Goal: Task Accomplishment & Management: Use online tool/utility

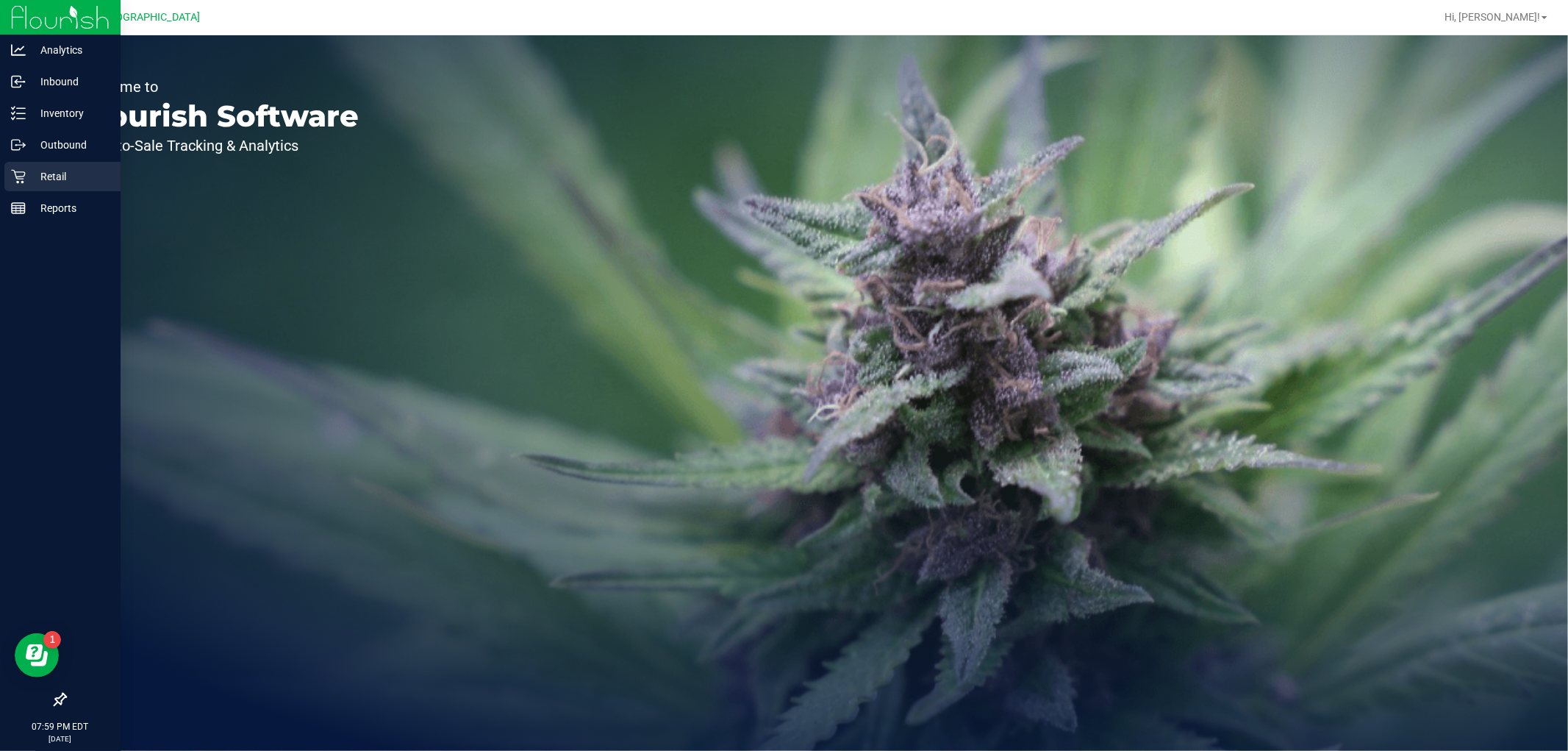
click at [13, 177] on icon at bounding box center [18, 176] width 15 height 15
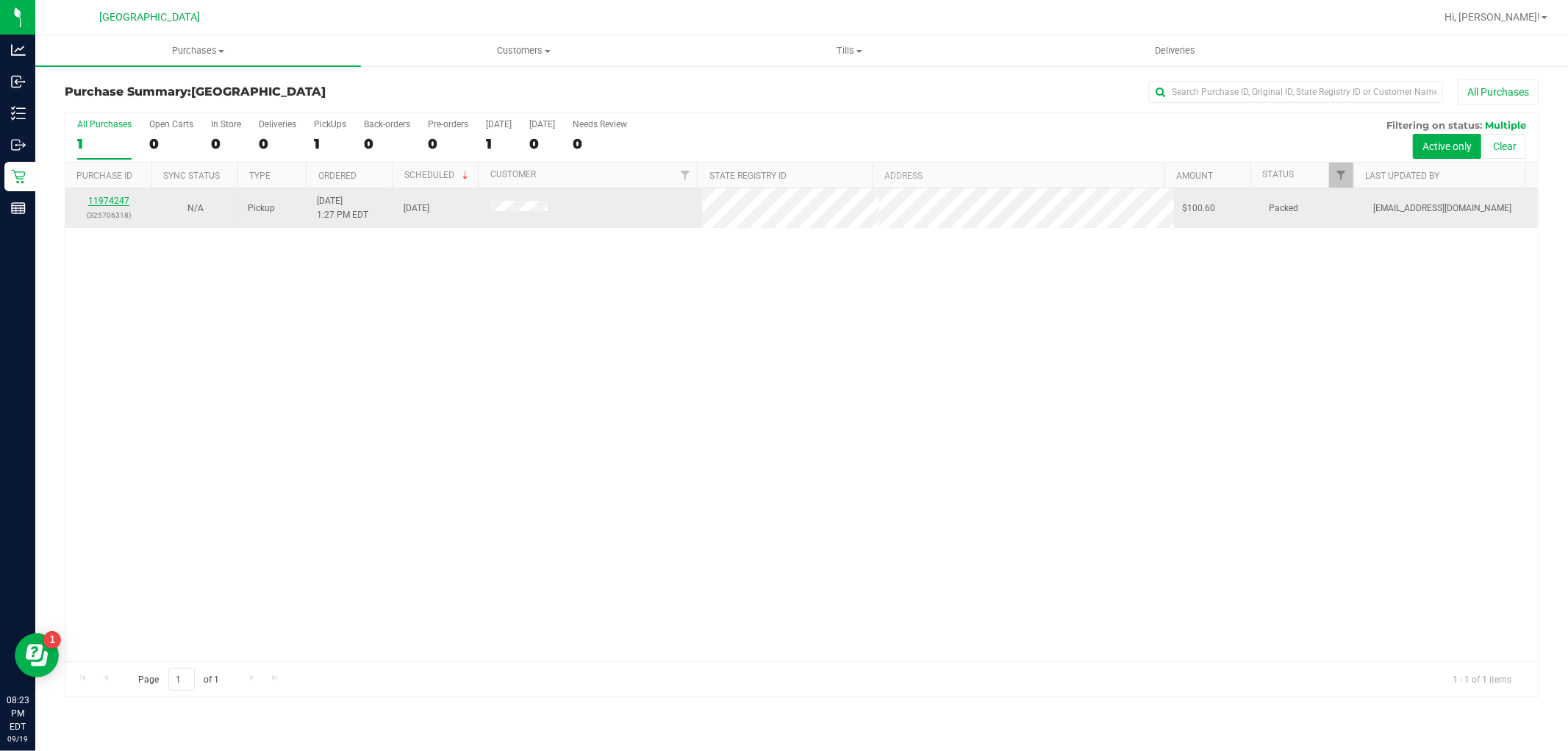
click at [118, 200] on link "11974247" at bounding box center [109, 200] width 41 height 10
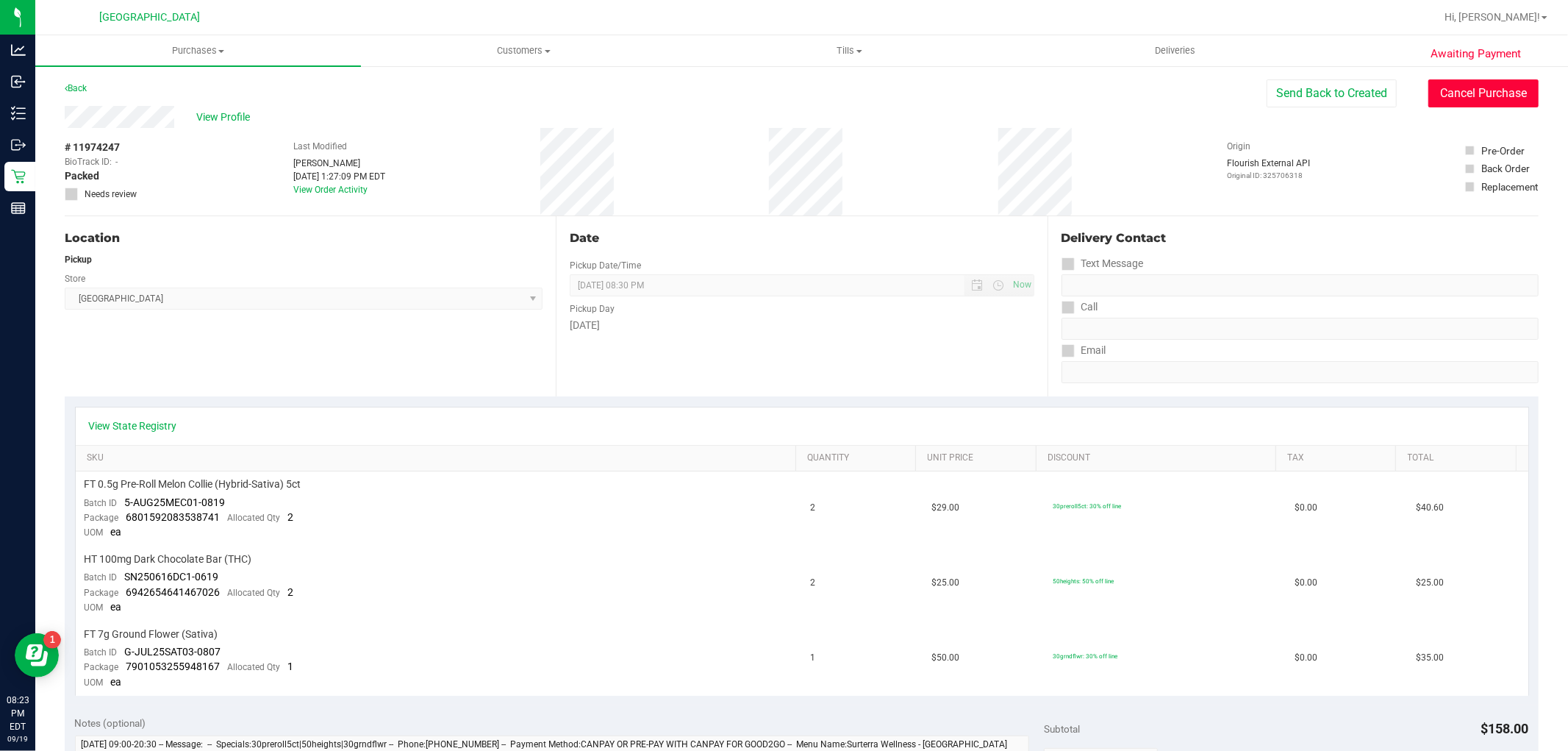
click at [1449, 96] on button "Cancel Purchase" at bounding box center [1484, 94] width 111 height 28
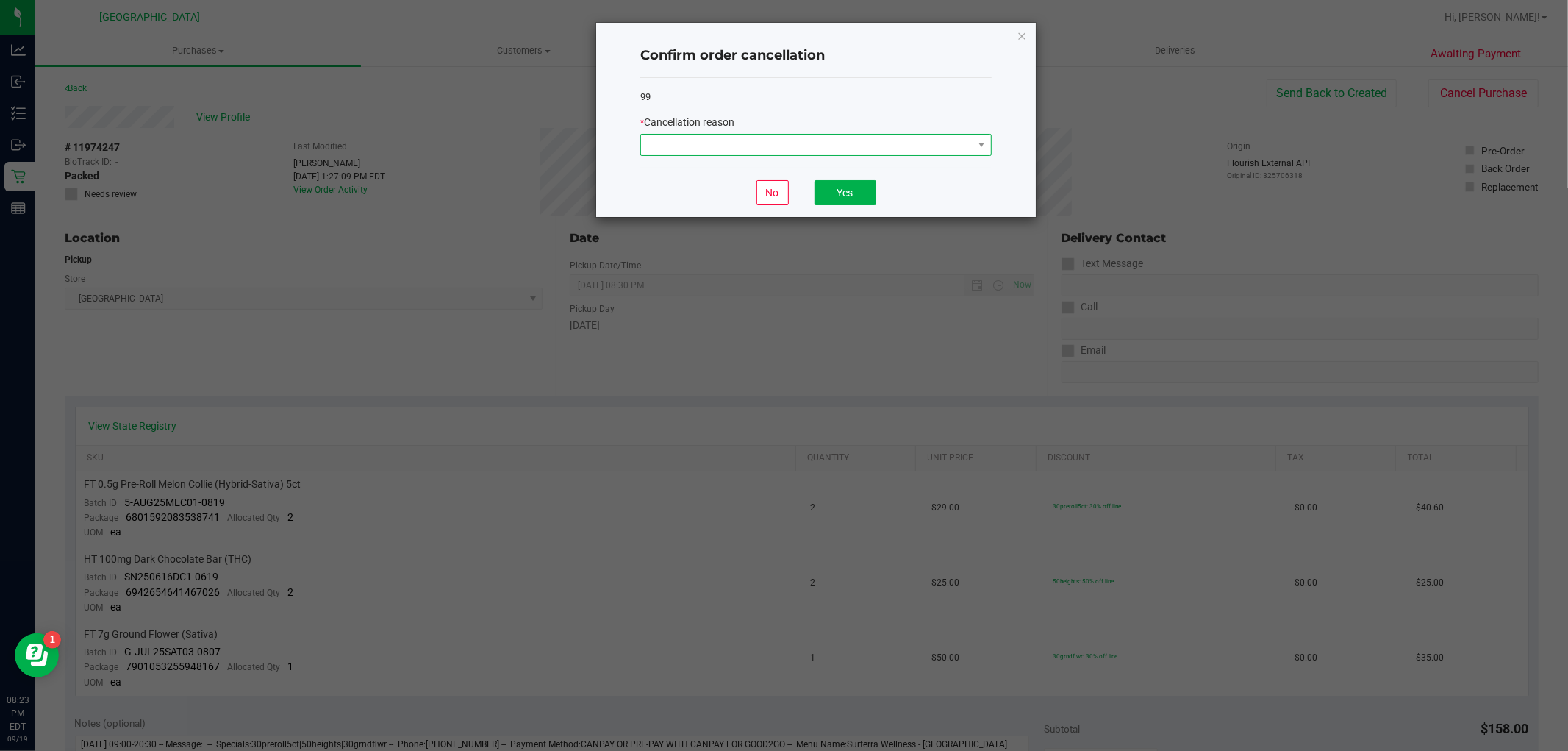
click at [888, 144] on span at bounding box center [807, 145] width 332 height 21
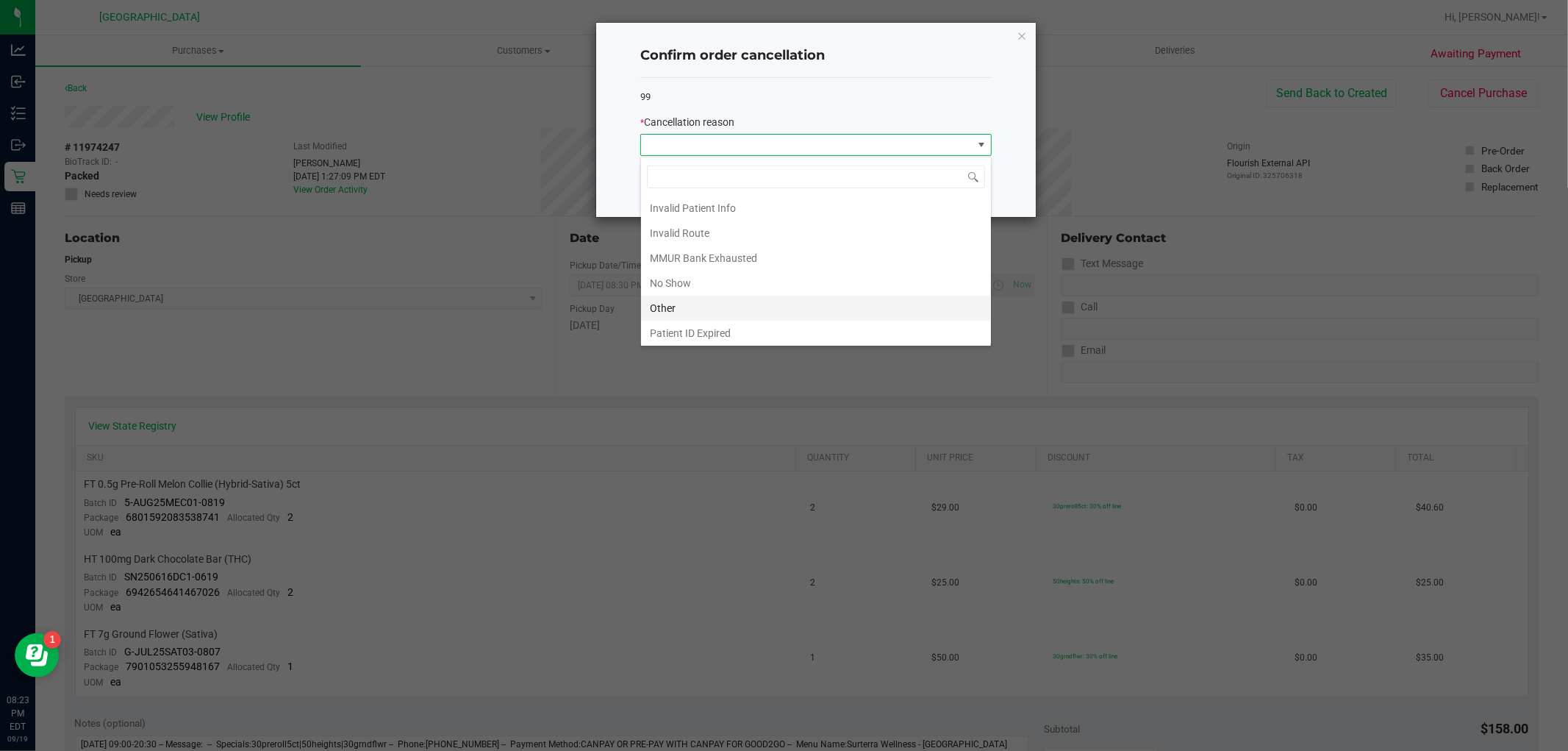
scroll to position [79, 0]
click at [718, 257] on li "No Show" at bounding box center [816, 255] width 350 height 25
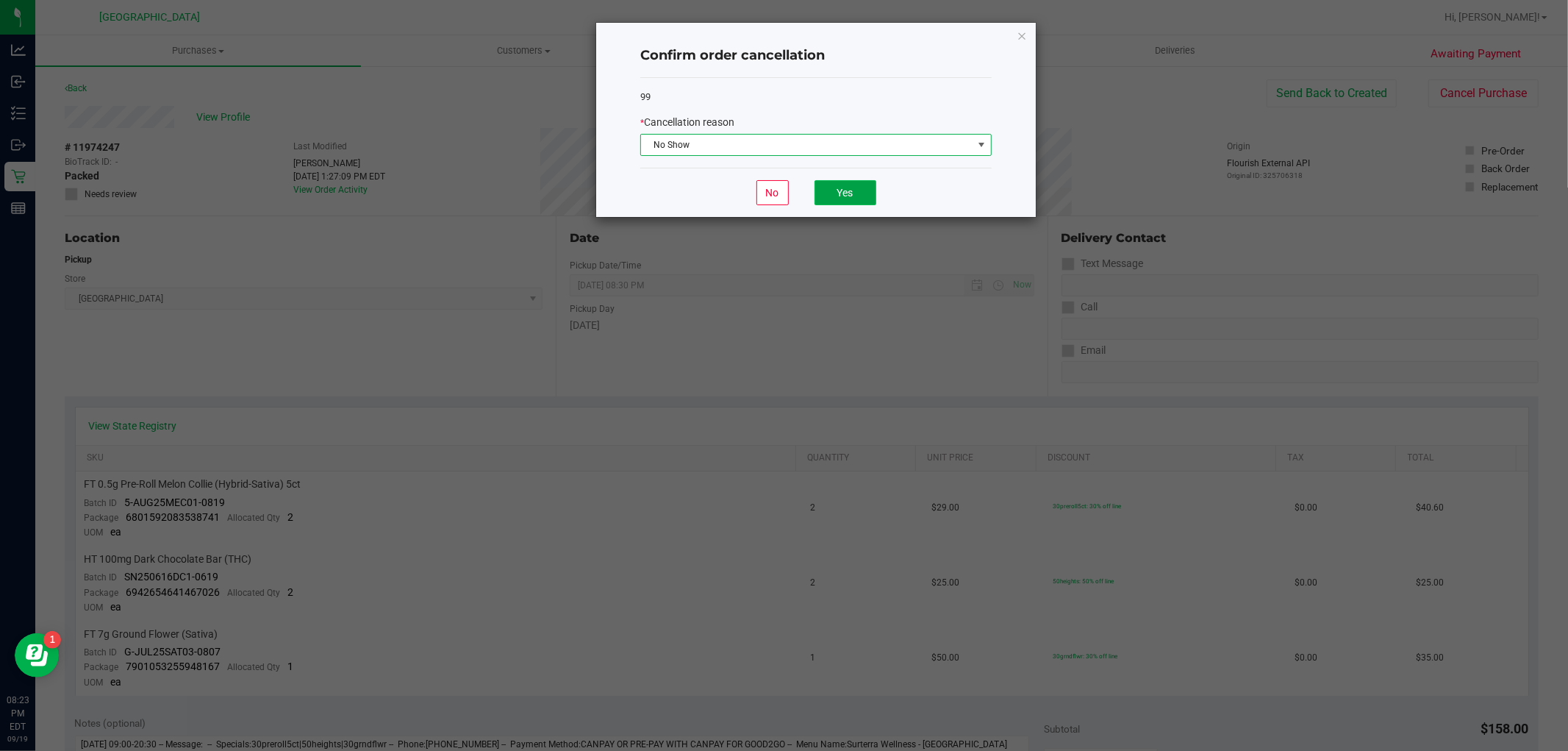
click at [845, 195] on button "Yes" at bounding box center [846, 192] width 62 height 25
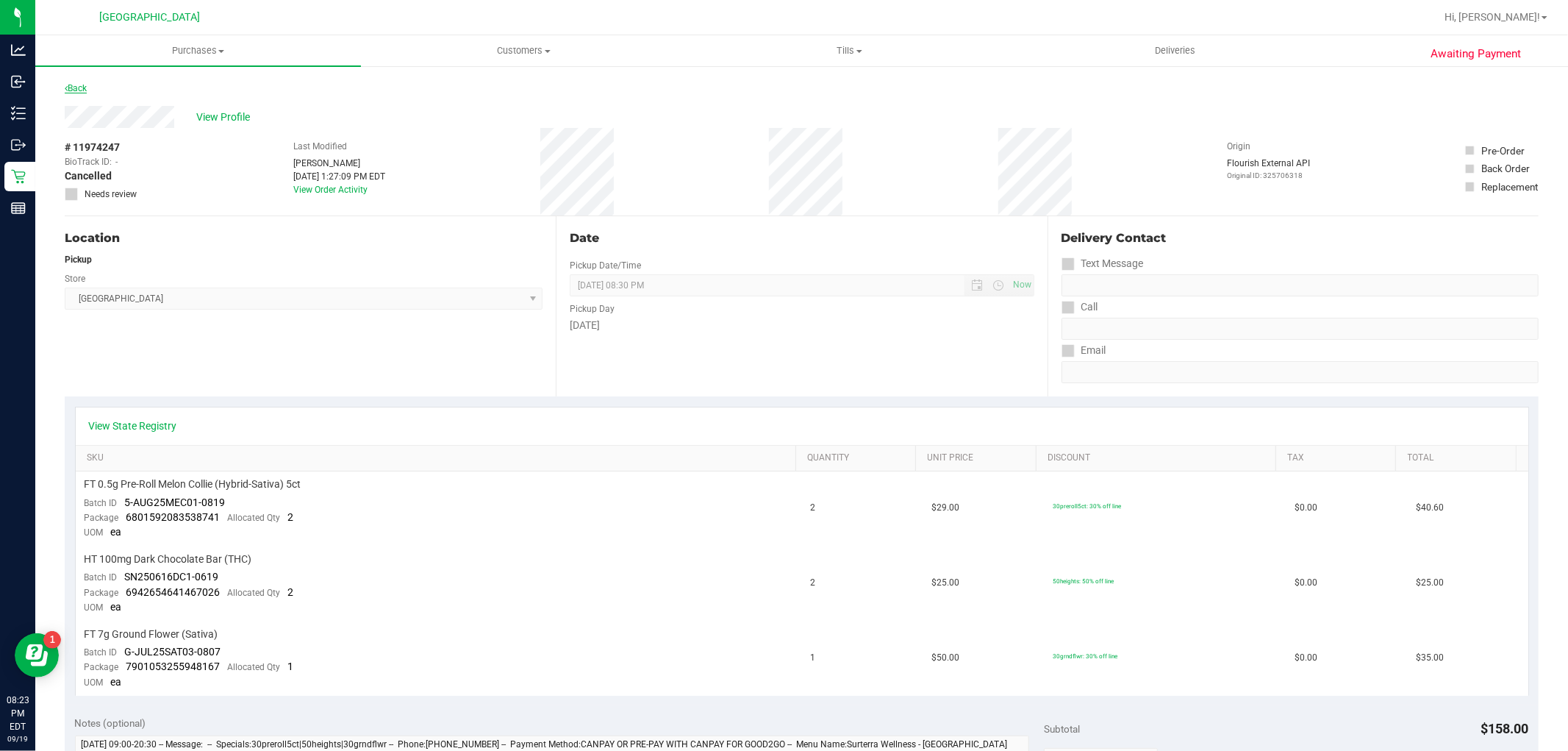
click at [69, 87] on link "Back" at bounding box center [76, 88] width 22 height 10
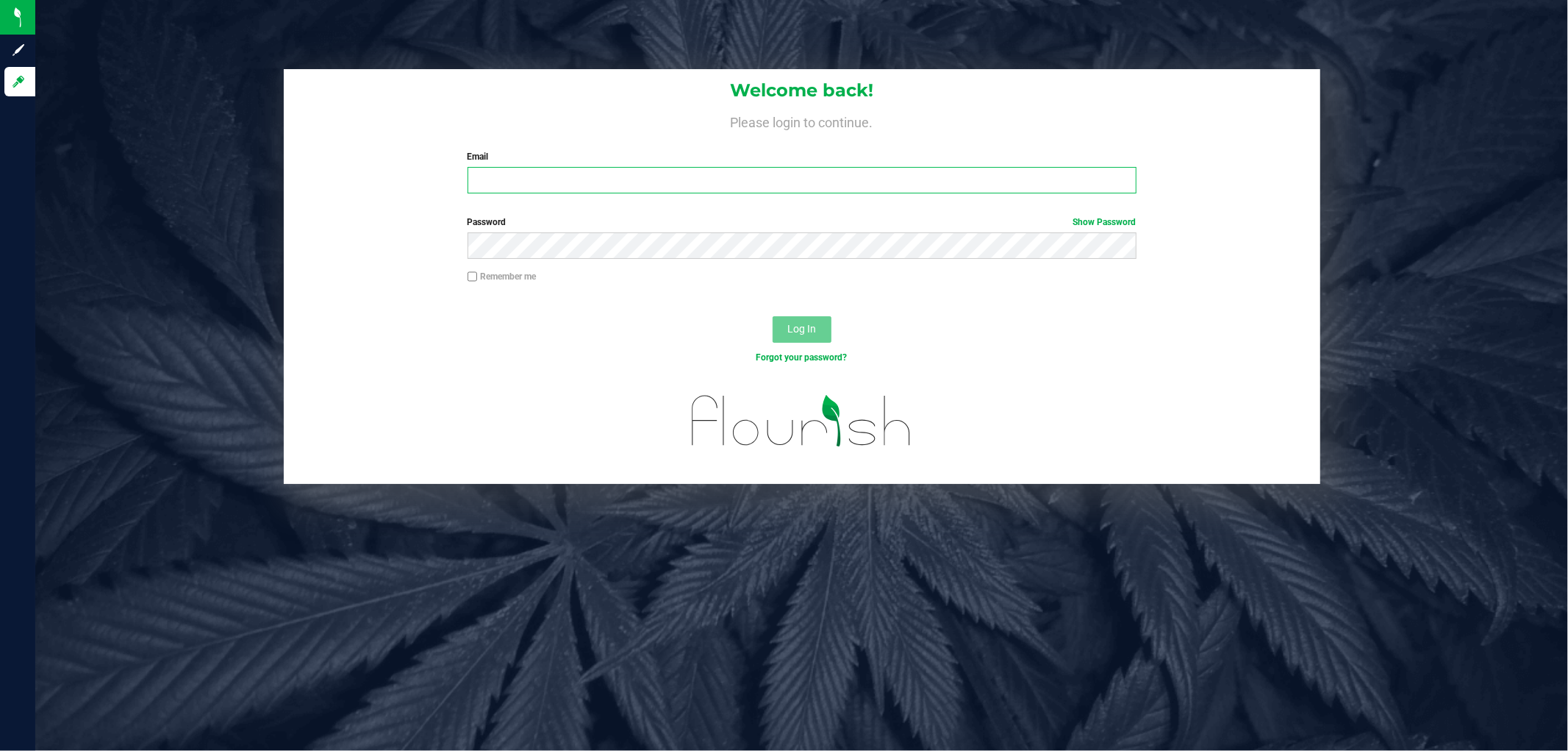
click at [546, 181] on input "Email" at bounding box center [802, 181] width 669 height 27
type input "[EMAIL_ADDRESS][DOMAIN_NAME]"
click at [773, 316] on button "Log In" at bounding box center [802, 329] width 59 height 27
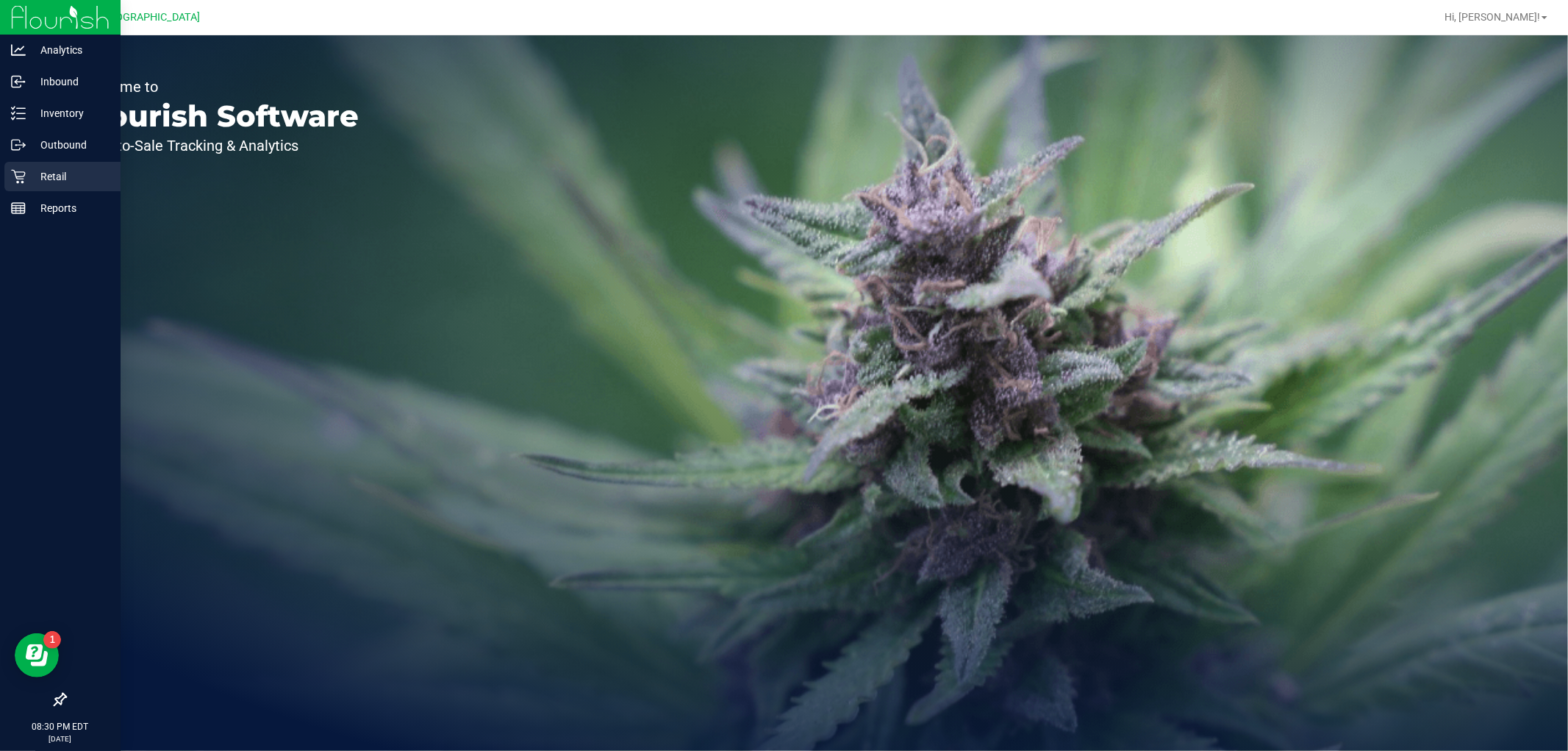
click at [34, 178] on p "Retail" at bounding box center [70, 177] width 88 height 18
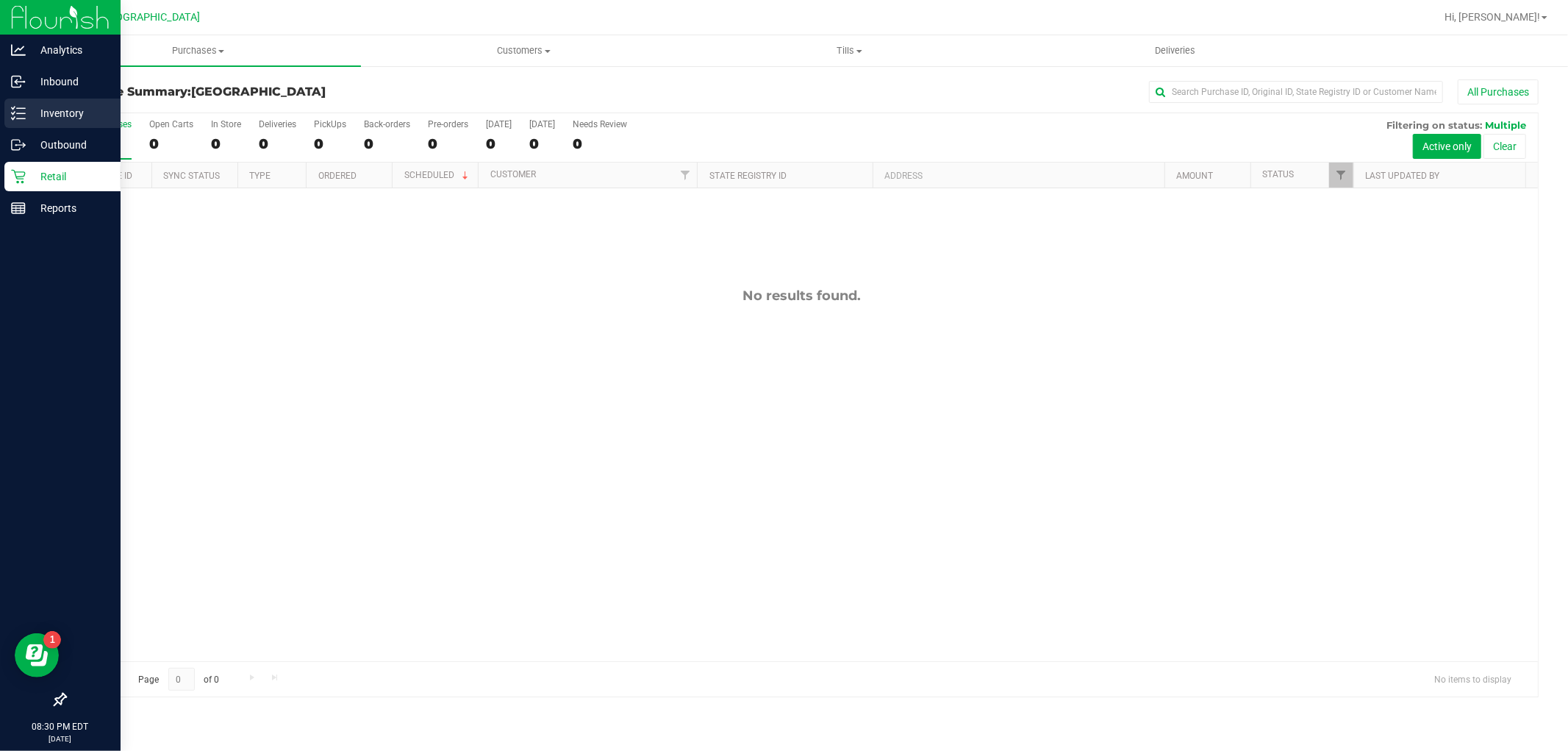
click at [94, 112] on p "Inventory" at bounding box center [70, 113] width 88 height 18
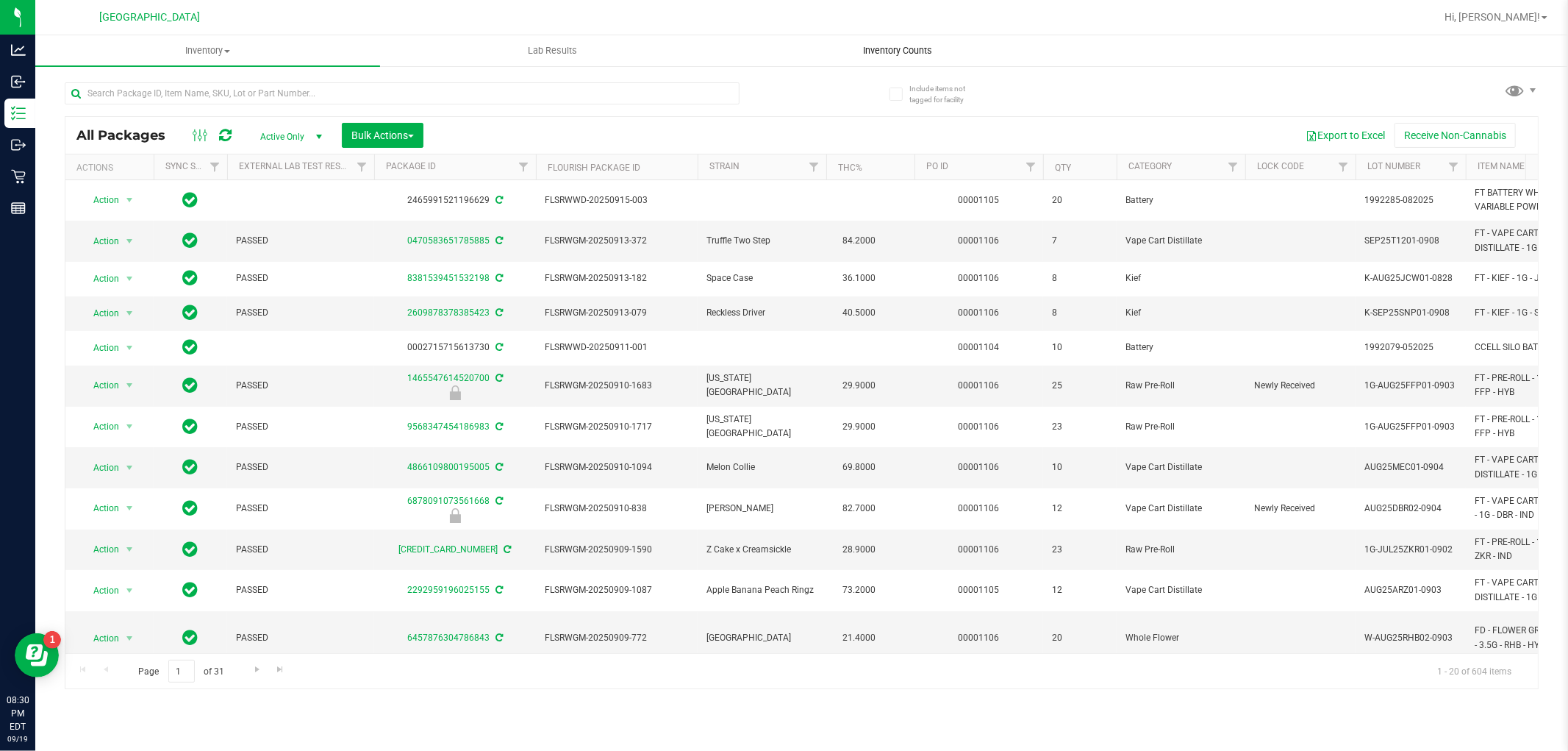
click at [906, 57] on span "Inventory Counts" at bounding box center [897, 51] width 109 height 13
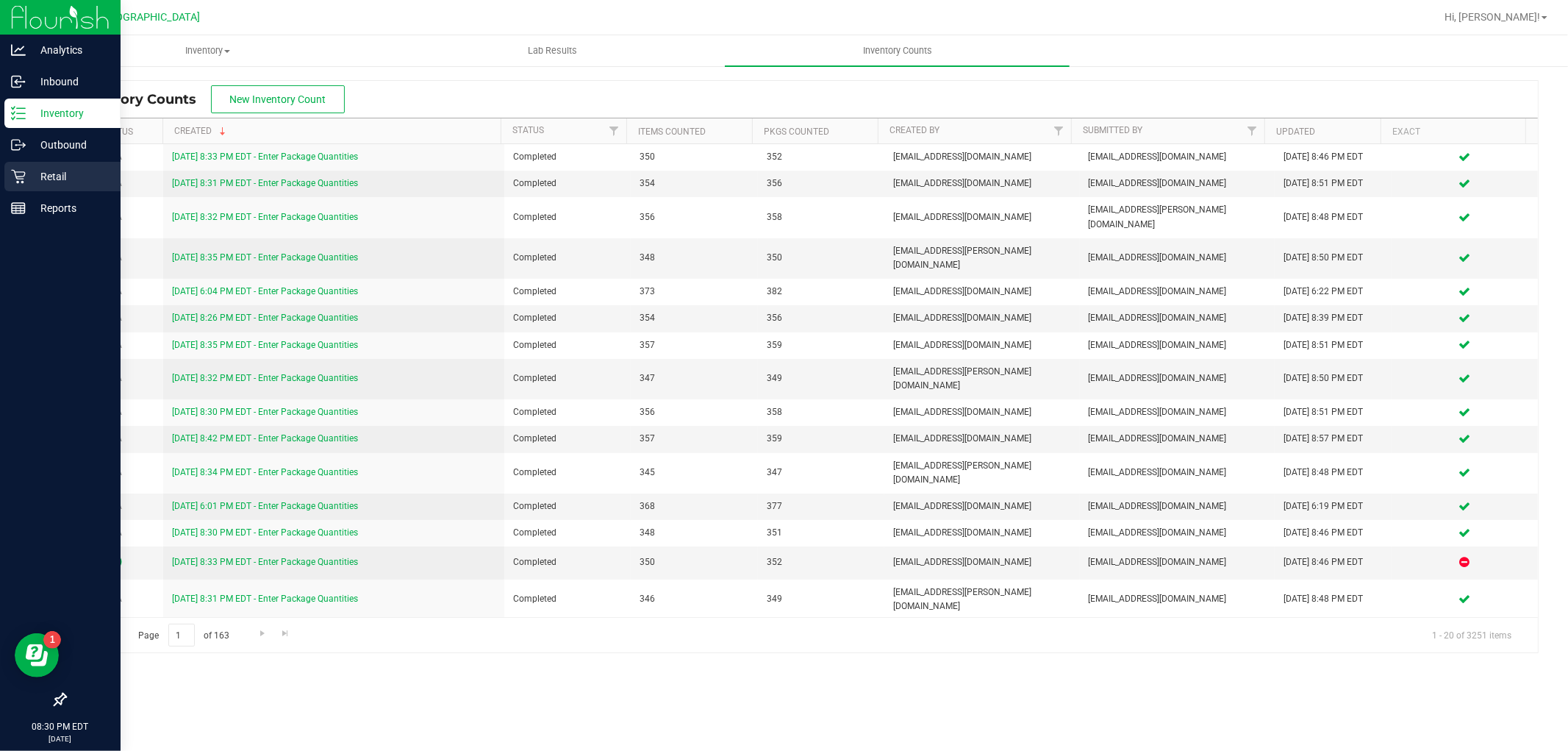
click at [26, 170] on p "Retail" at bounding box center [70, 177] width 88 height 18
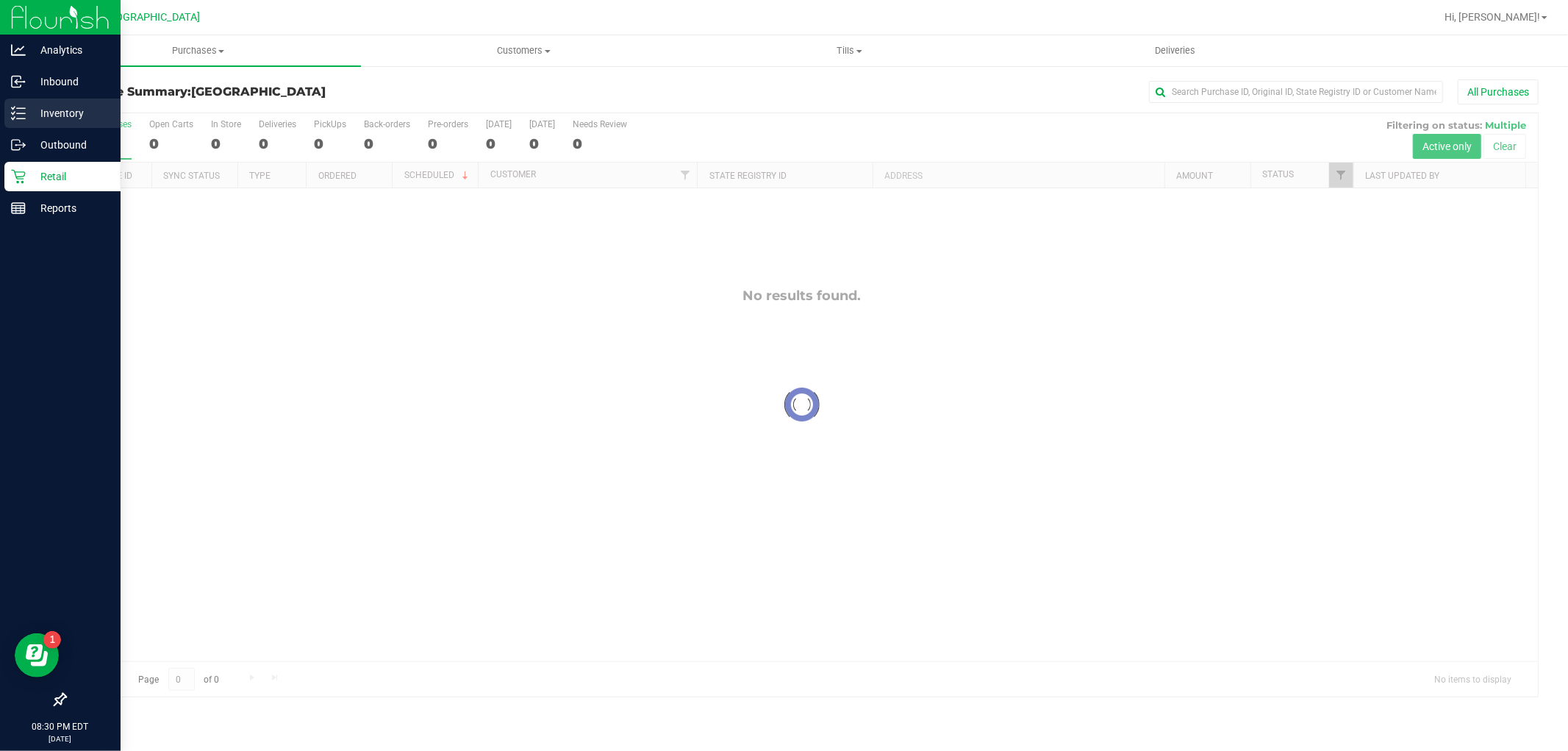
click at [67, 116] on p "Inventory" at bounding box center [70, 113] width 88 height 18
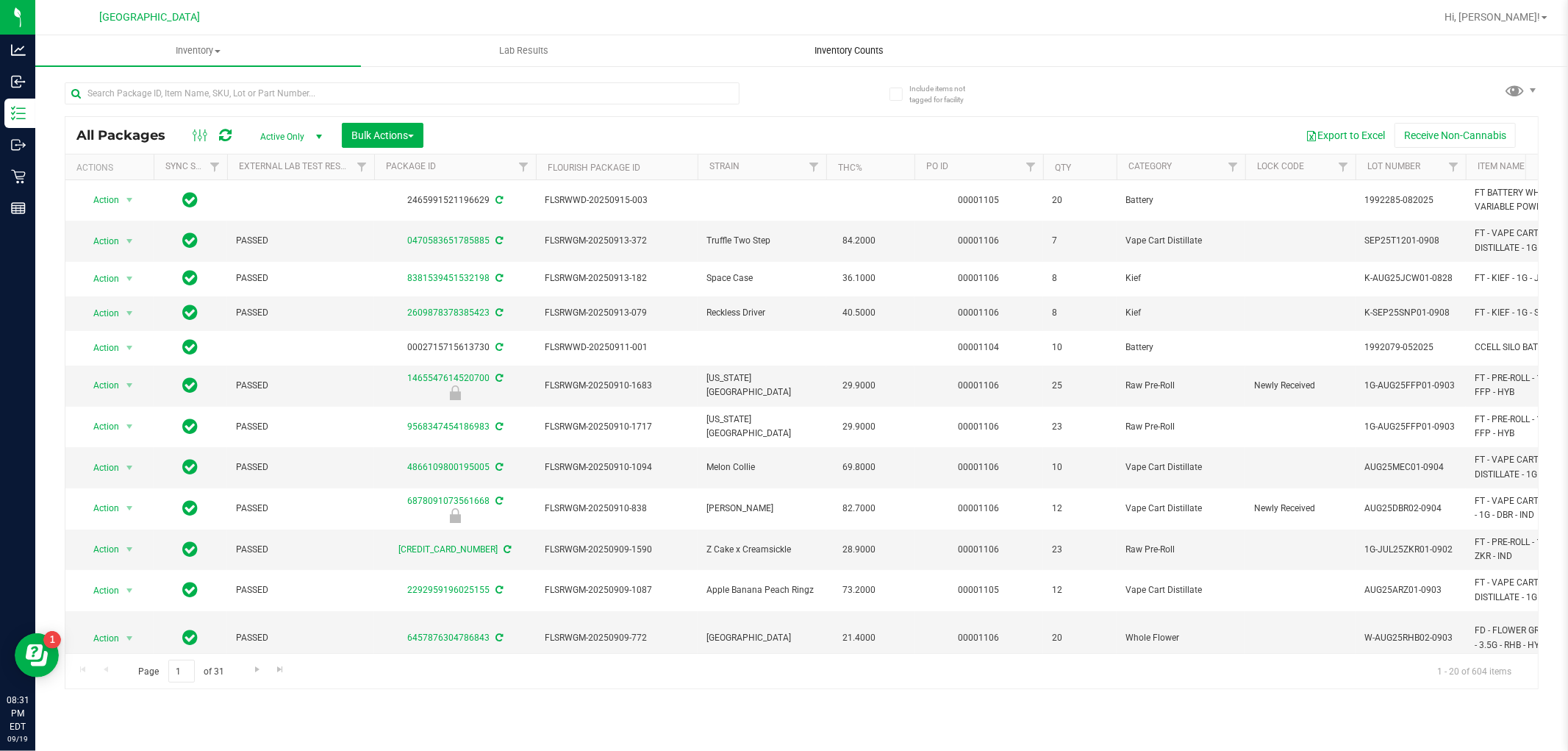
click at [850, 52] on span "Inventory Counts" at bounding box center [850, 51] width 109 height 13
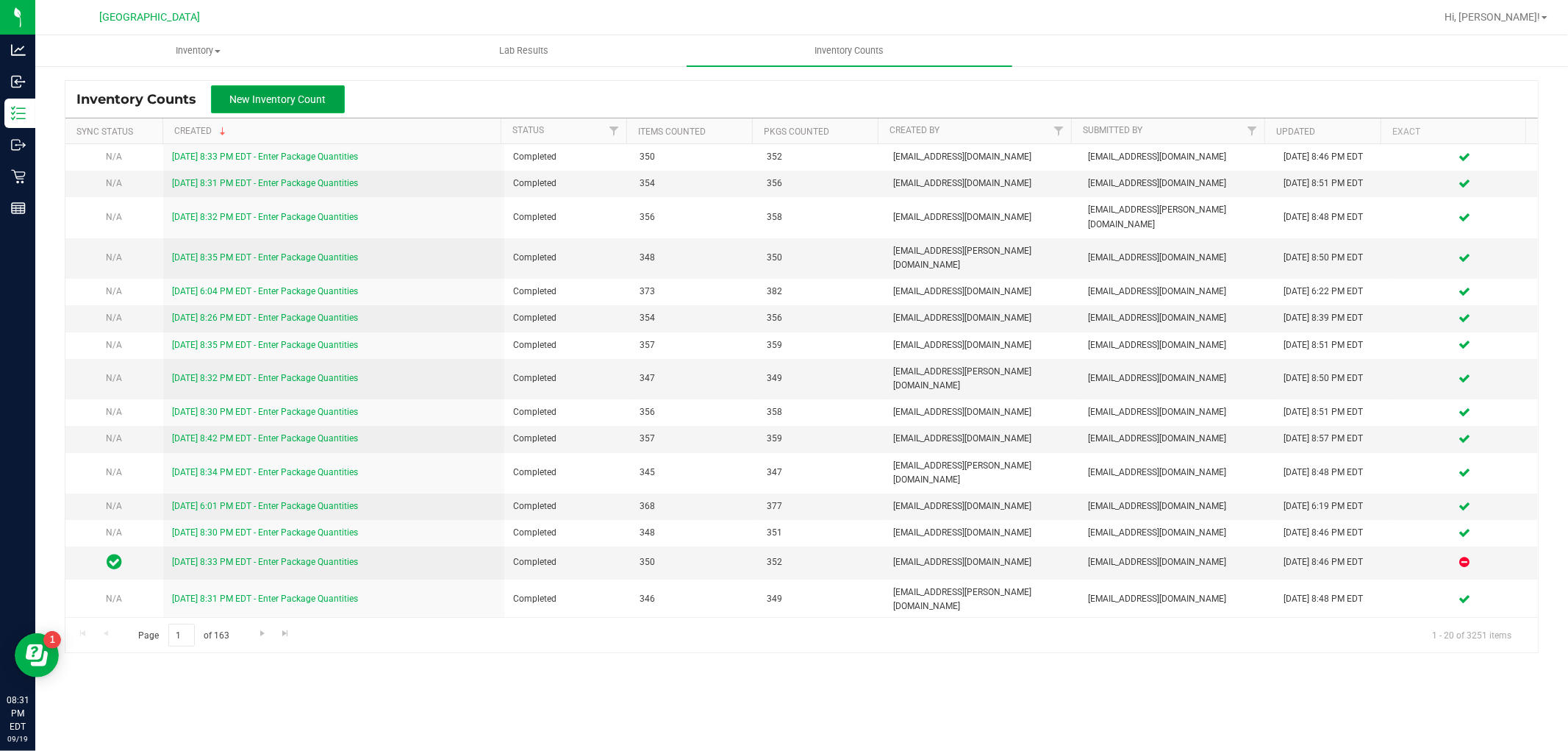
click at [325, 105] on button "New Inventory Count" at bounding box center [278, 99] width 134 height 28
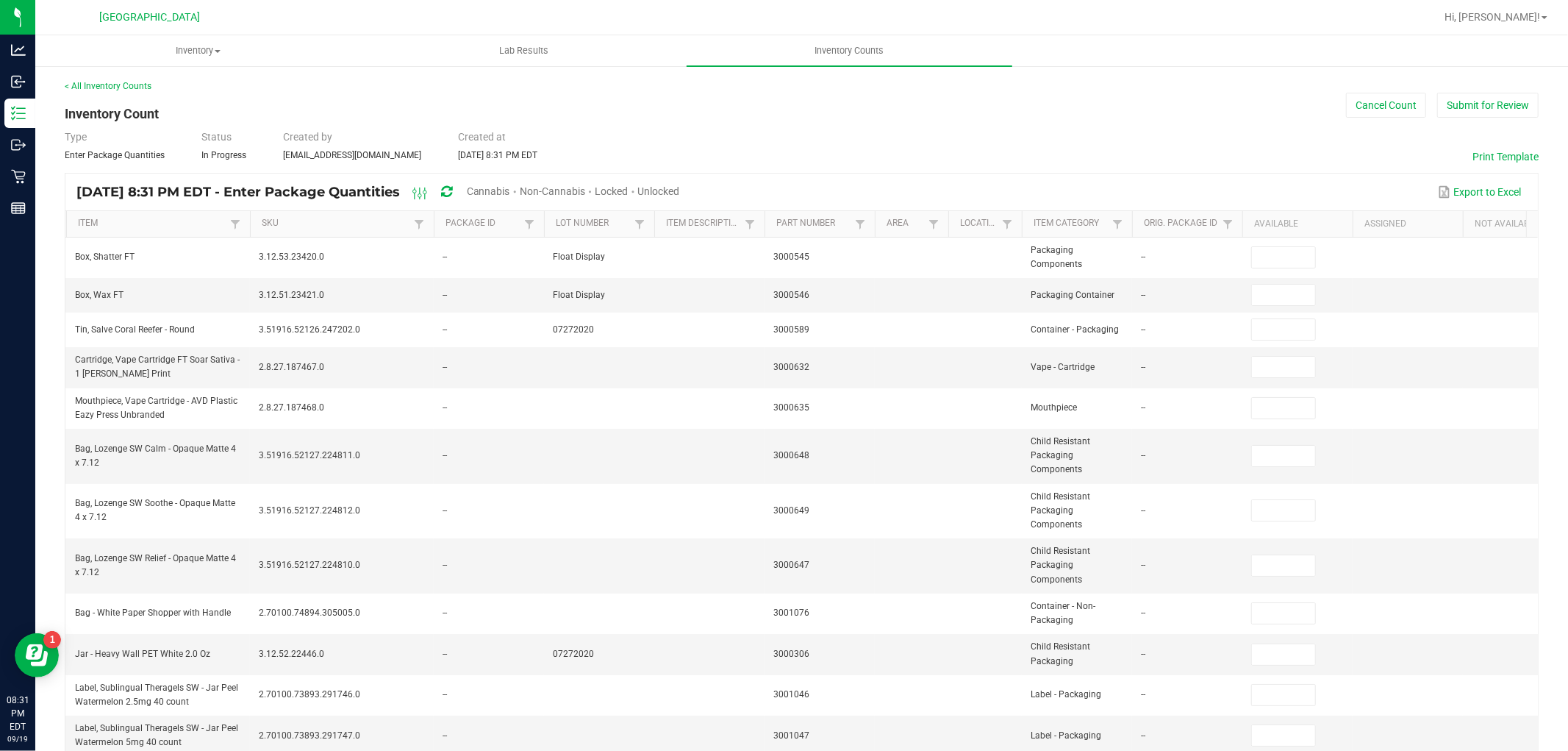
click at [680, 189] on span "Unlocked" at bounding box center [659, 191] width 42 height 12
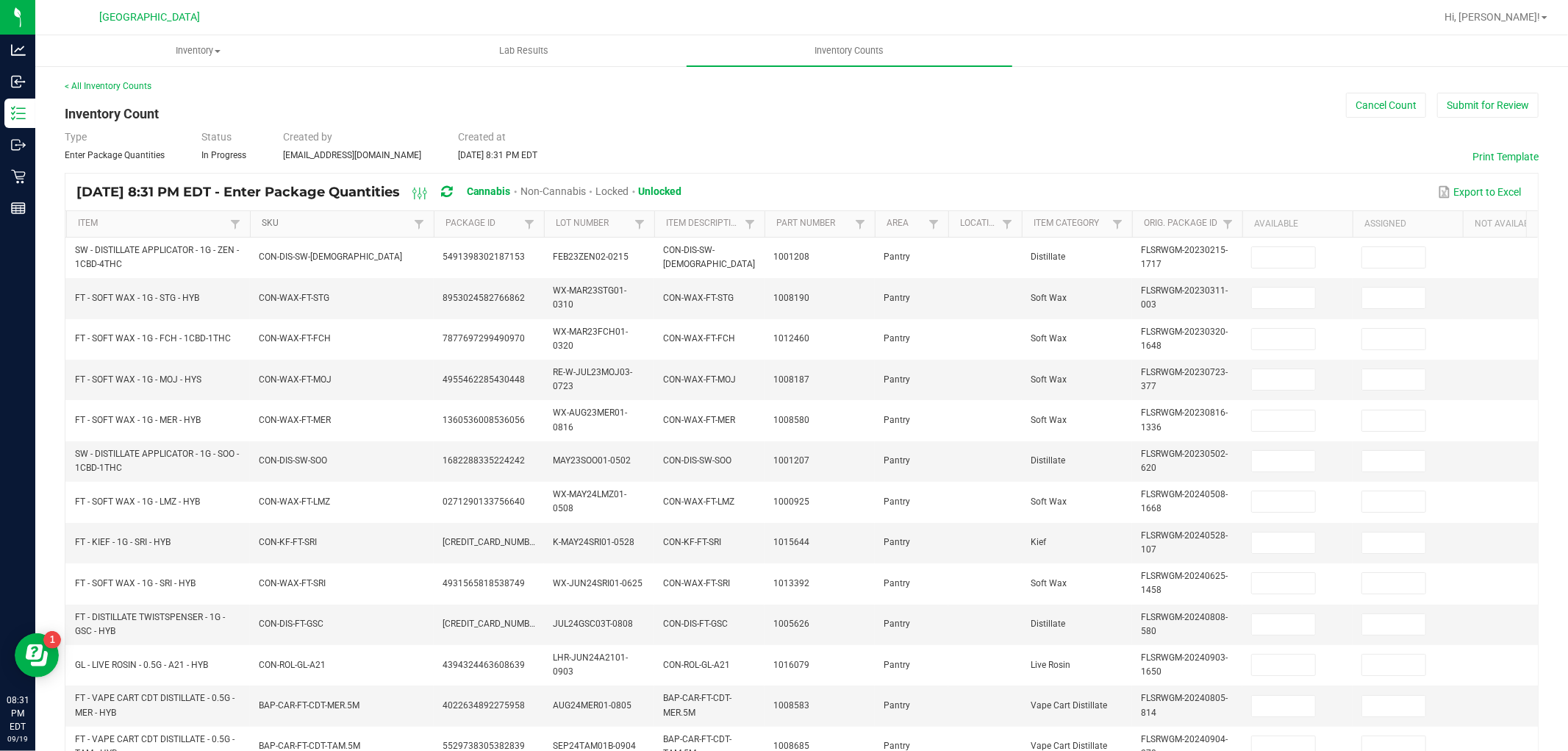
click at [291, 223] on link "SKU" at bounding box center [335, 223] width 148 height 12
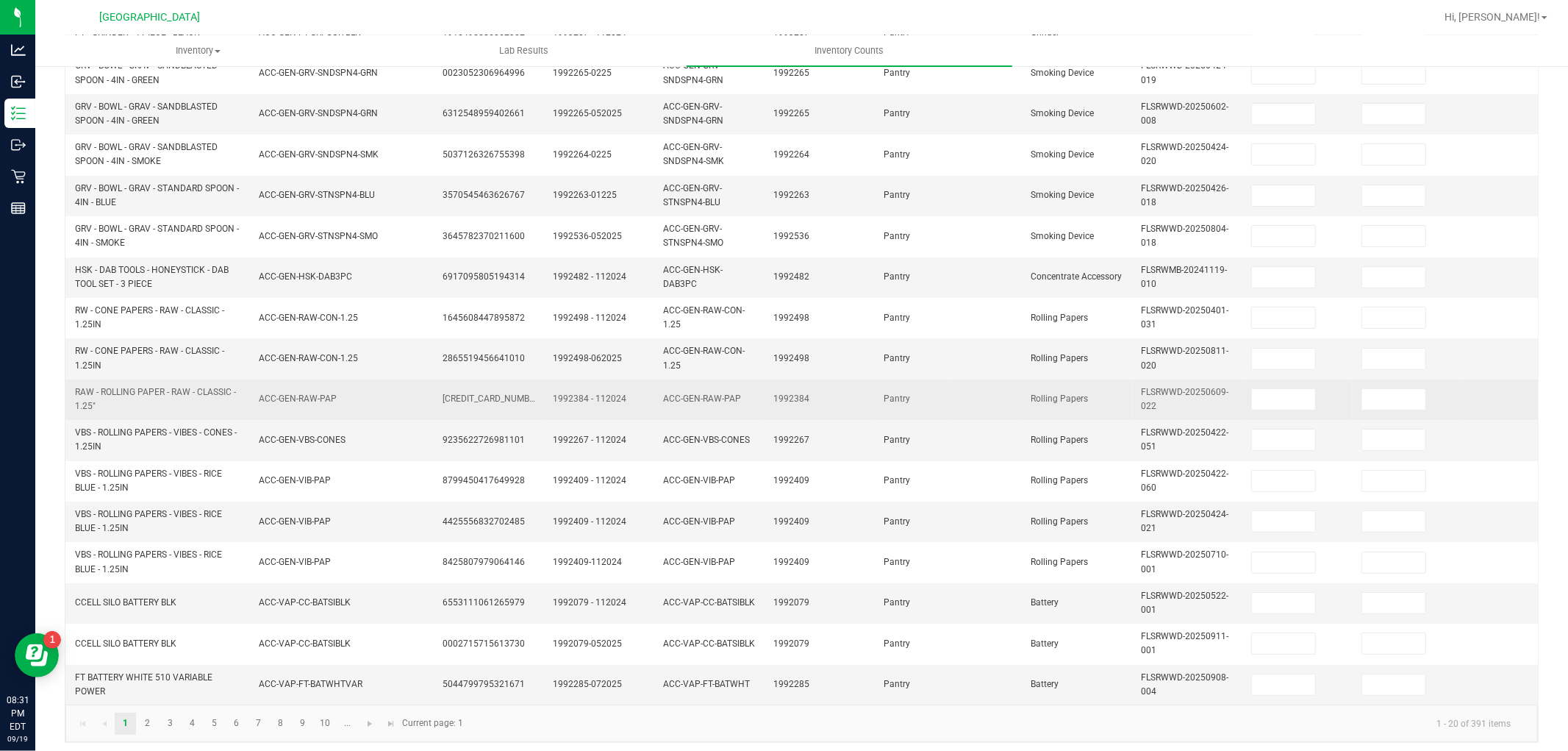
scroll to position [368, 0]
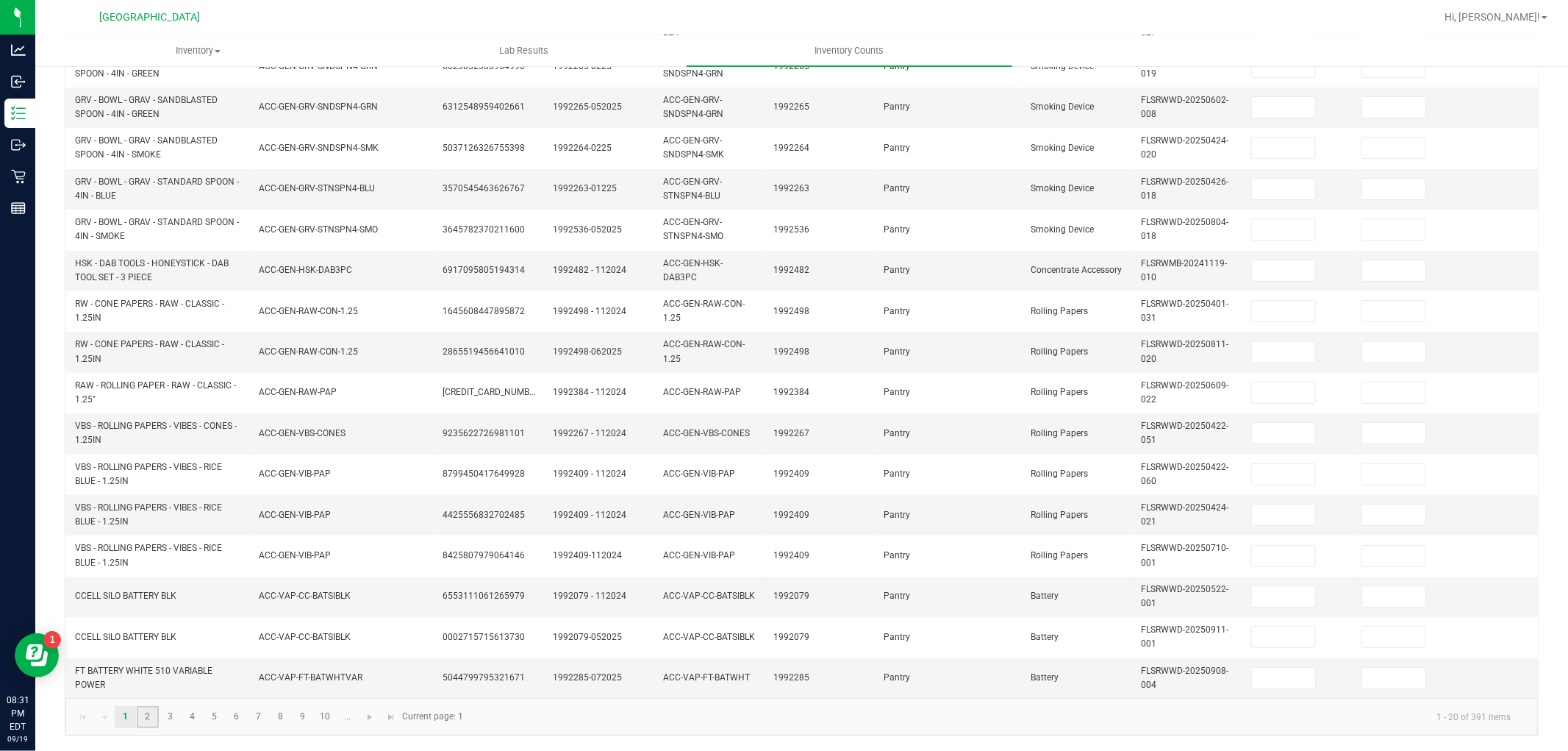
click at [144, 710] on link "2" at bounding box center [147, 717] width 21 height 22
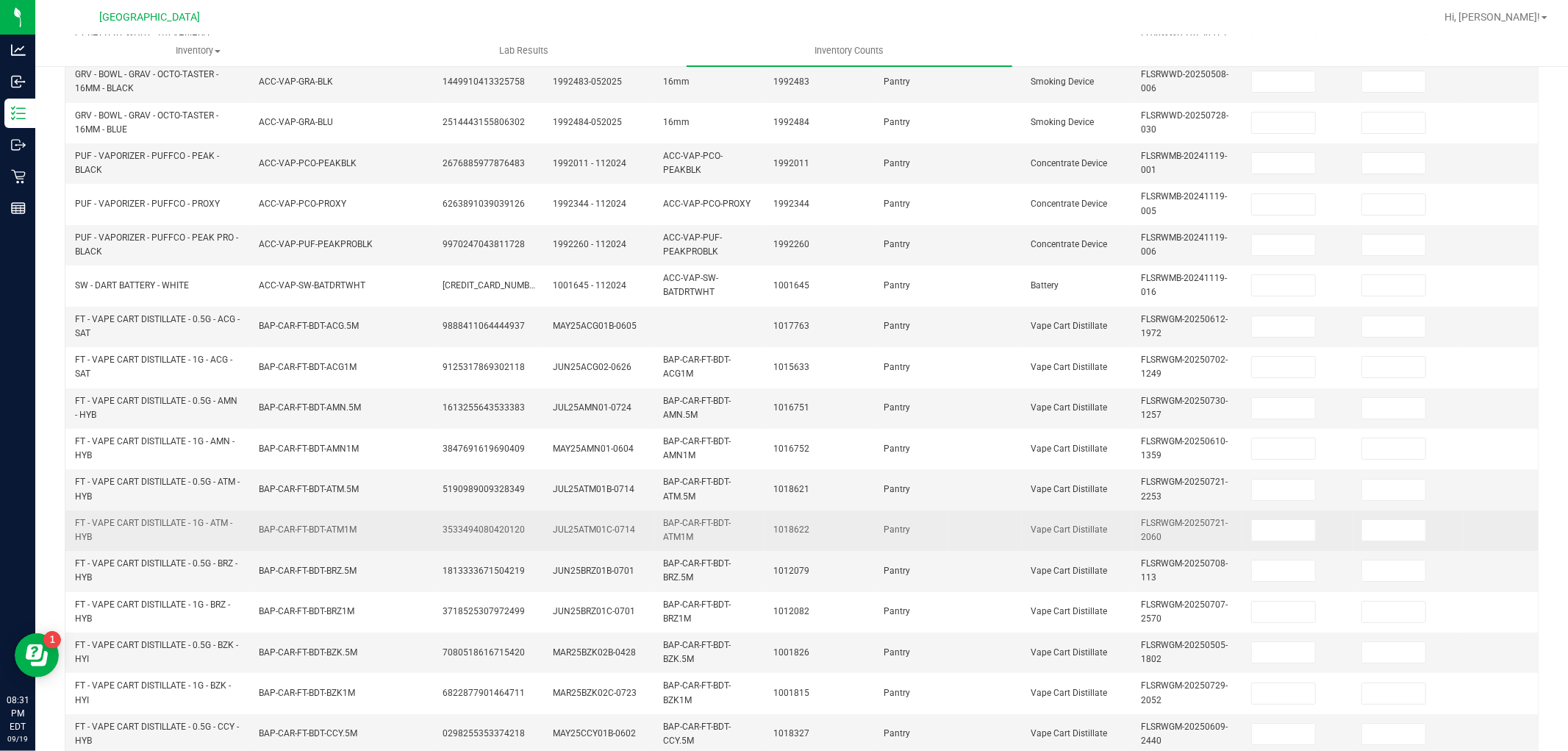
scroll to position [203, 0]
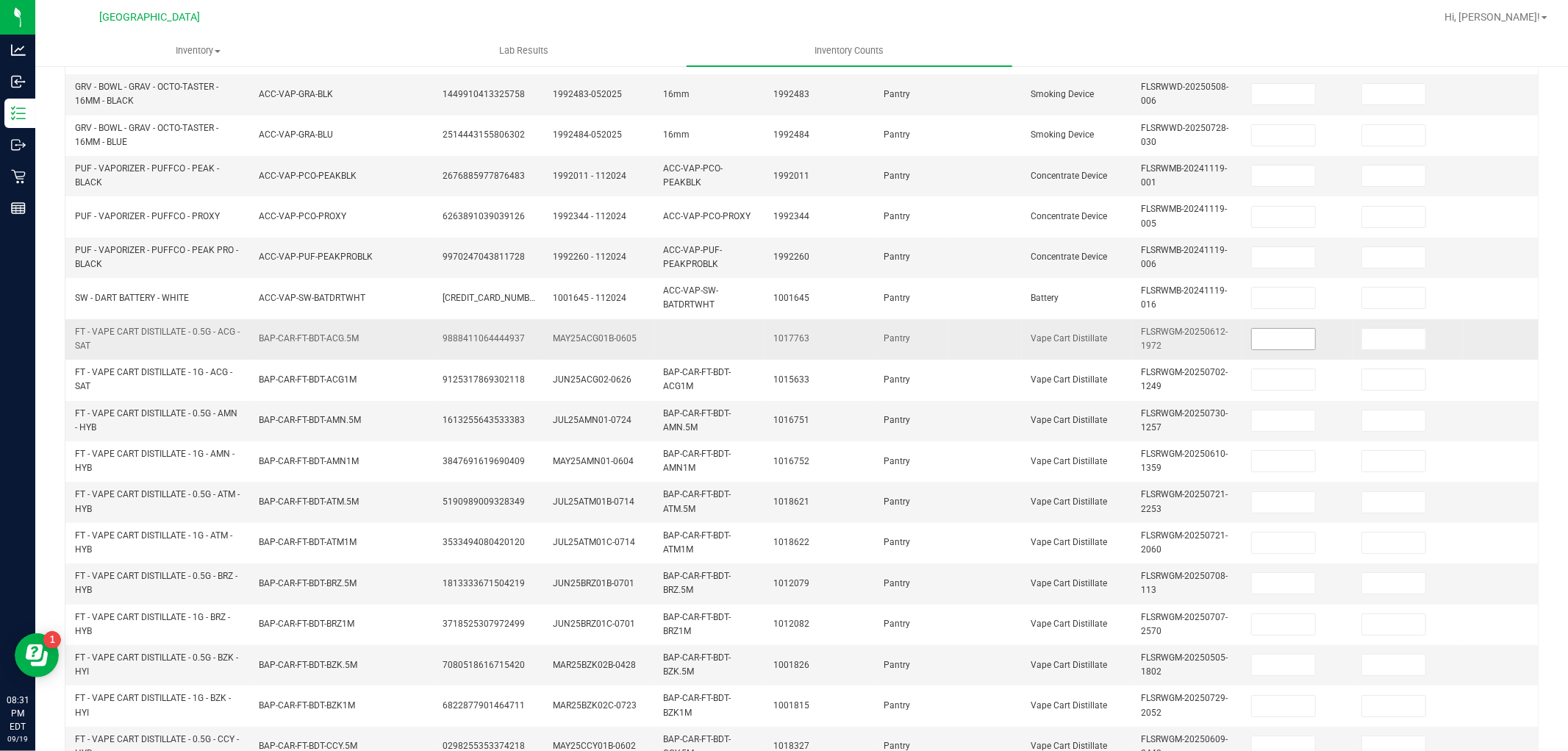
click at [1281, 338] on input at bounding box center [1284, 339] width 63 height 21
type input "4"
type input "6"
type input "12"
type input "1"
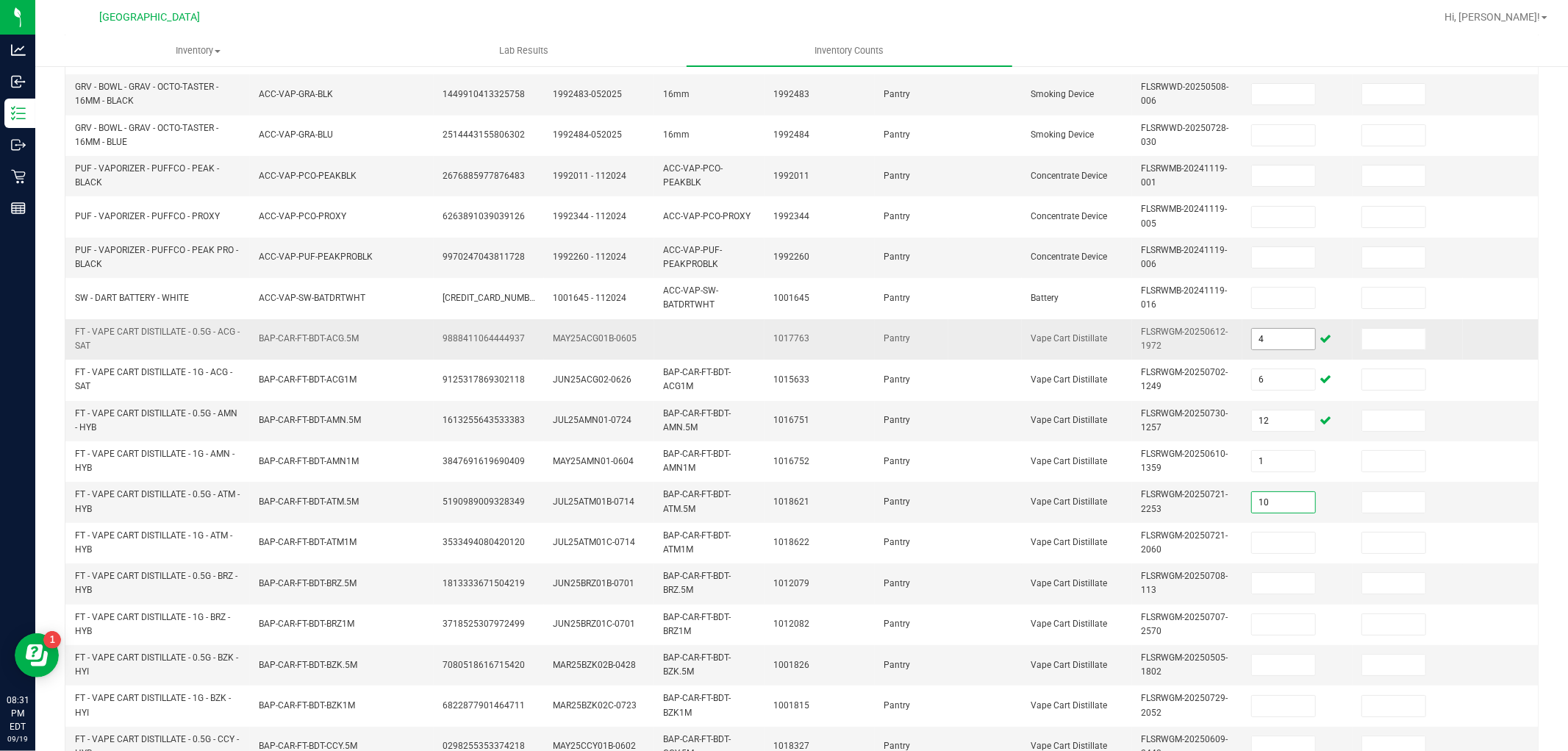
type input "10"
type input "1"
type input "12"
type input "10"
type input "6"
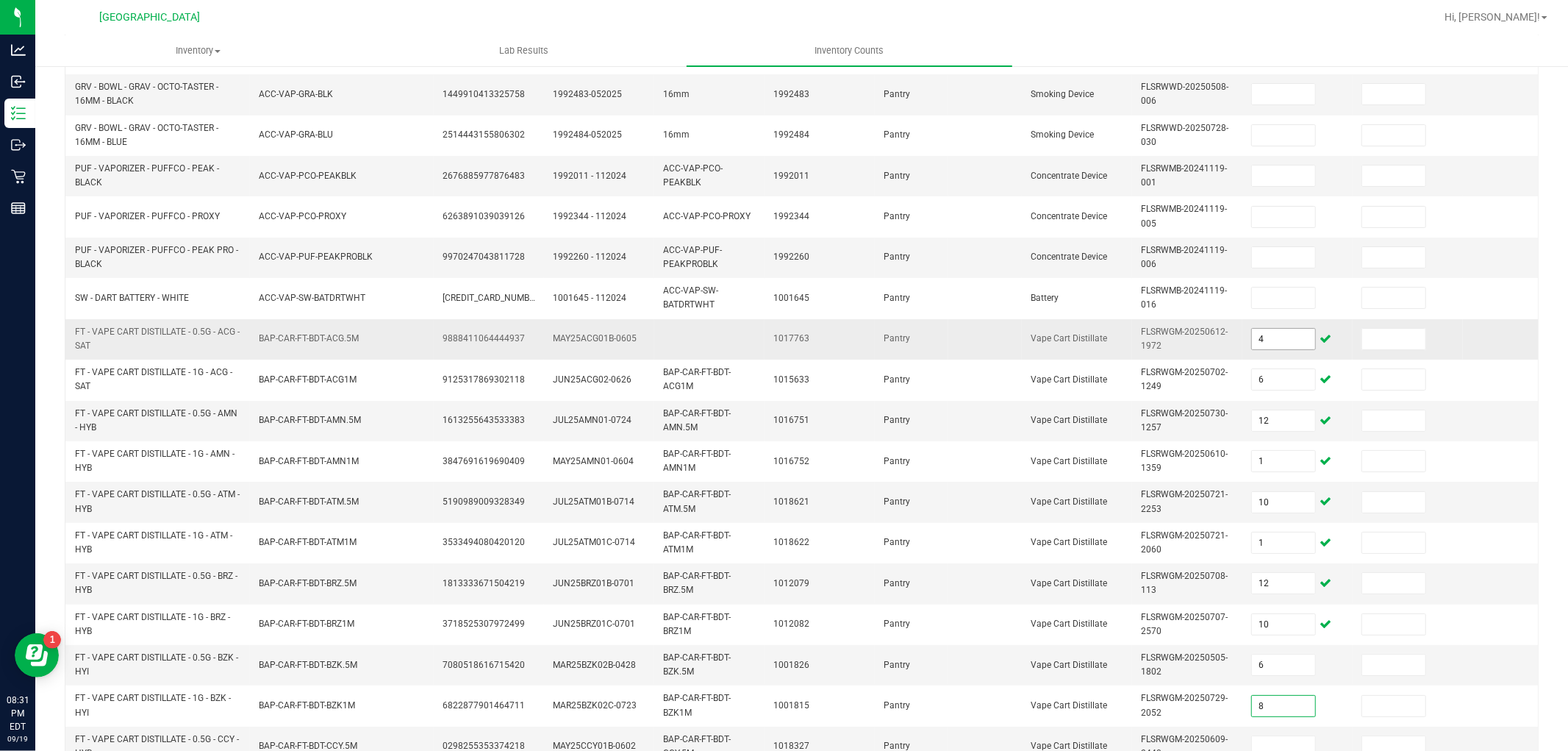
type input "8"
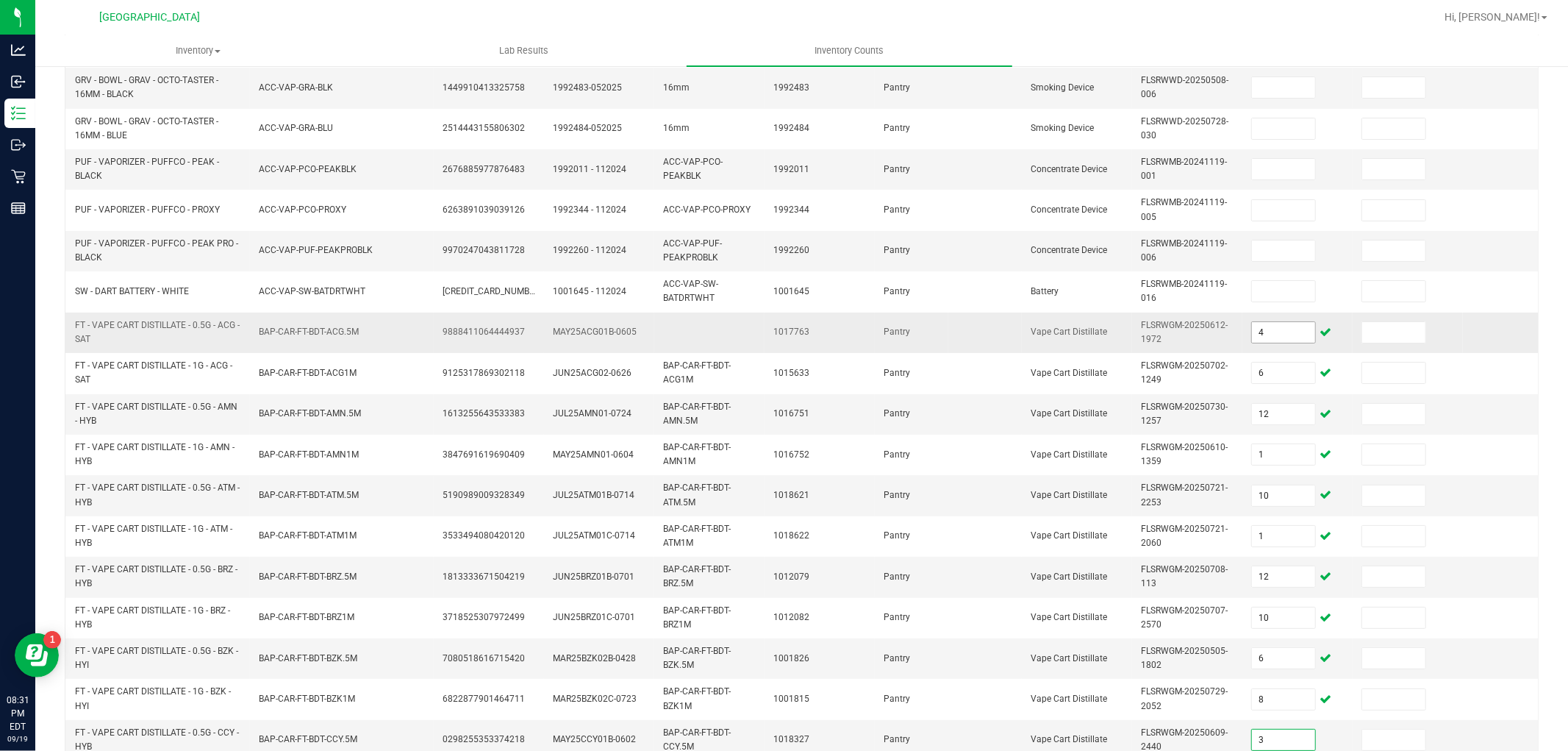
type input "3"
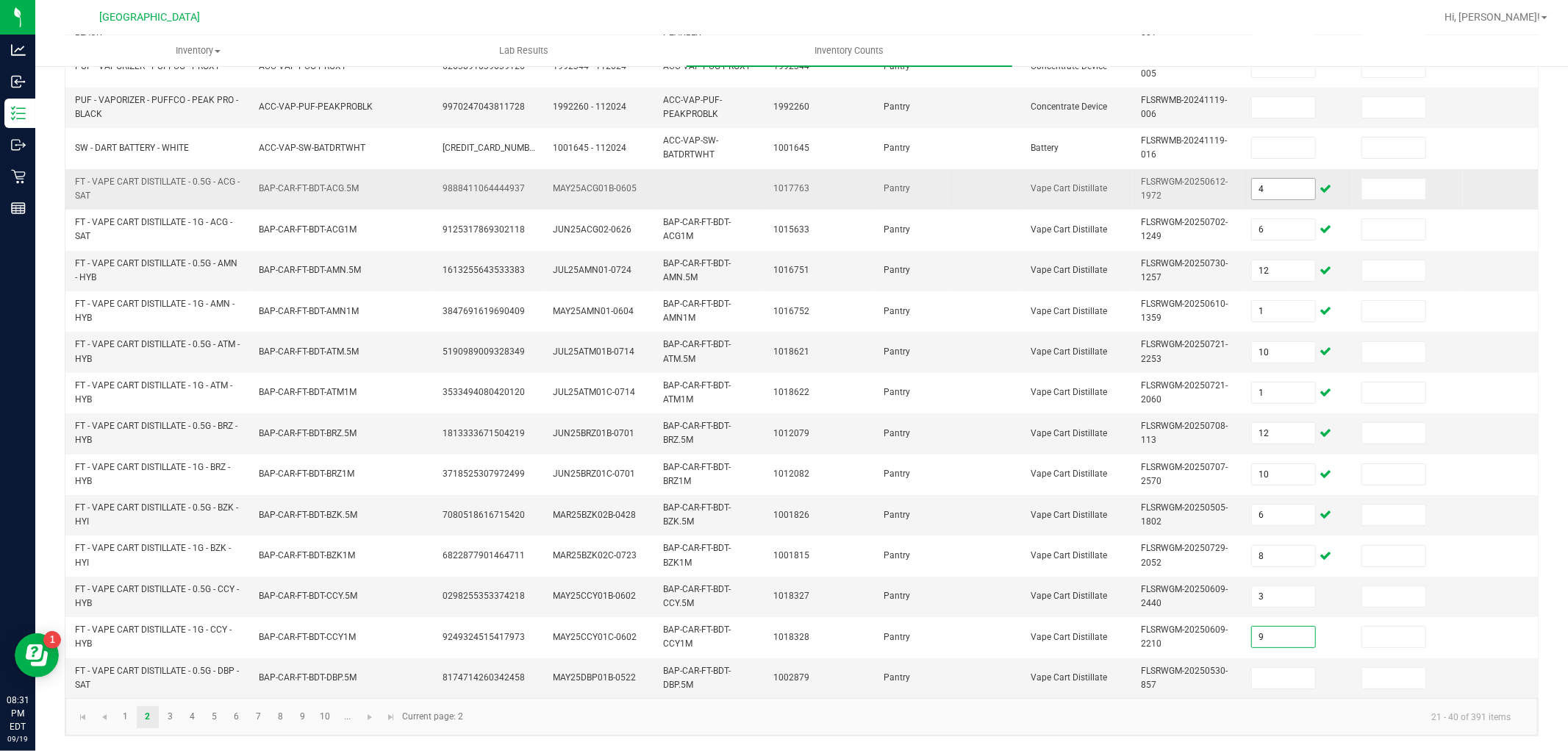
type input "9"
type input "4"
click at [172, 716] on link "3" at bounding box center [170, 717] width 21 height 22
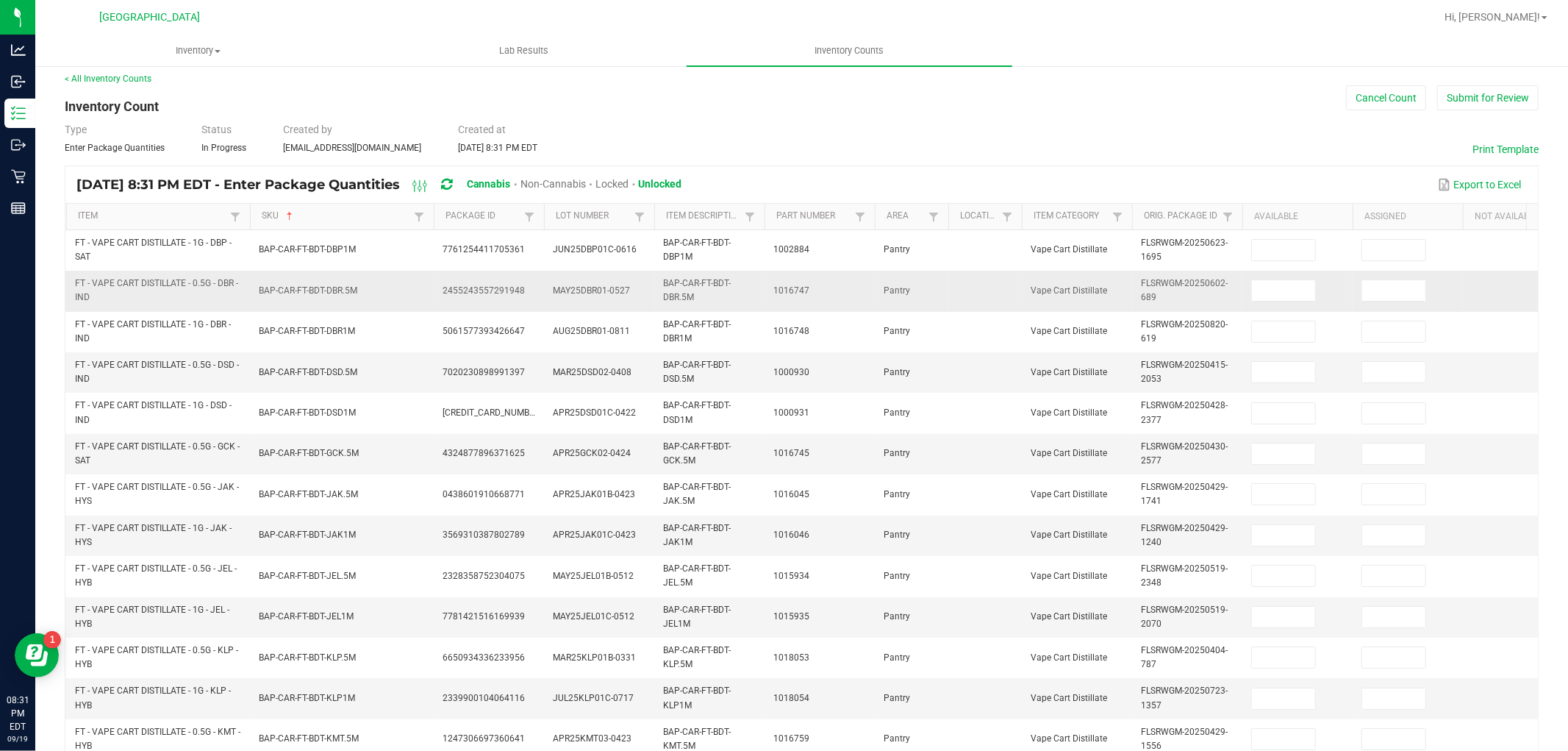
scroll to position [0, 0]
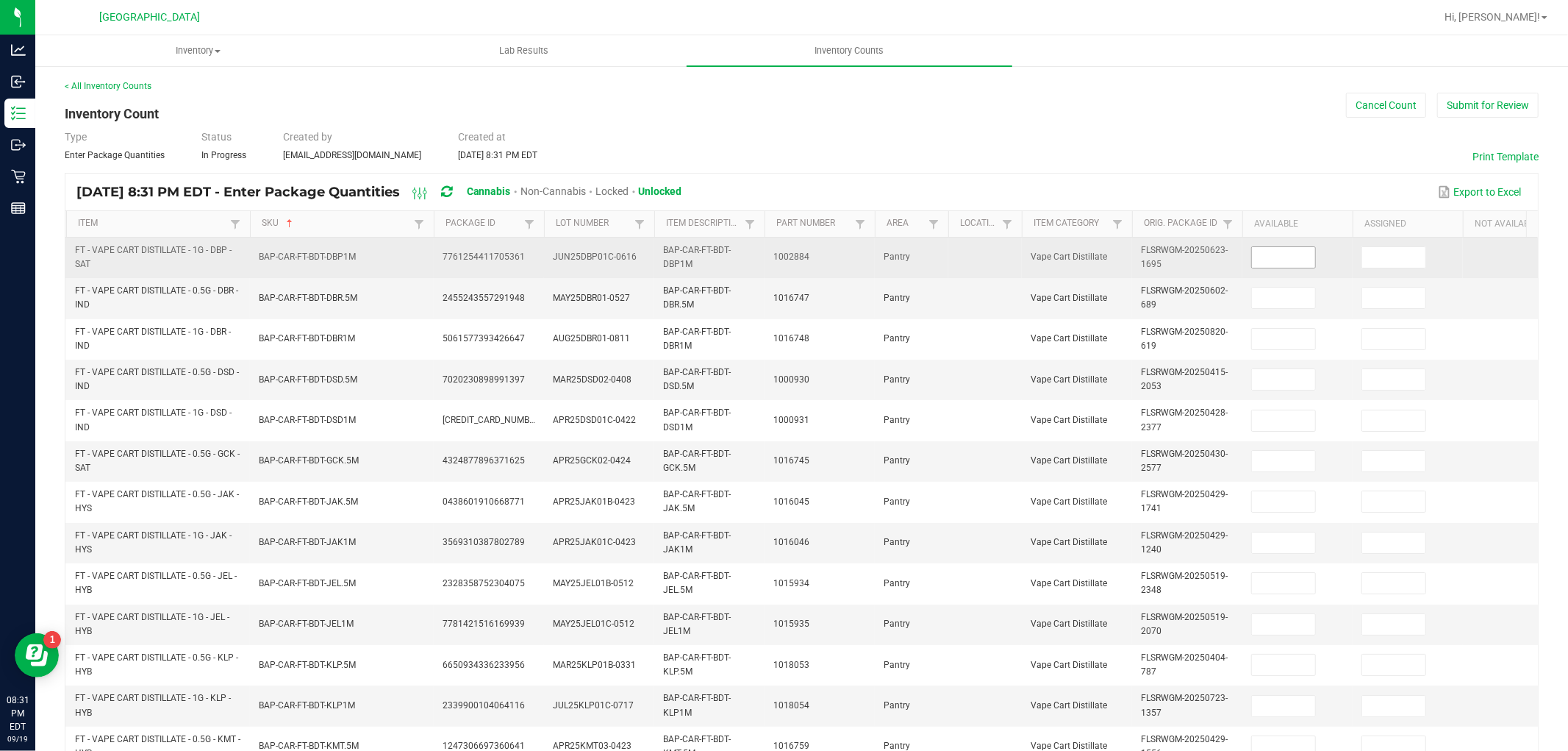
click at [1263, 259] on input at bounding box center [1284, 257] width 63 height 21
type input "2"
type input "10"
type input "8"
type input "12"
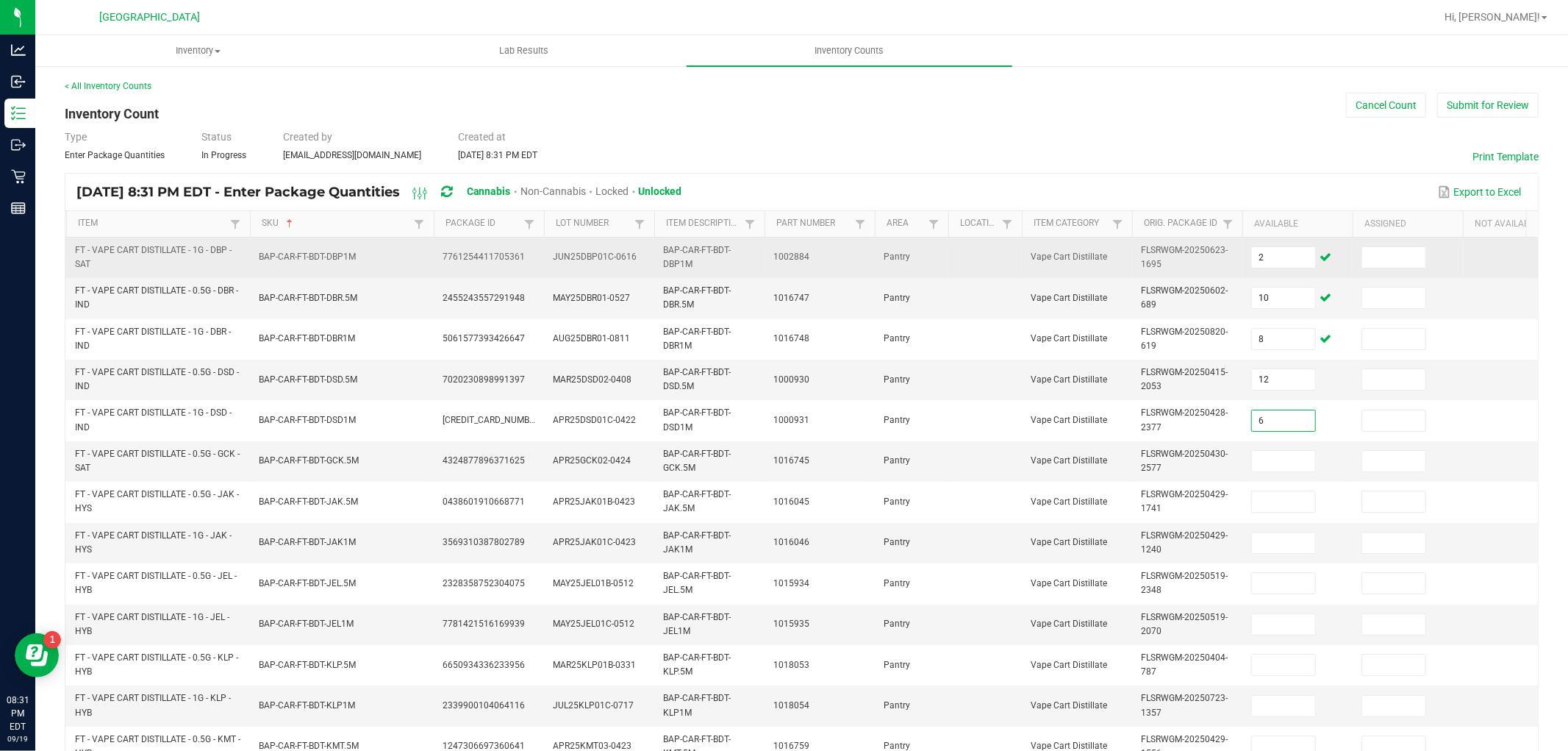
type input "6"
type input "10"
type input "7"
type input "6"
type input "8"
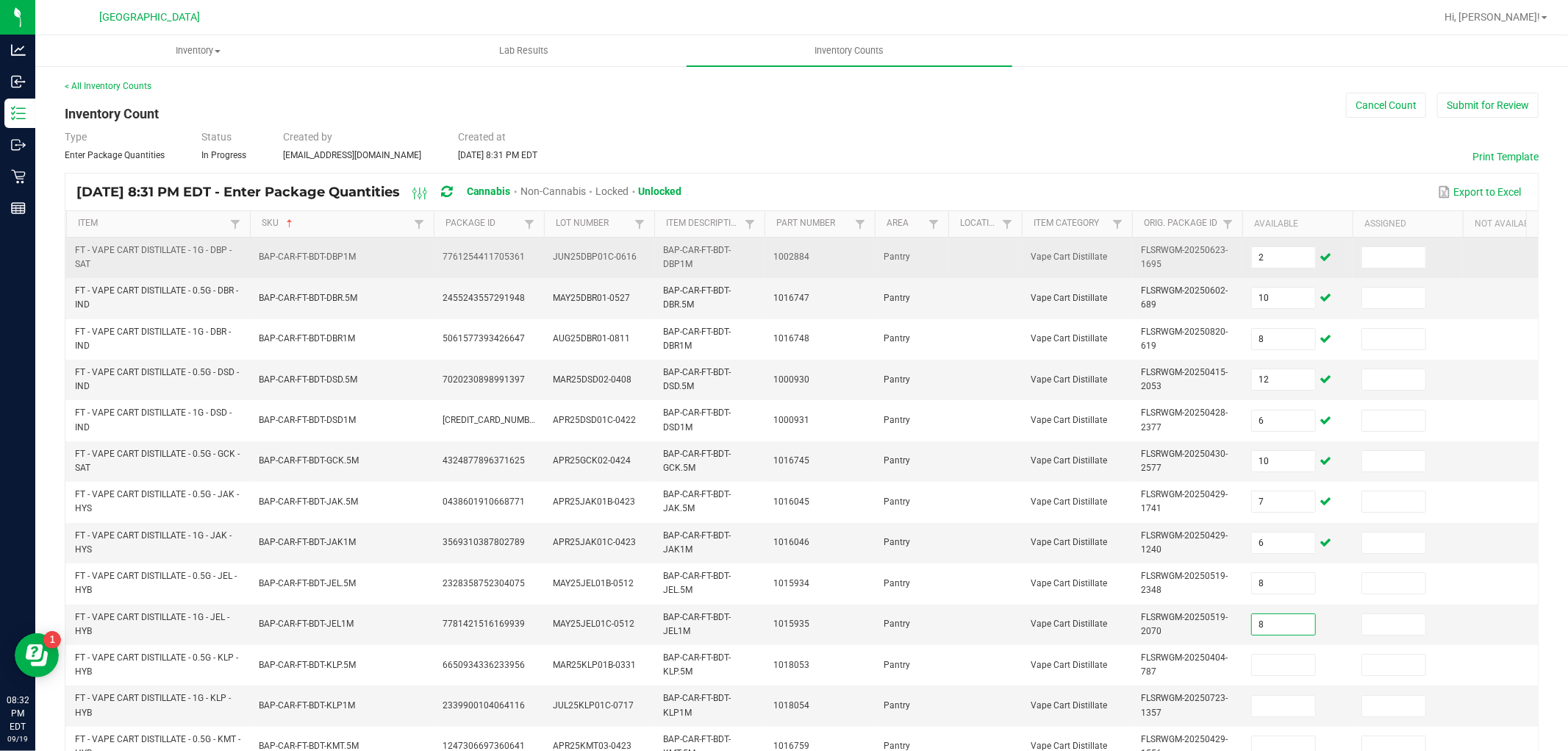
type input "8"
type input "10"
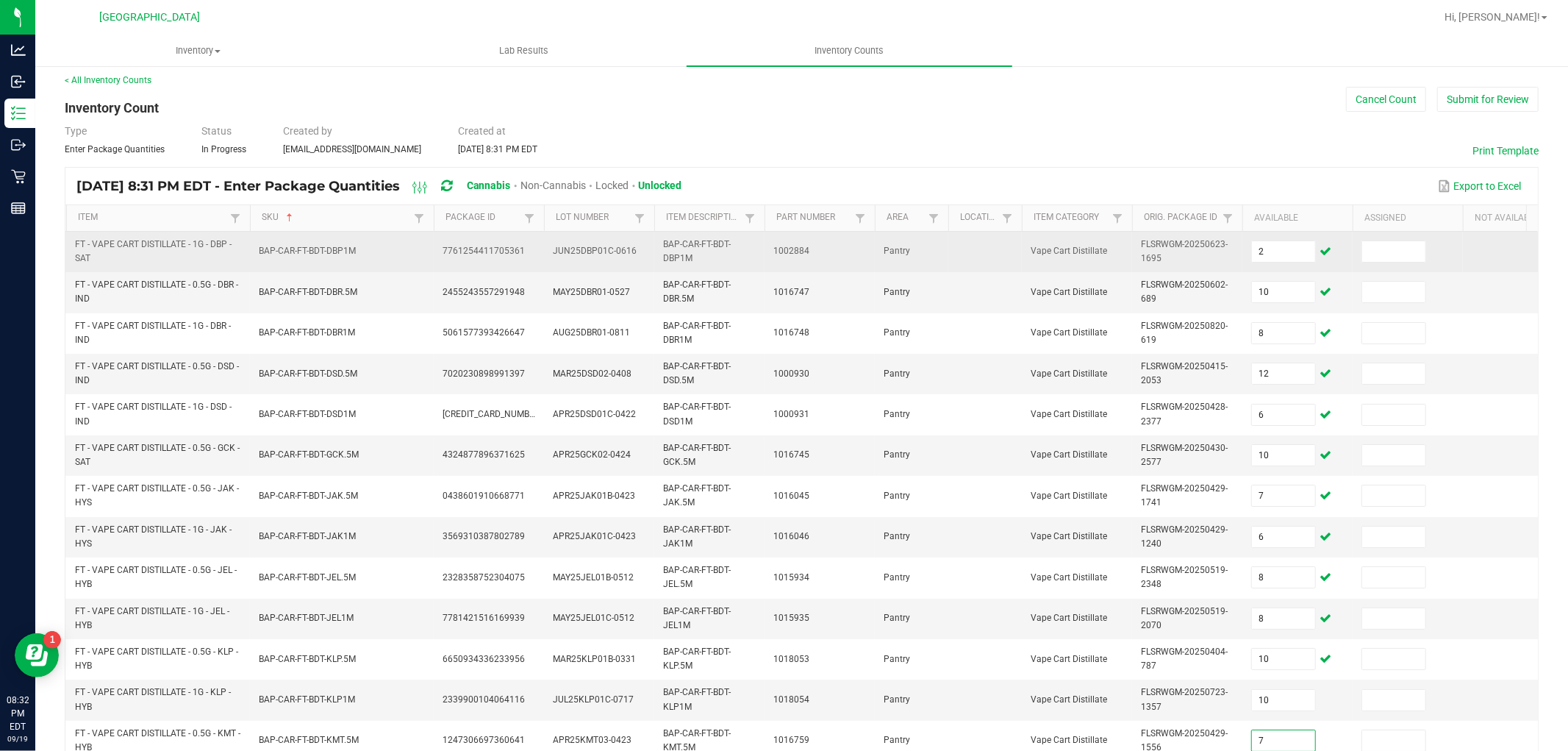
type input "7"
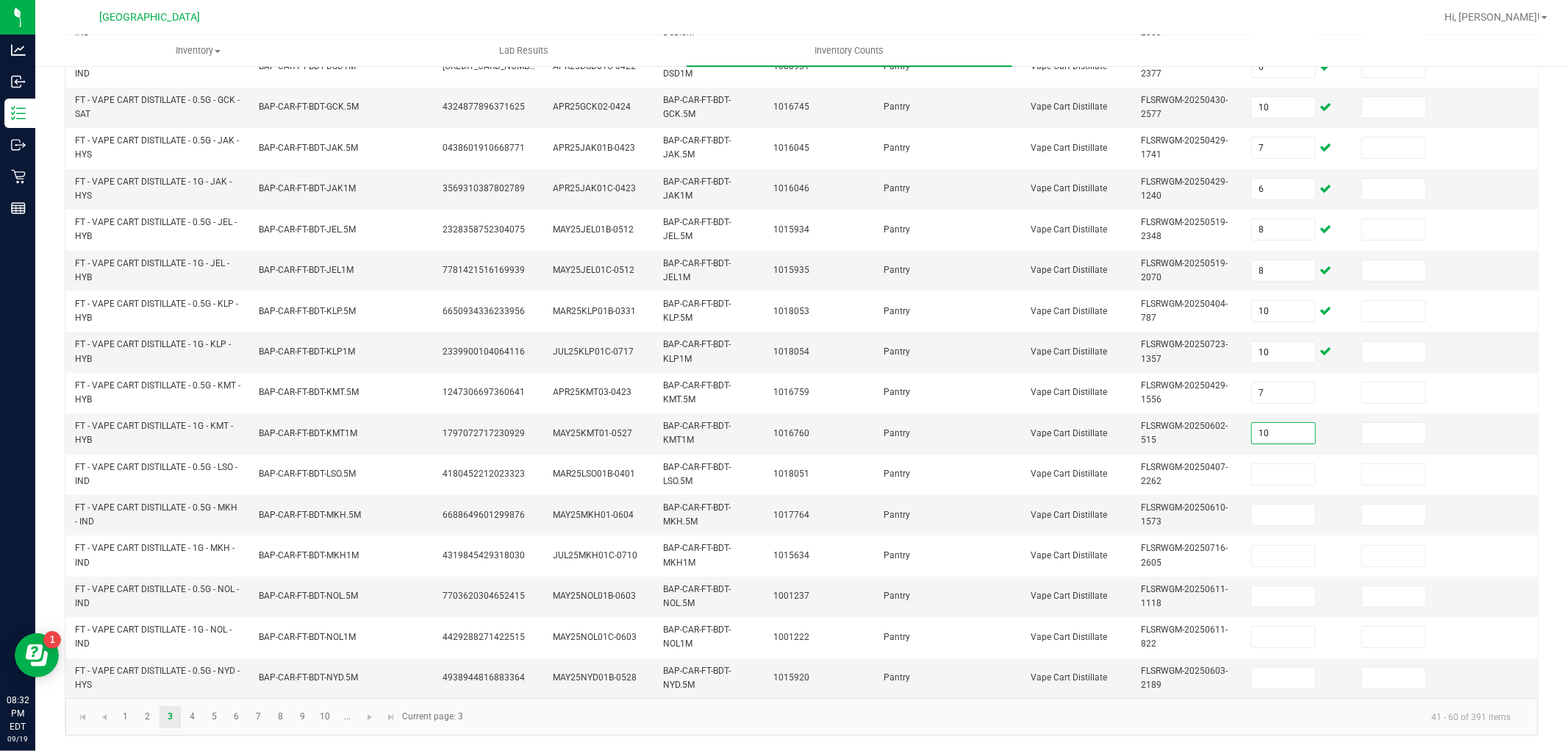
type input "10"
type input "4"
type input "2"
type input "10"
type input "6"
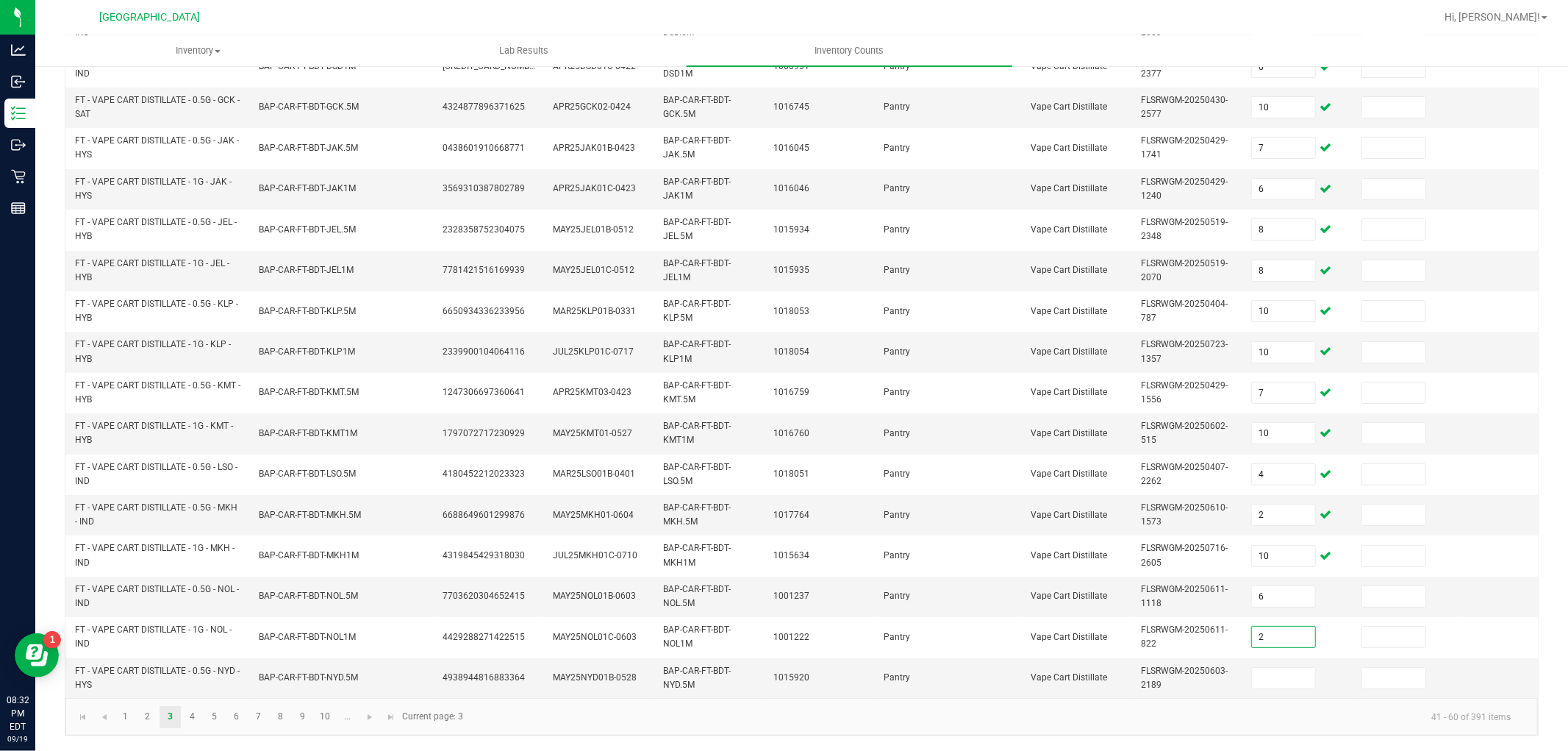
type input "2"
type input "3"
click at [200, 716] on link "4" at bounding box center [192, 717] width 21 height 22
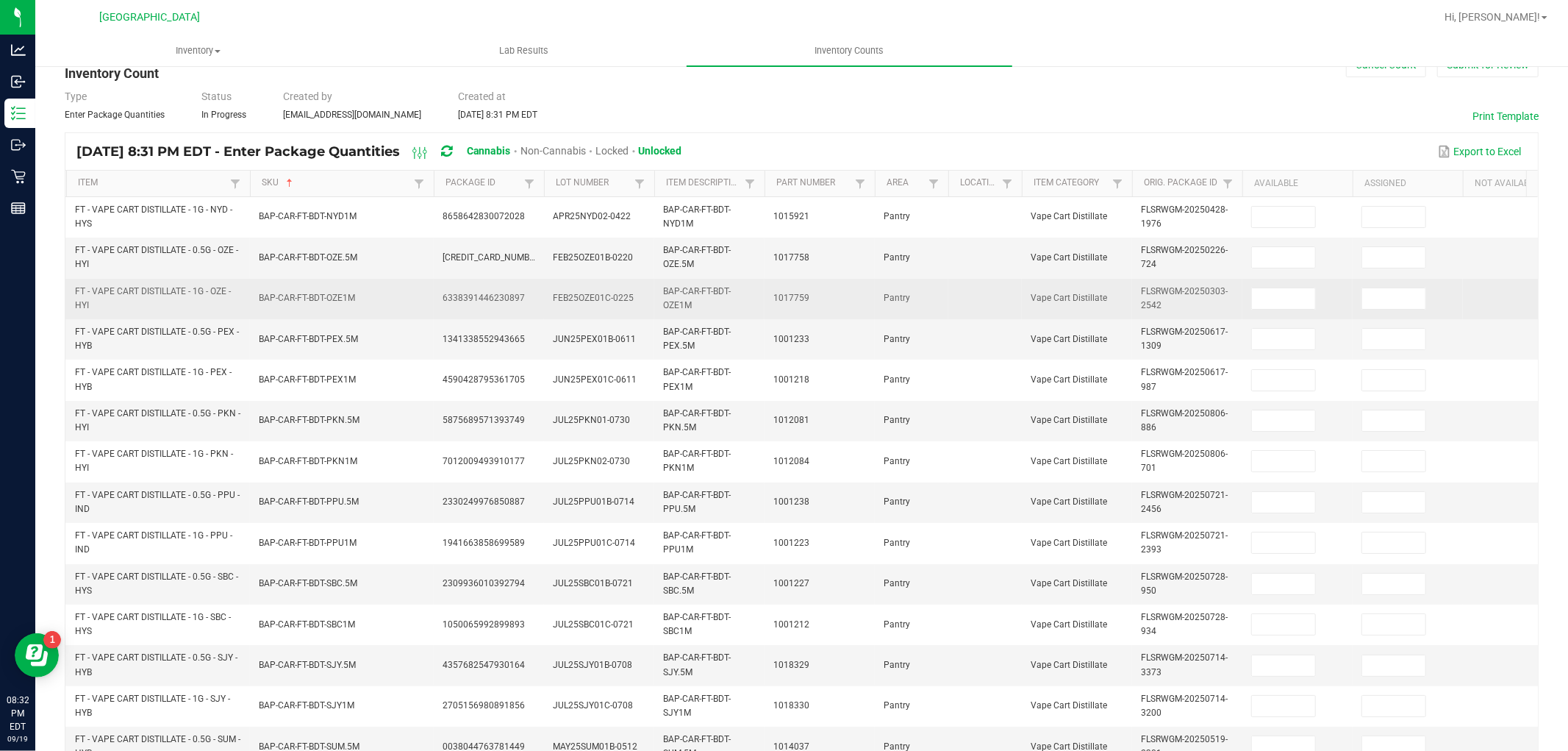
scroll to position [0, 0]
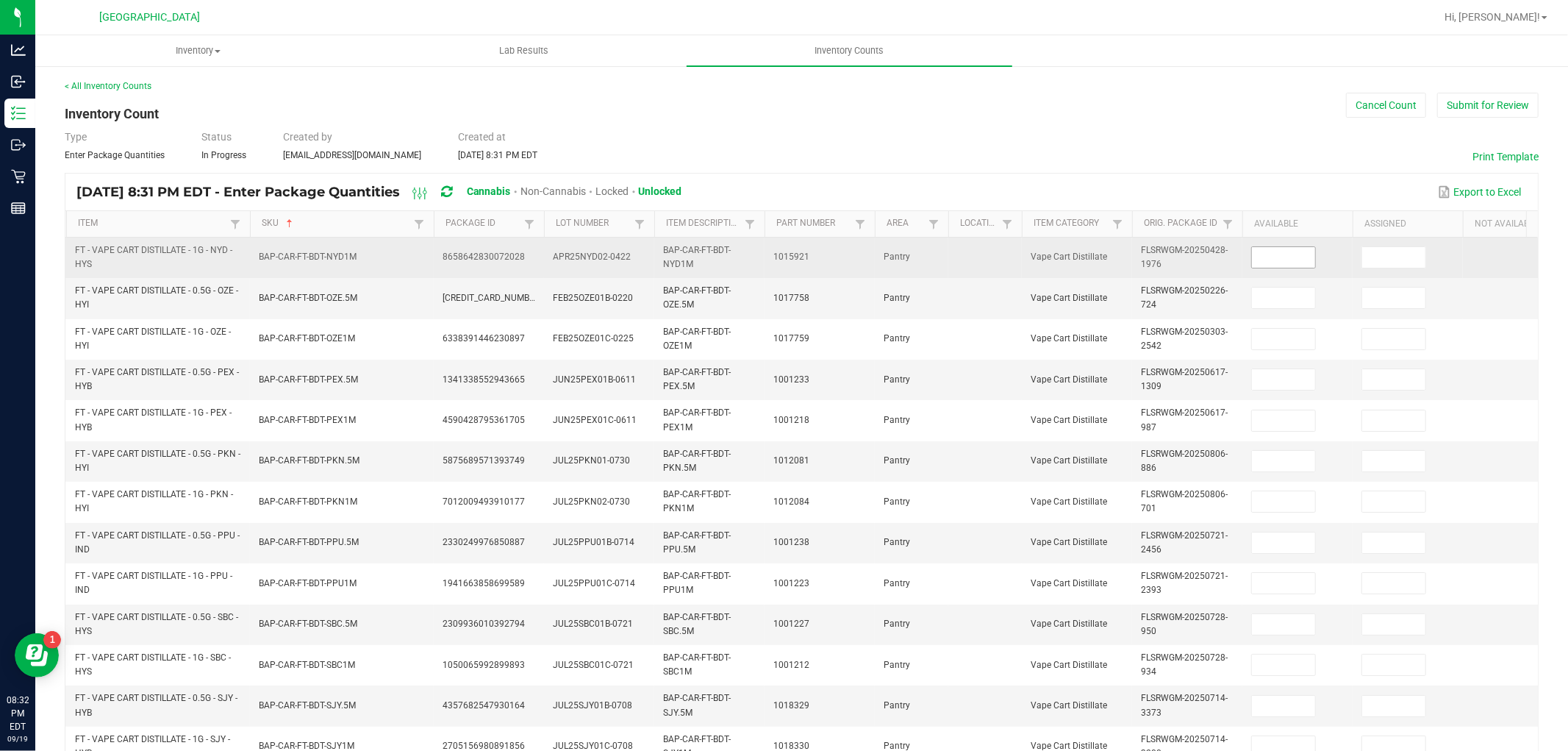
click at [1281, 259] on input at bounding box center [1284, 257] width 63 height 21
type input "1"
type input "6"
type input "11"
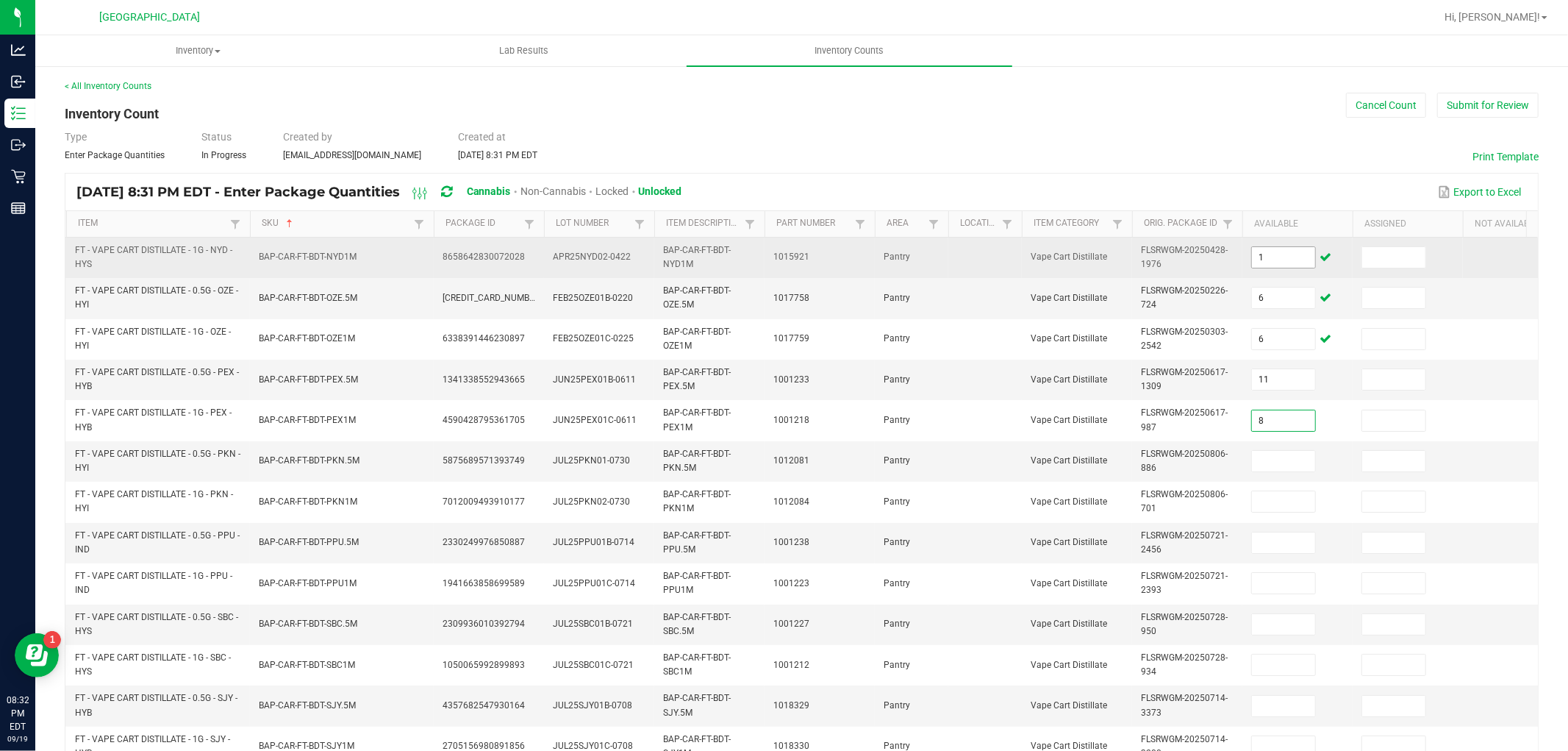
type input "8"
type input "11"
type input "9"
type input "7"
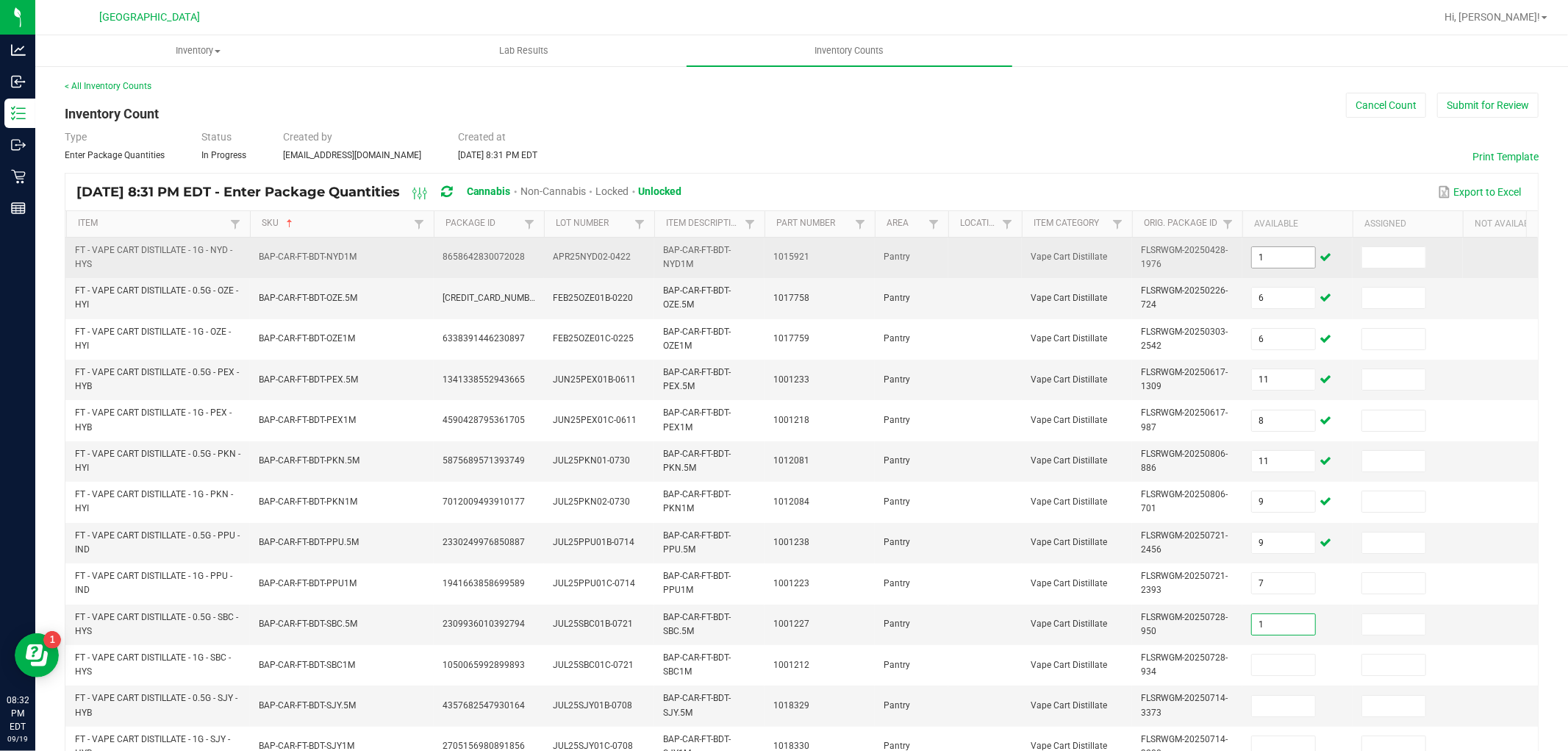
type input "1"
type input "10"
type input "7"
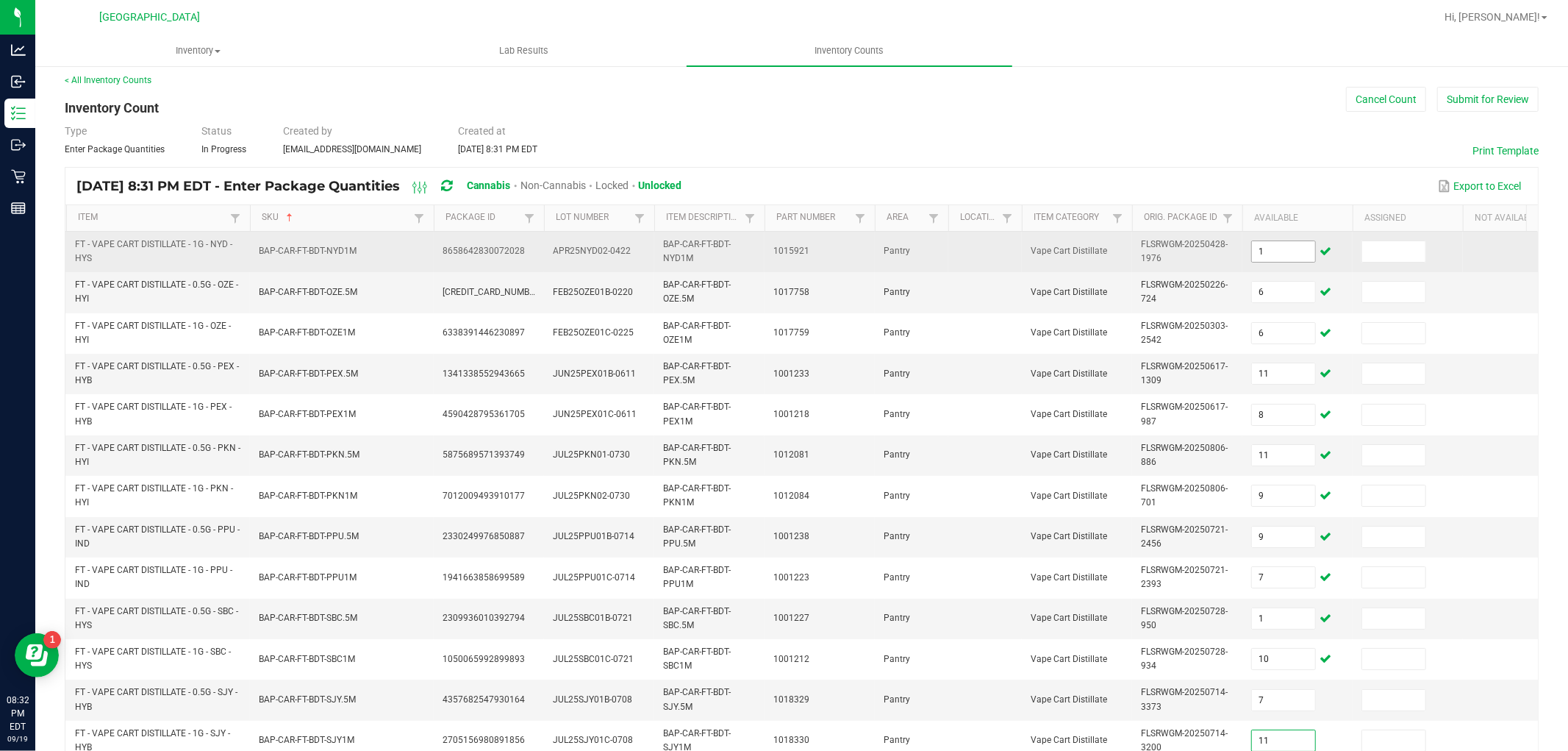
type input "11"
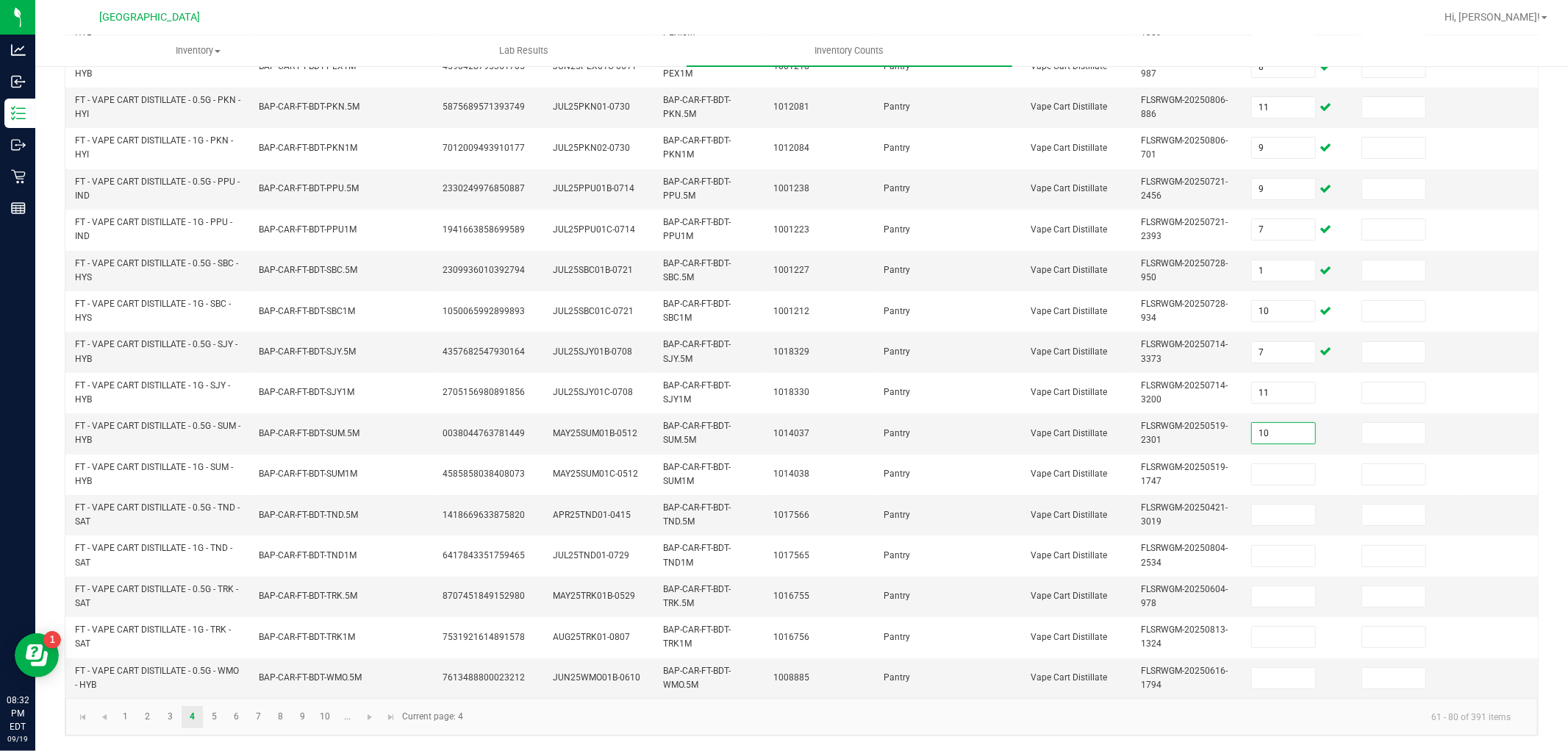
type input "10"
type input "12"
type input "3"
type input "12"
type input "8"
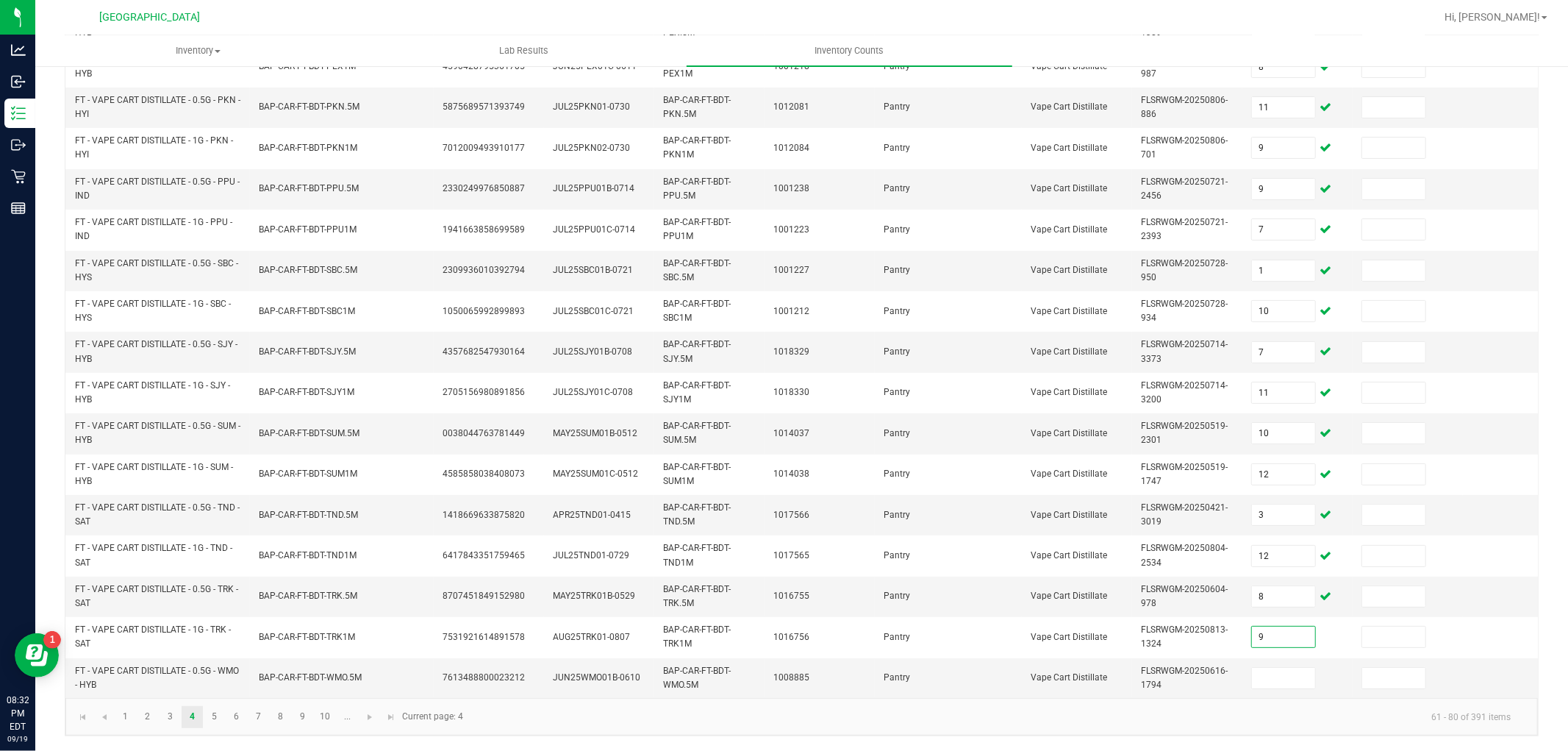
type input "9"
type input "7"
click at [218, 713] on link "5" at bounding box center [214, 717] width 21 height 22
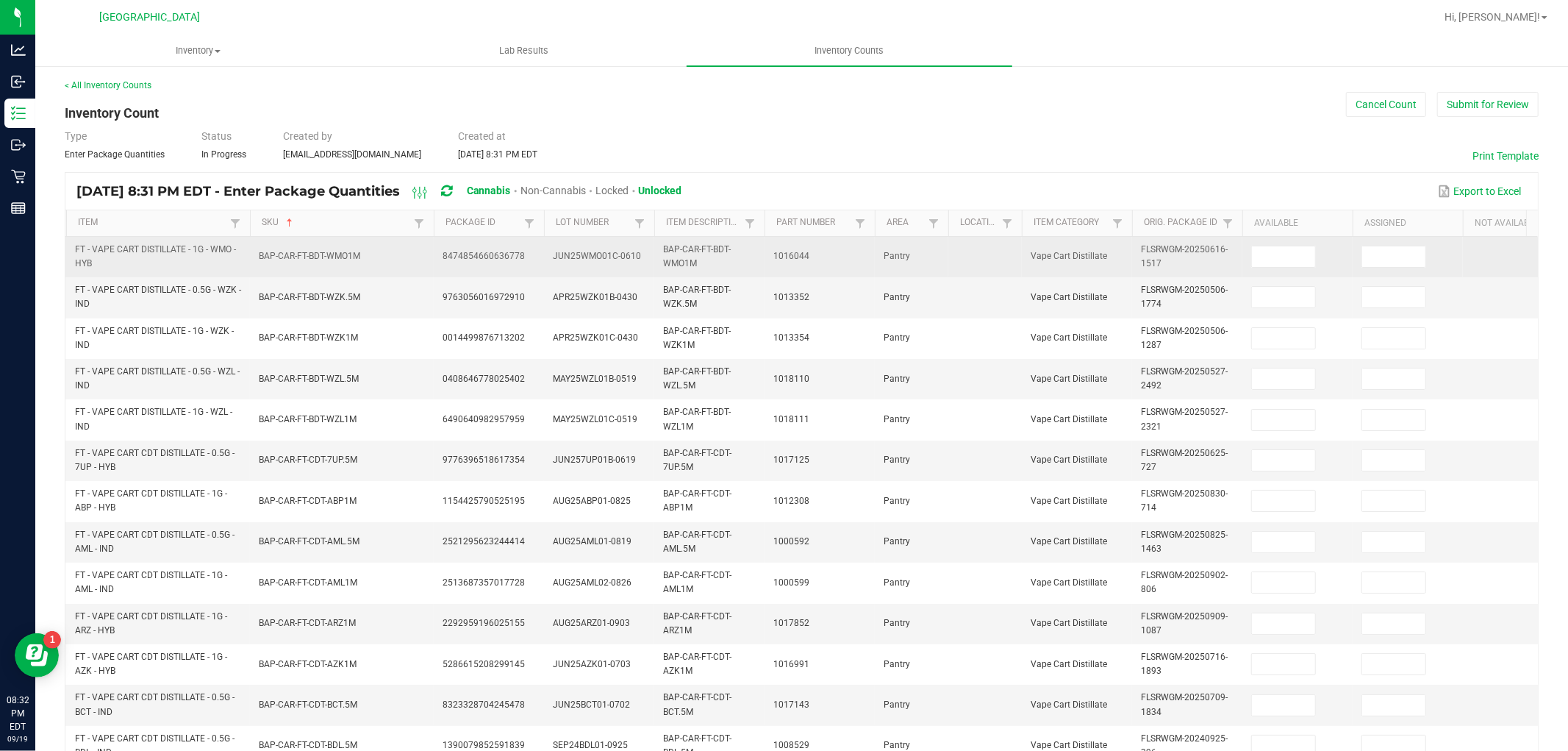
scroll to position [0, 0]
click at [1259, 251] on input at bounding box center [1284, 257] width 63 height 21
type input "3"
type input "11"
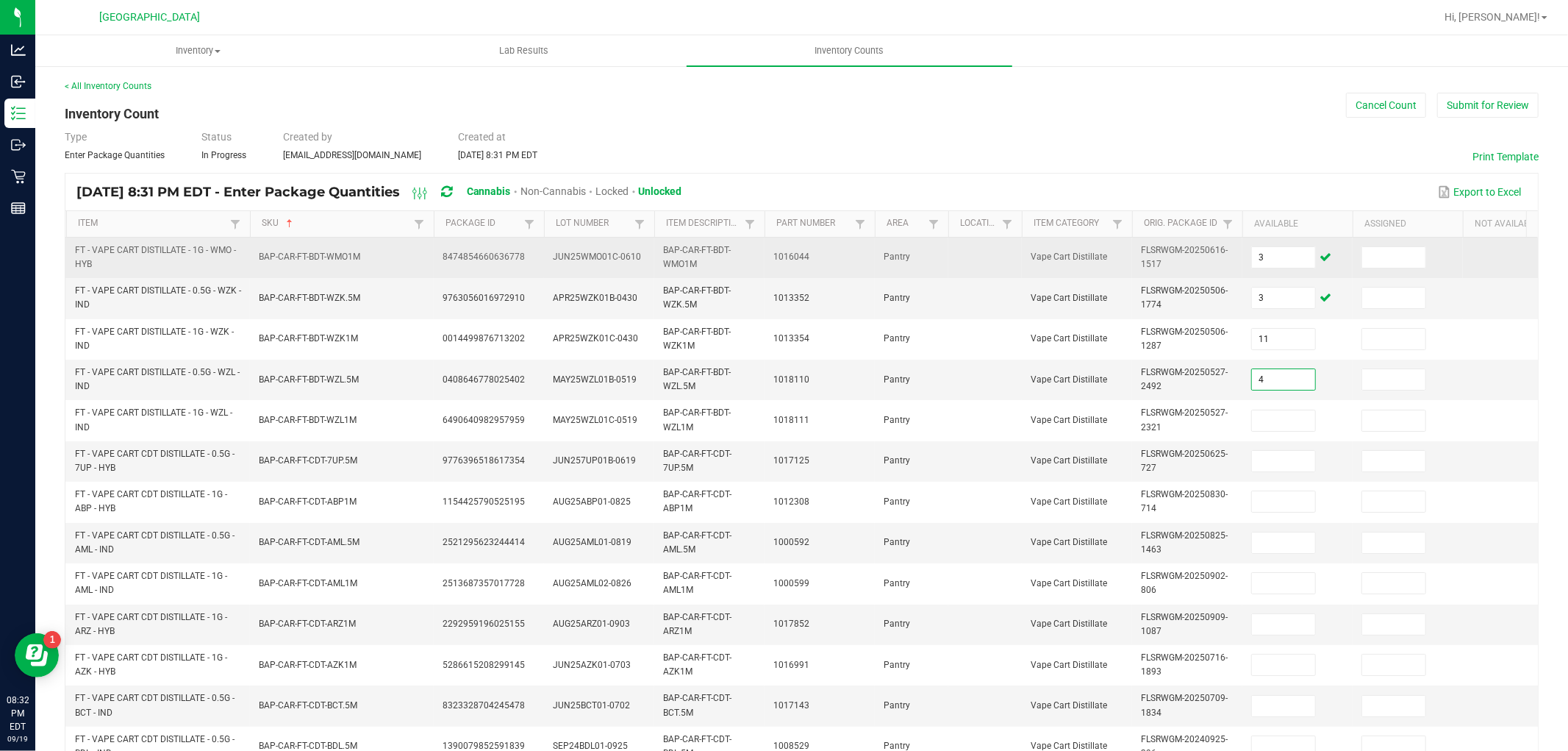
type input "4"
type input "5"
type input "8"
type input "11"
type input "9"
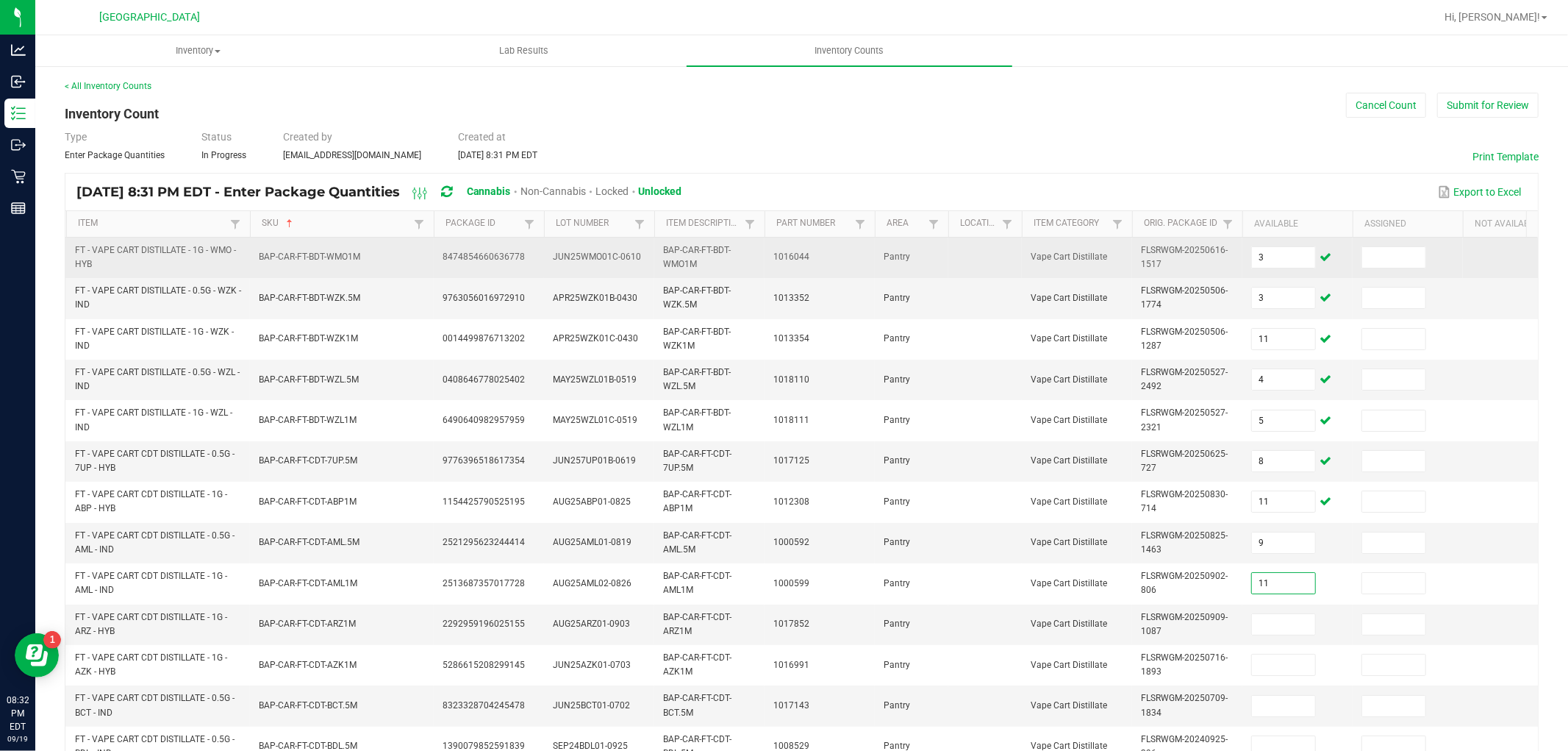
type input "11"
type input "12"
type input "8"
type input "1"
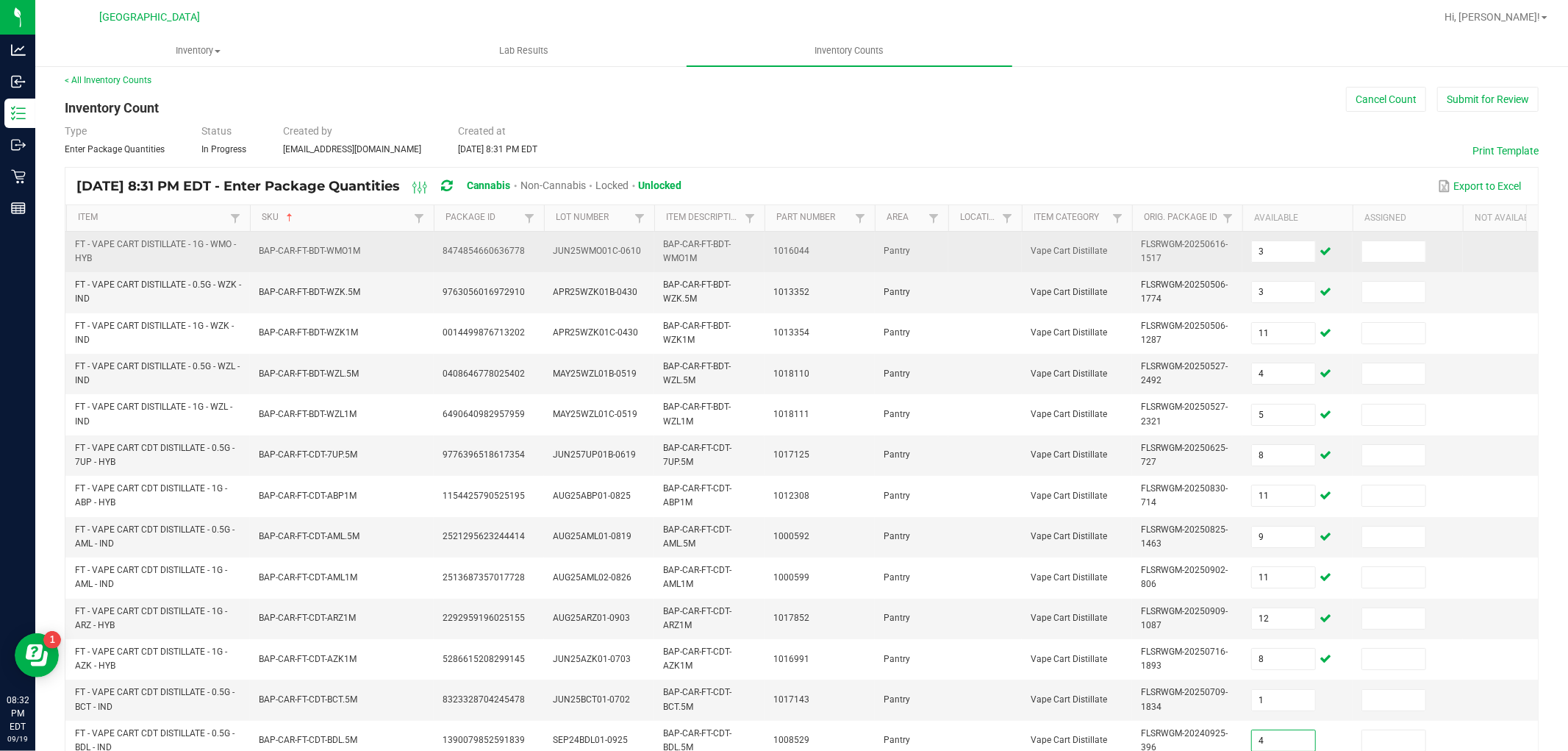
type input "4"
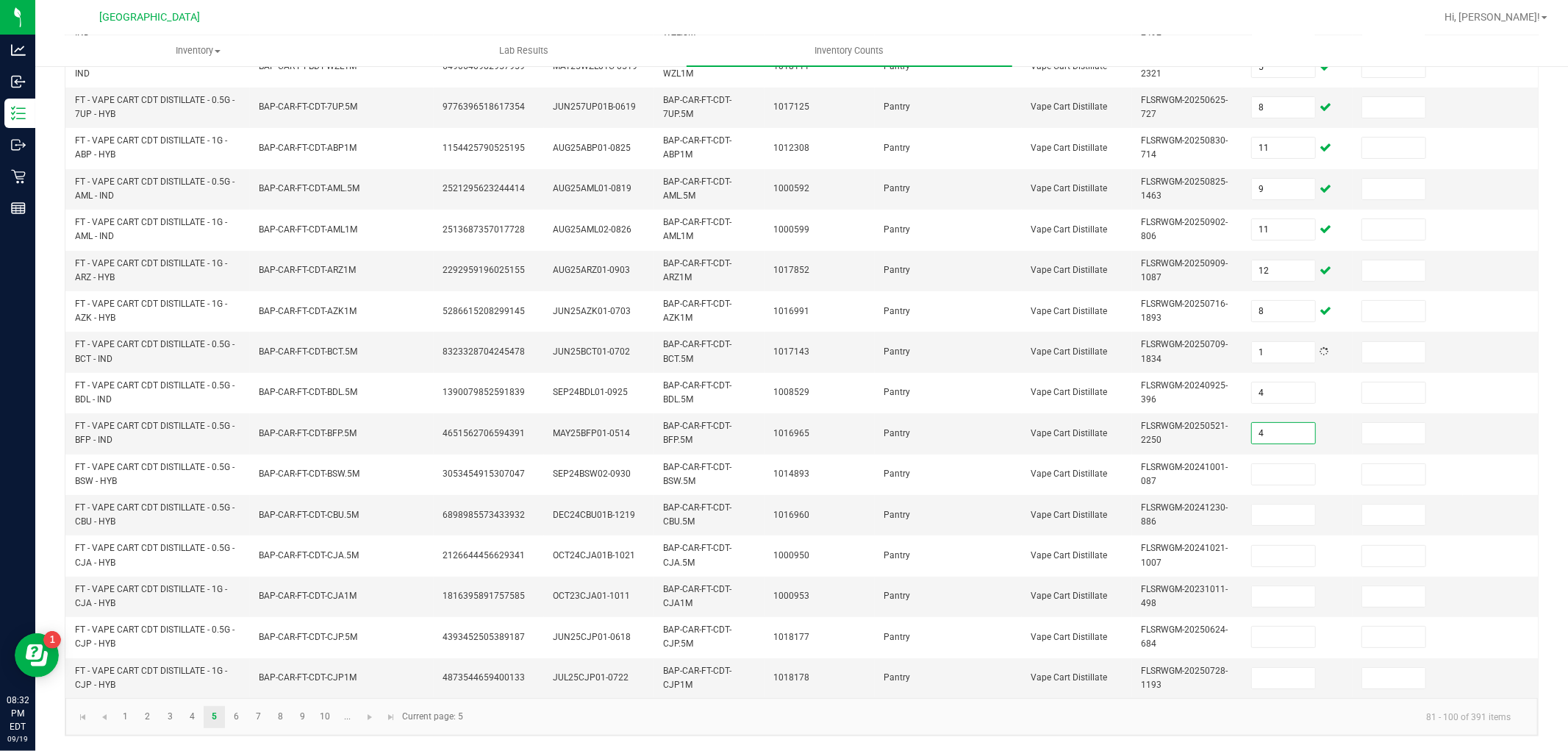
type input "4"
type input "3"
type input "5"
type input "12"
type input "4"
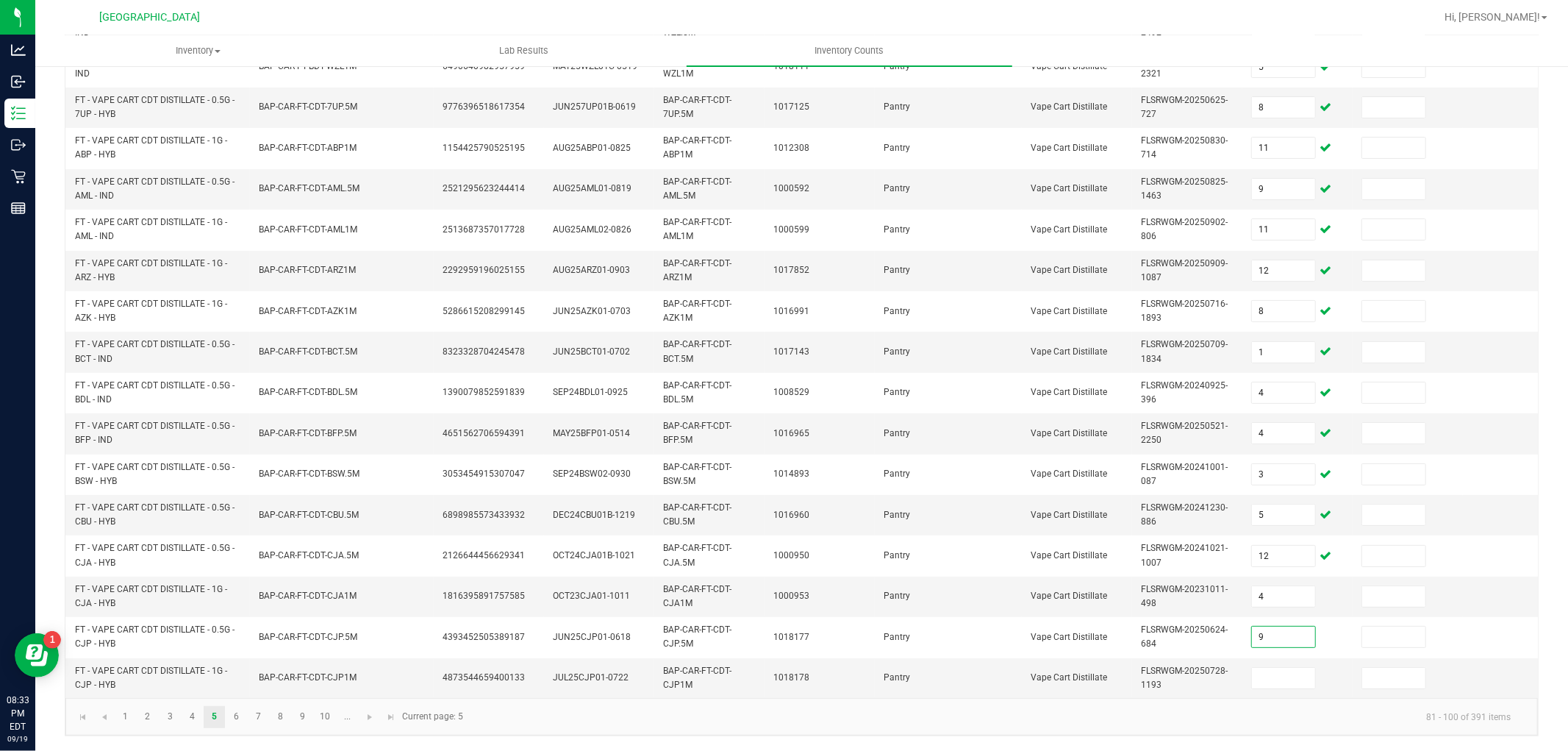
type input "9"
type input "6"
click at [240, 718] on link "6" at bounding box center [236, 717] width 21 height 22
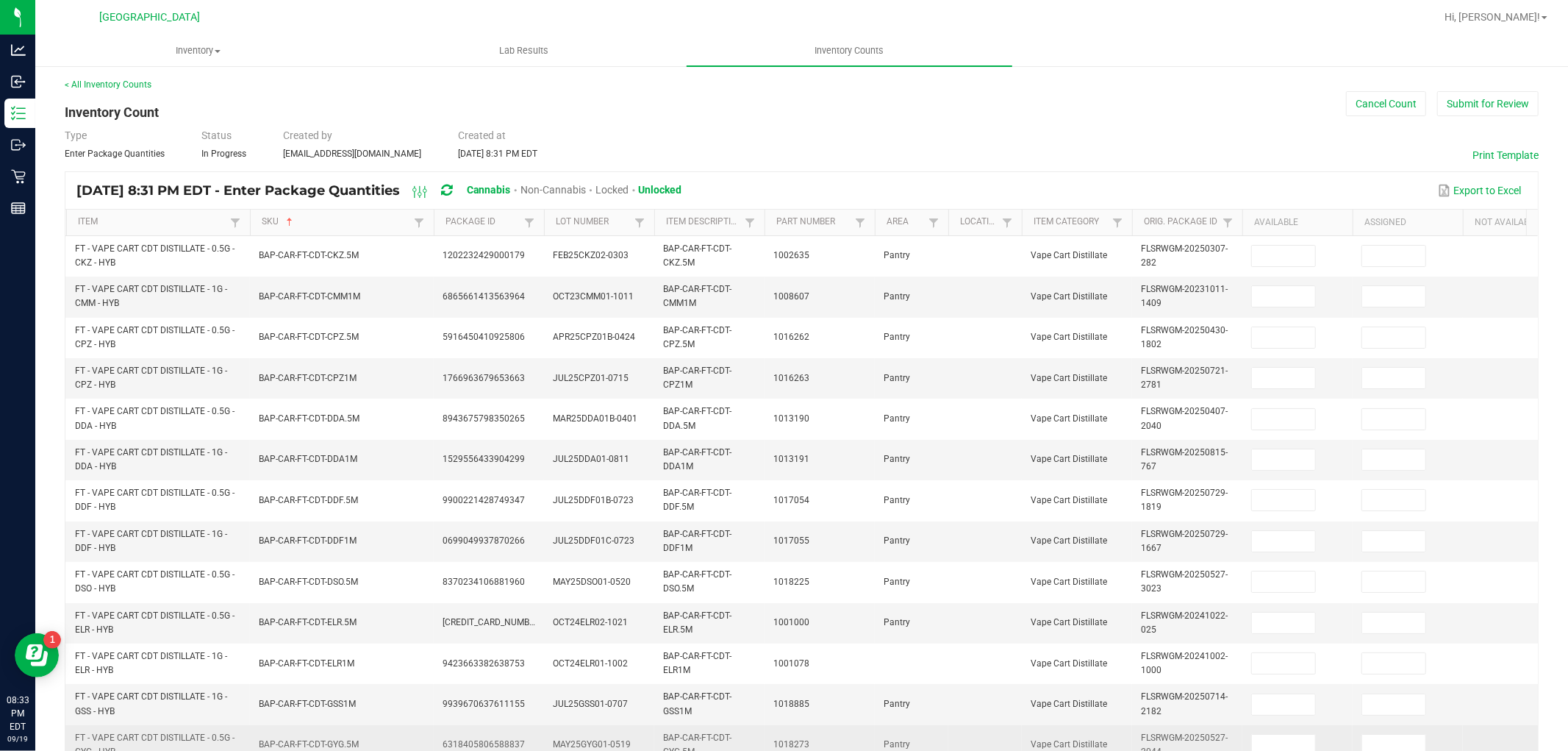
scroll to position [0, 0]
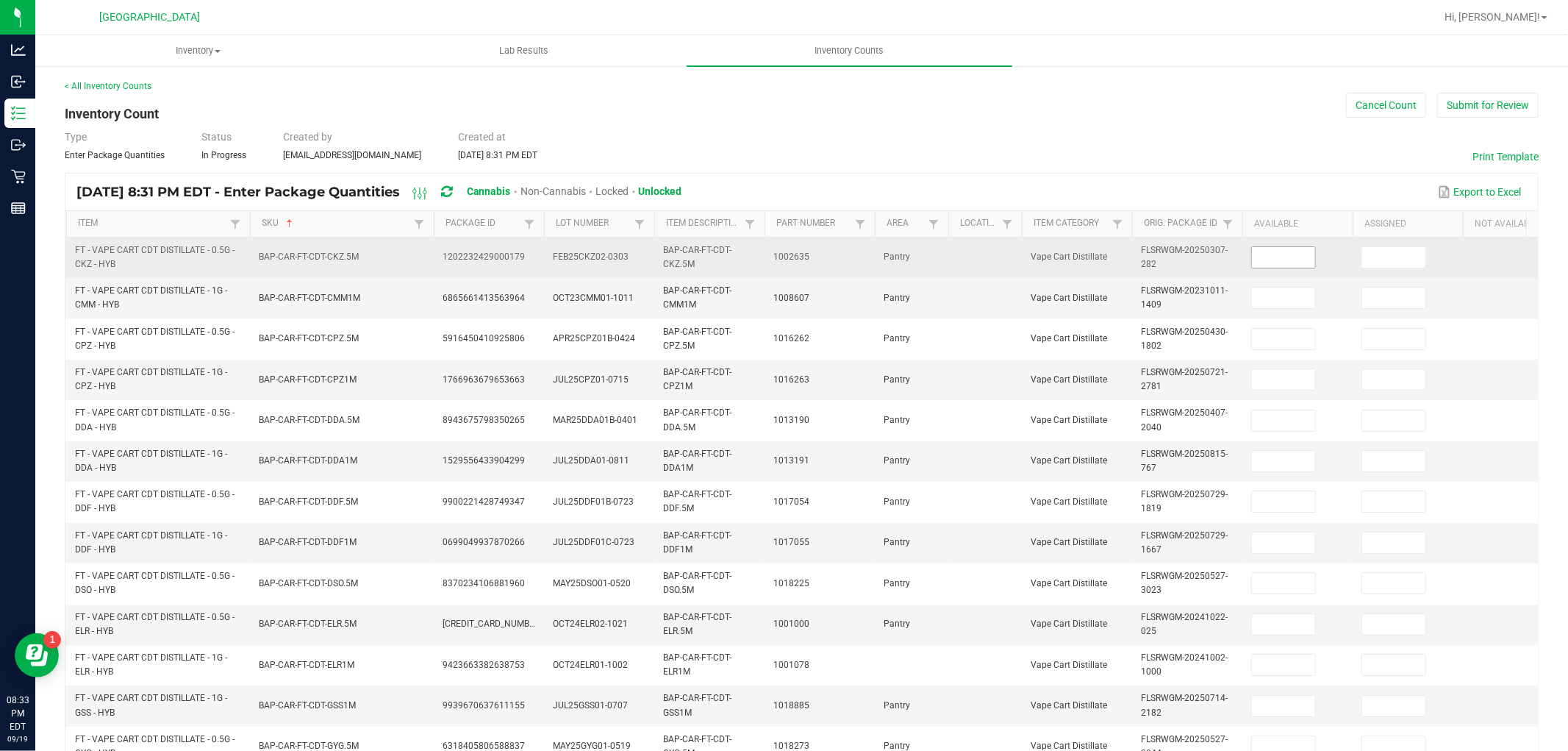
click at [1261, 257] on input at bounding box center [1284, 257] width 63 height 21
type input "4"
type input "1"
type input "4"
type input "3"
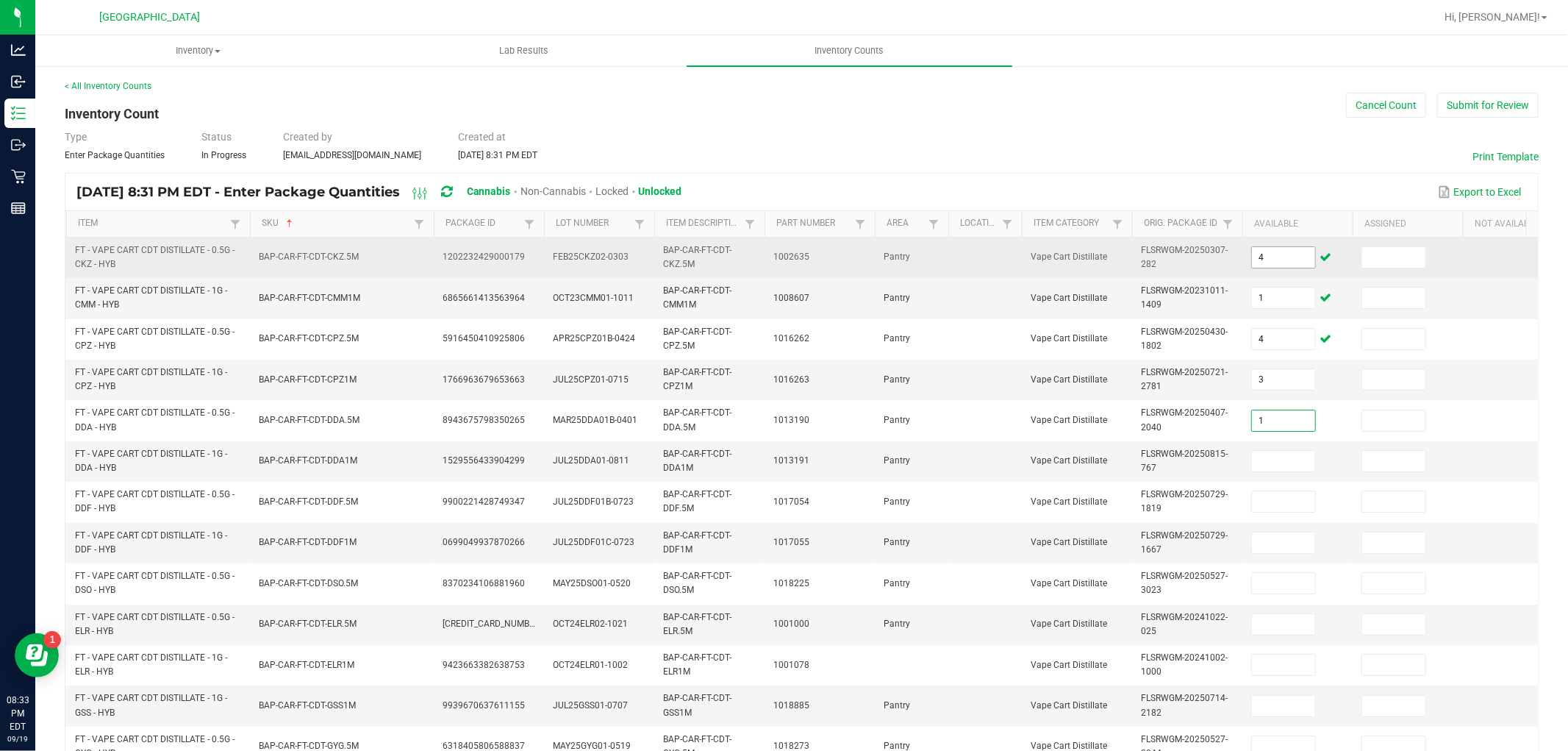
type input "1"
type input "8"
type input "10"
type input "8"
type input "9"
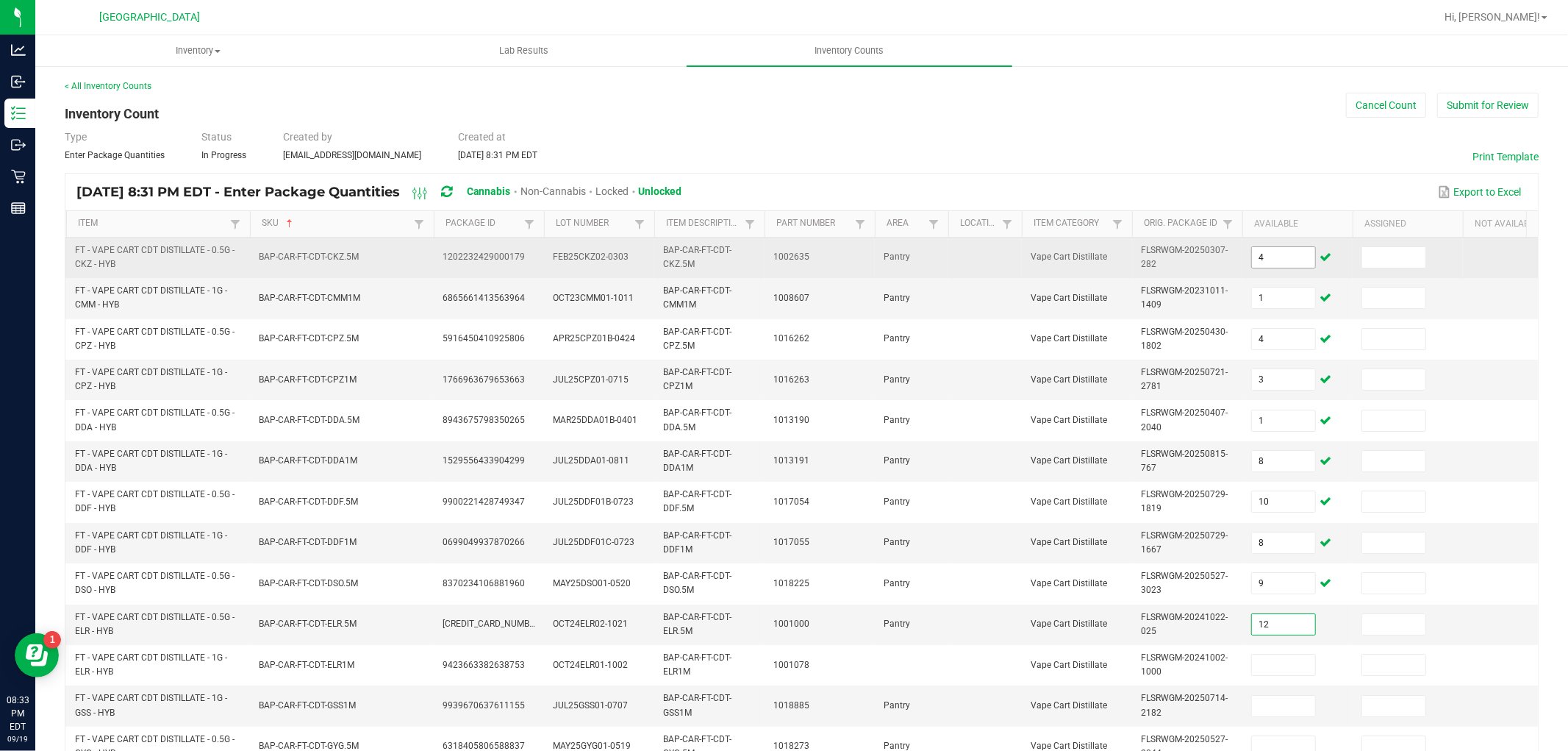
type input "12"
type input "4"
type input "10"
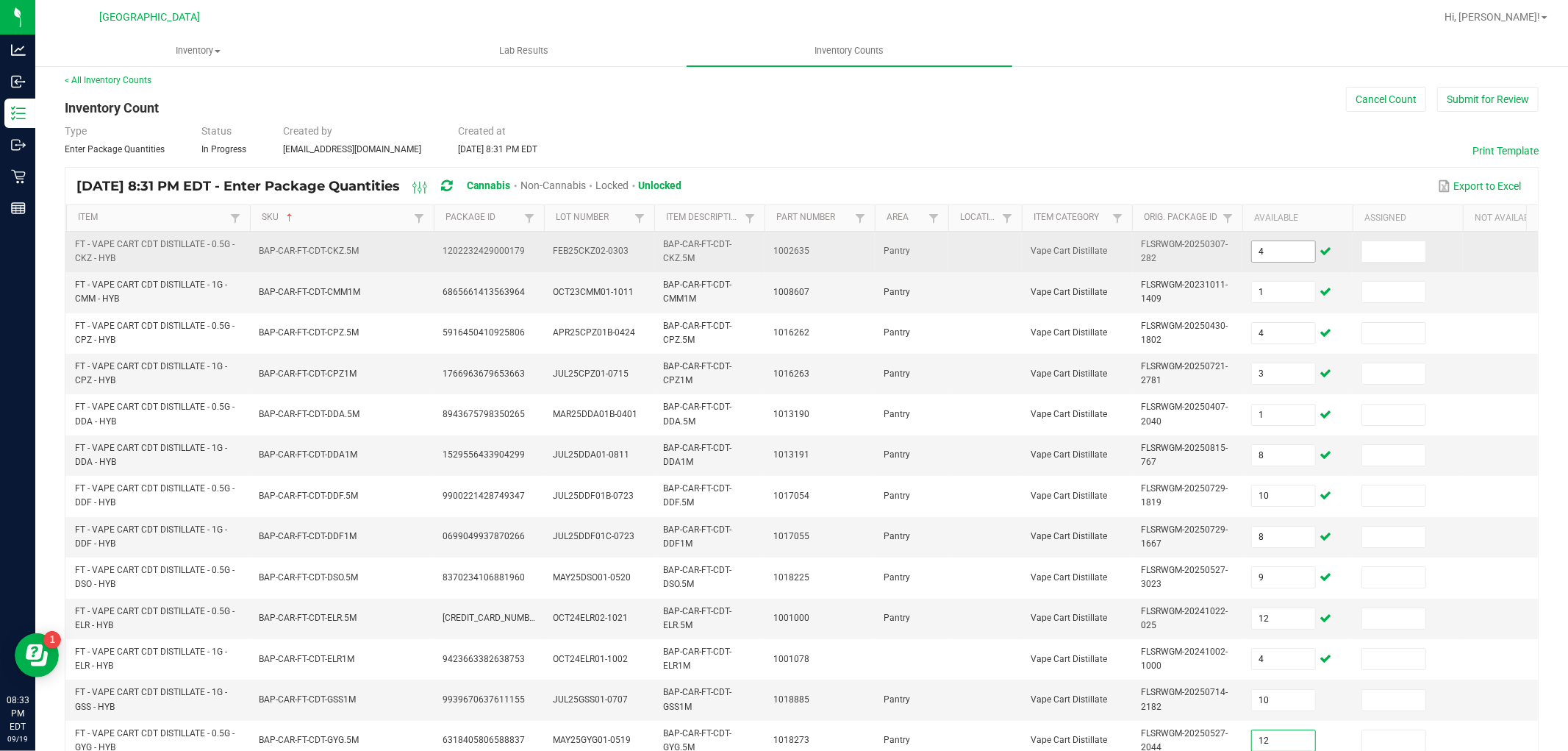
type input "12"
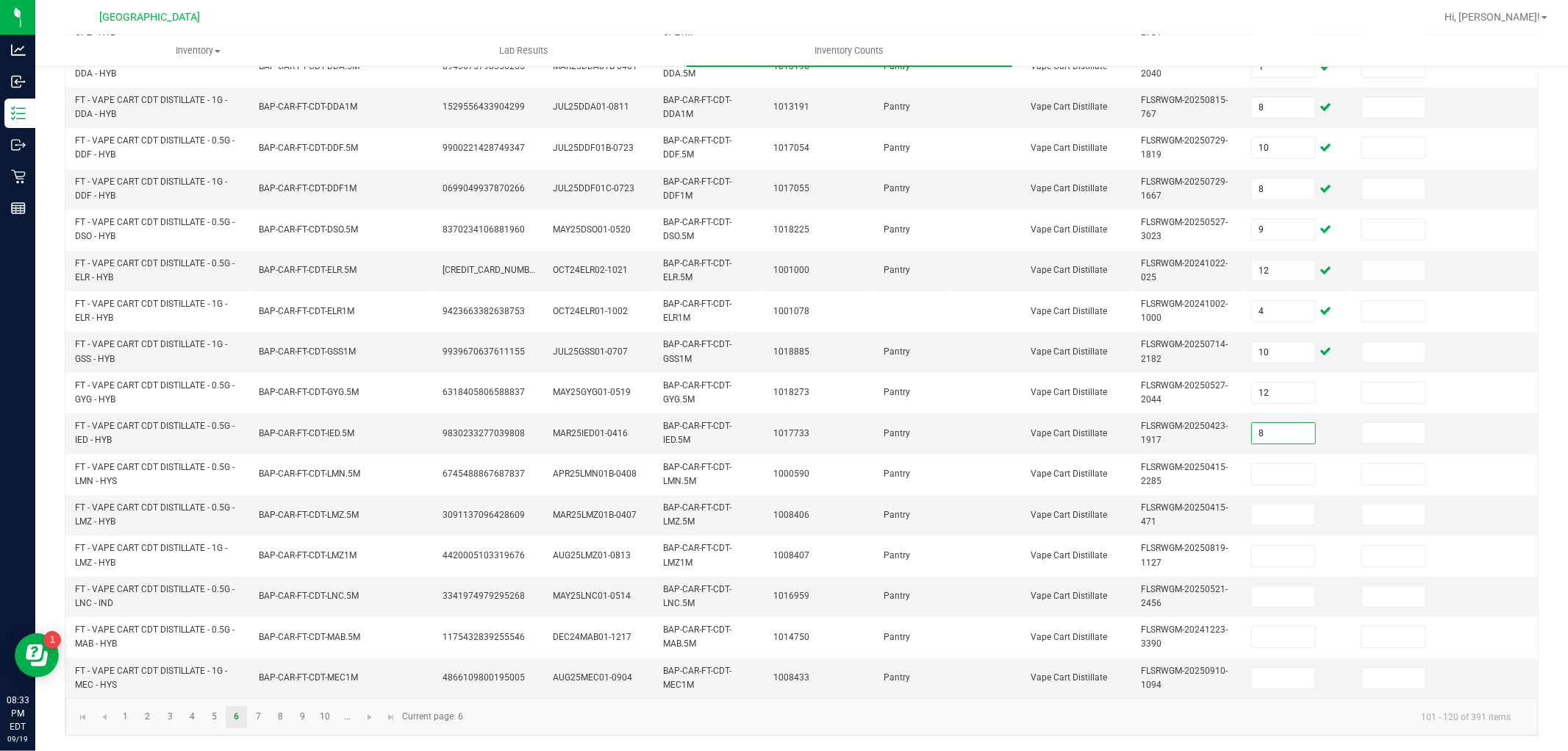
type input "8"
type input "6"
type input "8"
type input "2"
type input "11"
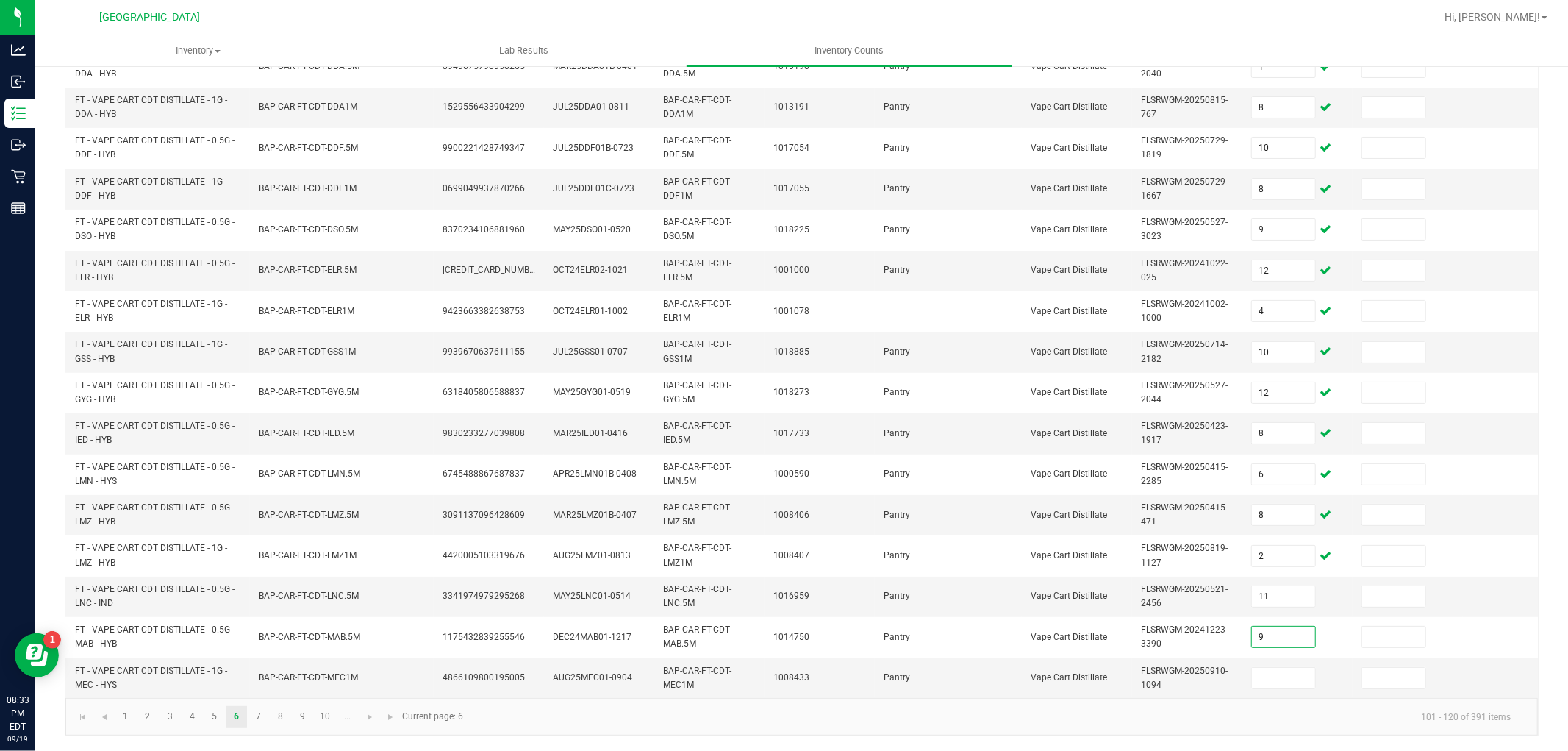
type input "9"
type input "10"
click at [265, 710] on link "7" at bounding box center [258, 717] width 21 height 22
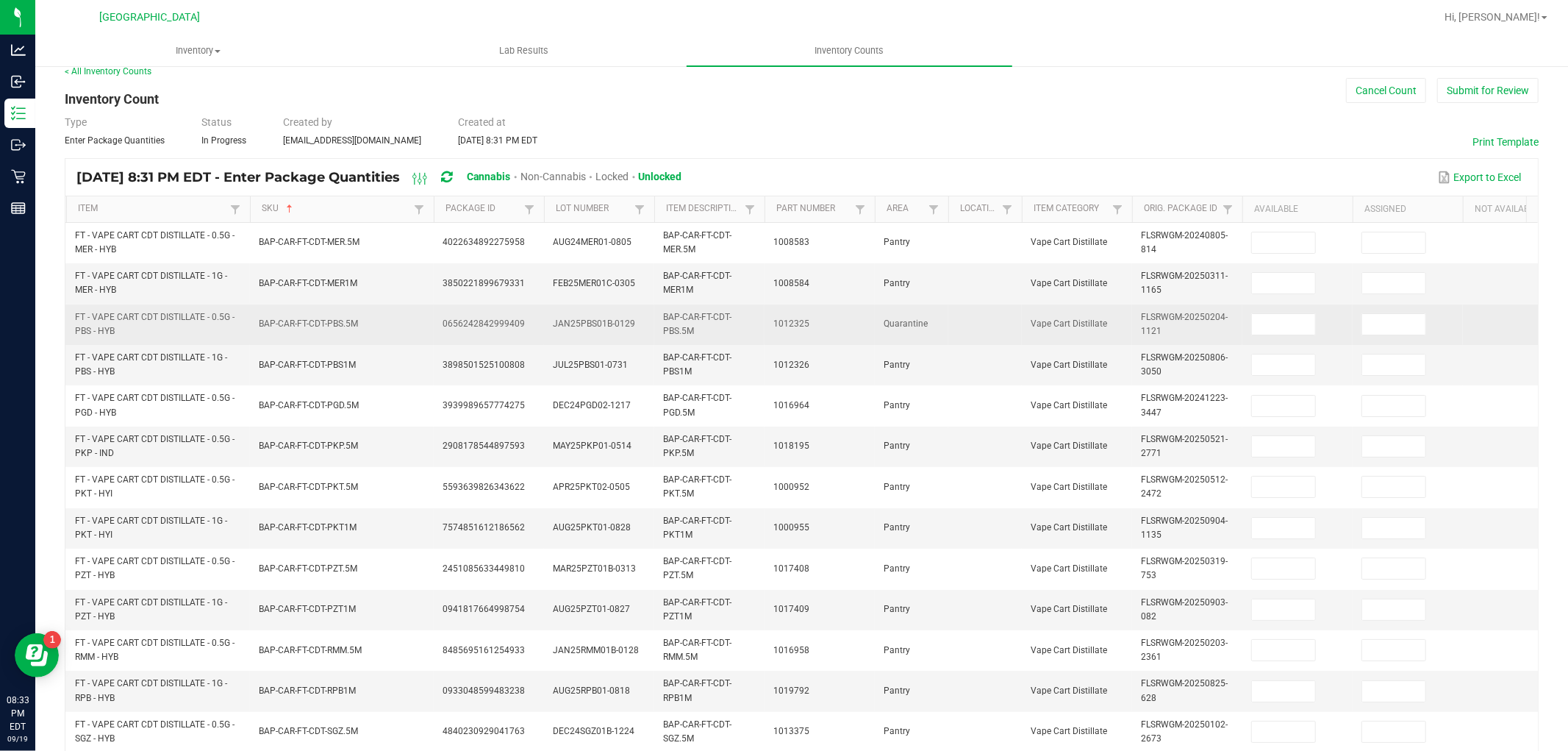
scroll to position [0, 0]
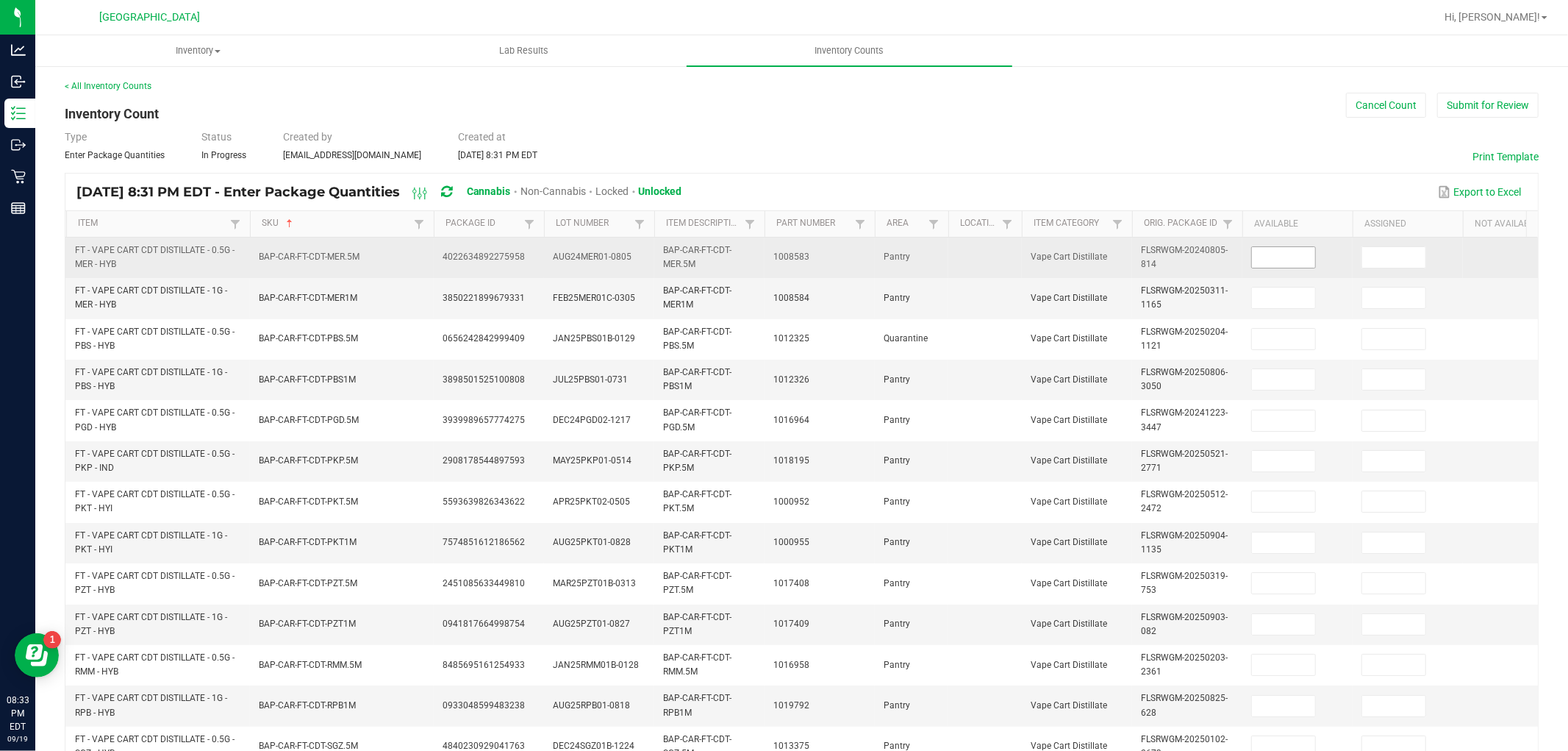
click at [1285, 251] on input at bounding box center [1284, 257] width 63 height 21
type input "5"
type input "11"
type input "7"
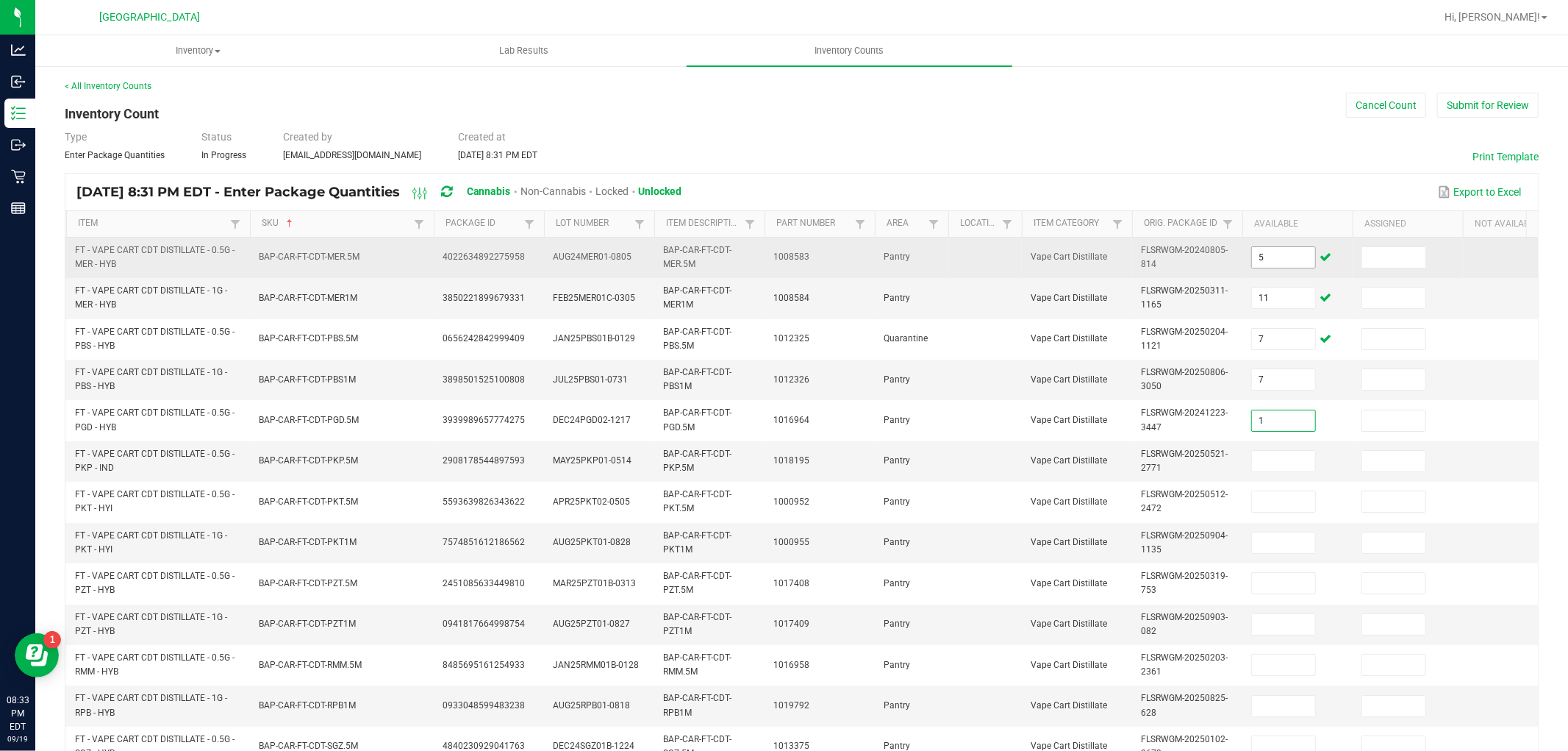
type input "1"
type input "9"
type input "1"
type input "9"
type input "3"
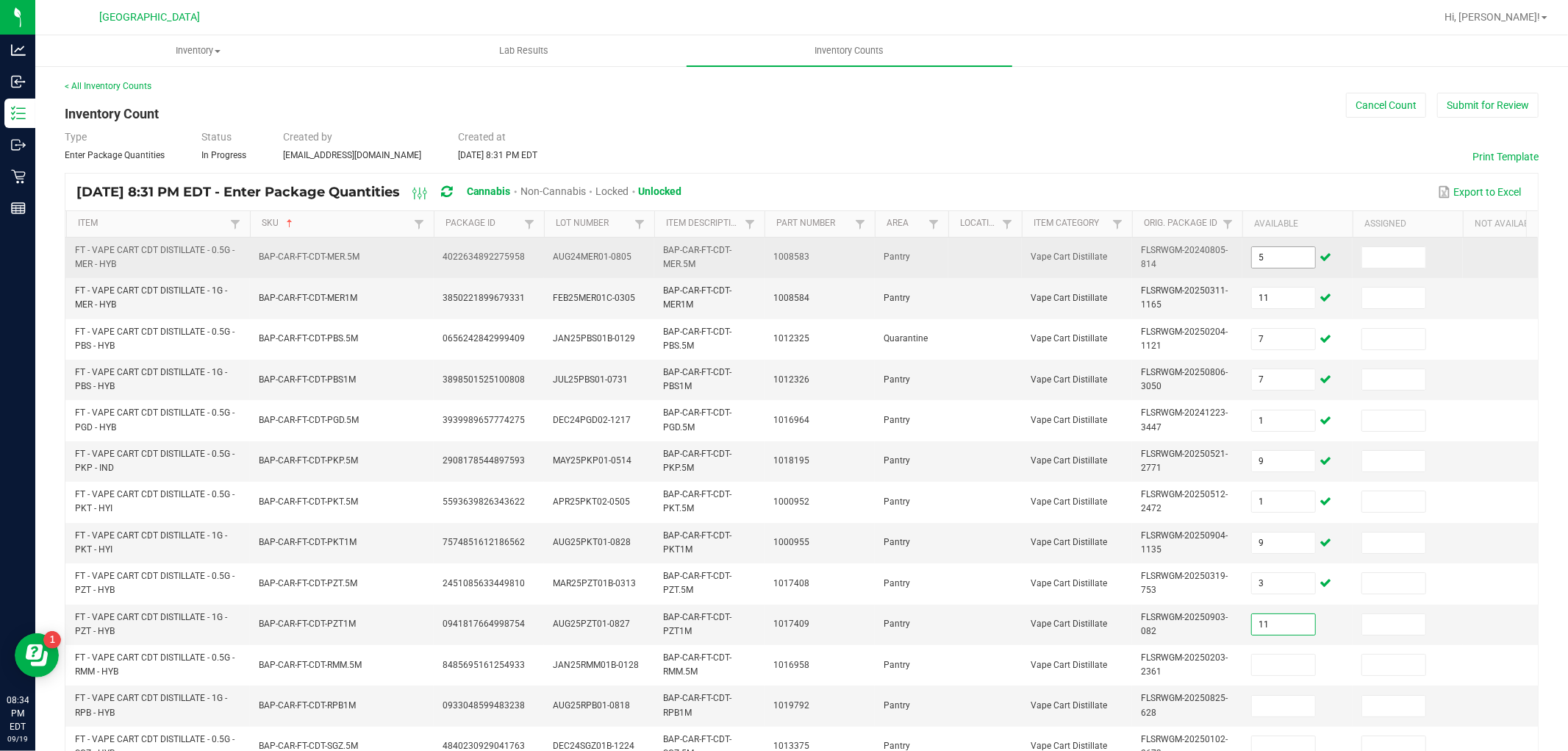
type input "11"
type input "12"
type input "7"
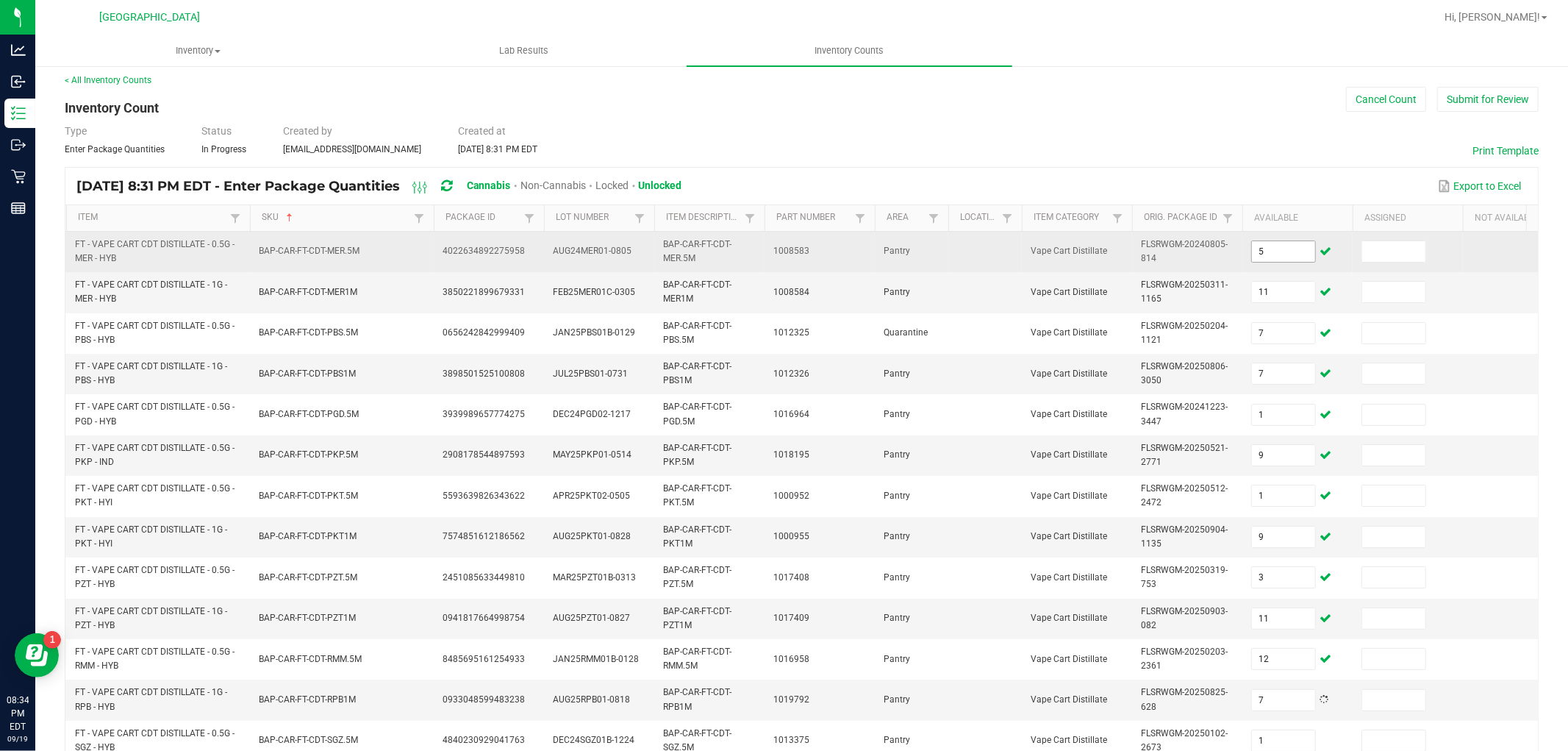
scroll to position [368, 0]
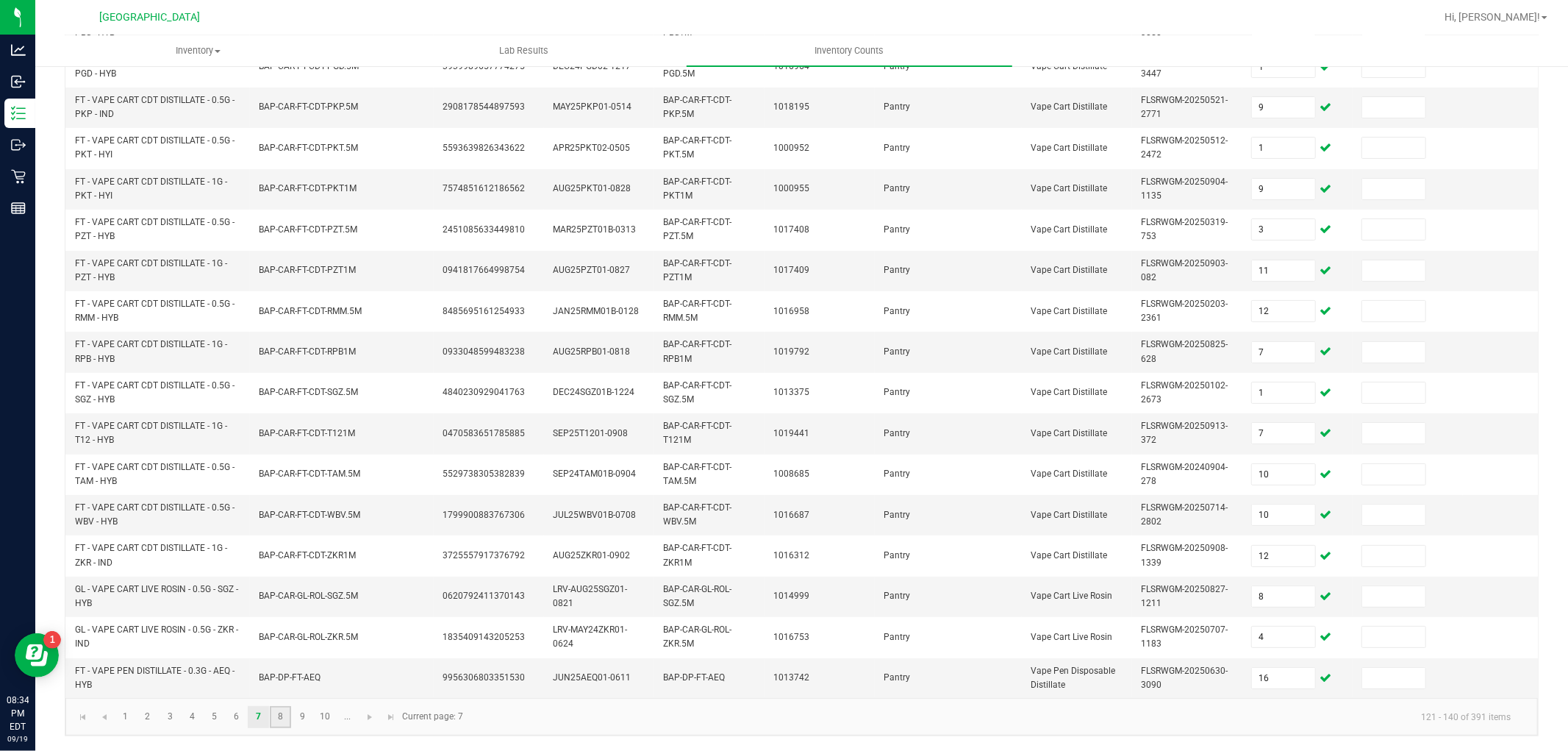
click at [288, 711] on link "8" at bounding box center [280, 717] width 21 height 22
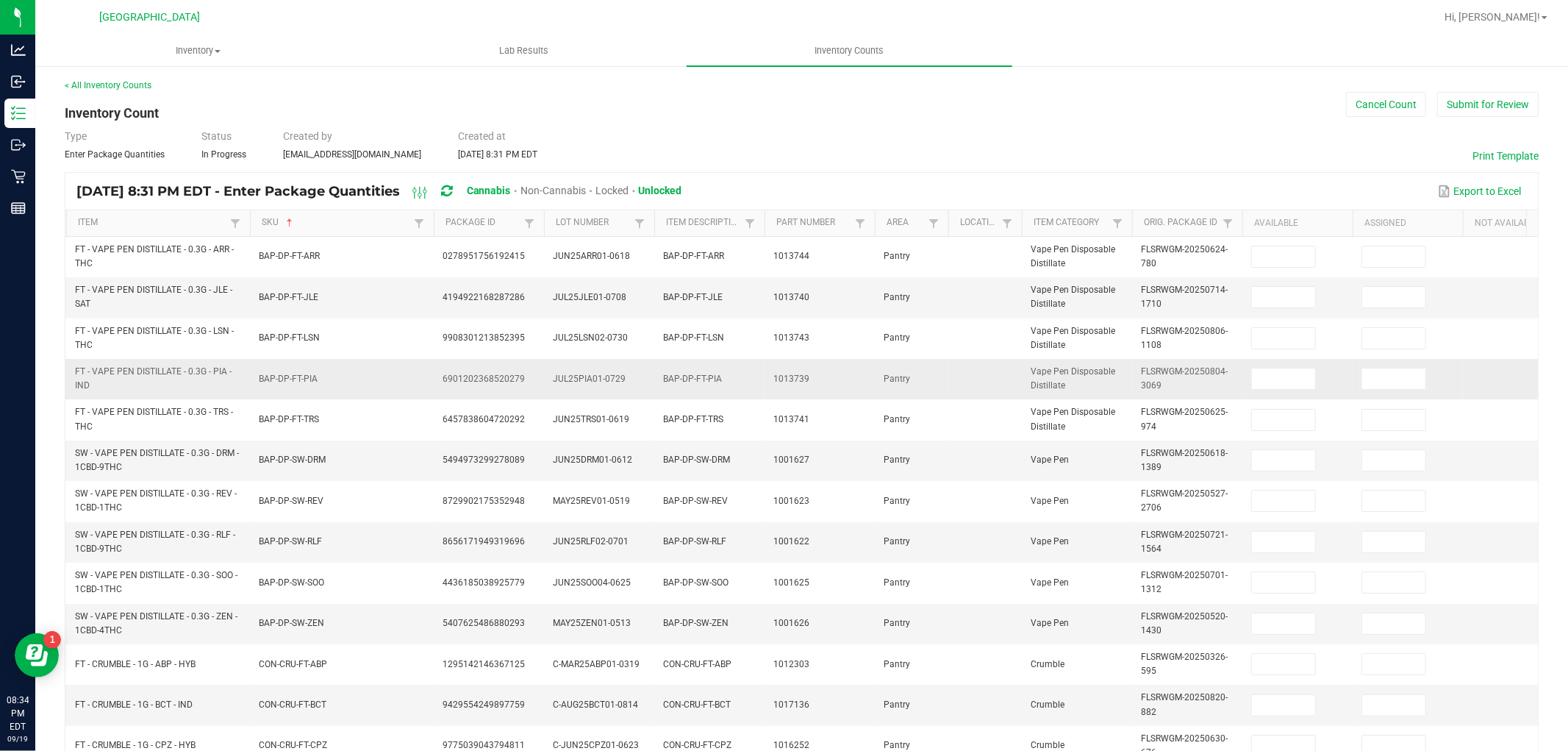
scroll to position [0, 0]
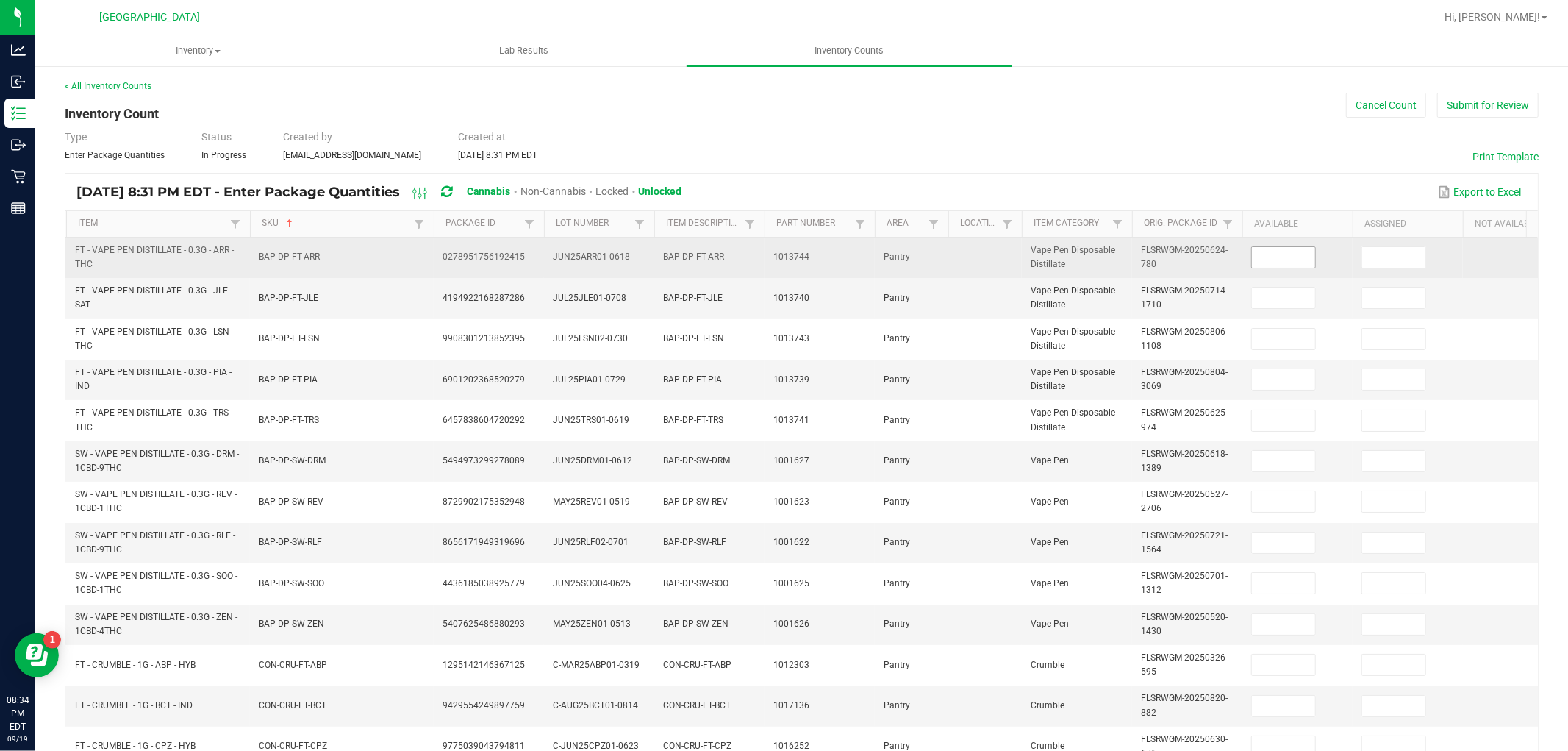
click at [1283, 258] on input at bounding box center [1284, 257] width 63 height 21
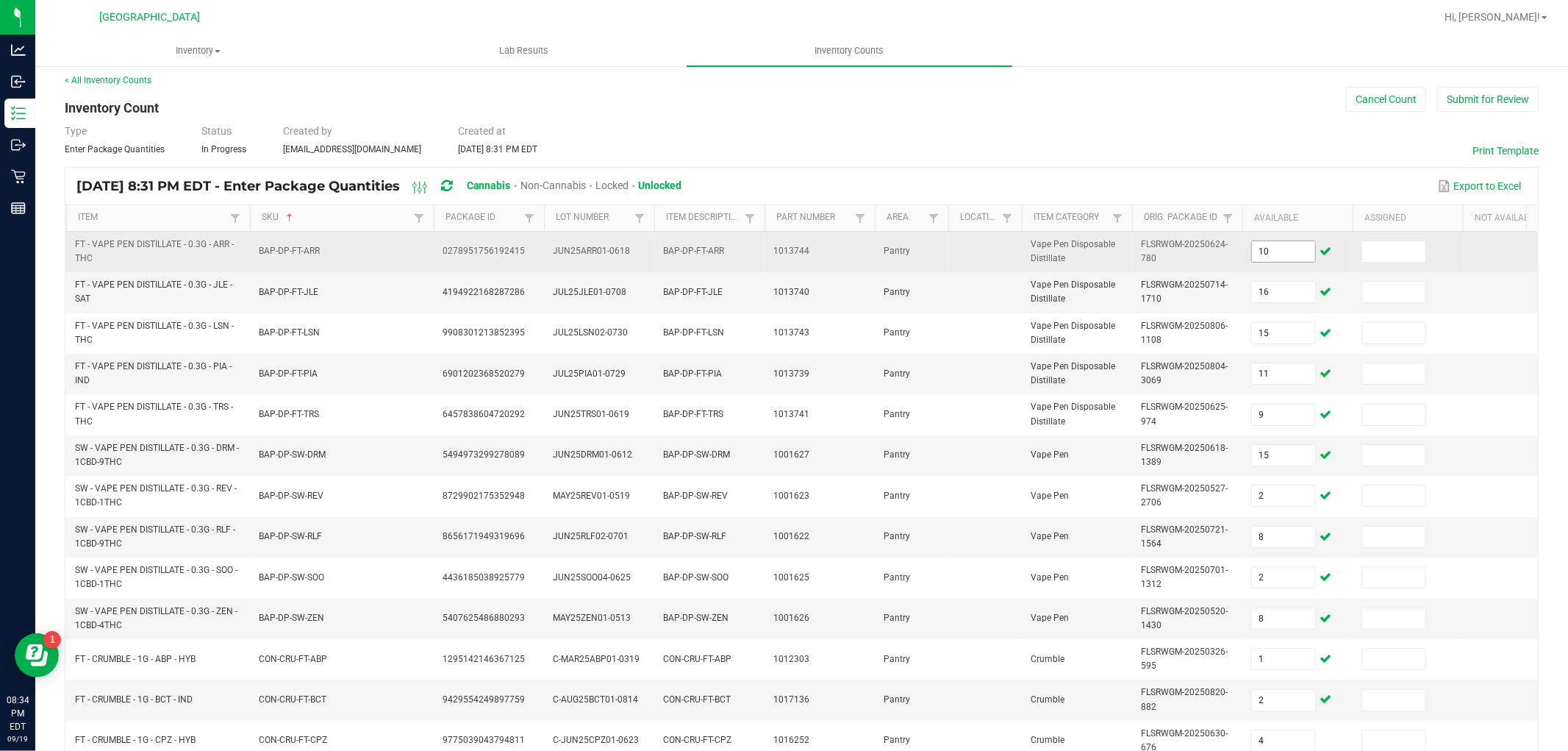
scroll to position [368, 0]
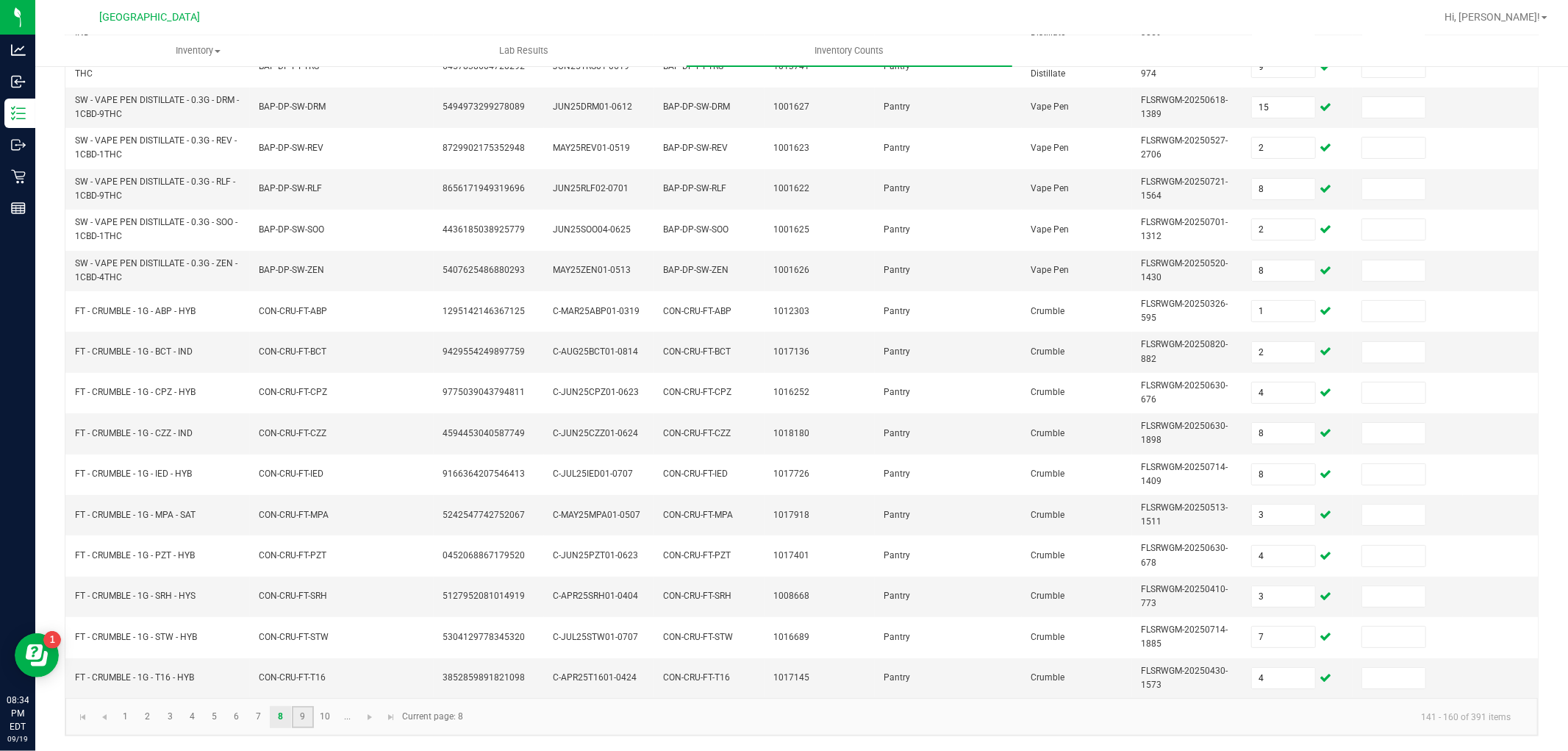
click at [295, 708] on link "9" at bounding box center [302, 717] width 21 height 22
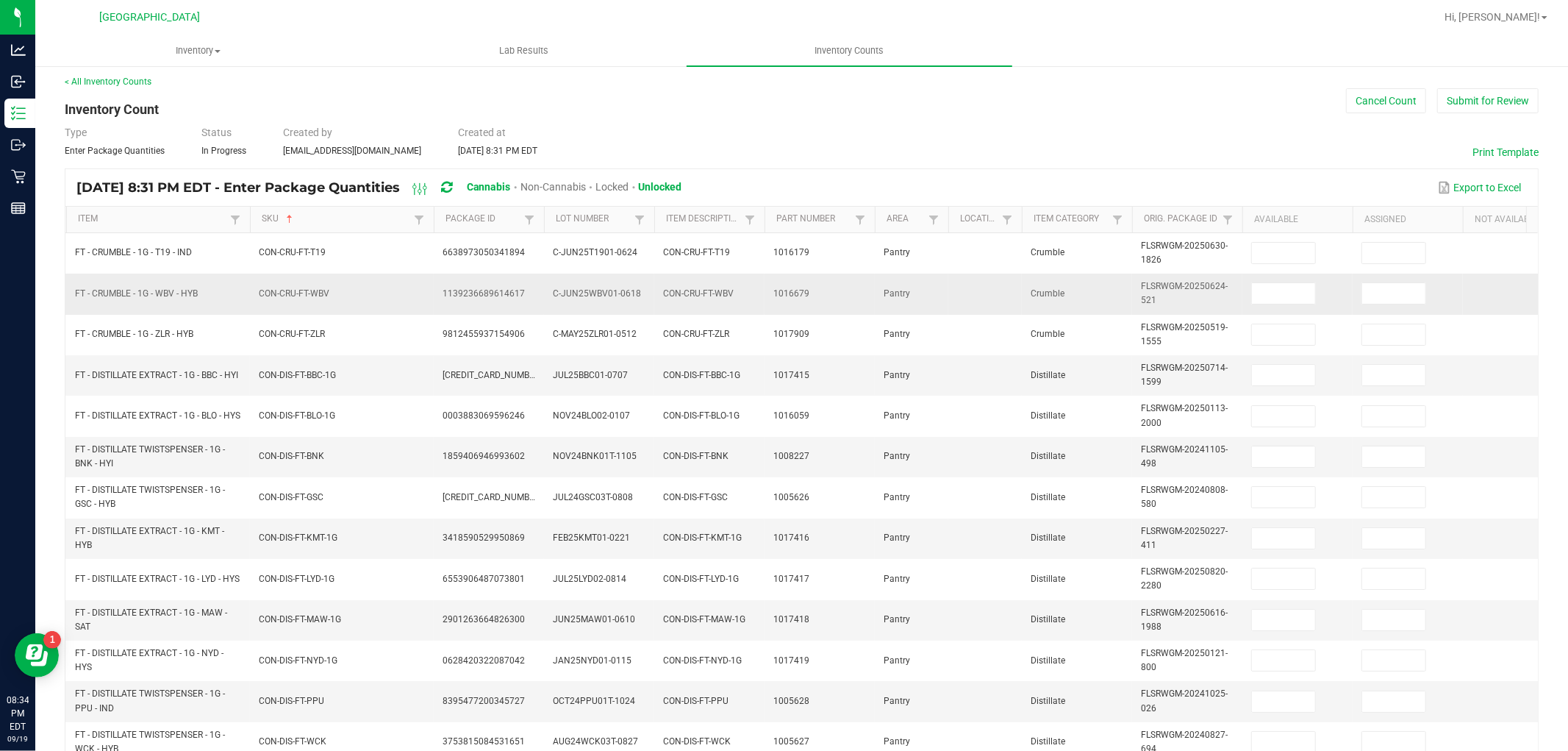
scroll to position [0, 0]
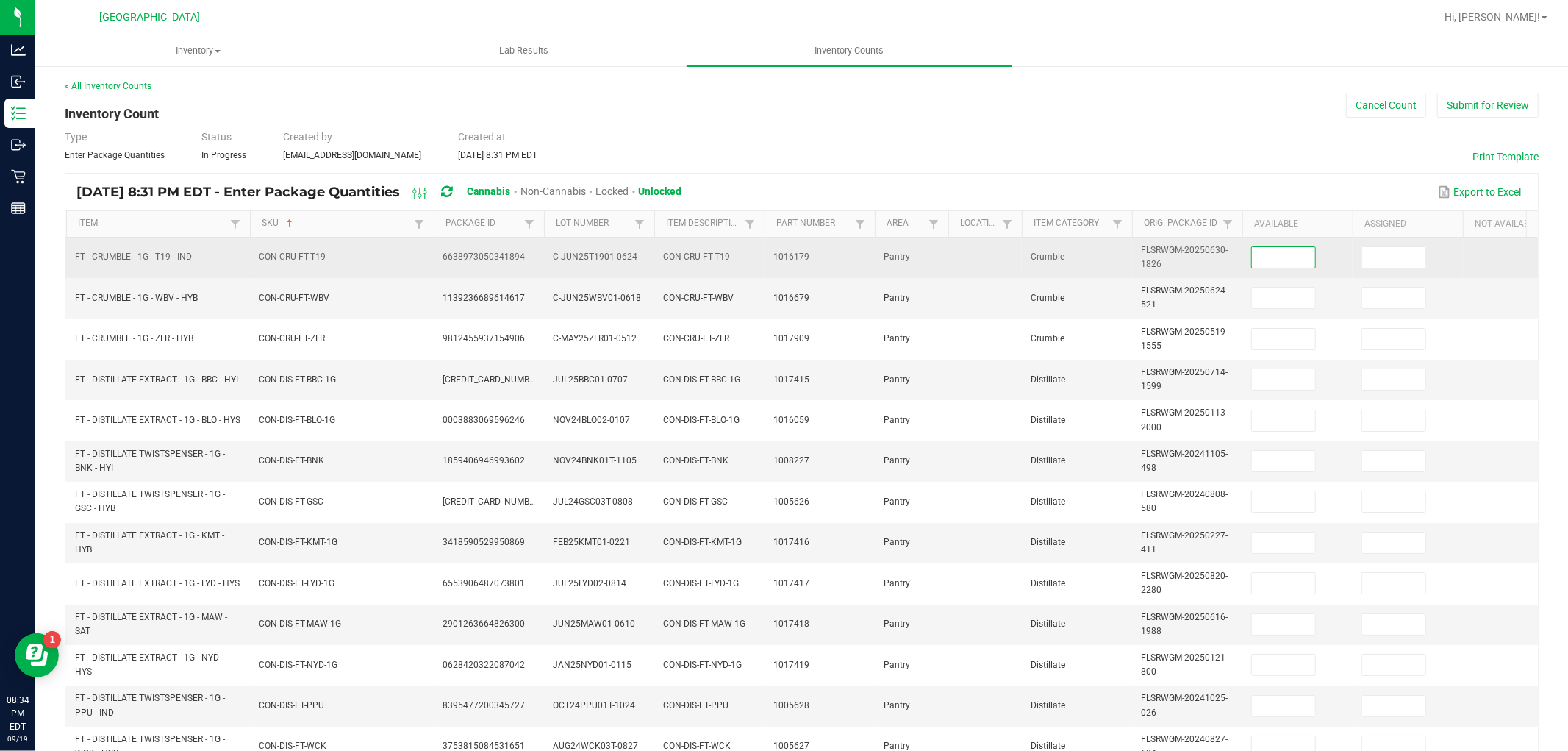
click at [1294, 259] on input at bounding box center [1284, 257] width 63 height 21
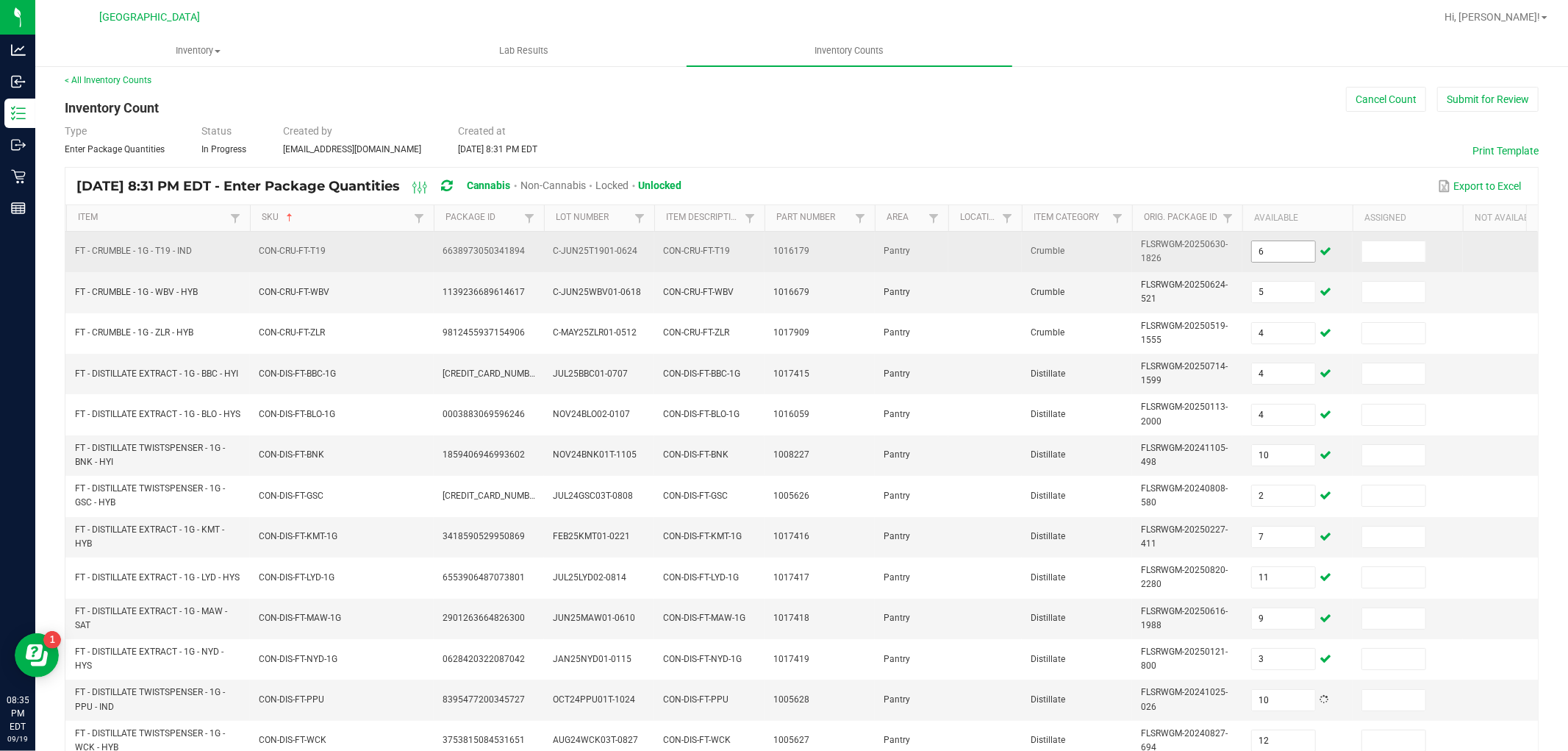
scroll to position [368, 0]
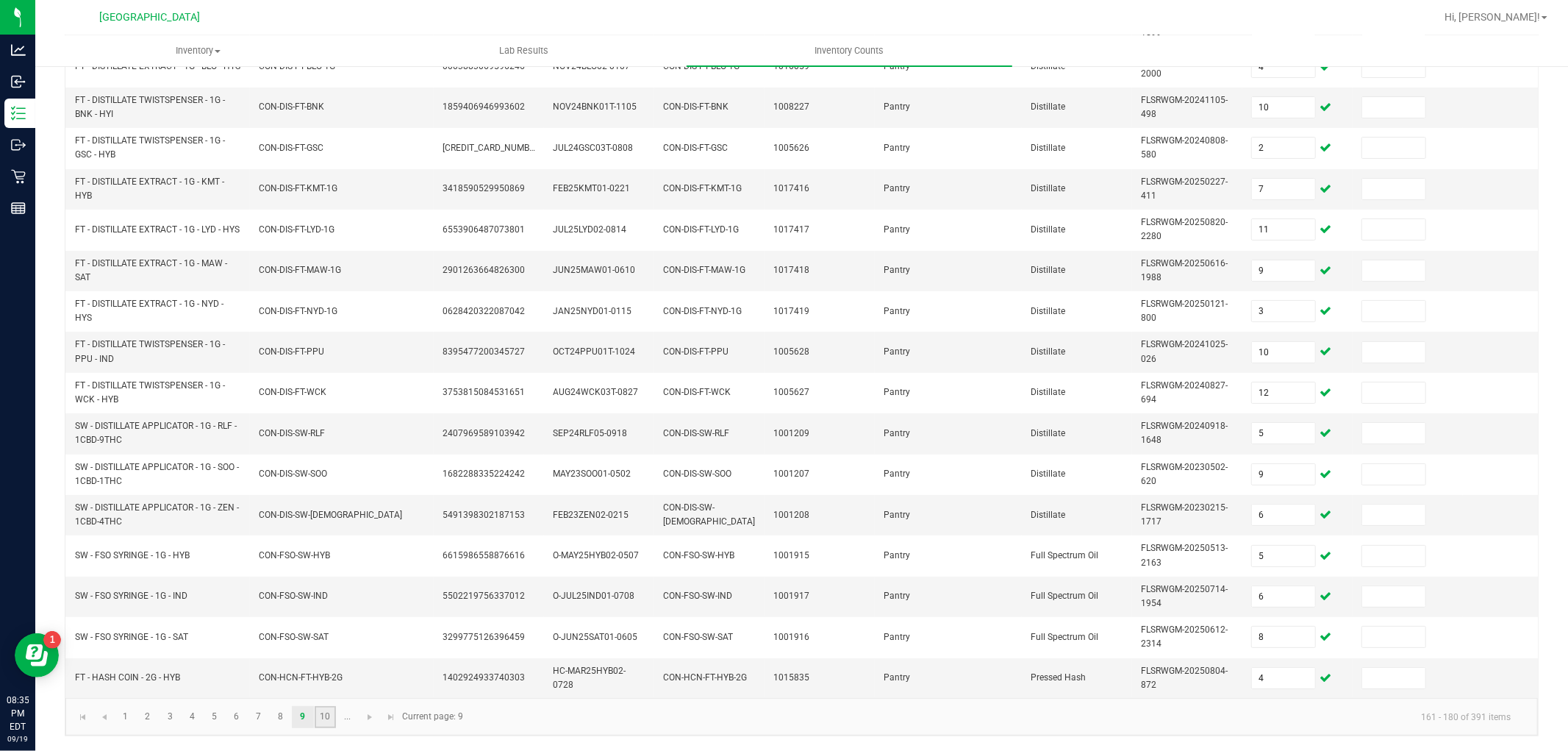
click at [332, 712] on link "10" at bounding box center [325, 717] width 21 height 22
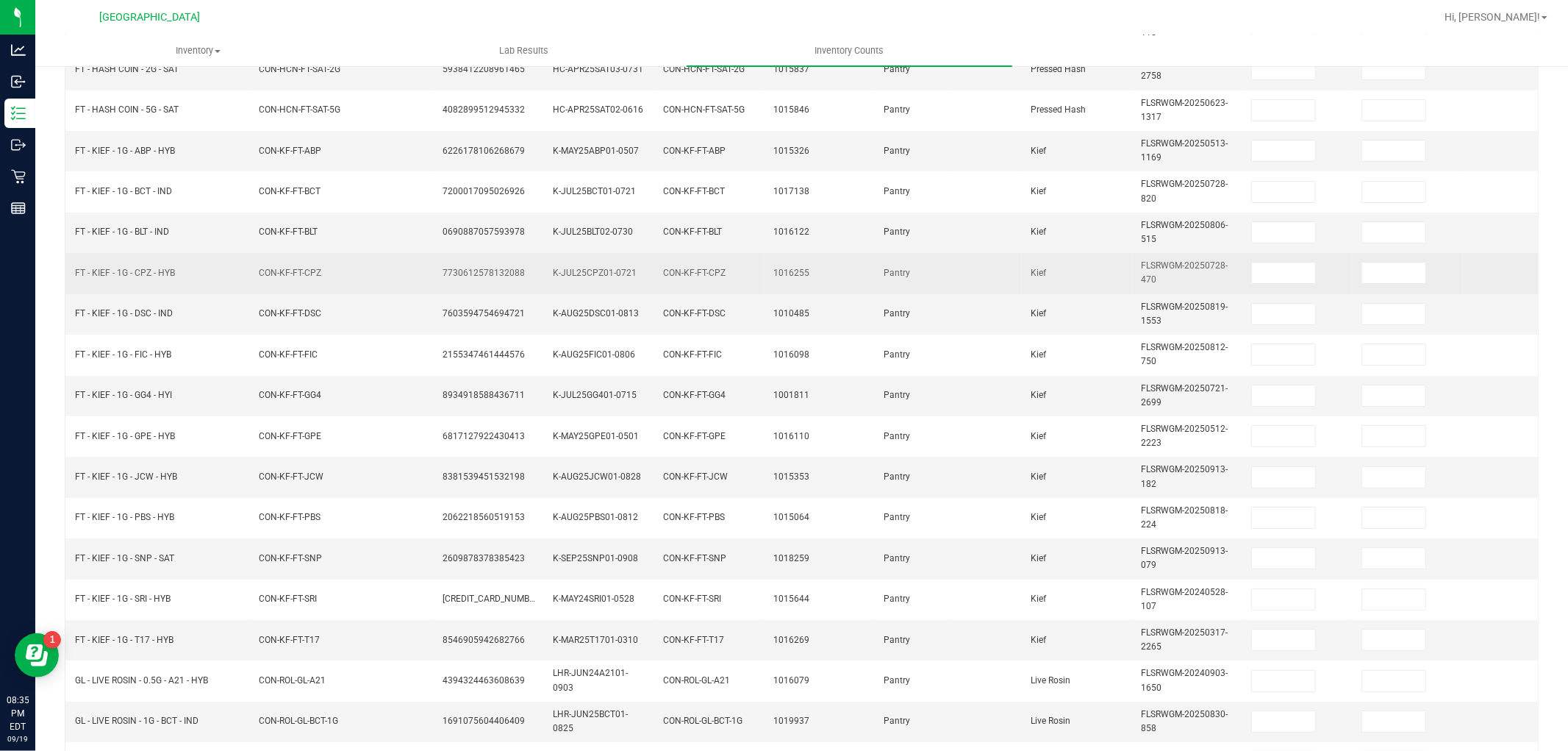
scroll to position [0, 0]
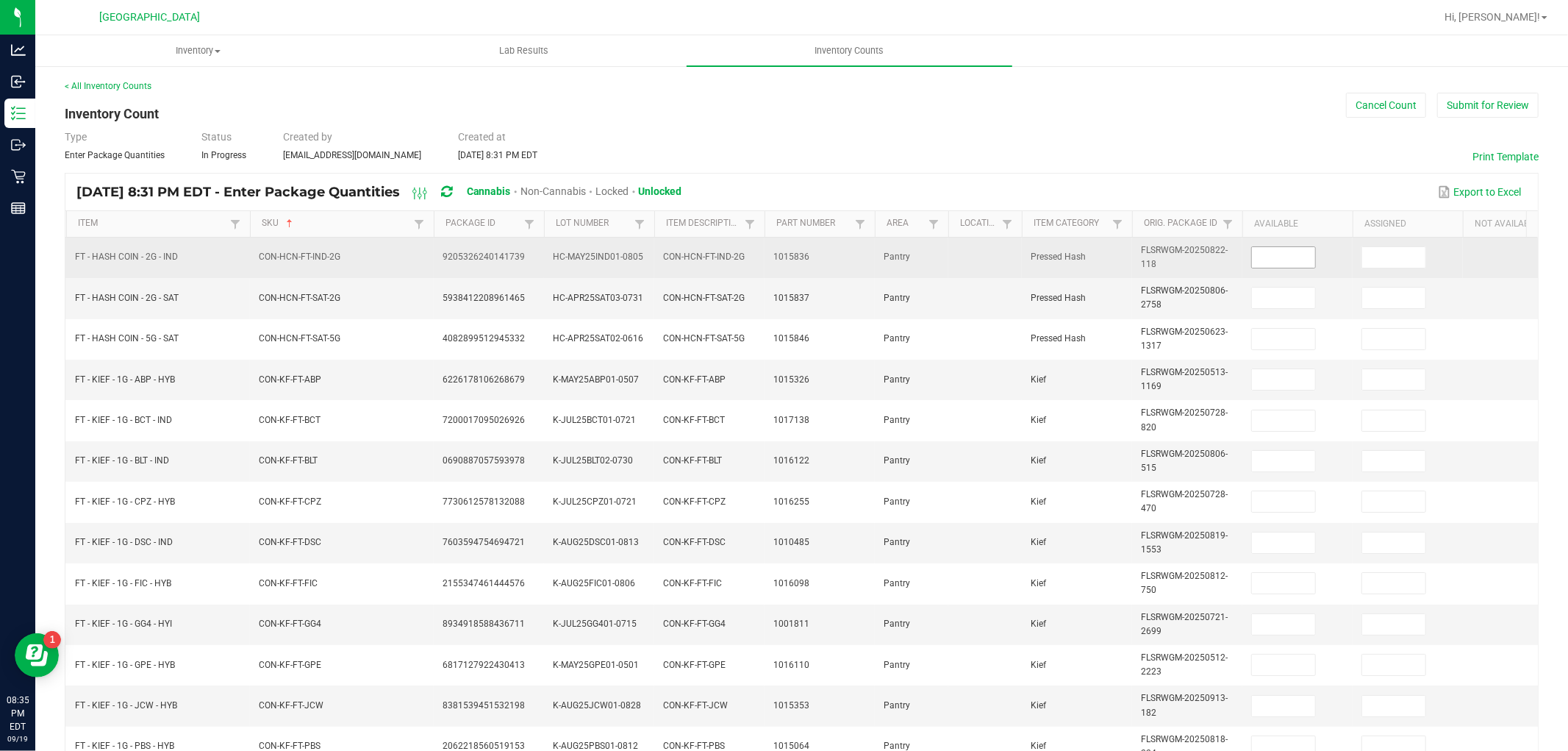
click at [1274, 251] on input at bounding box center [1284, 257] width 63 height 21
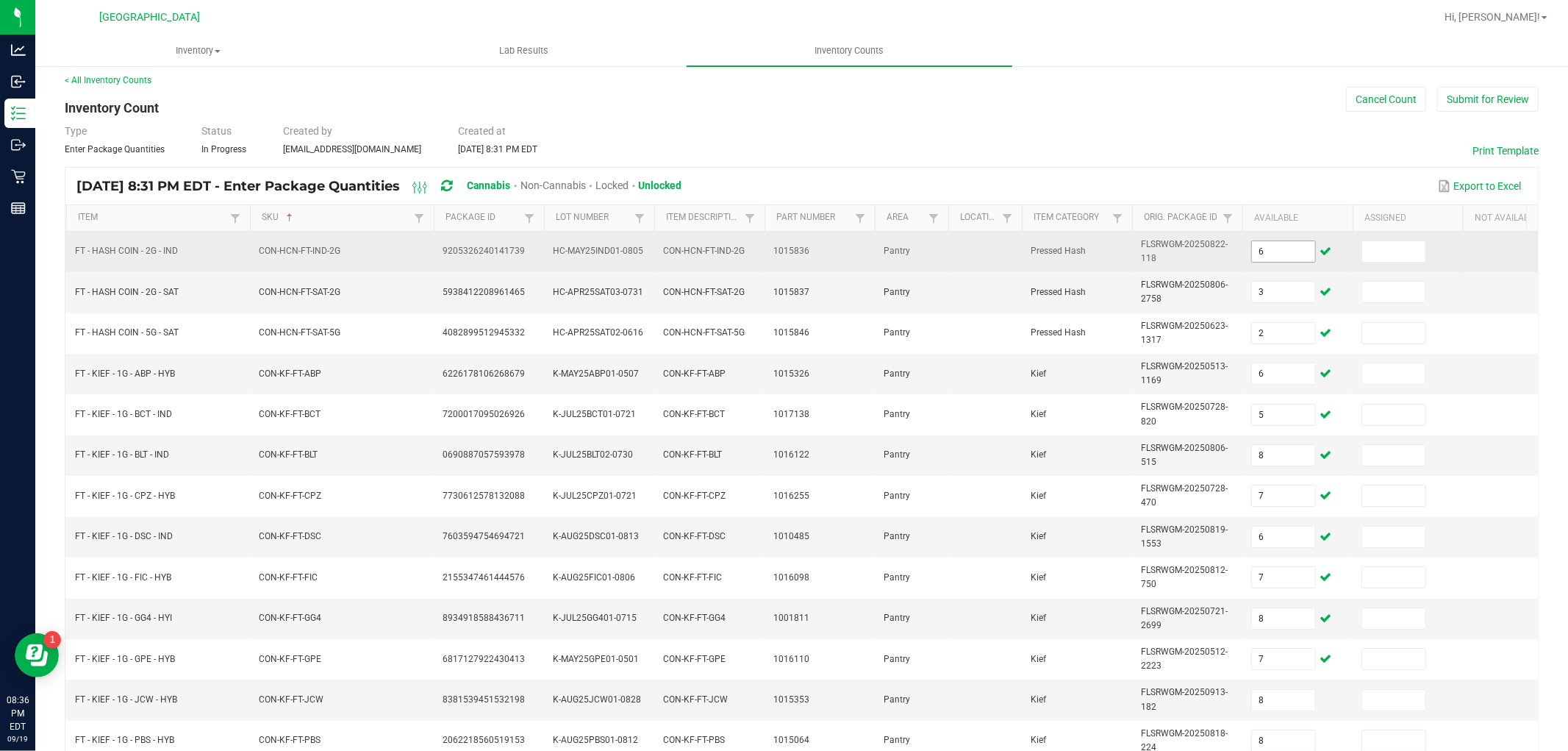
scroll to position [368, 0]
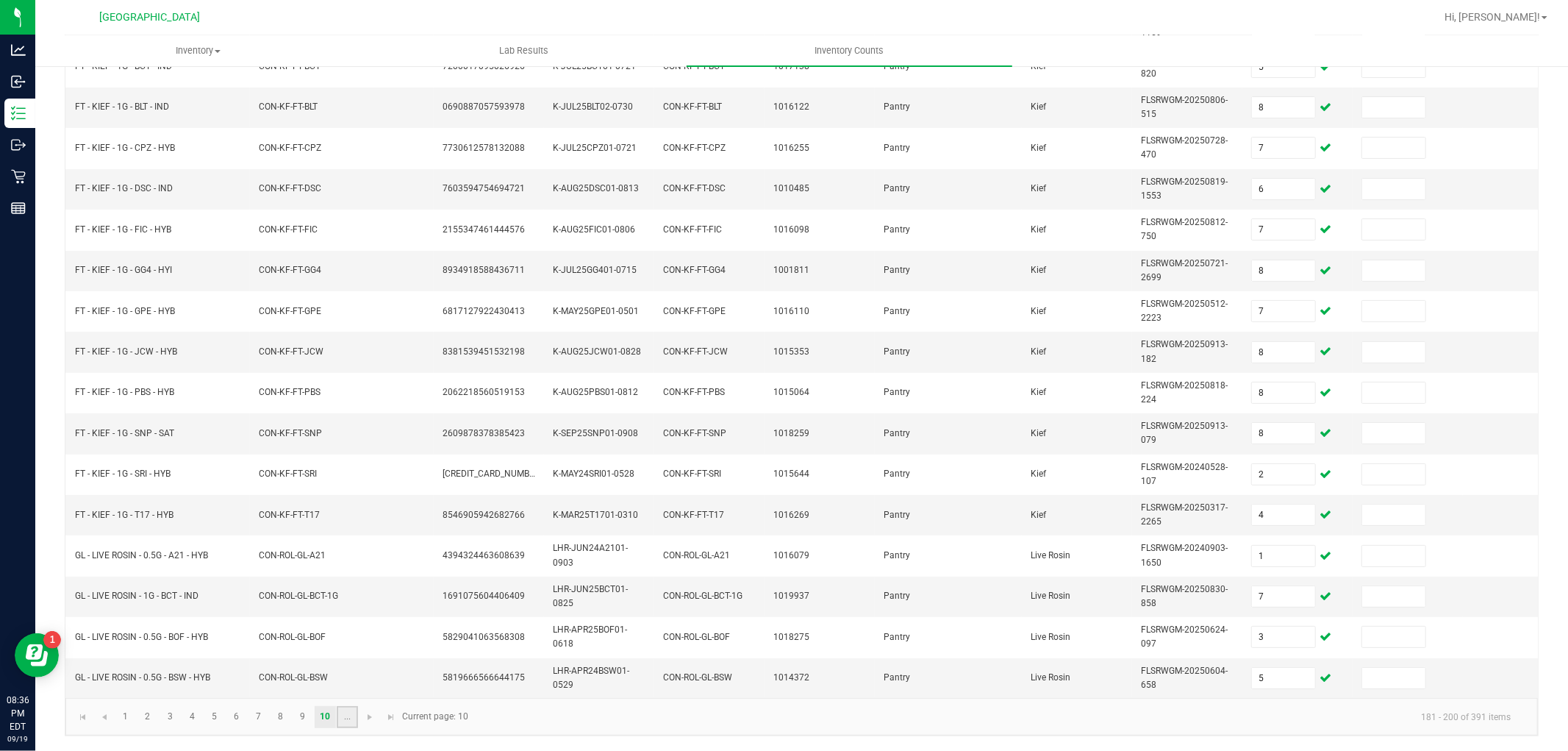
click at [346, 724] on link "..." at bounding box center [347, 717] width 21 height 22
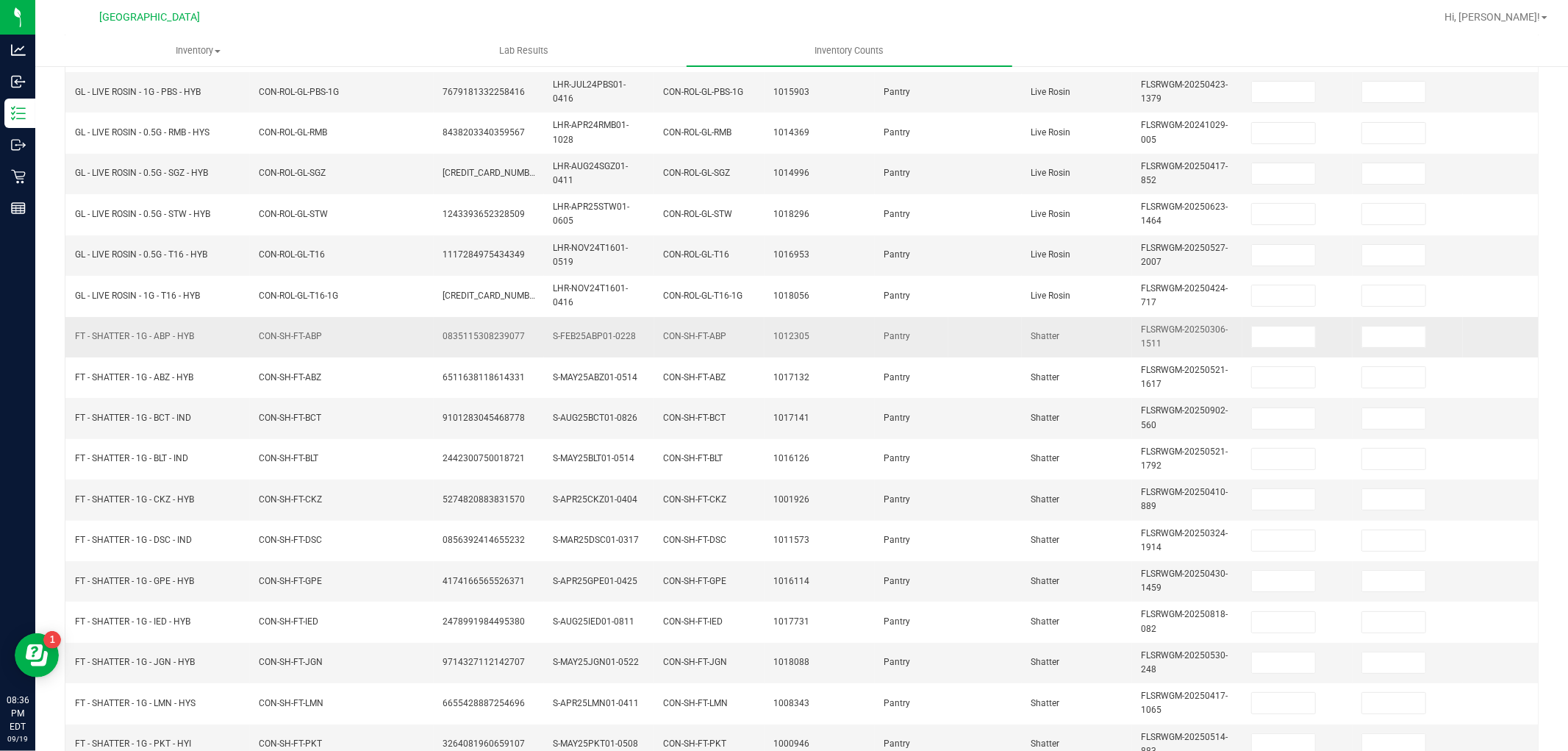
scroll to position [41, 0]
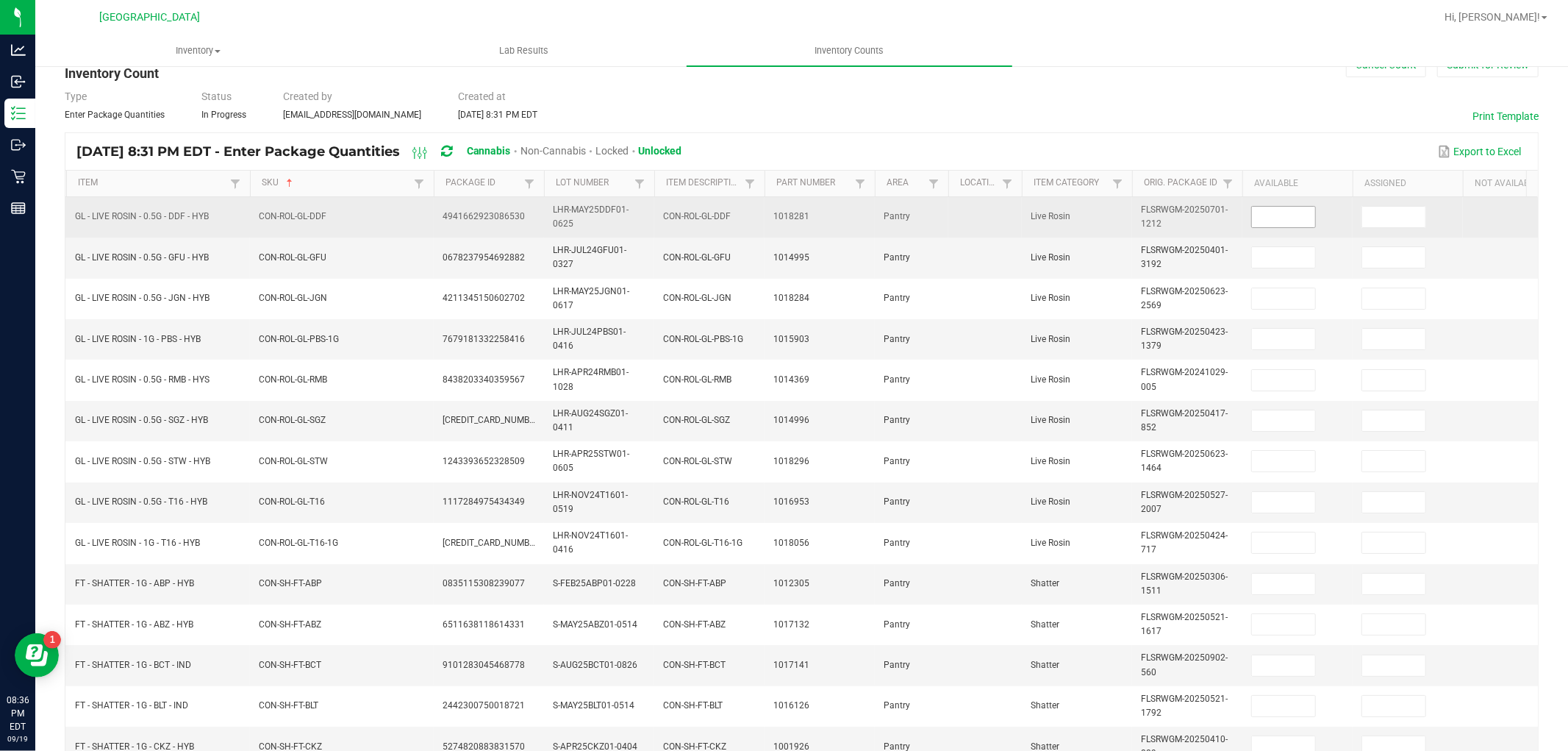
click at [1283, 214] on input at bounding box center [1284, 217] width 63 height 21
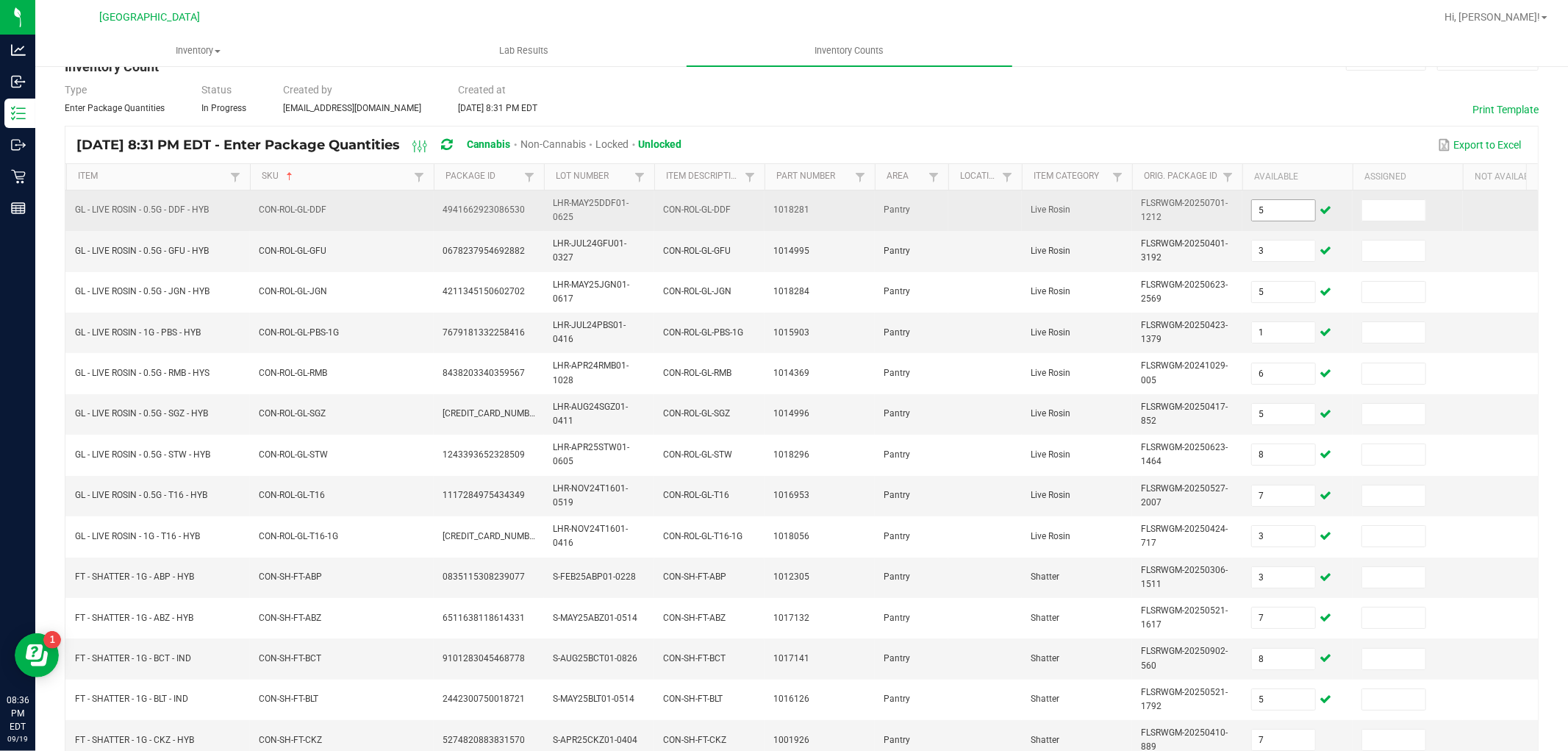
scroll to position [368, 0]
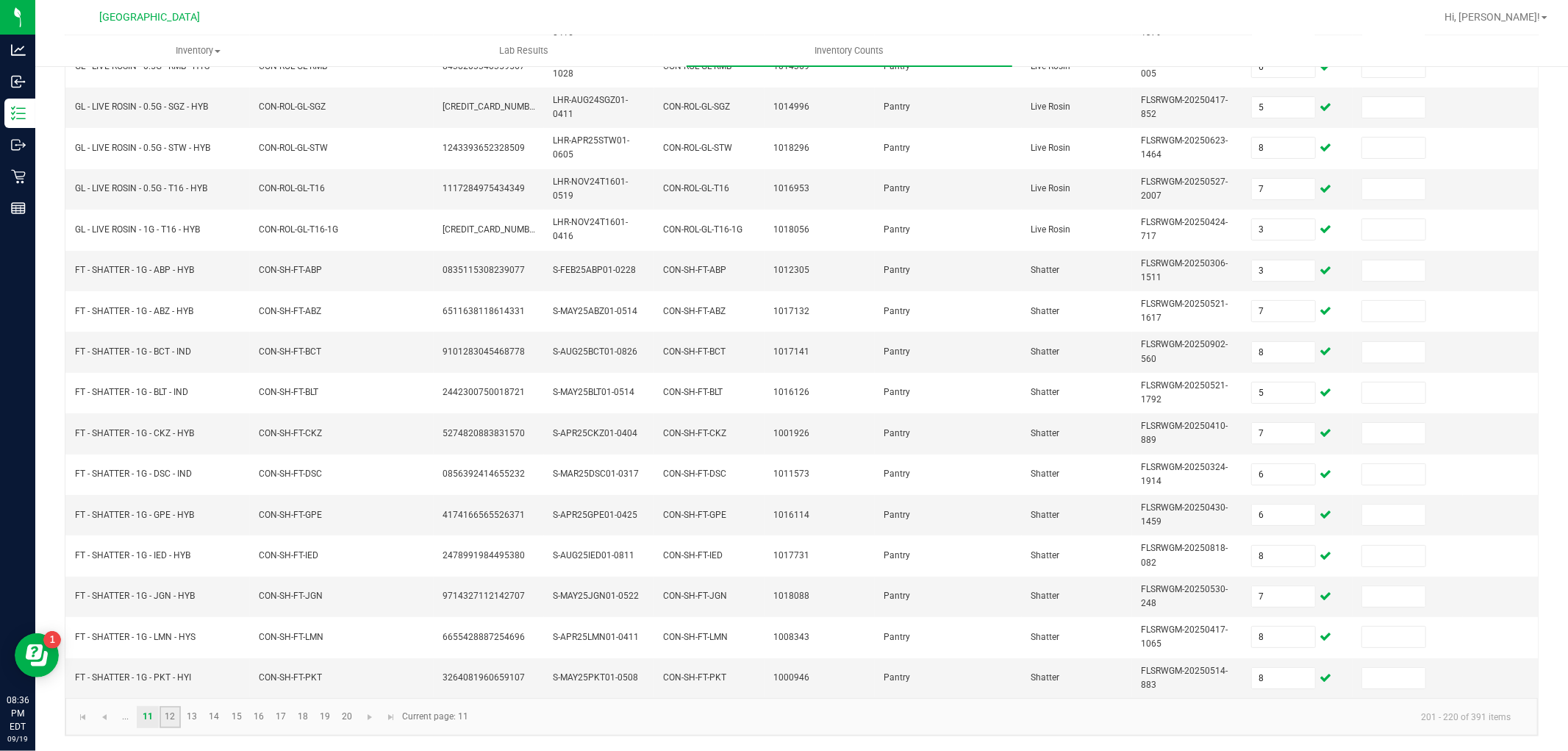
click at [164, 715] on link "12" at bounding box center [170, 717] width 21 height 22
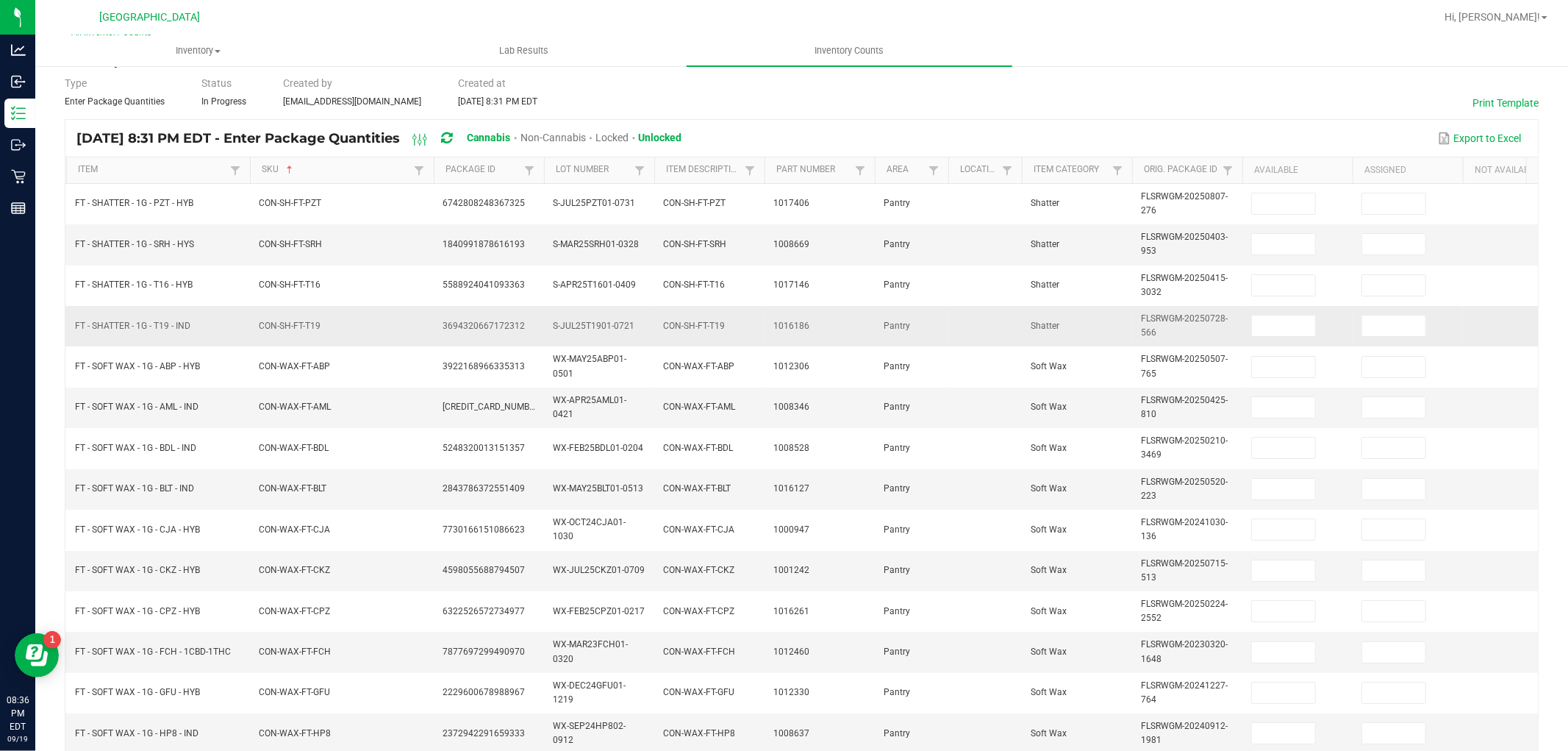
scroll to position [0, 0]
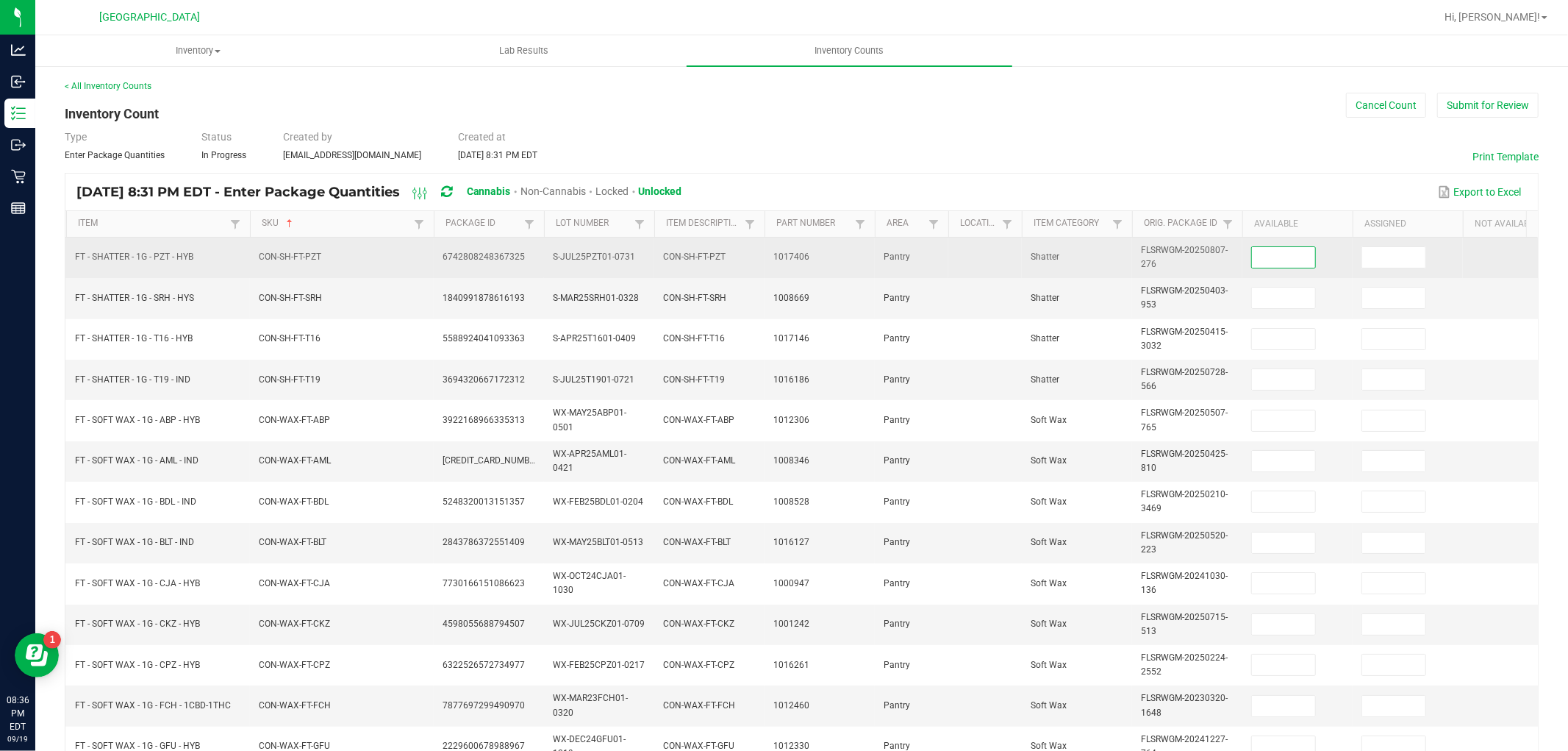
click at [1311, 259] on input at bounding box center [1284, 257] width 63 height 21
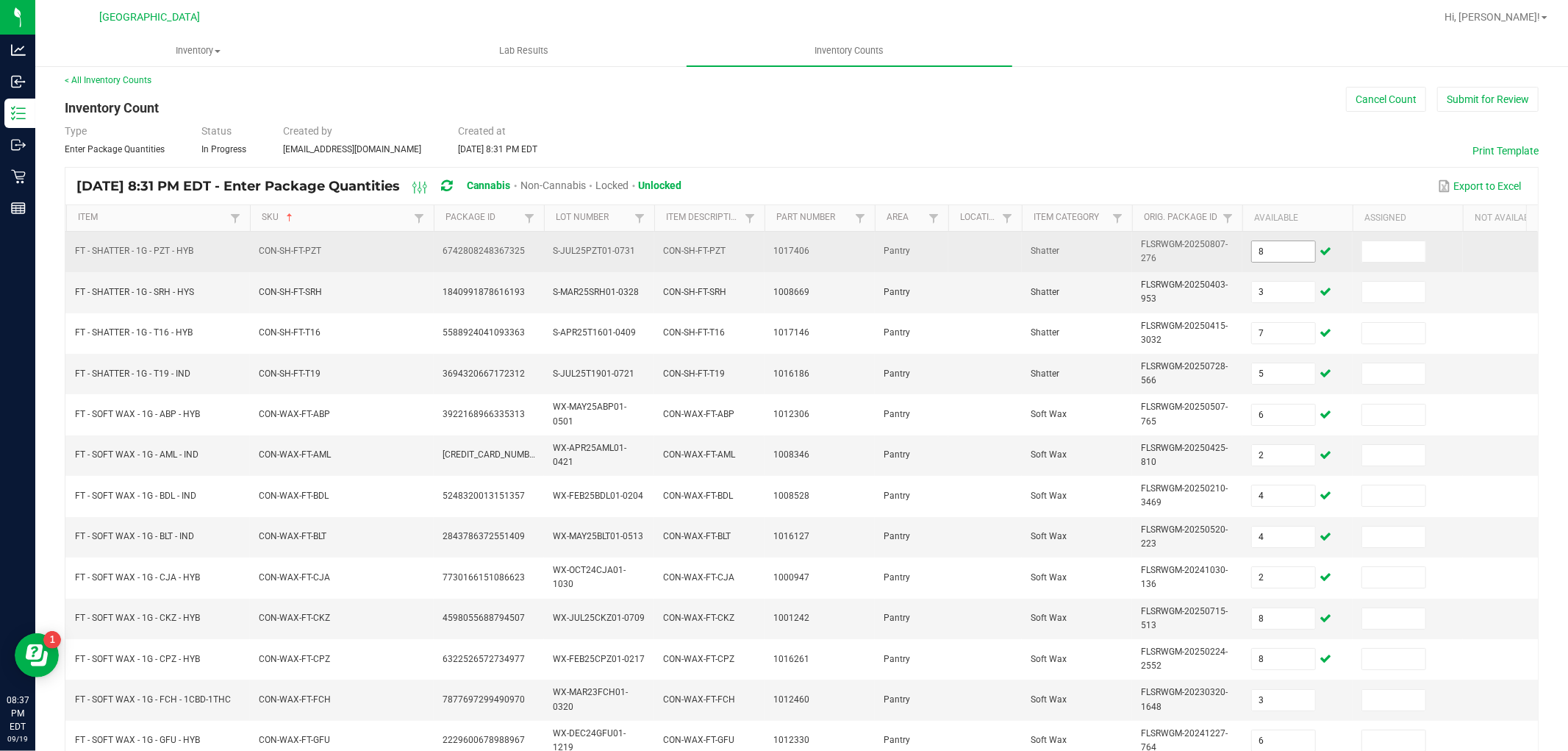
scroll to position [368, 0]
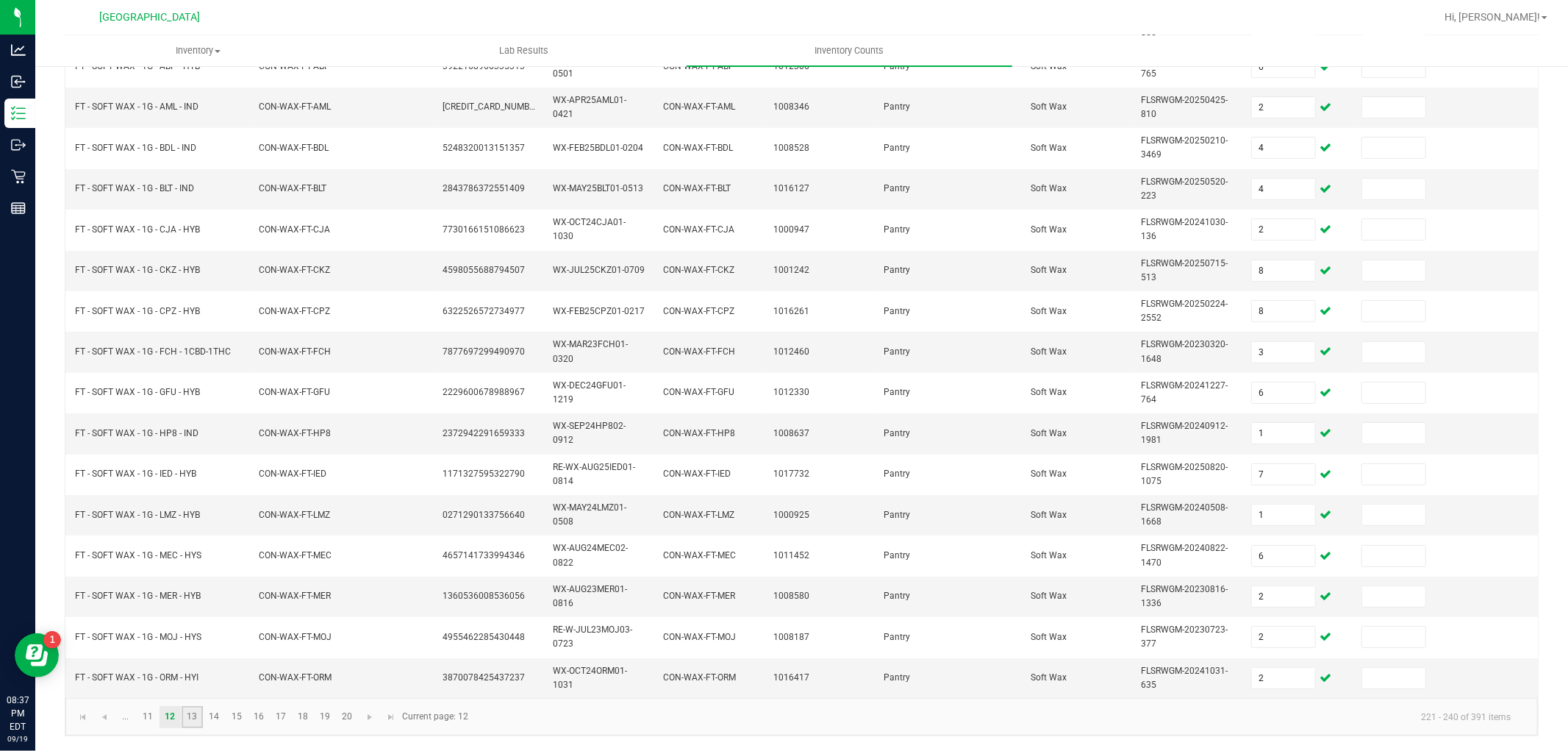
click at [198, 716] on link "13" at bounding box center [192, 717] width 21 height 22
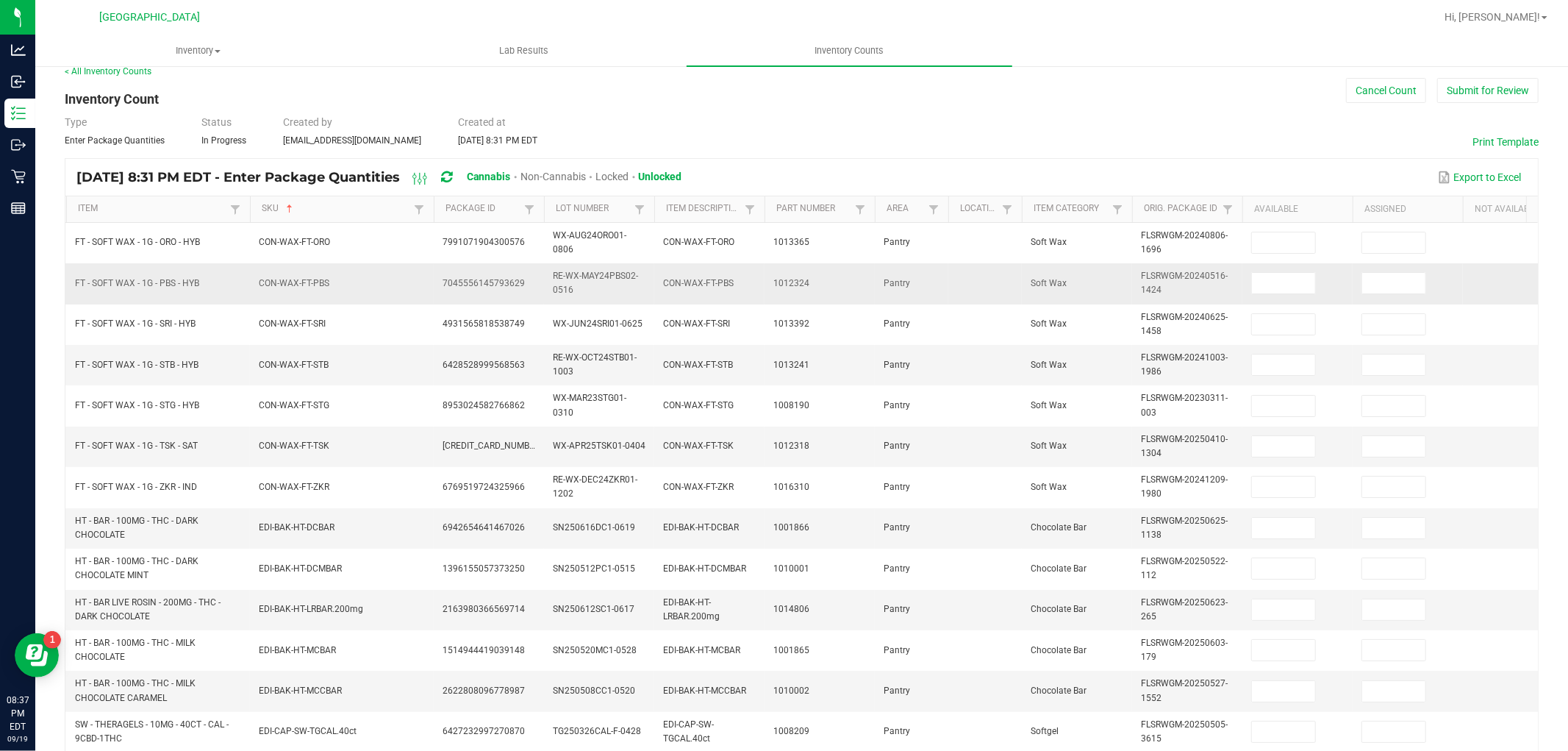
scroll to position [0, 0]
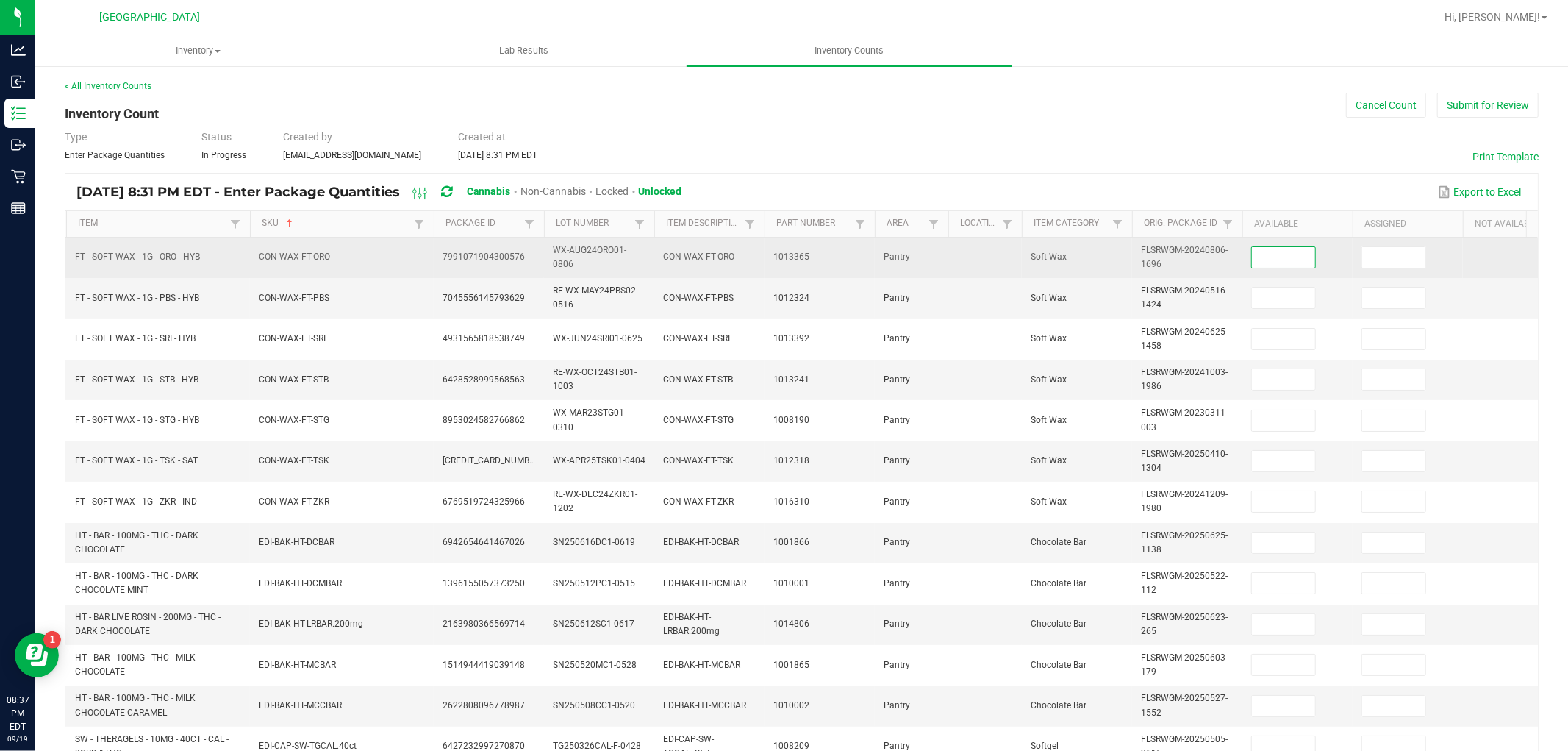
click at [1255, 256] on input at bounding box center [1284, 257] width 63 height 21
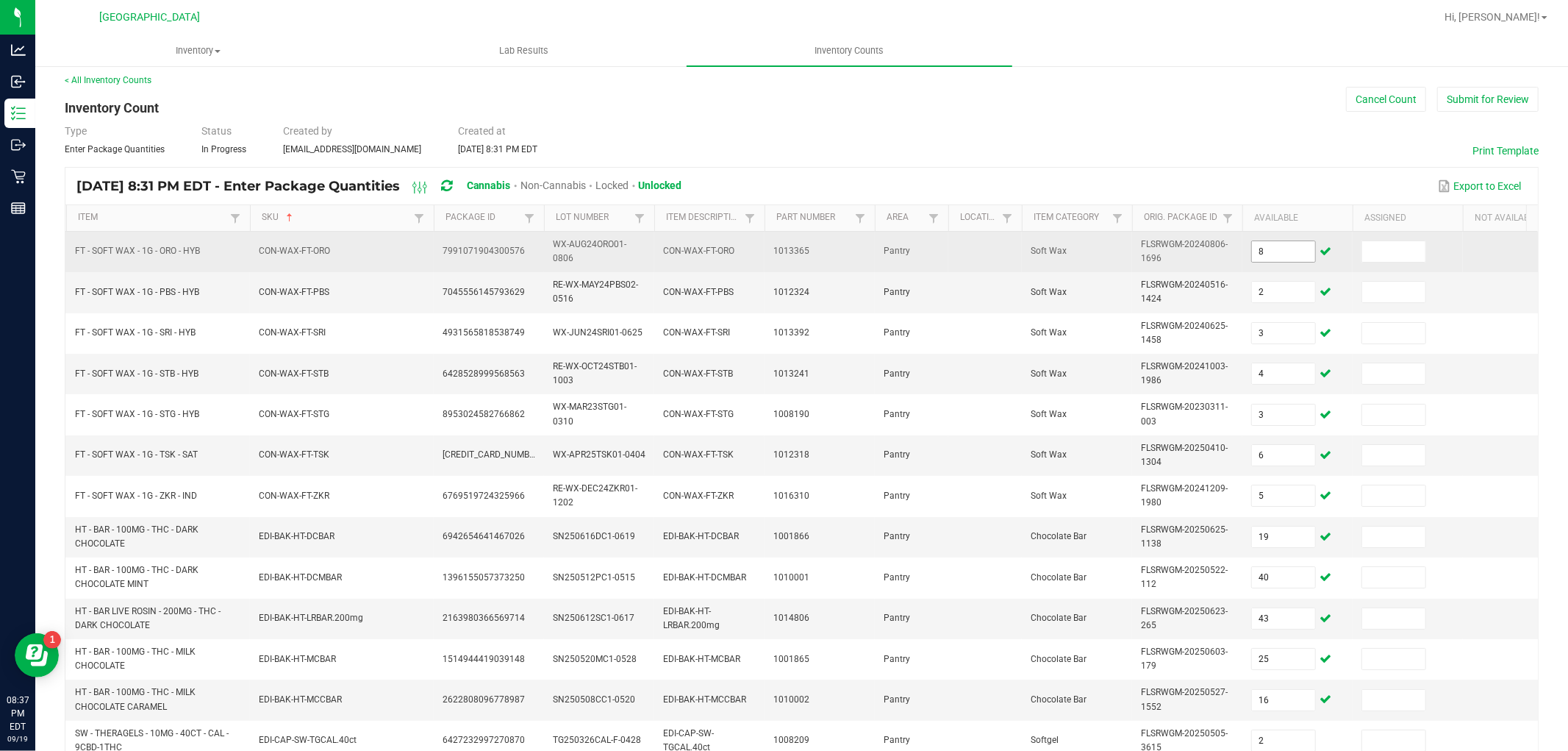
scroll to position [368, 0]
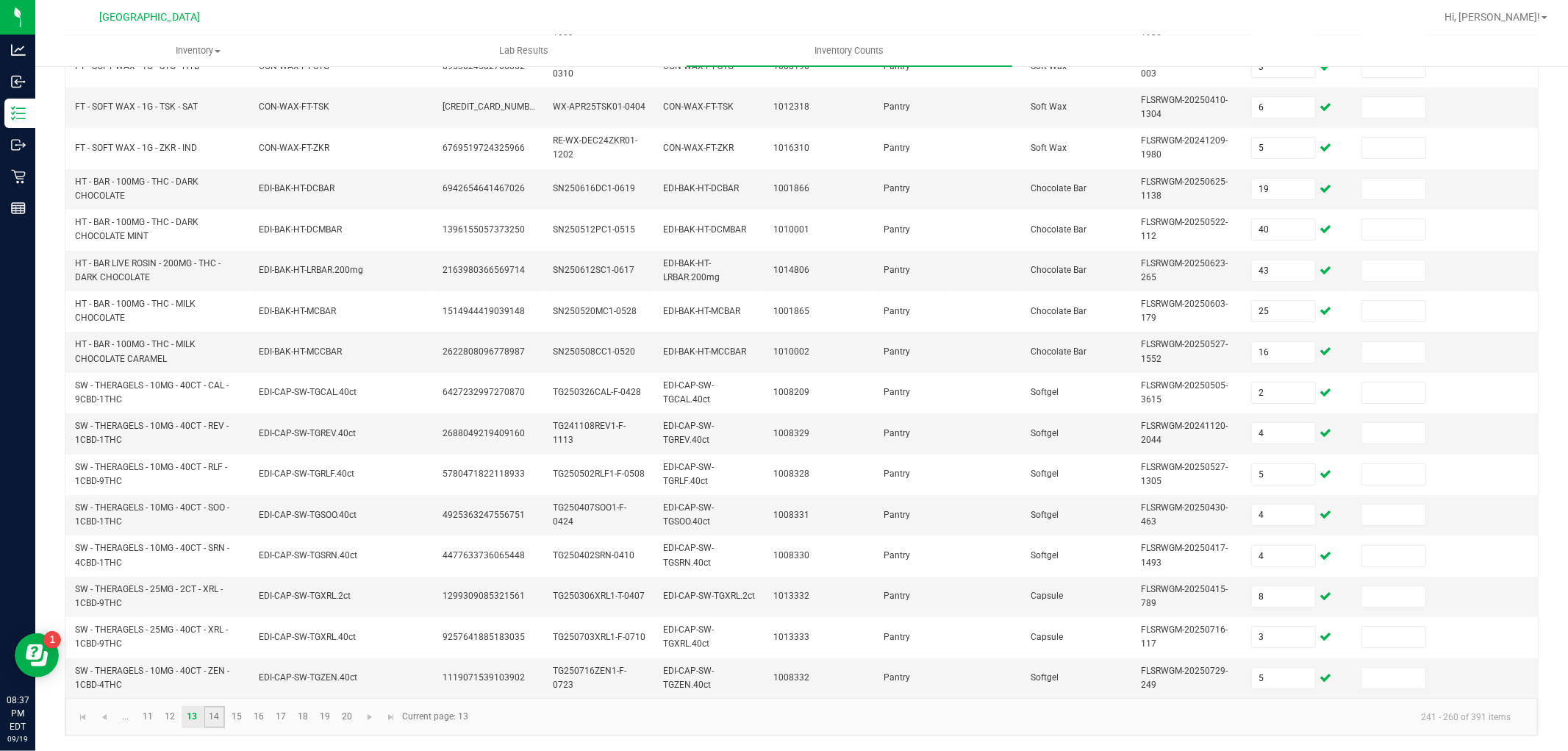
click at [217, 719] on link "14" at bounding box center [214, 717] width 21 height 22
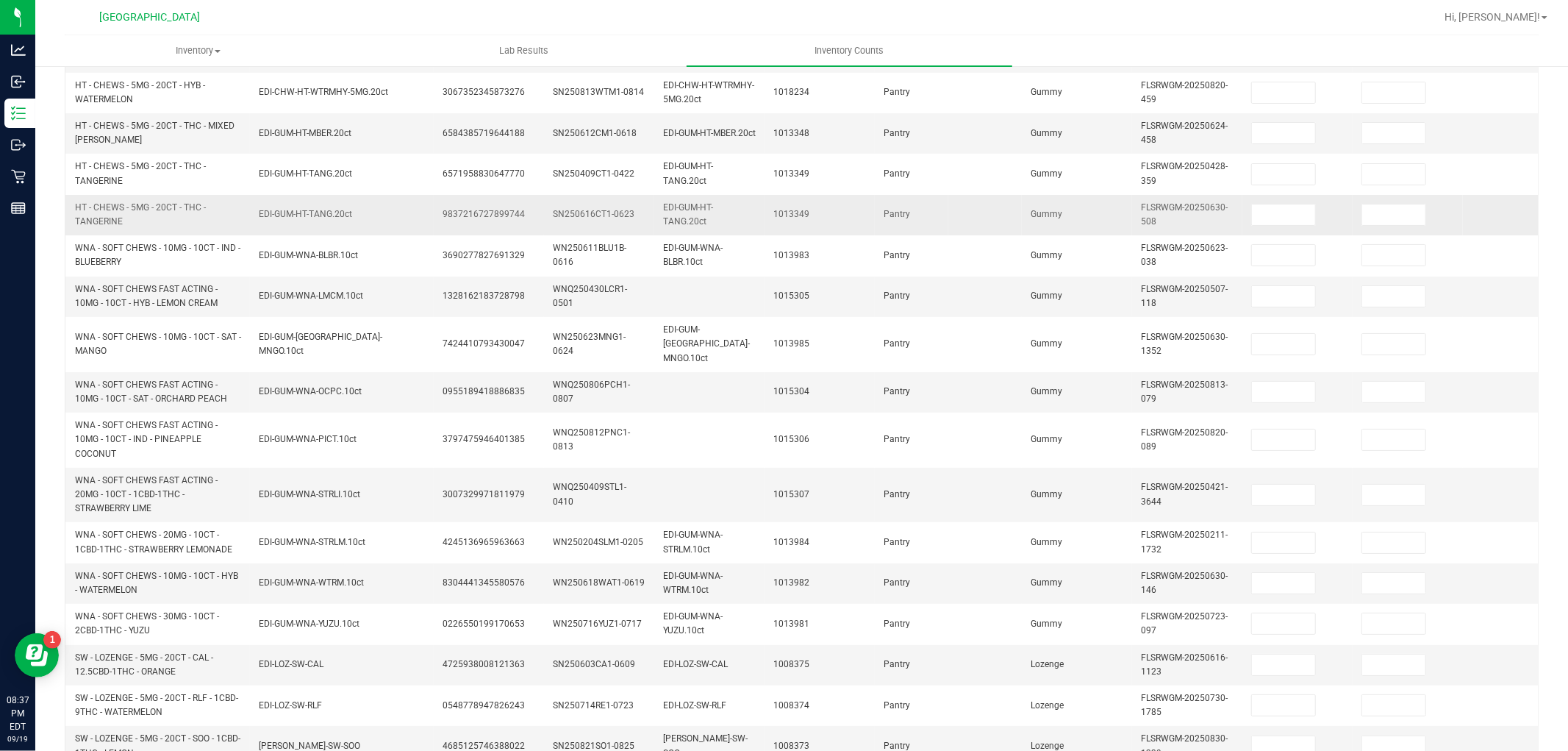
scroll to position [0, 0]
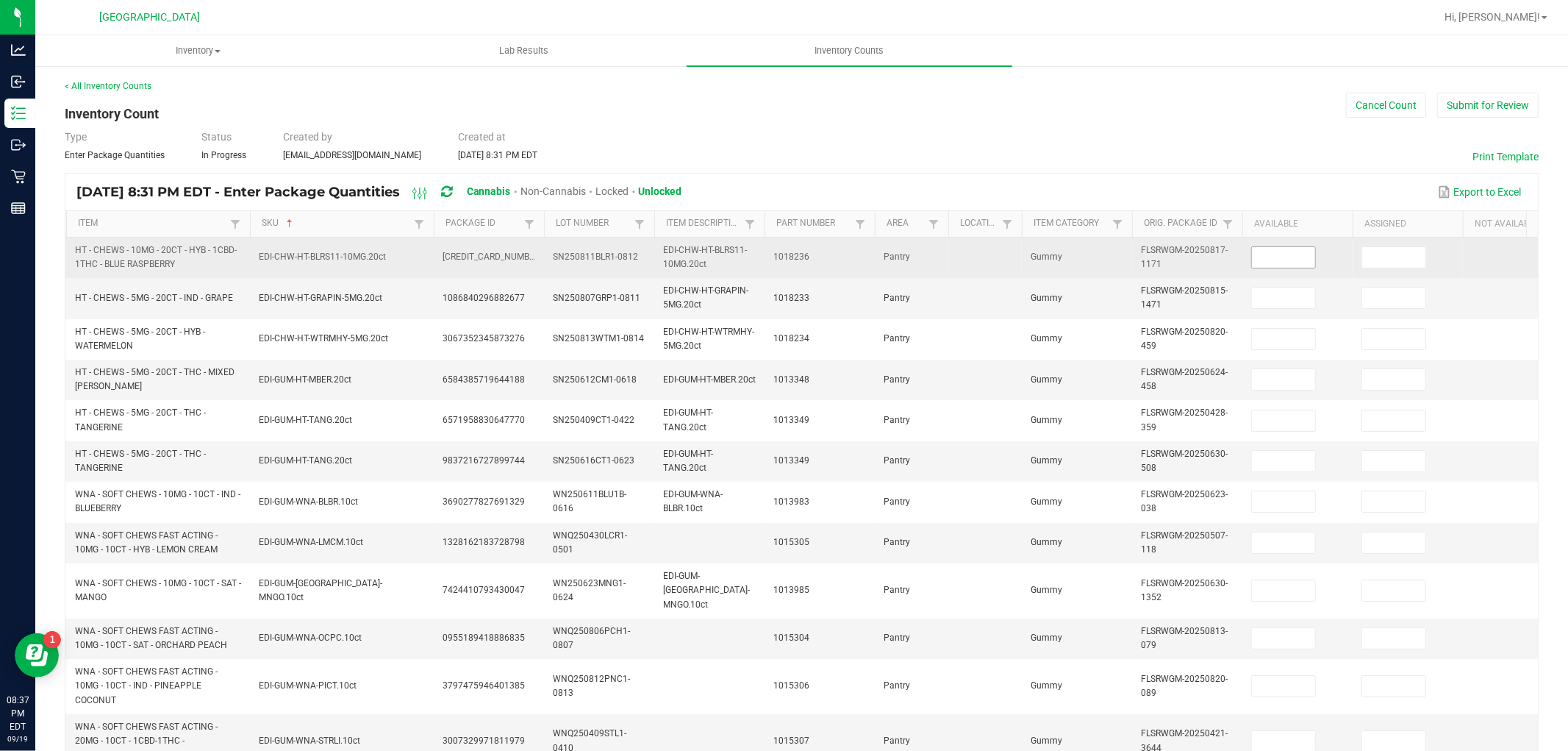
click at [1295, 265] on input at bounding box center [1284, 257] width 63 height 21
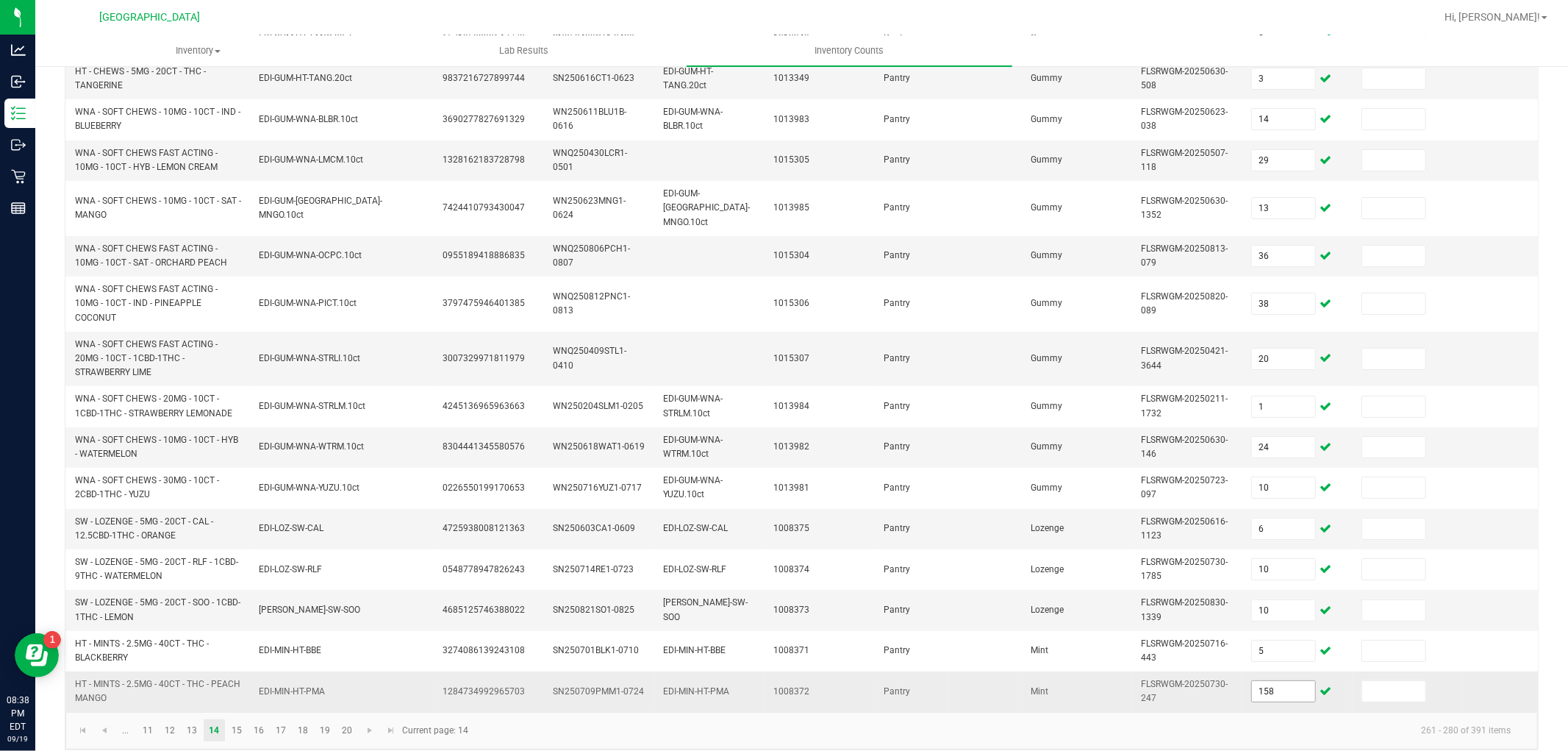
click at [1295, 682] on input "158" at bounding box center [1284, 691] width 63 height 21
click at [238, 729] on link "15" at bounding box center [236, 730] width 21 height 22
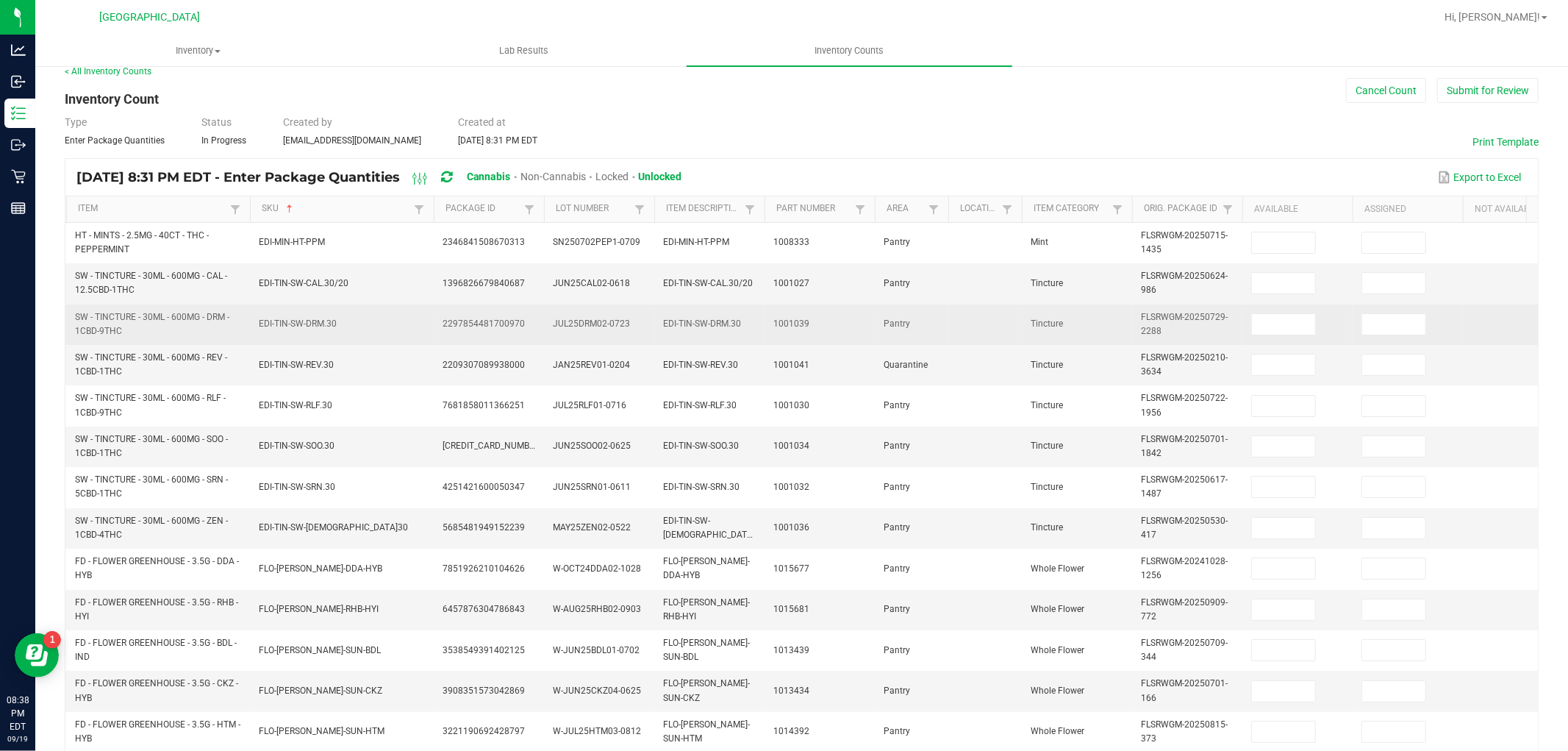
scroll to position [0, 0]
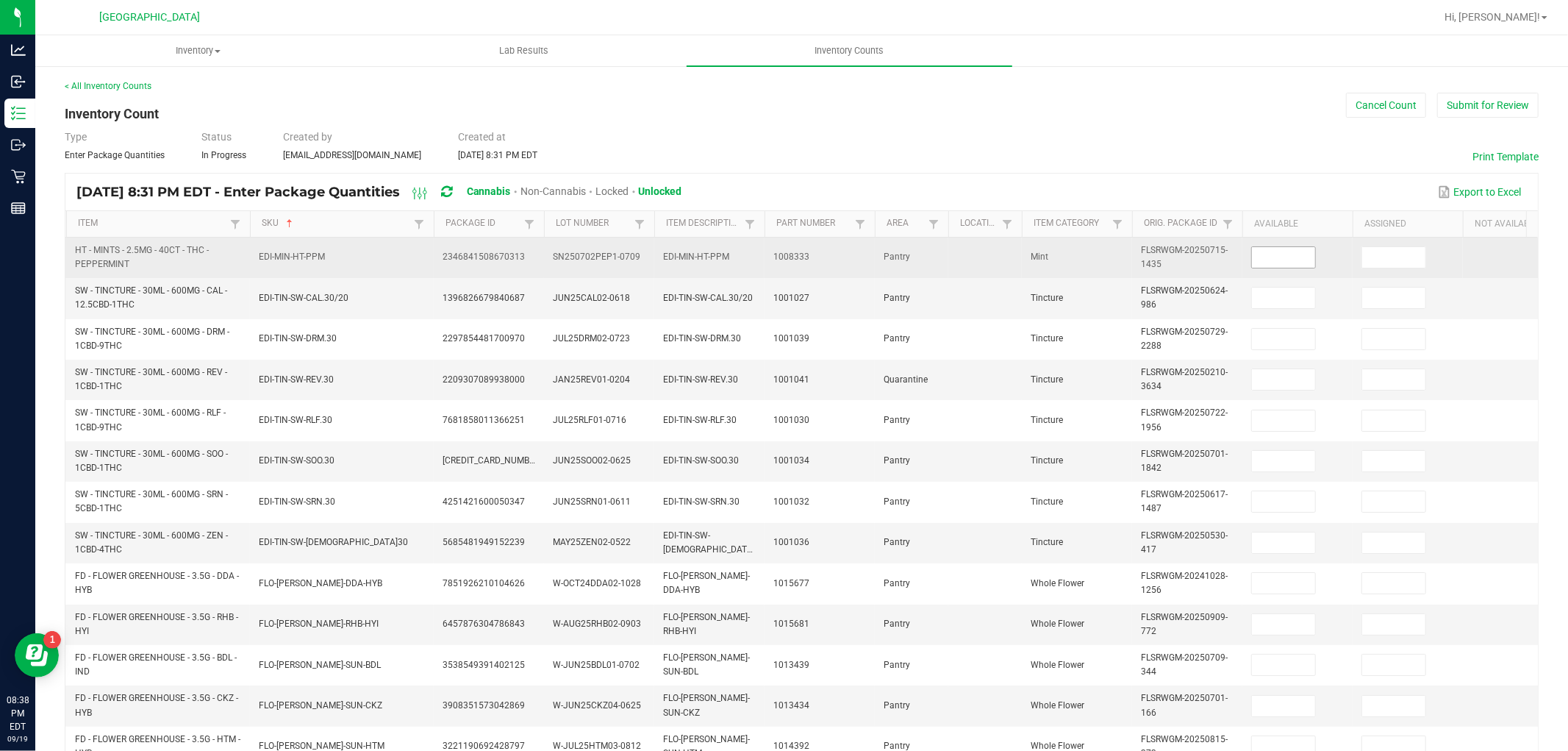
click at [1276, 260] on input at bounding box center [1284, 257] width 63 height 21
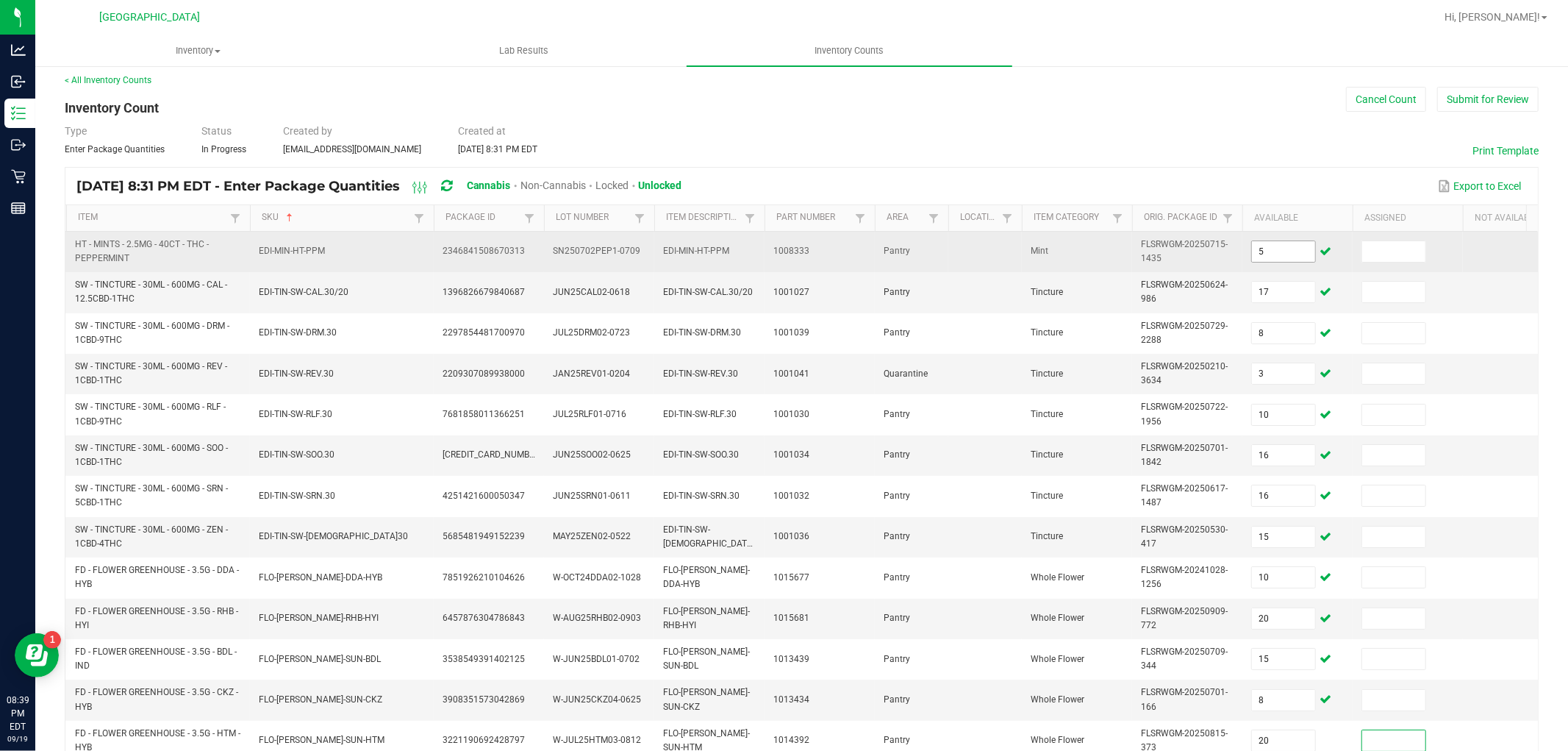
scroll to position [368, 0]
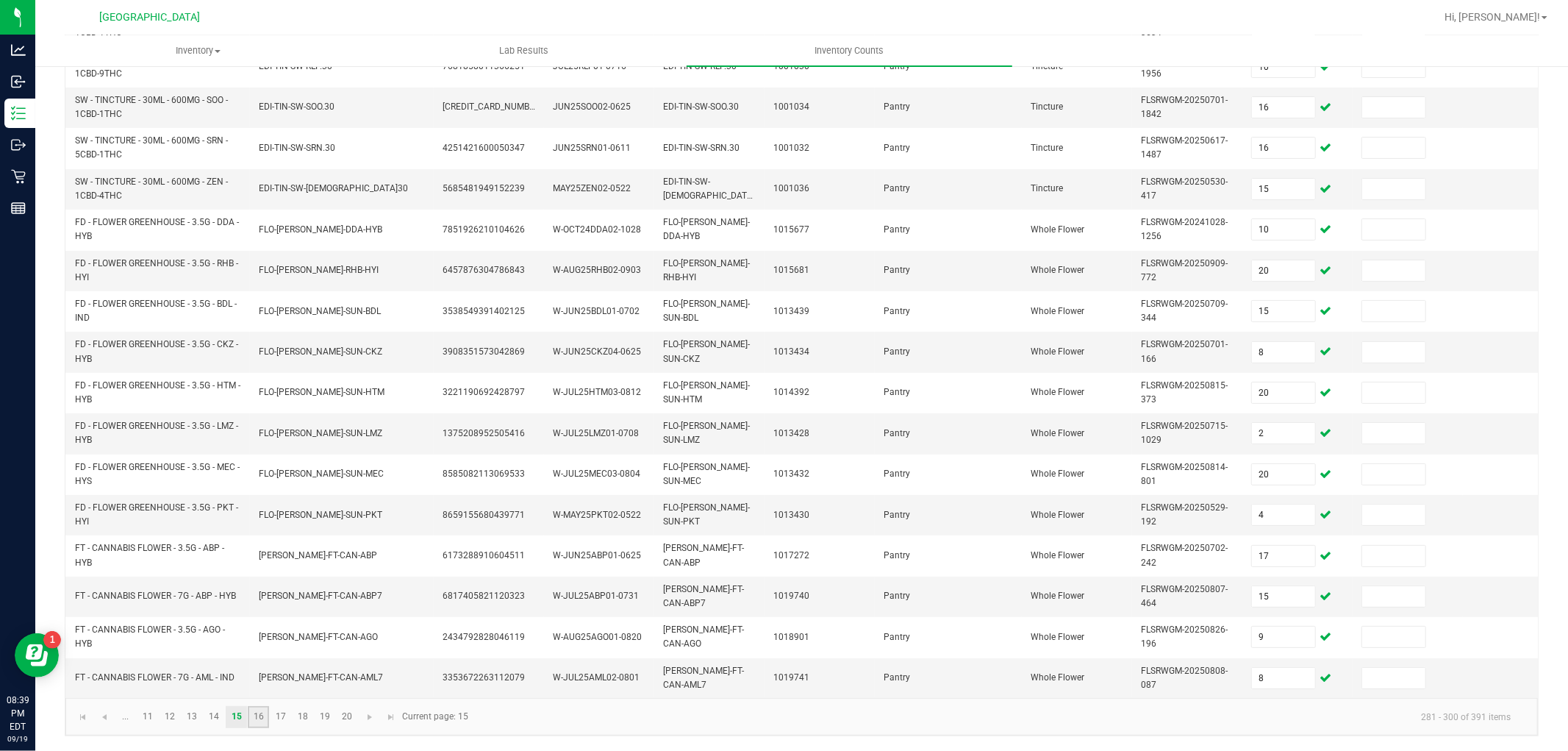
click at [262, 722] on link "16" at bounding box center [258, 717] width 21 height 22
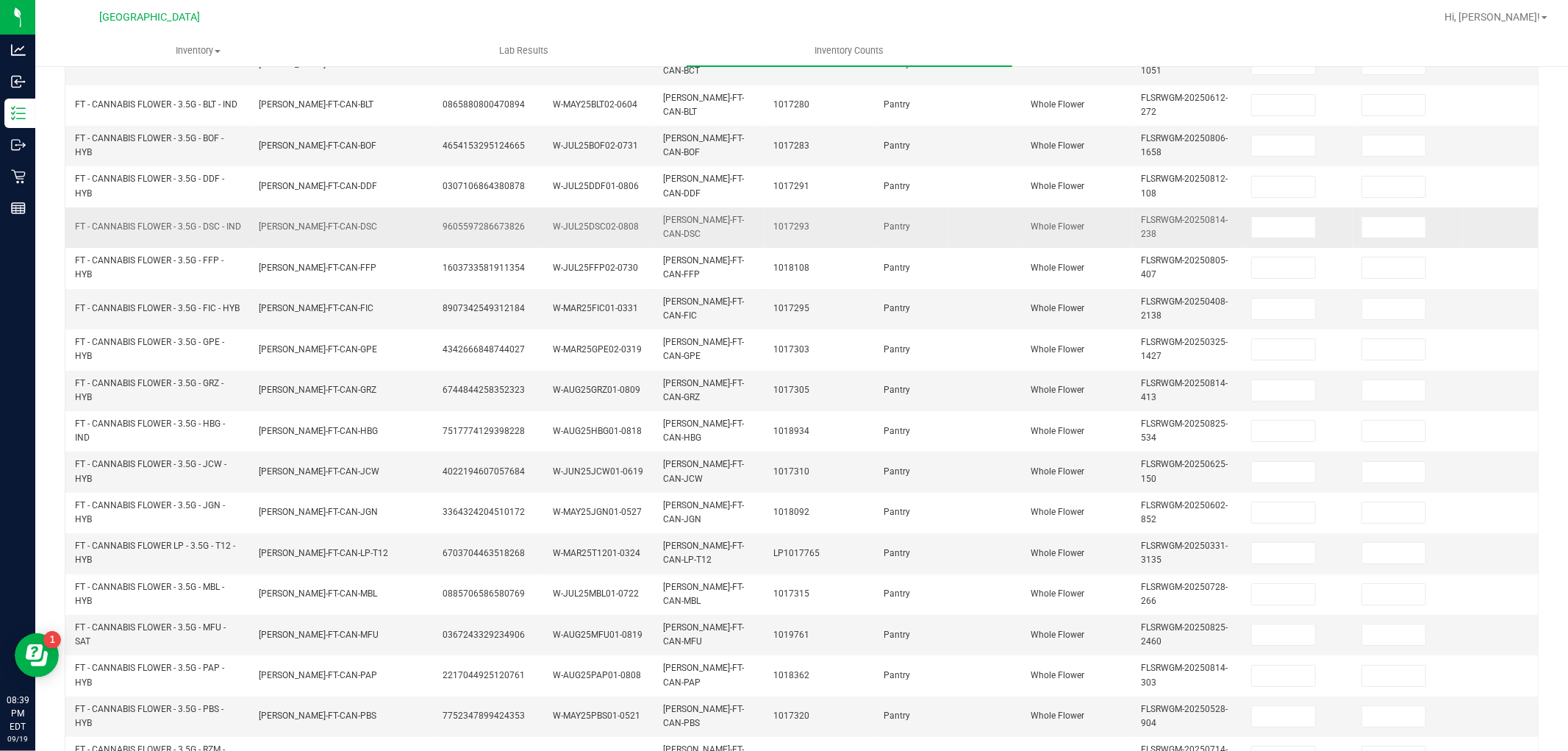
scroll to position [41, 0]
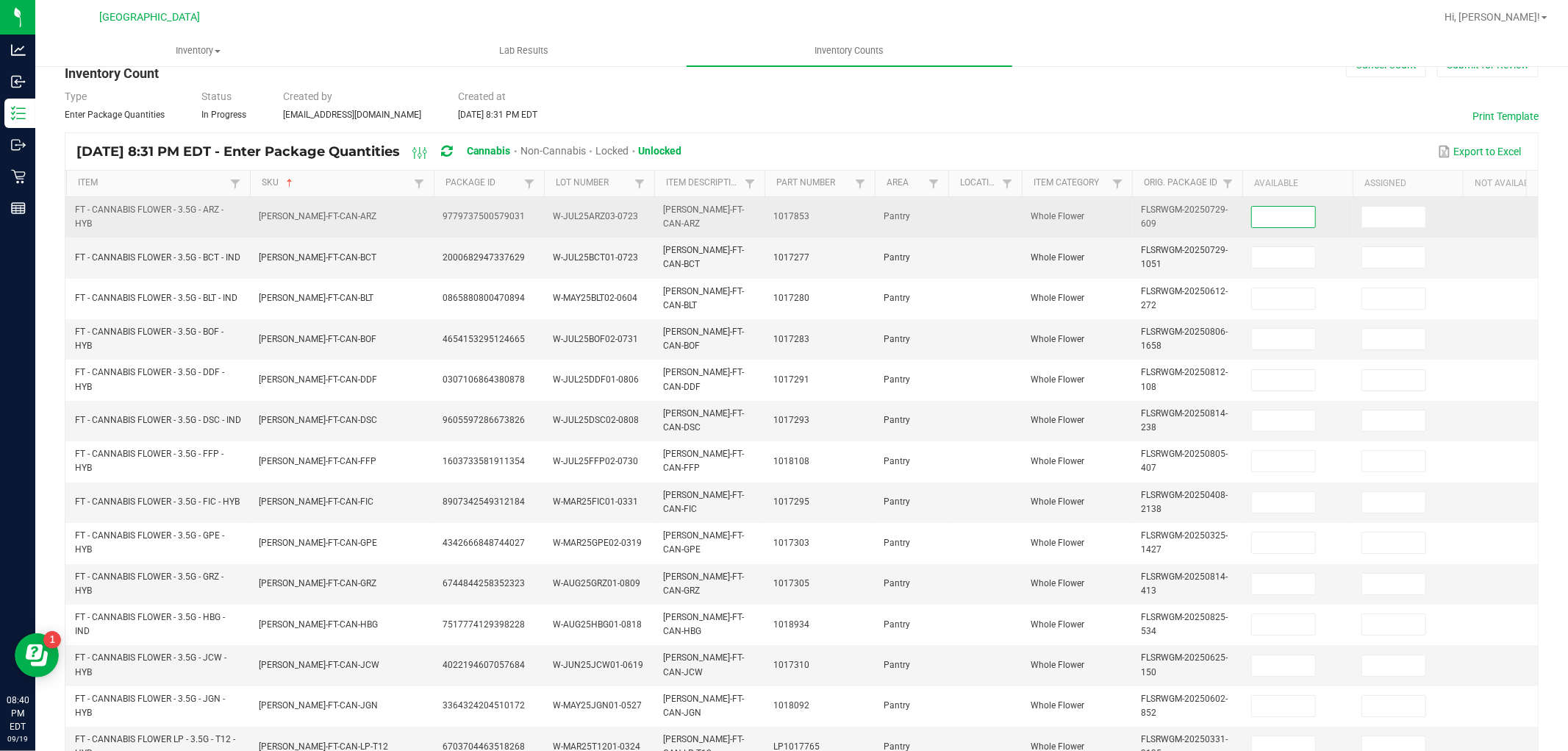
click at [1260, 219] on input at bounding box center [1284, 217] width 63 height 21
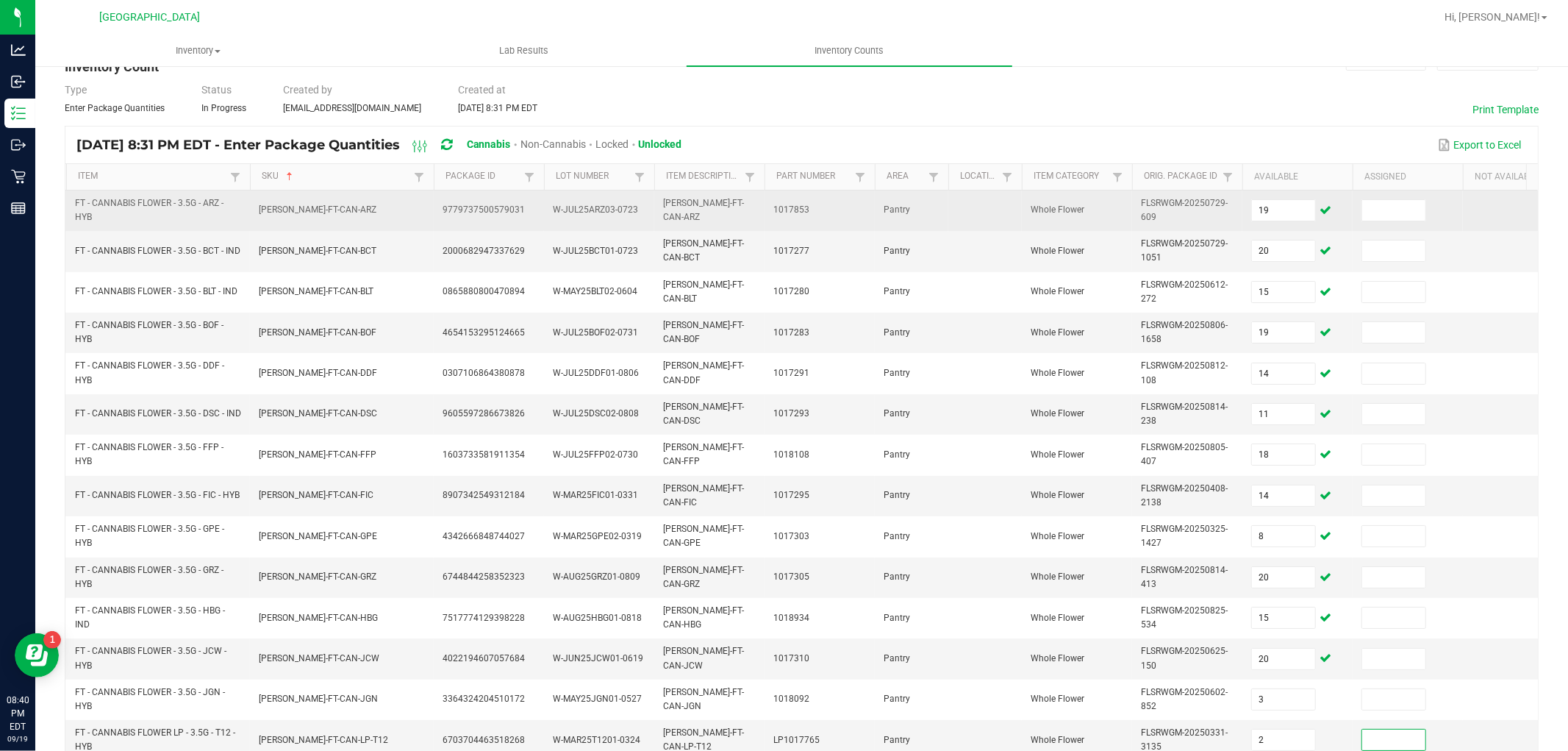
scroll to position [368, 0]
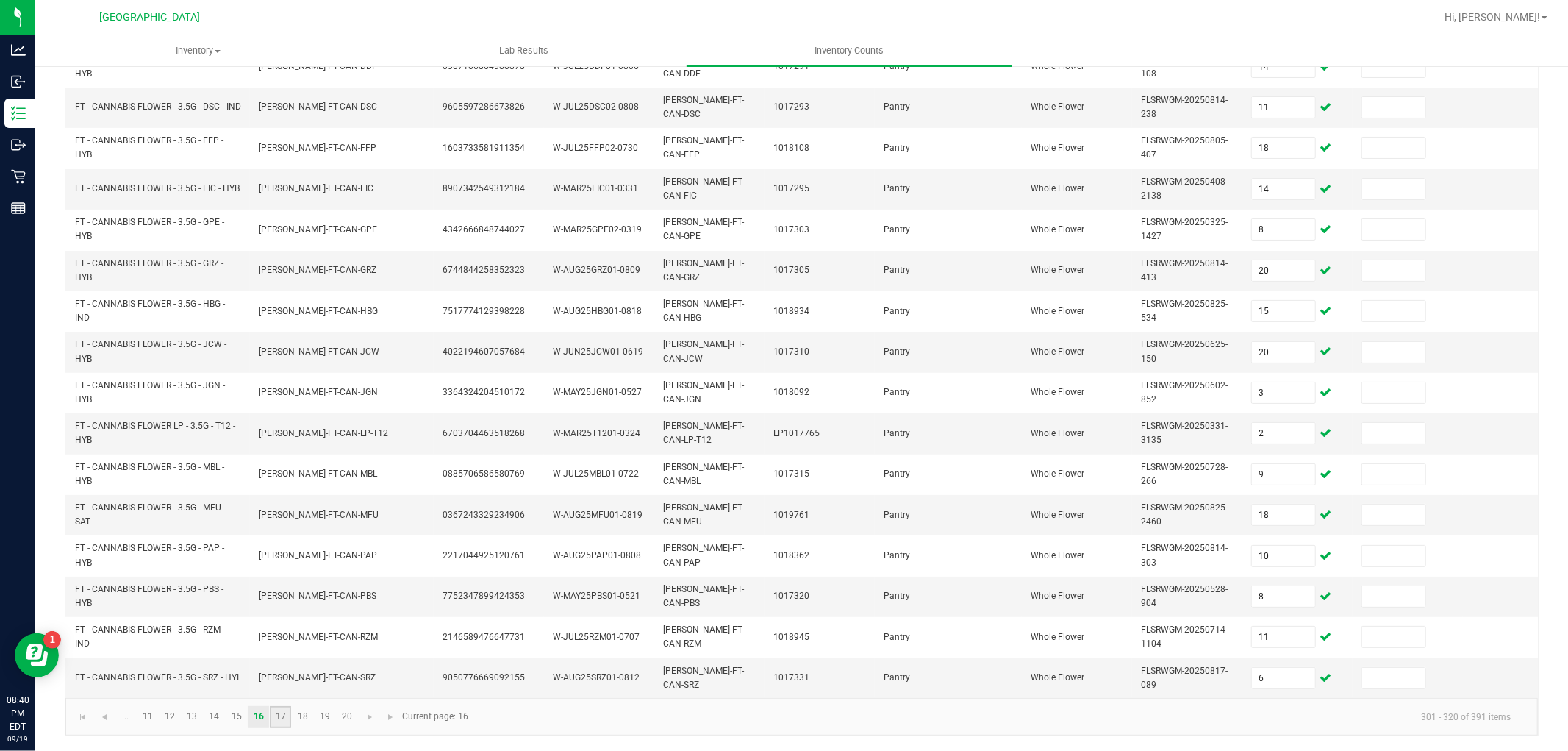
click at [287, 717] on link "17" at bounding box center [280, 717] width 21 height 22
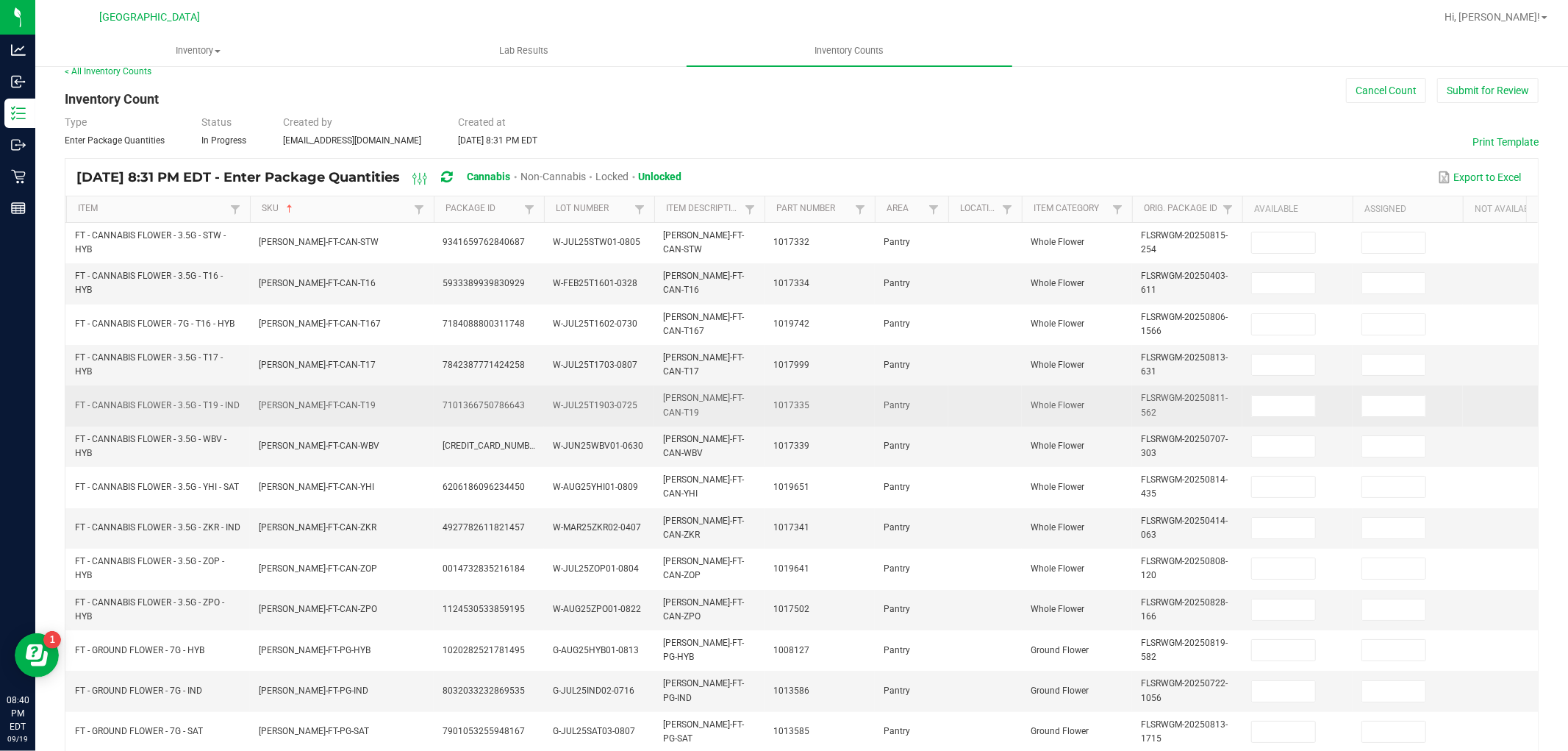
scroll to position [0, 0]
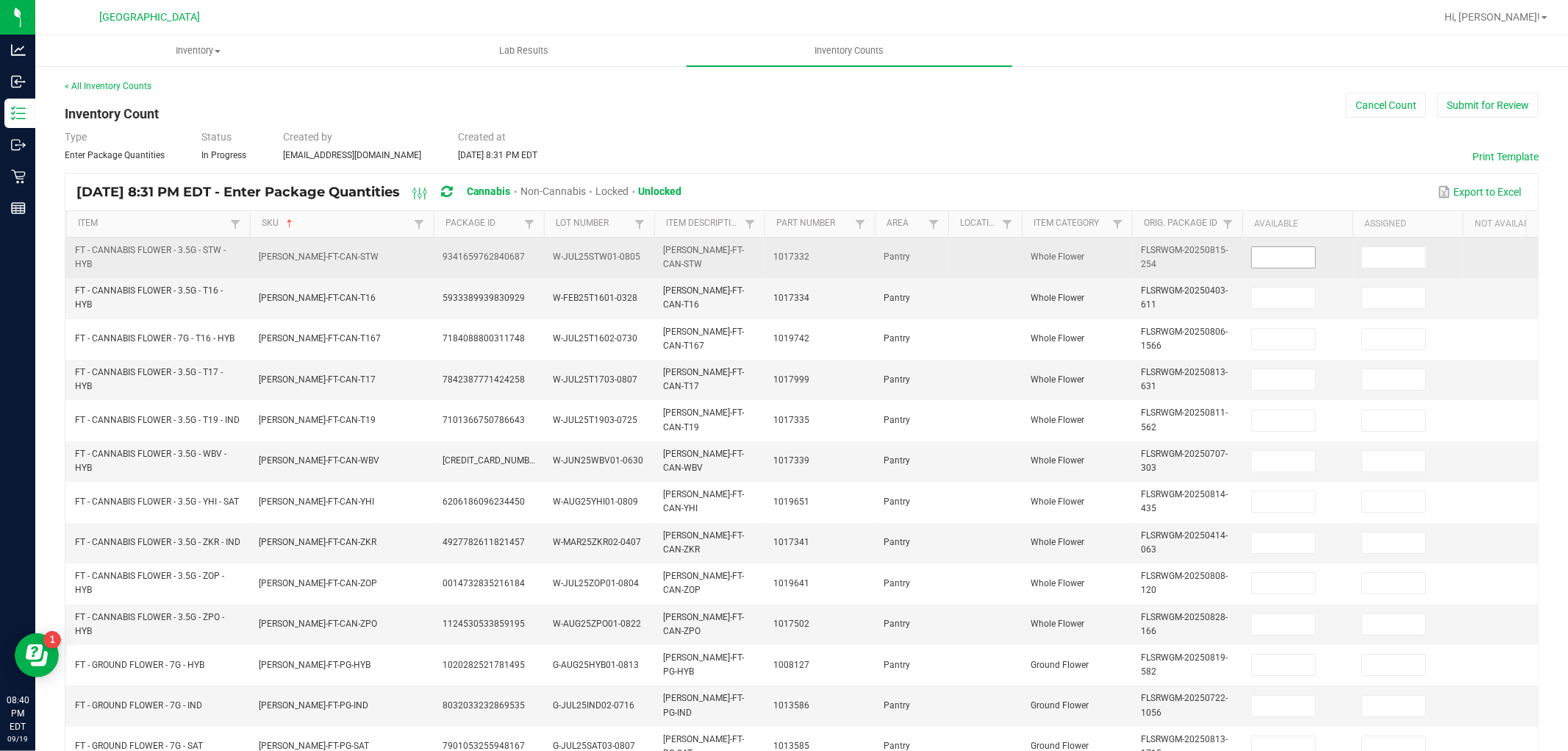
click at [1263, 261] on input at bounding box center [1284, 257] width 63 height 21
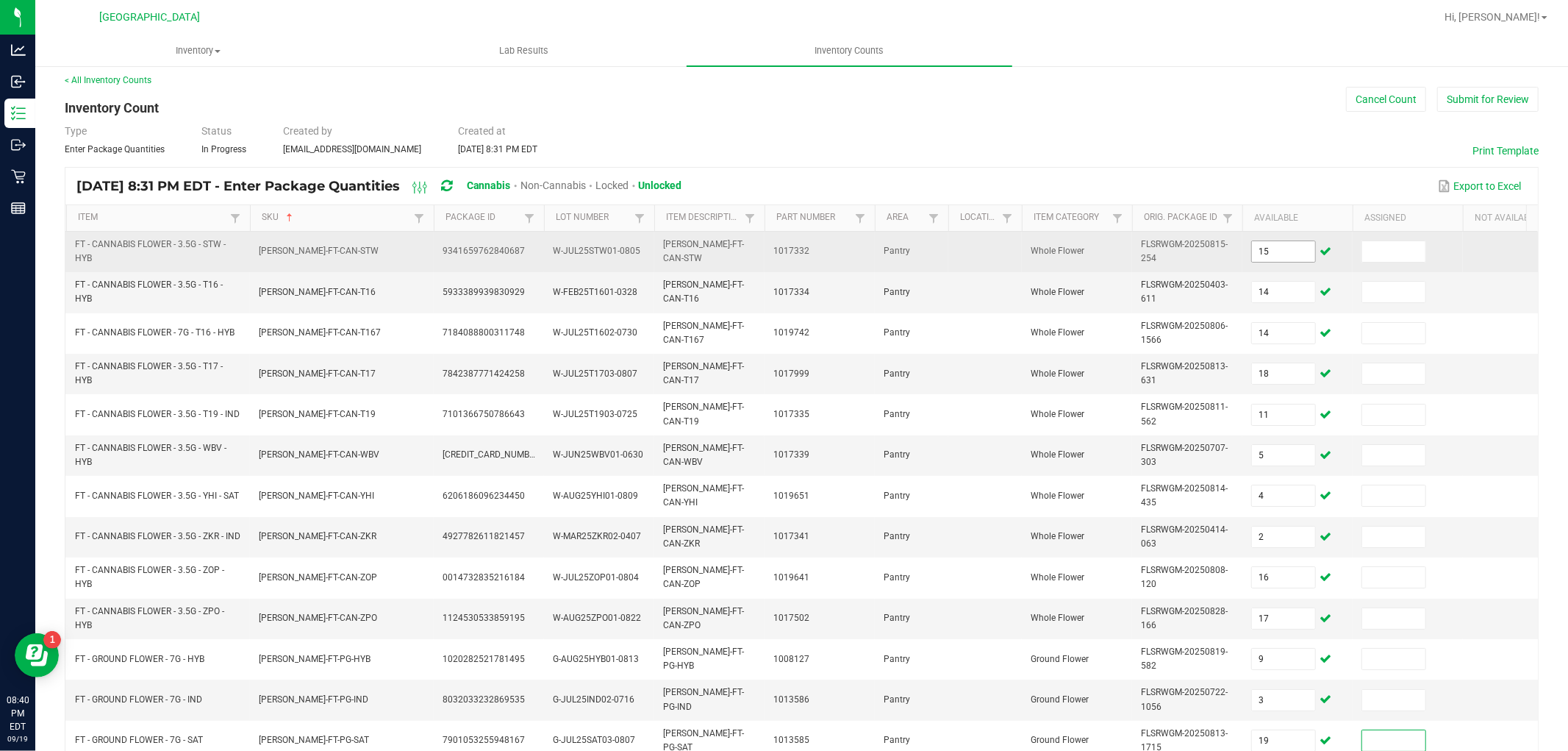
scroll to position [368, 0]
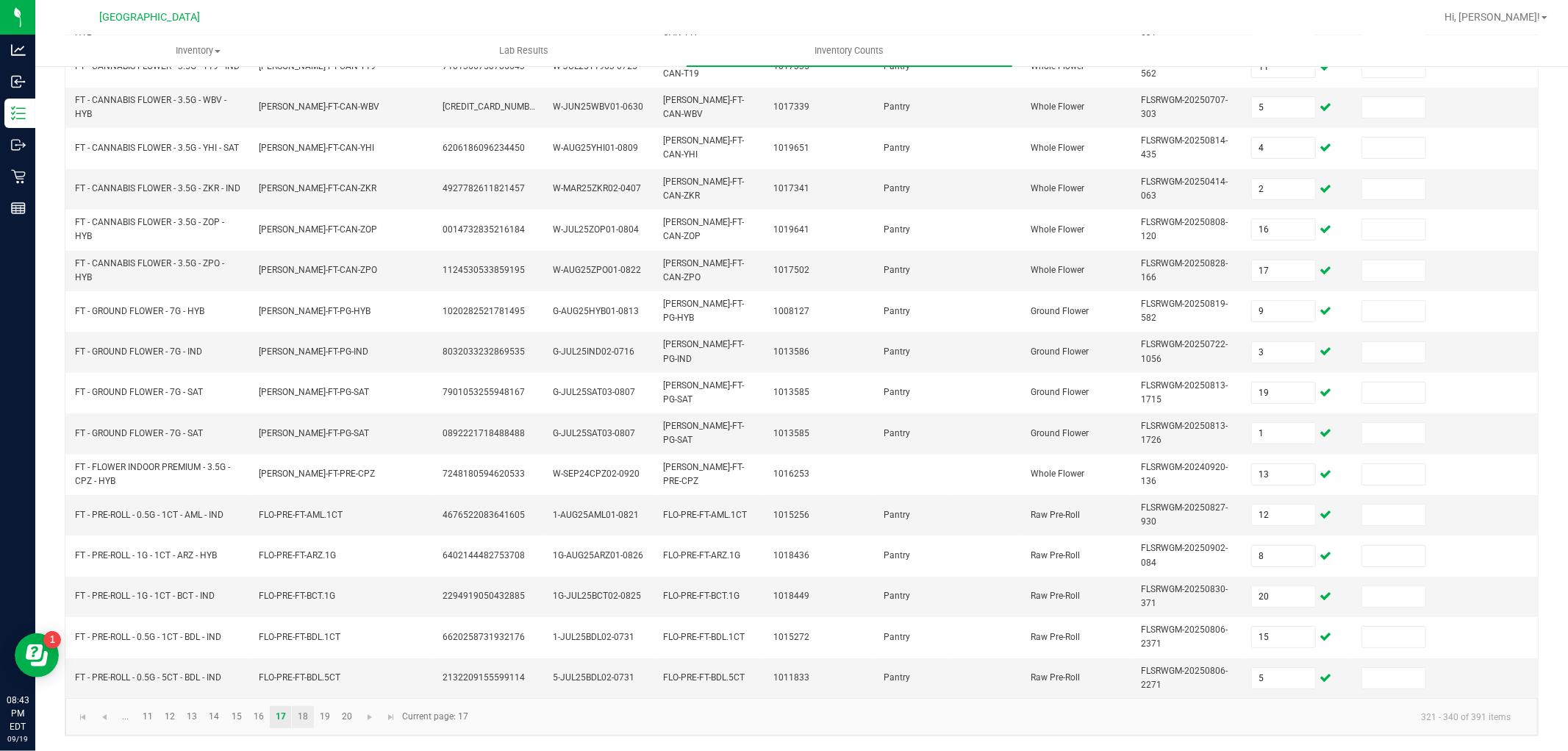
click at [312, 716] on link "18" at bounding box center [302, 717] width 21 height 22
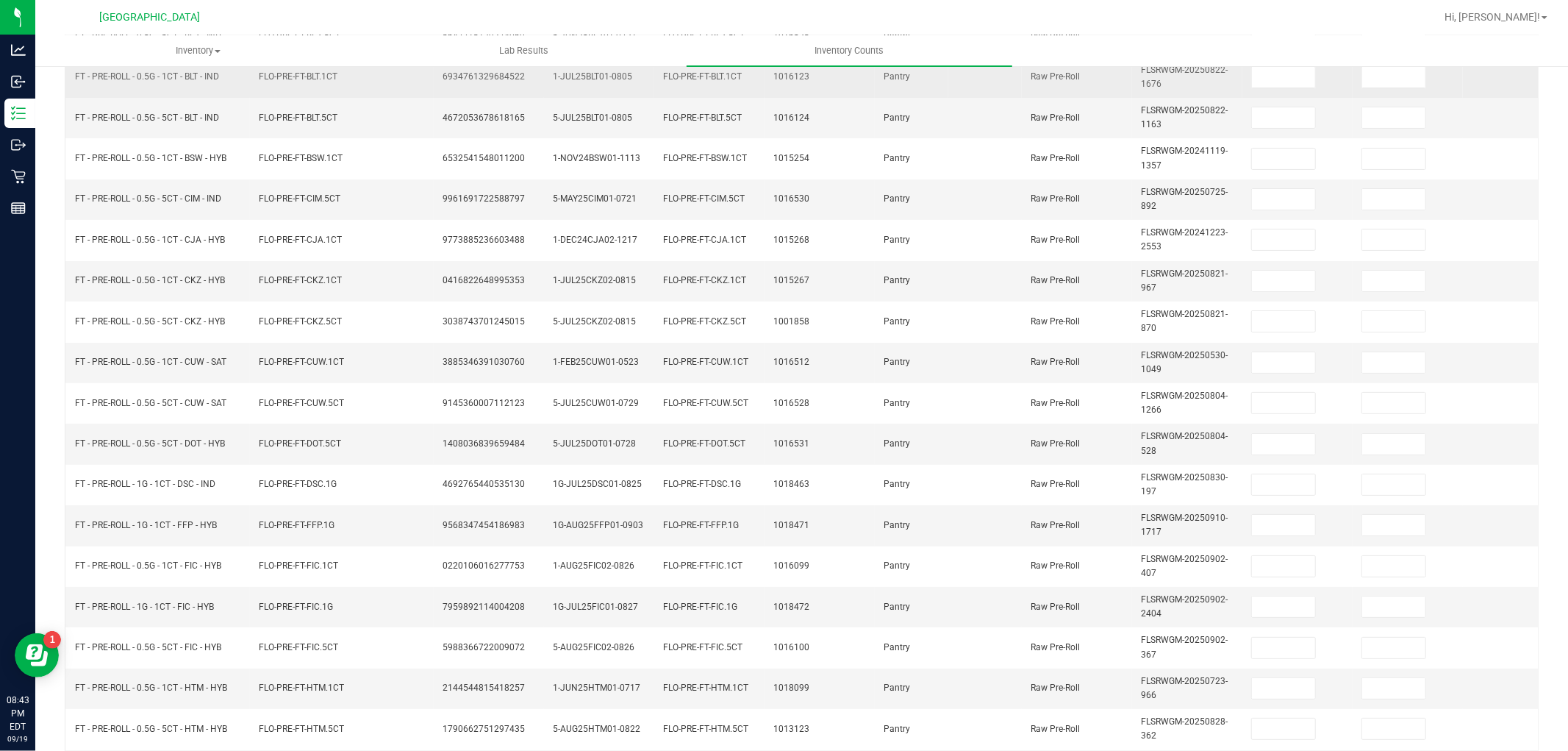
scroll to position [41, 0]
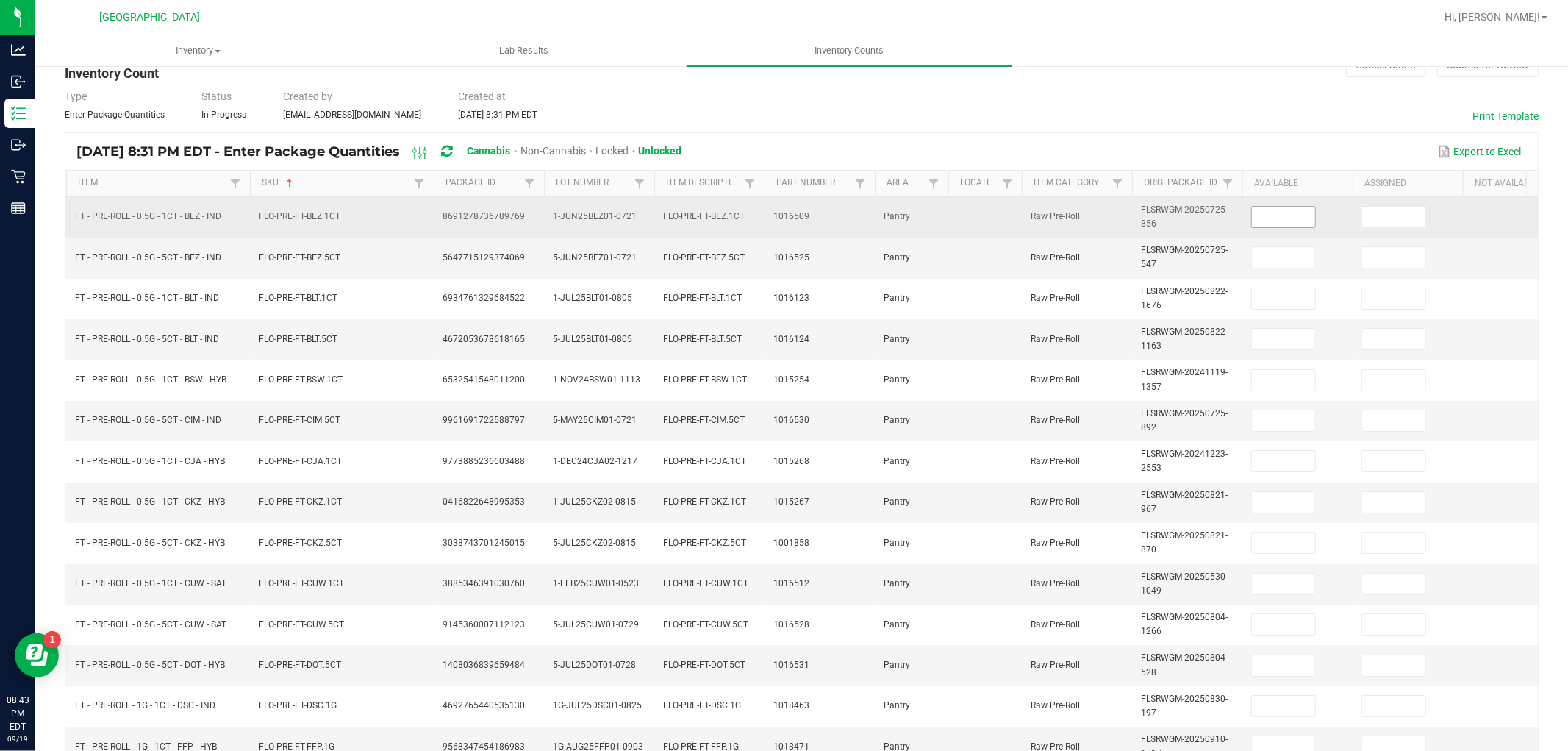
click at [1281, 217] on input at bounding box center [1284, 217] width 63 height 21
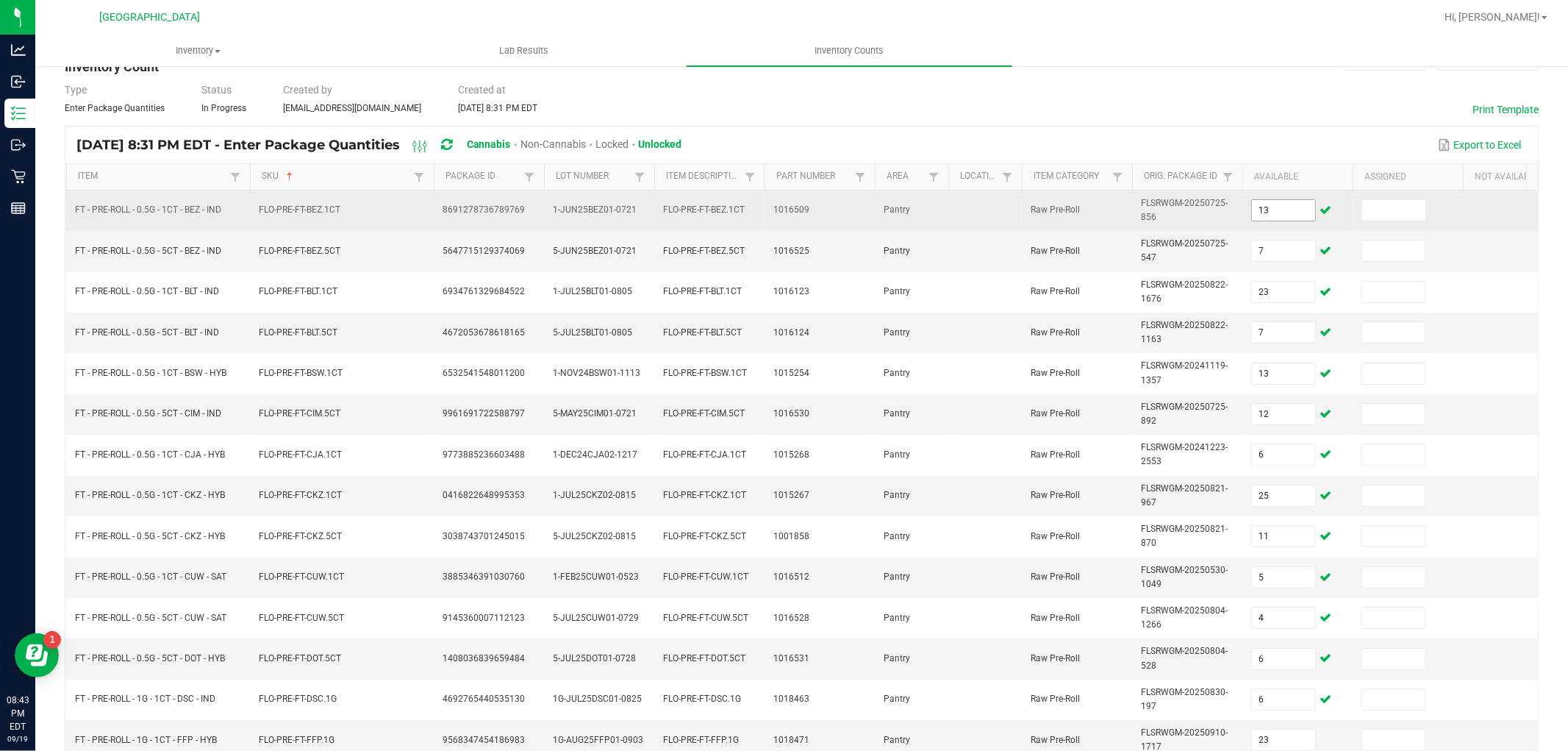
scroll to position [368, 0]
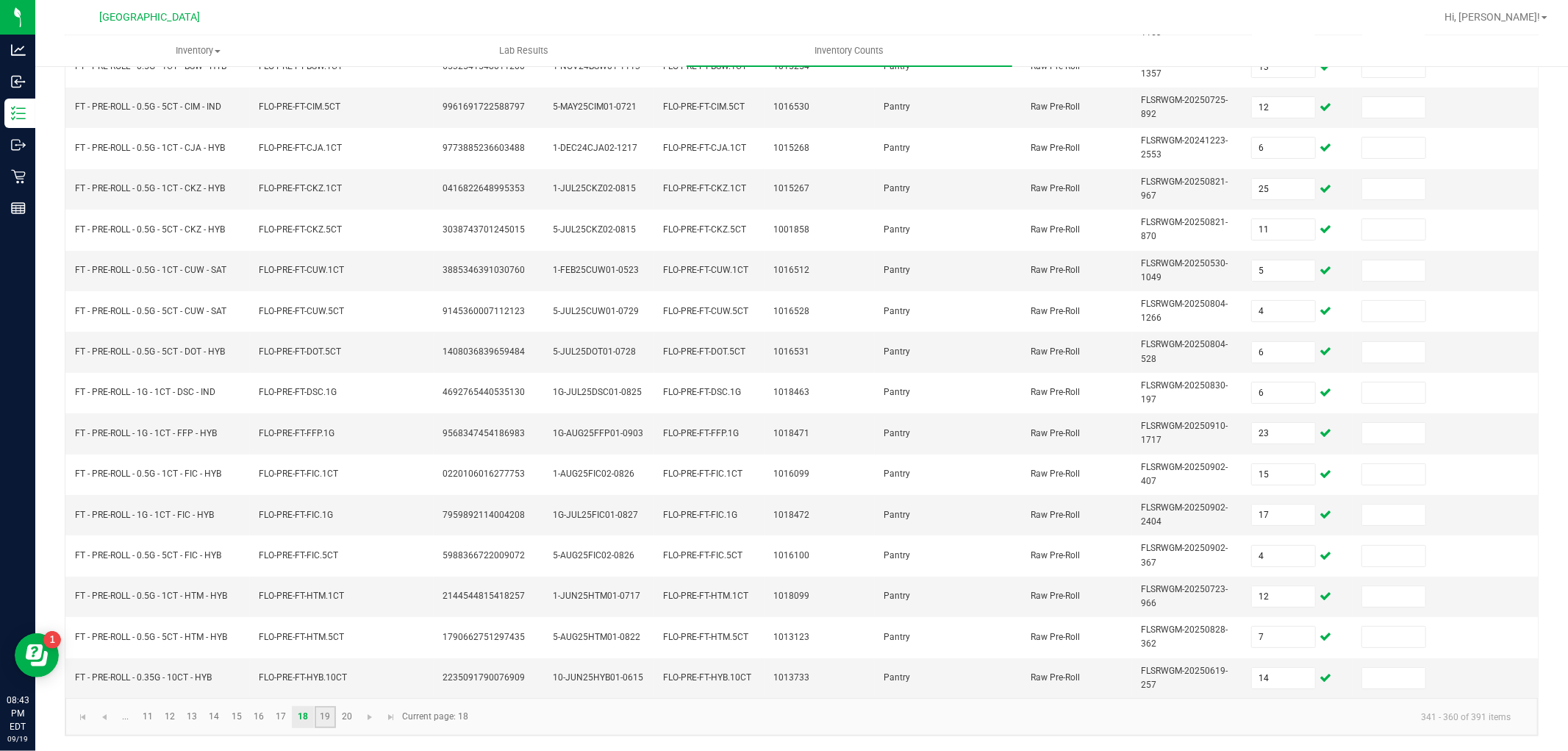
click at [327, 709] on link "19" at bounding box center [325, 717] width 21 height 22
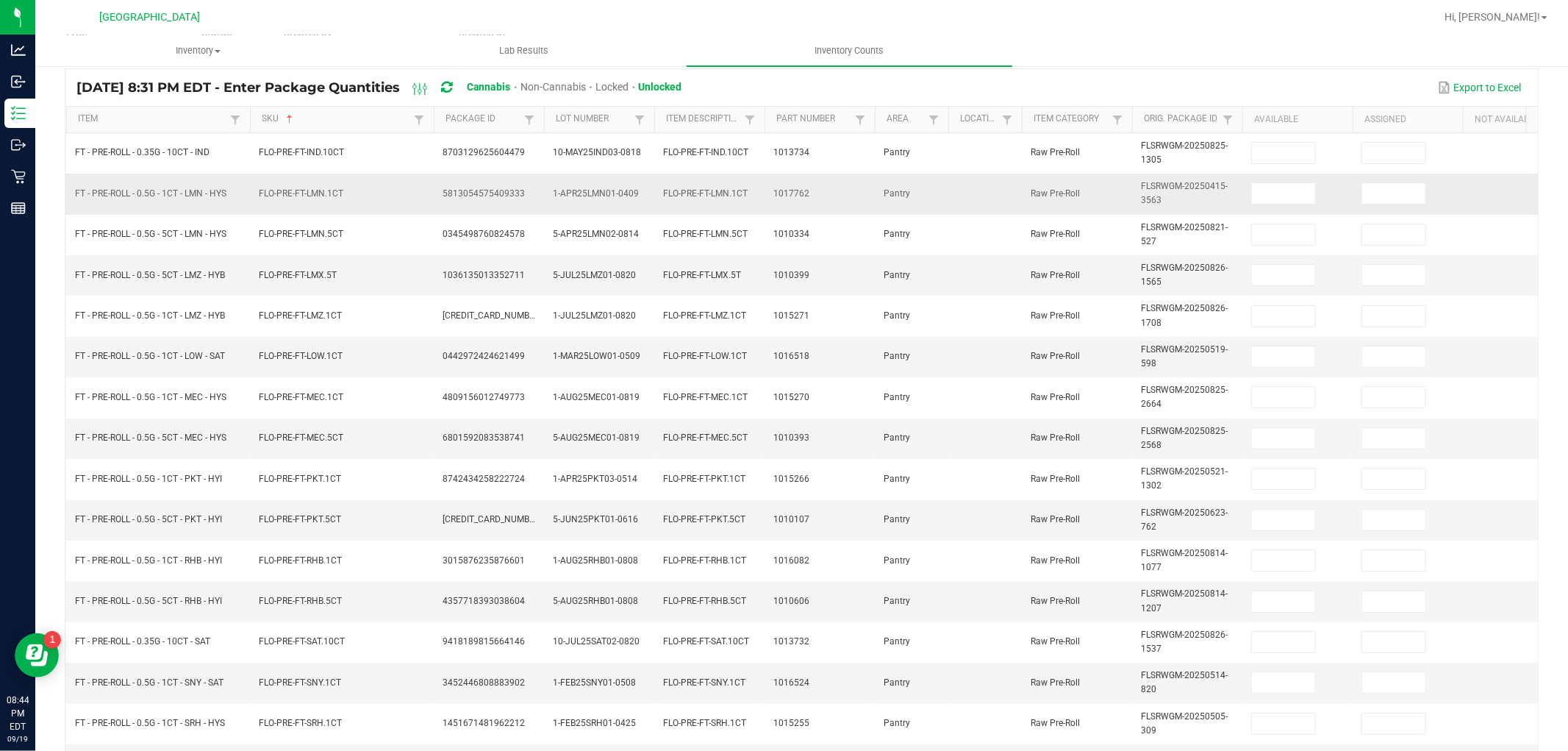
scroll to position [41, 0]
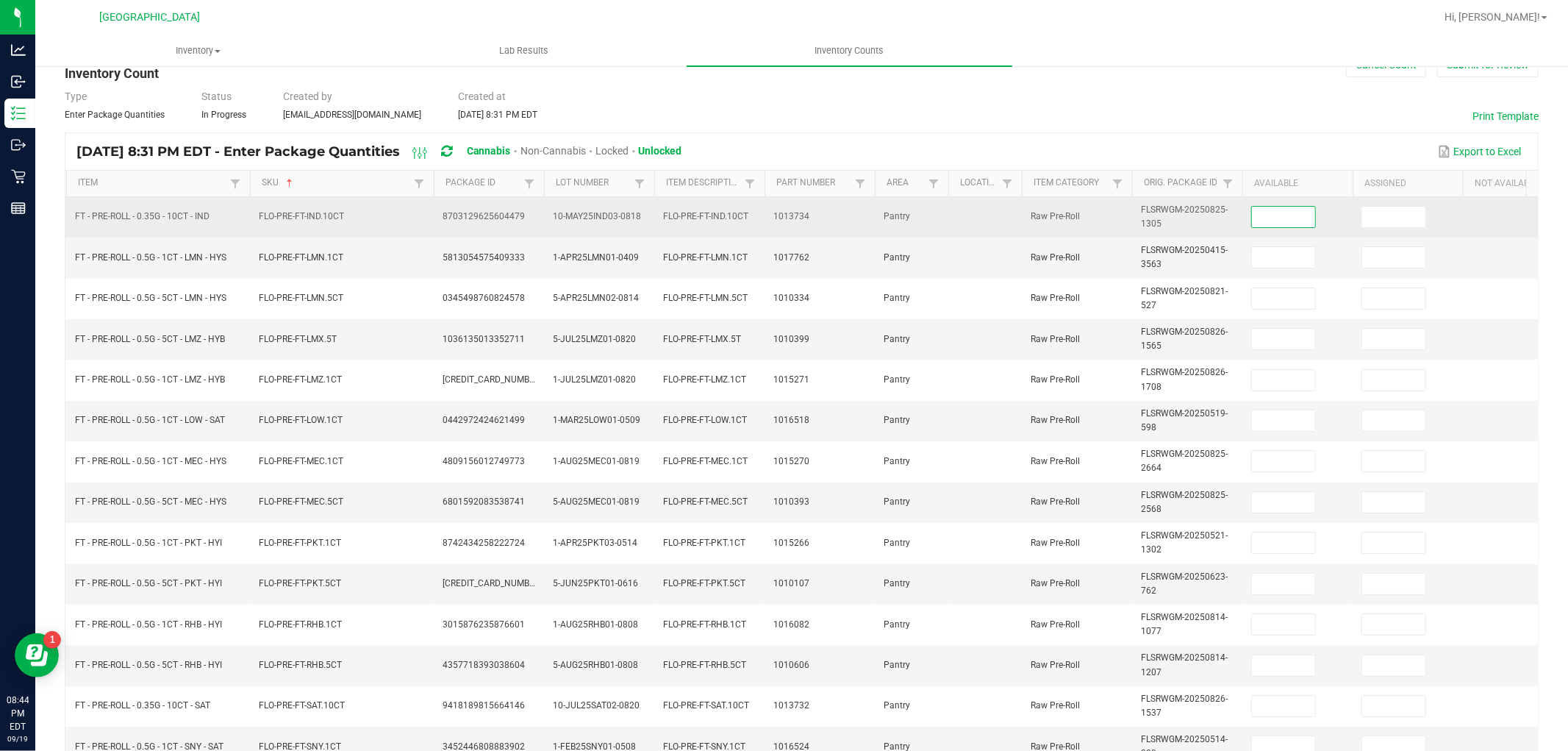
click at [1270, 217] on input at bounding box center [1284, 217] width 63 height 21
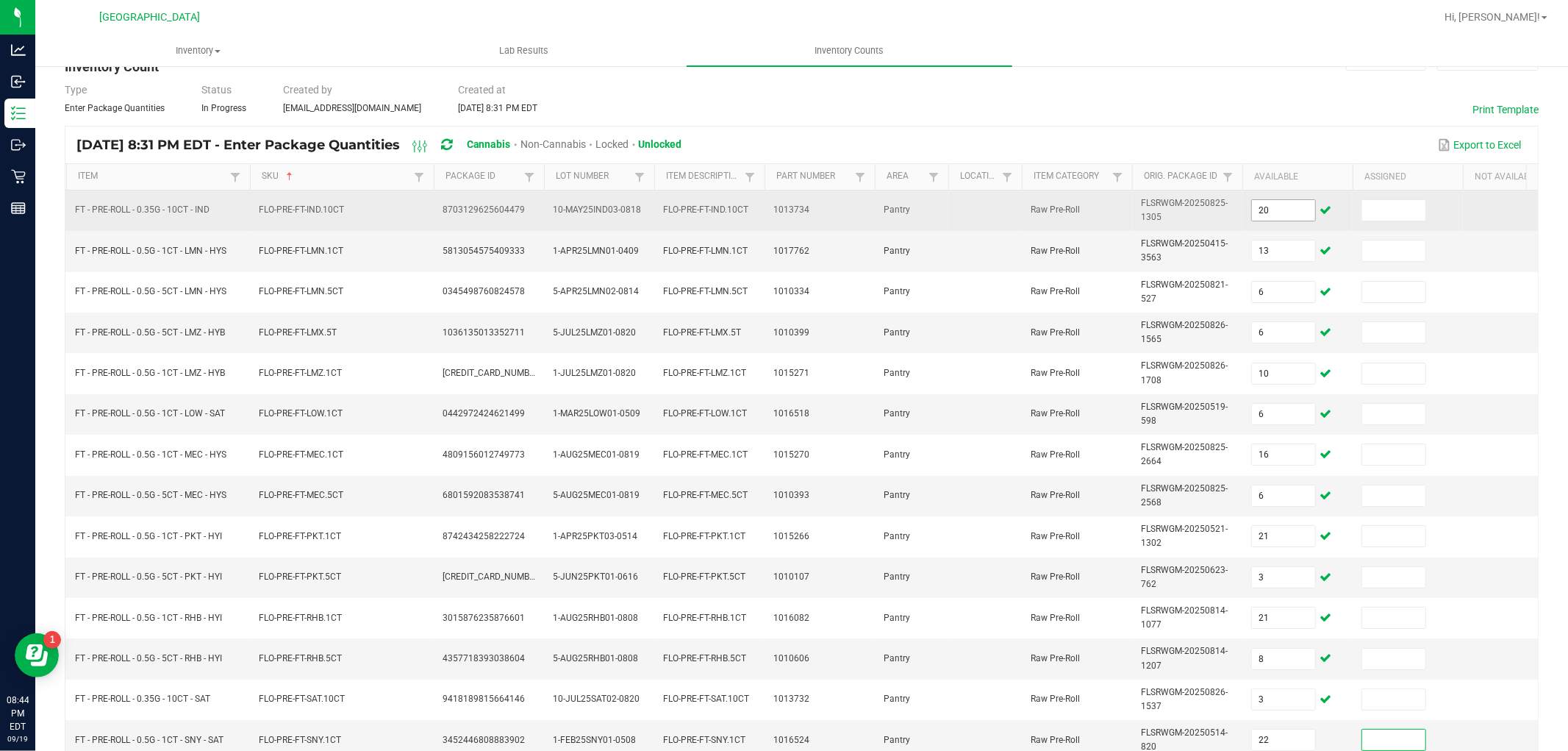
scroll to position [368, 0]
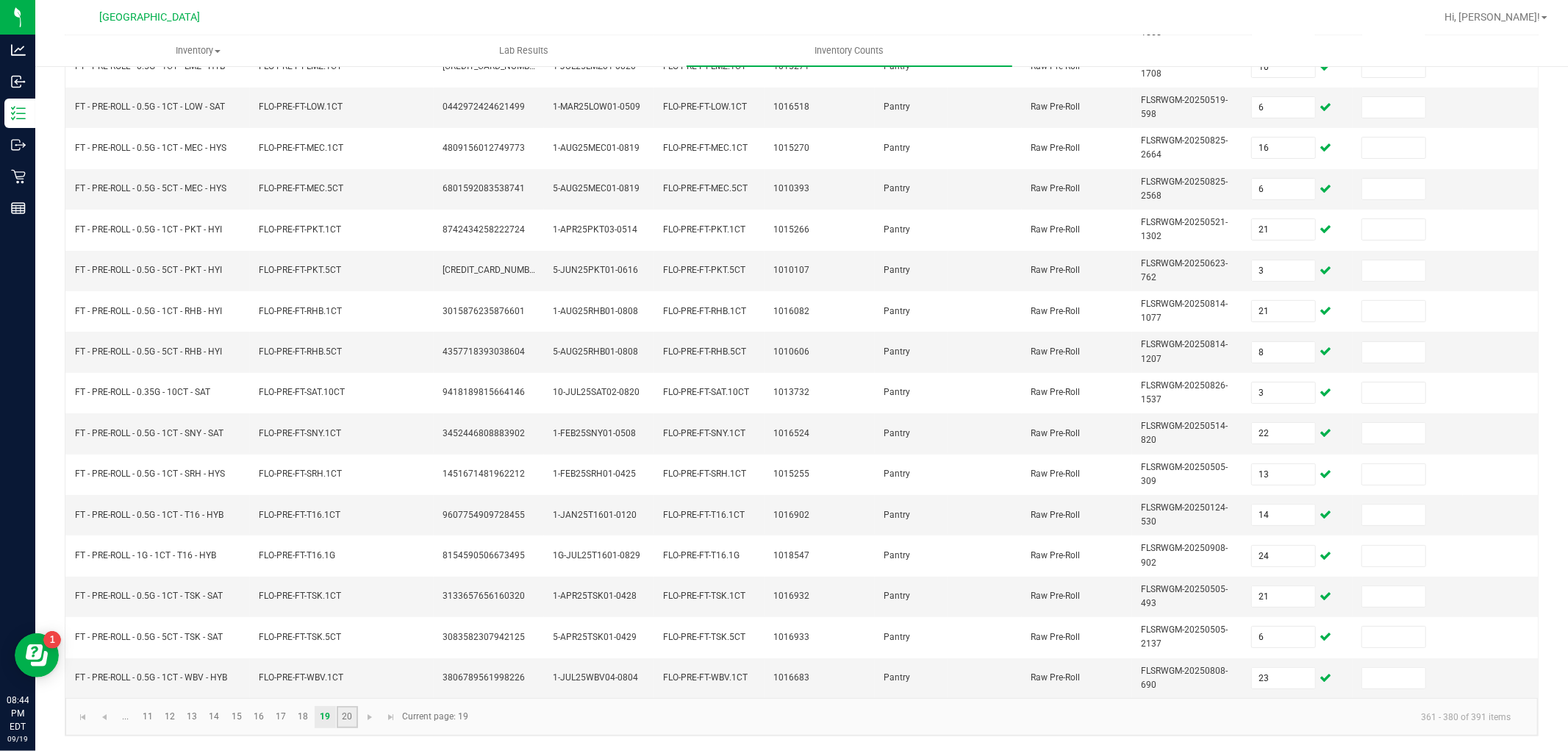
click at [348, 708] on link "20" at bounding box center [347, 717] width 21 height 22
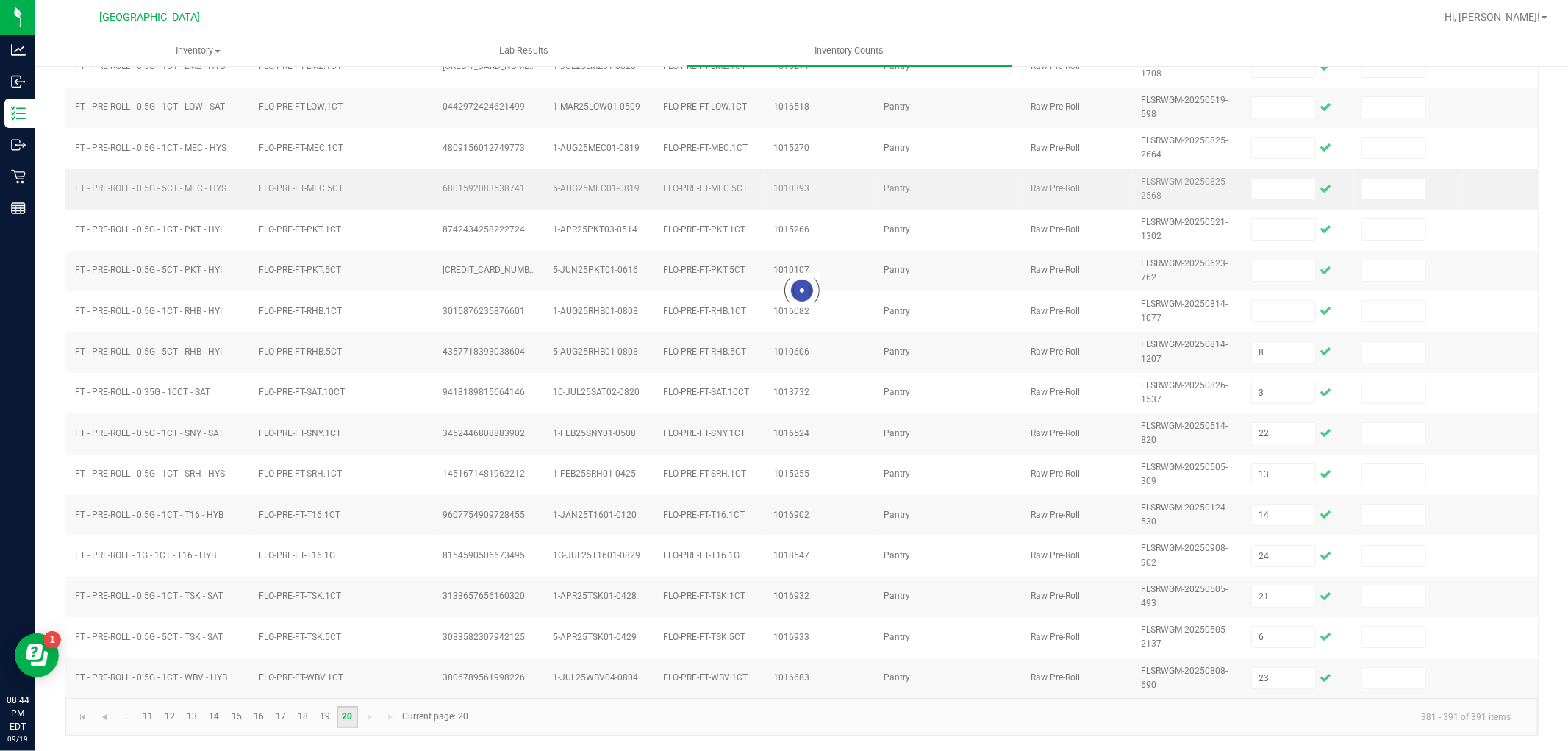
scroll to position [0, 0]
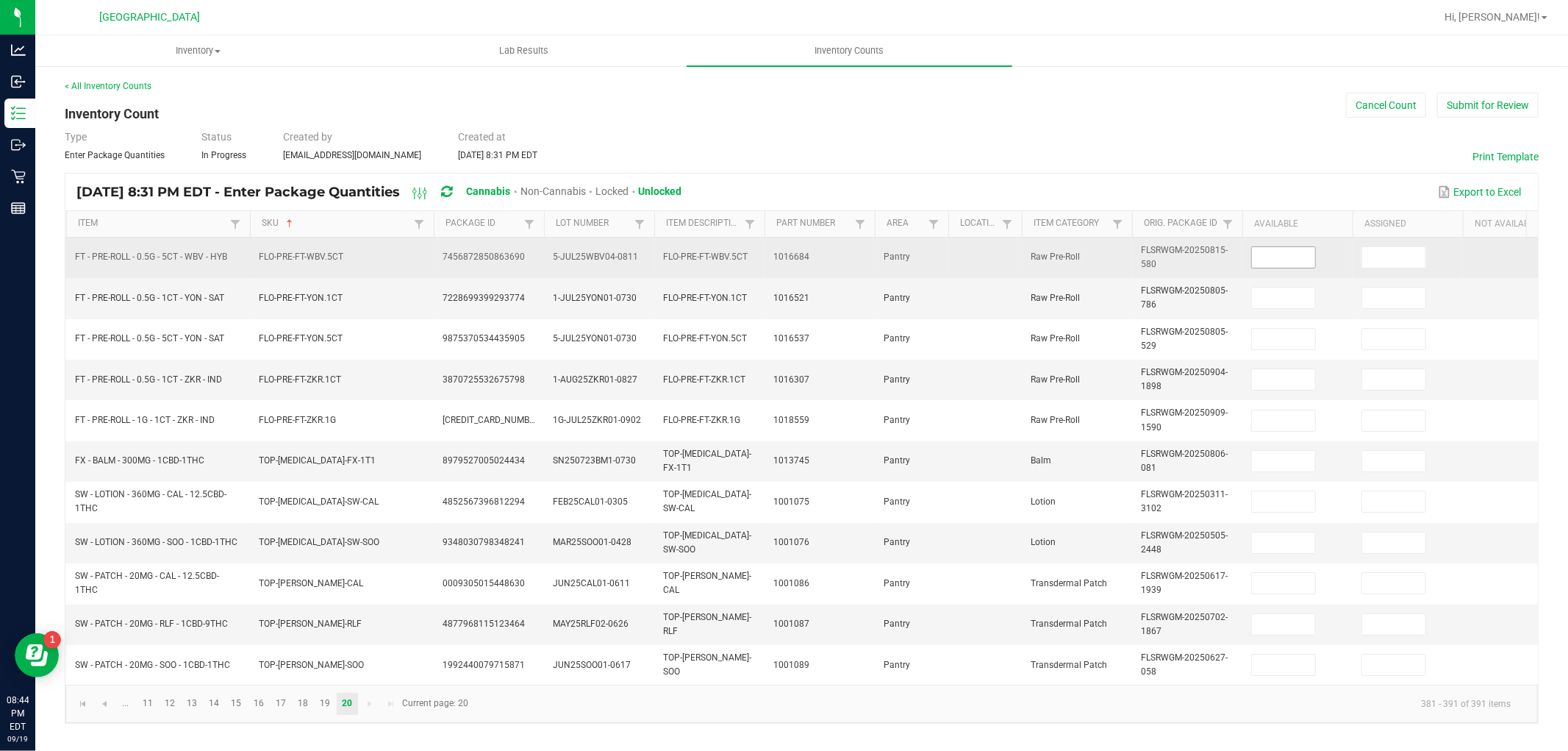
click at [1289, 253] on input at bounding box center [1284, 257] width 63 height 21
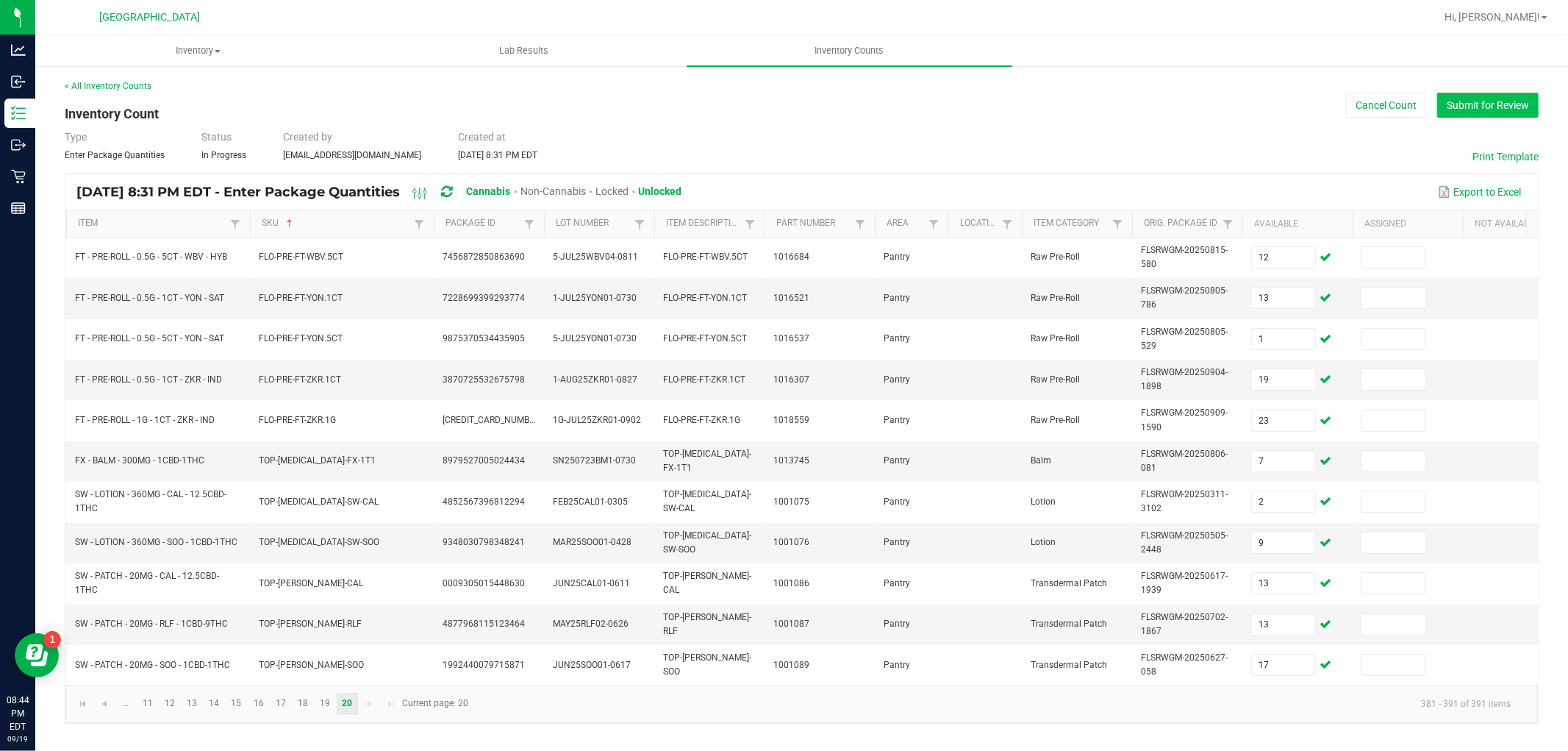
click at [1447, 98] on button "Submit for Review" at bounding box center [1488, 105] width 102 height 25
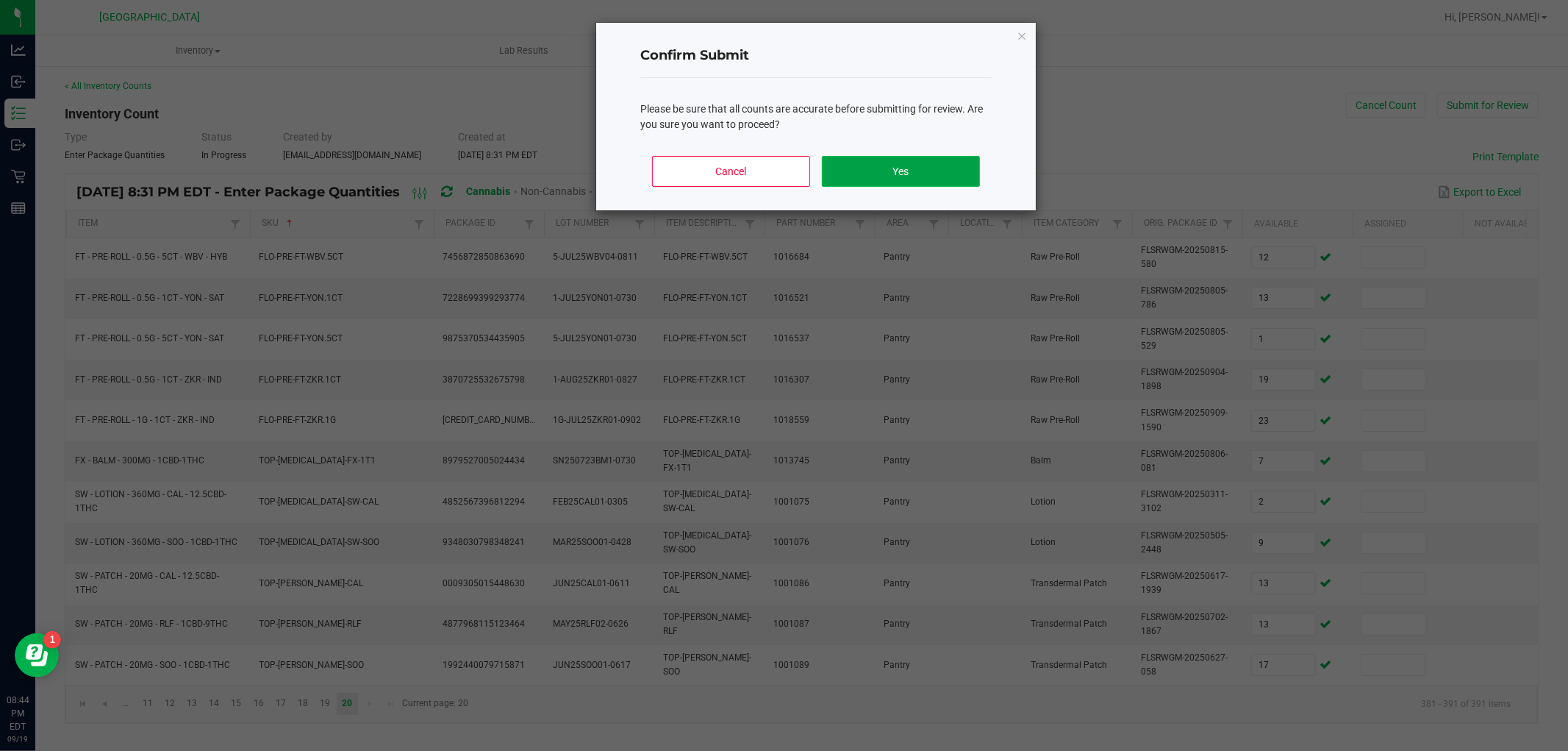
click at [961, 170] on button "Yes" at bounding box center [901, 172] width 158 height 31
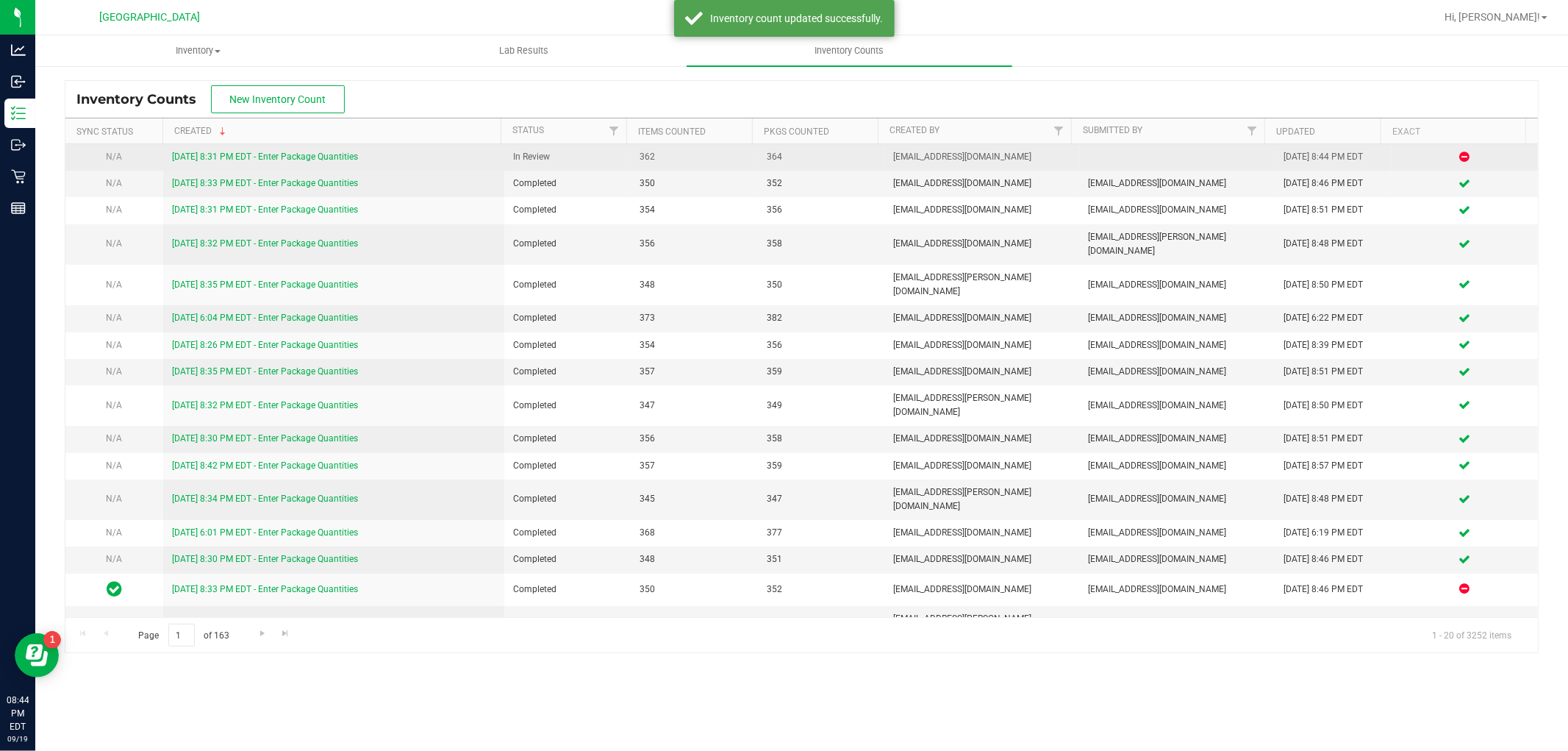
click at [281, 158] on link "[DATE] 8:31 PM EDT - Enter Package Quantities" at bounding box center [265, 157] width 186 height 10
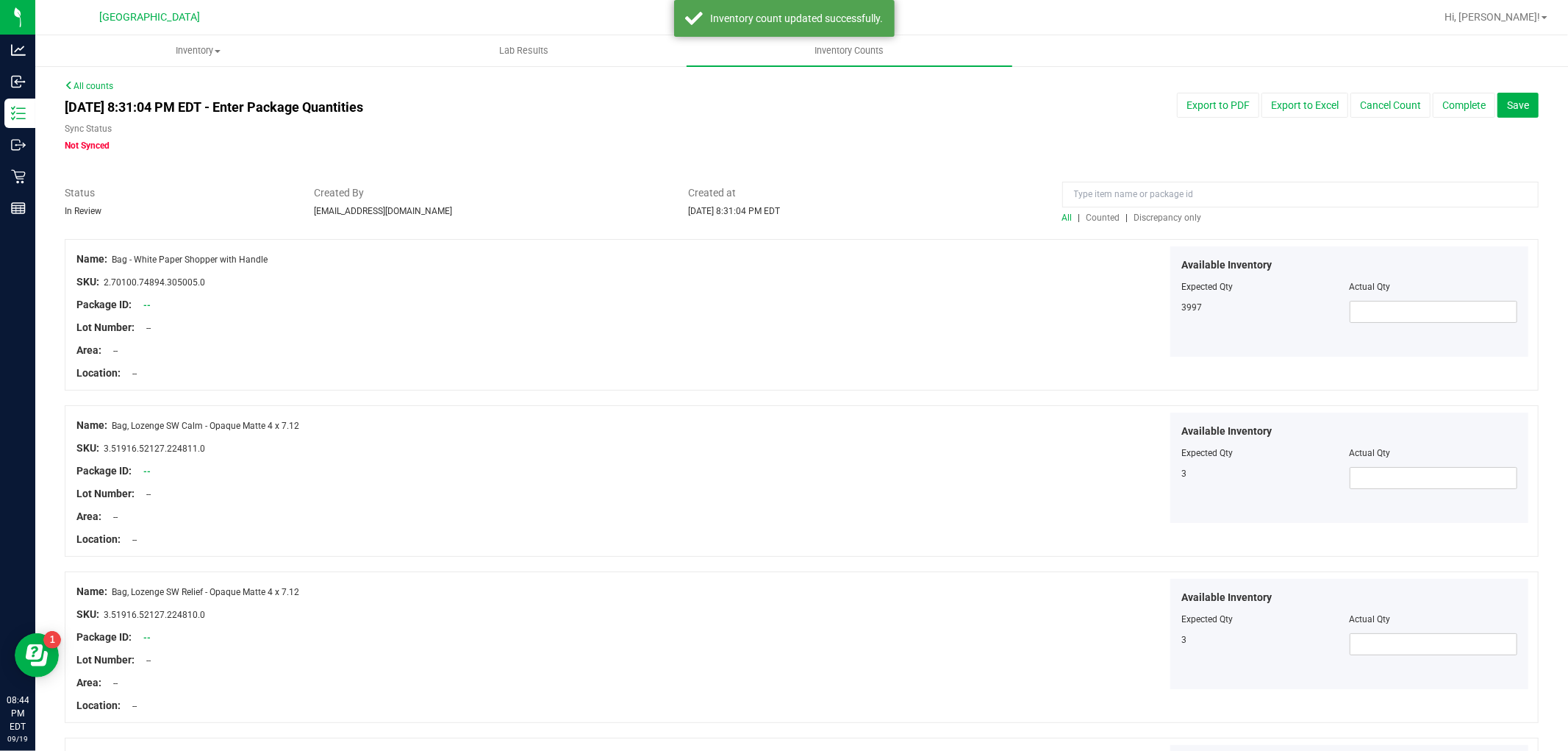
click at [1172, 226] on div at bounding box center [802, 231] width 1474 height 15
click at [1175, 223] on div "All | Counted | Discrepancy only" at bounding box center [1301, 217] width 477 height 13
click at [1179, 216] on span "Discrepancy only" at bounding box center [1169, 217] width 68 height 10
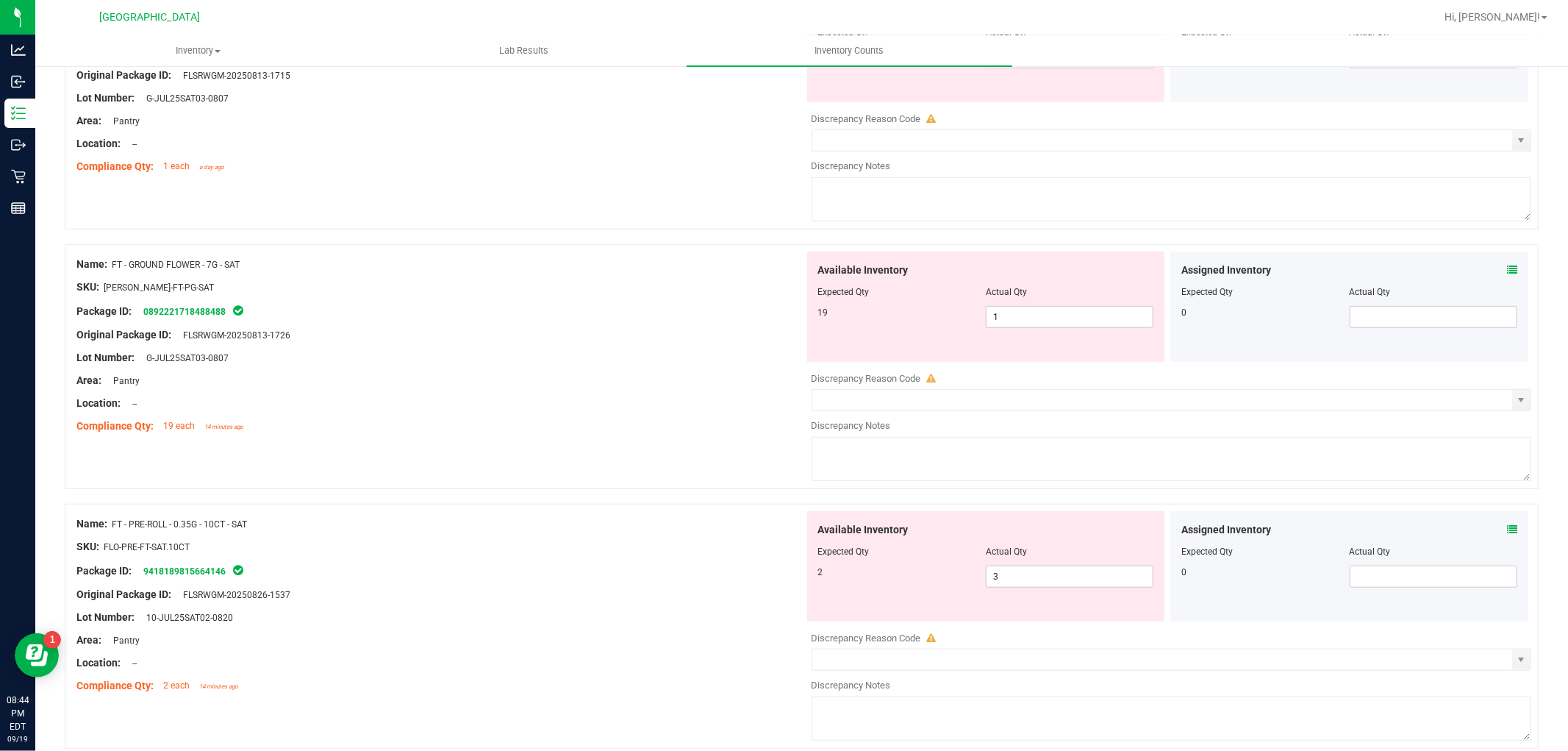
scroll to position [1100, 0]
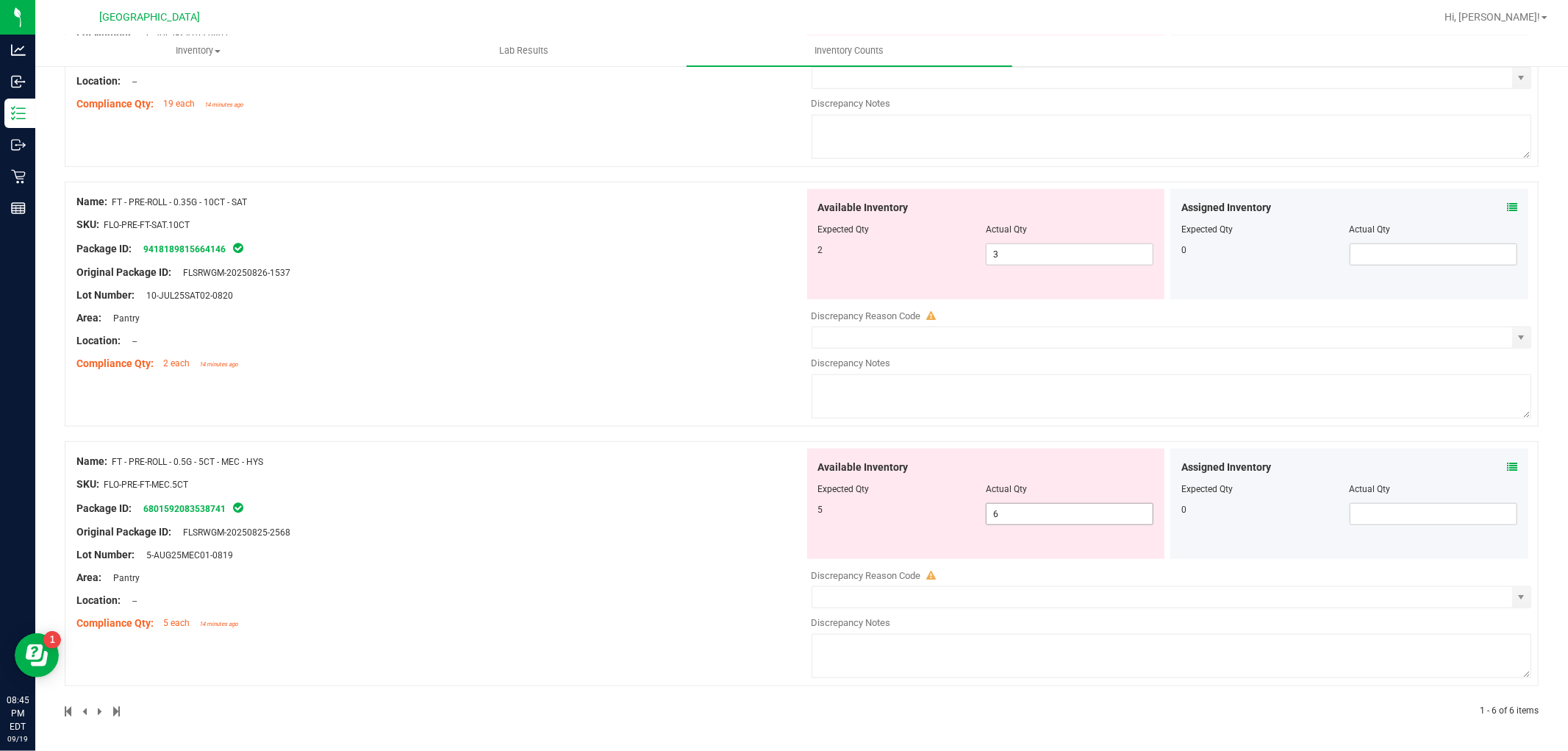
click at [1018, 523] on span "6 6" at bounding box center [1070, 514] width 168 height 22
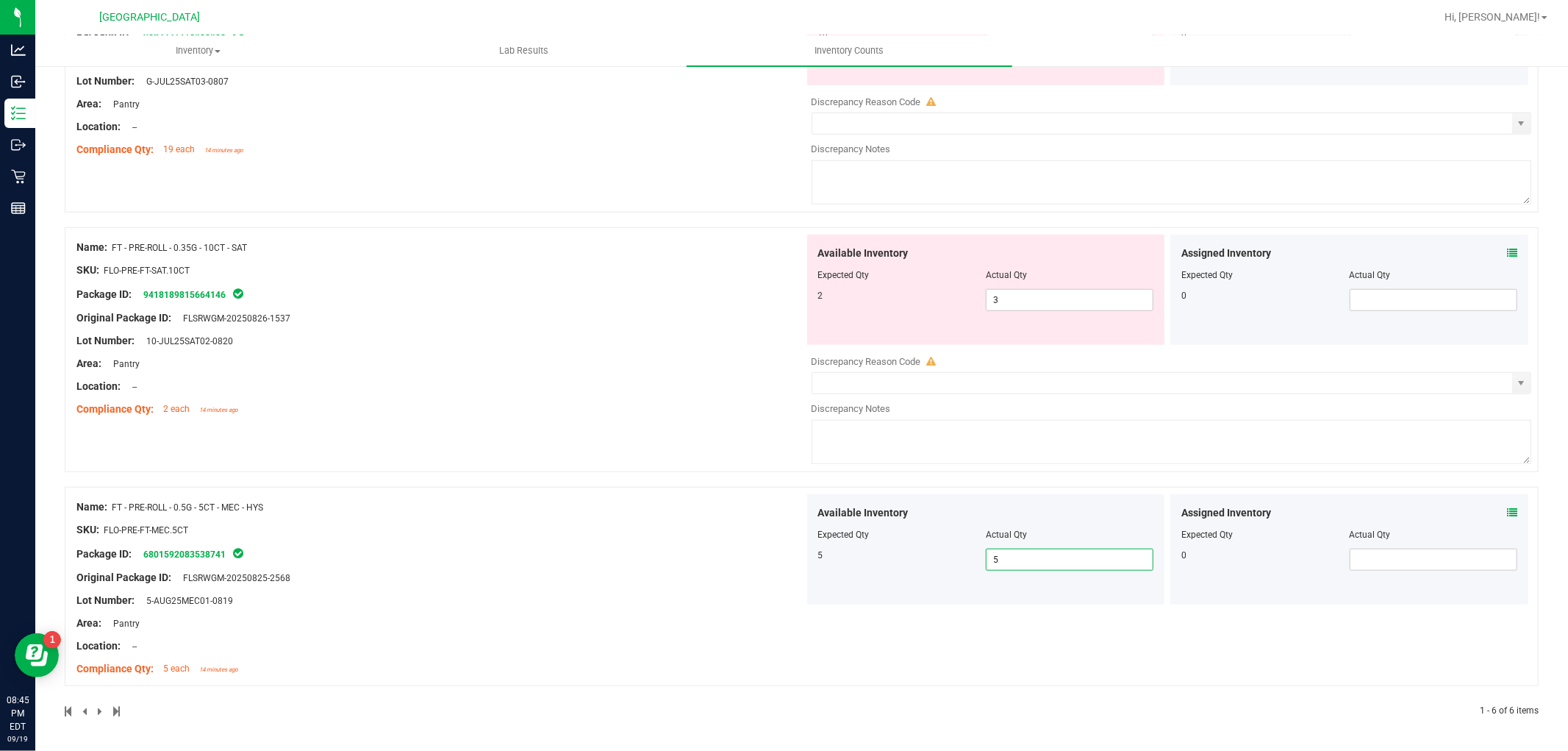
scroll to position [972, 0]
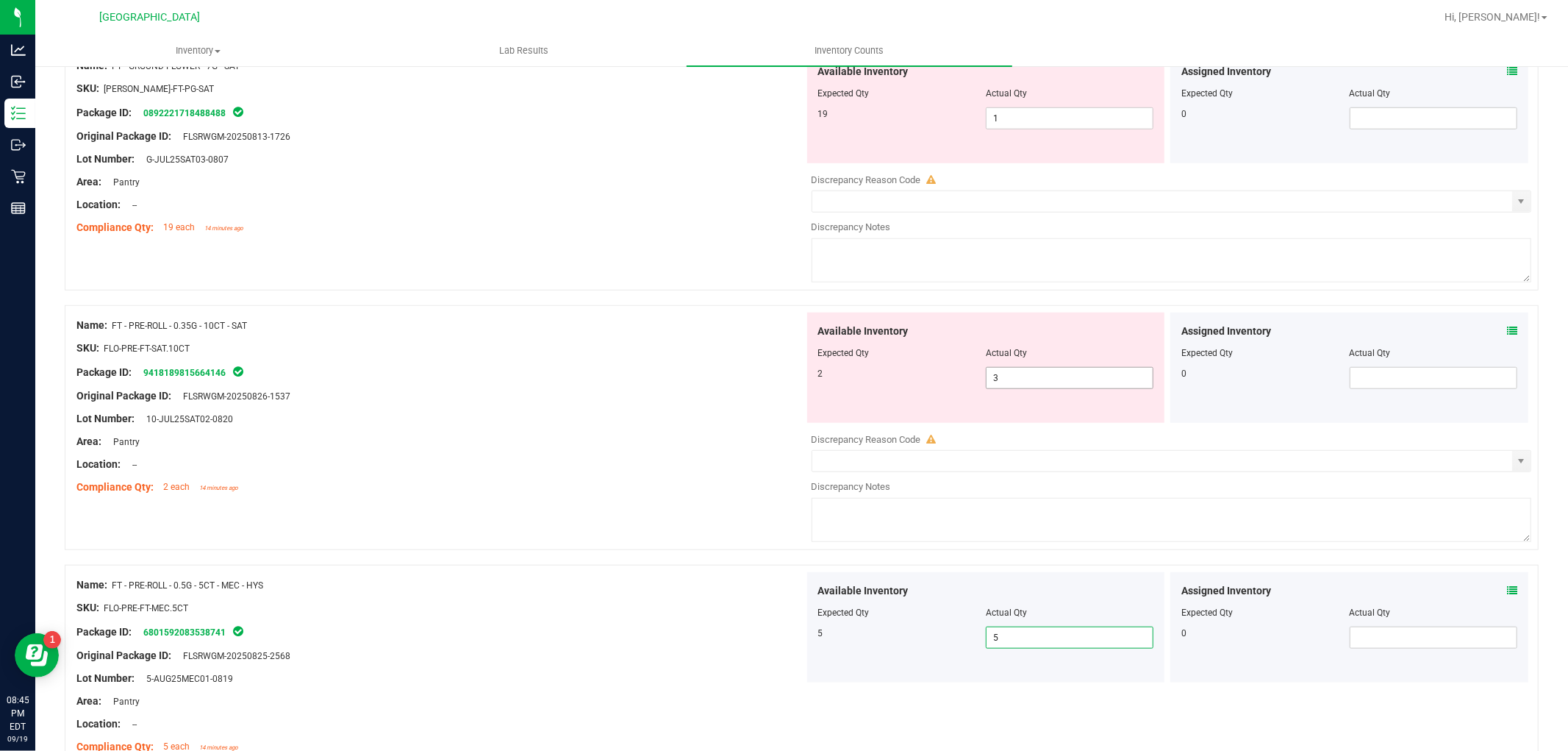
click at [1018, 380] on span "3 3" at bounding box center [1070, 378] width 168 height 22
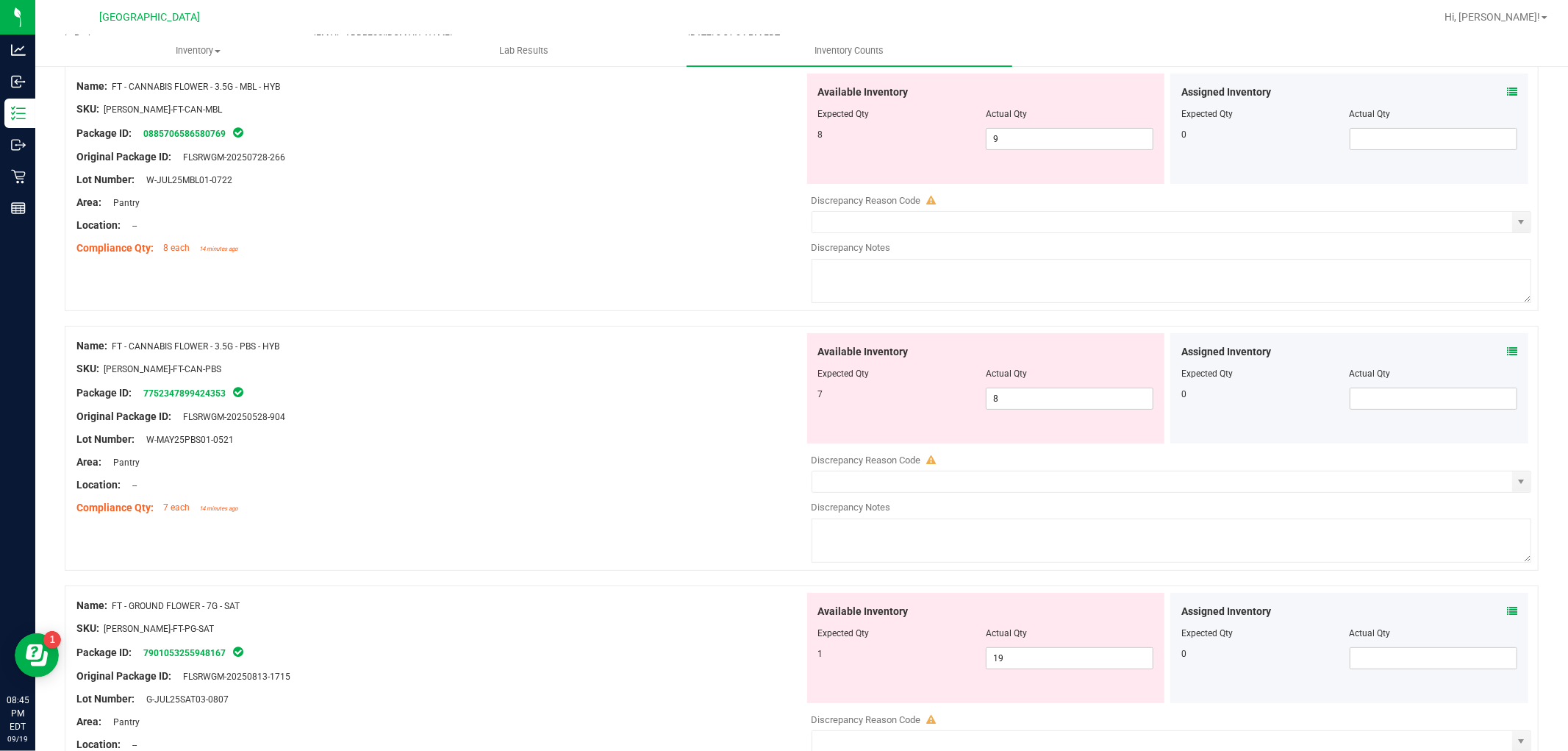
scroll to position [156, 0]
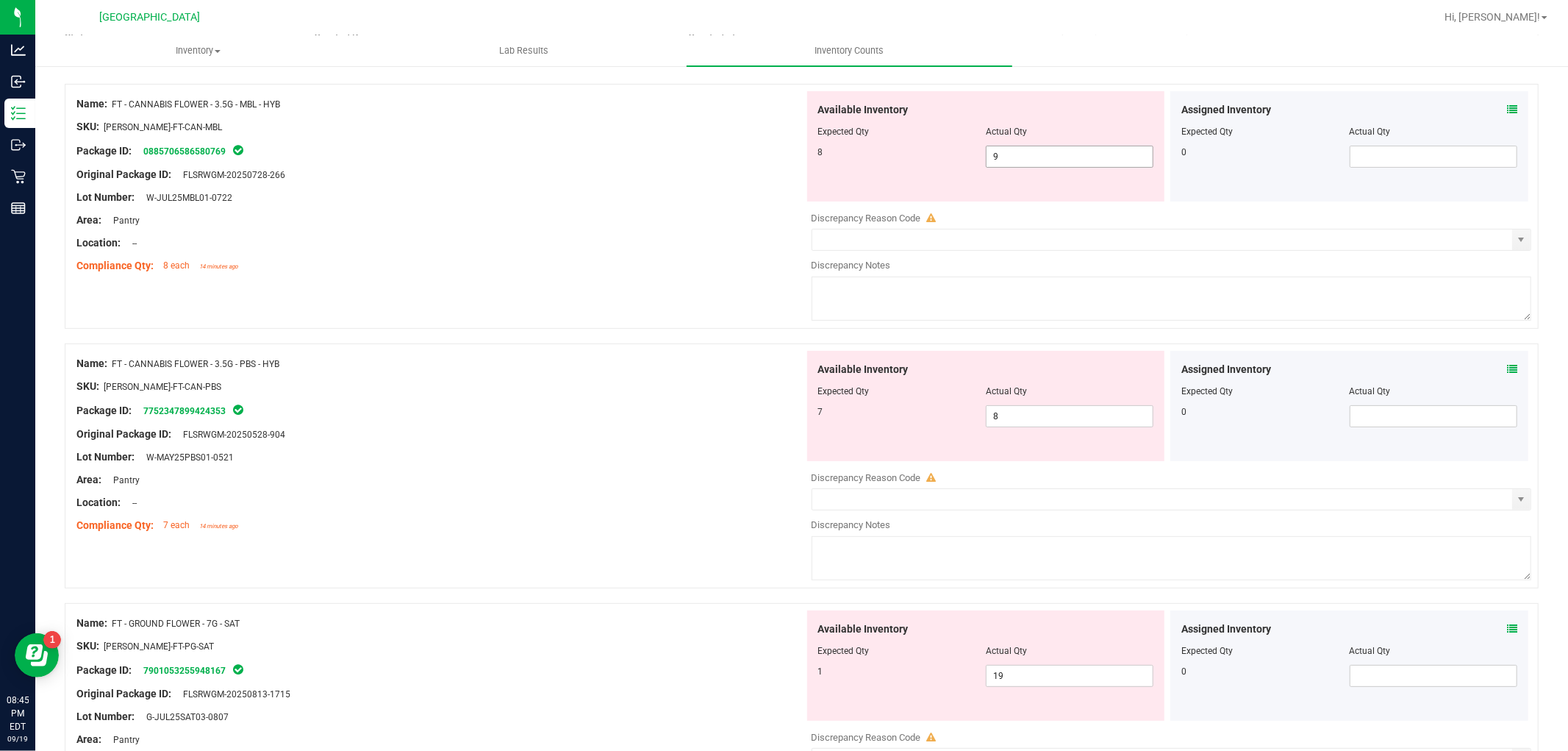
click at [1076, 153] on span "9 9" at bounding box center [1070, 157] width 168 height 22
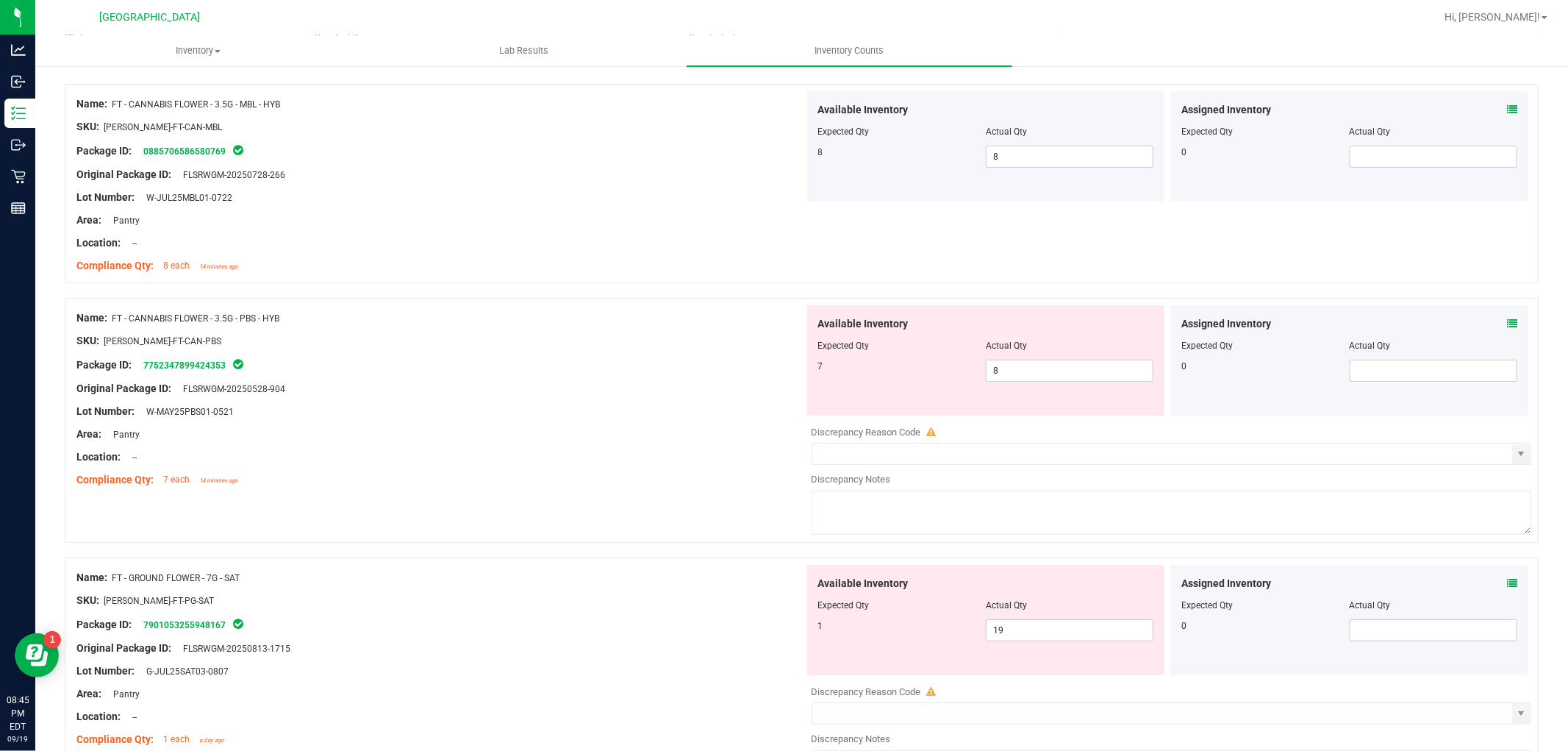
click at [1059, 357] on div at bounding box center [987, 356] width 336 height 7
click at [1057, 371] on span "8 8" at bounding box center [1070, 371] width 168 height 22
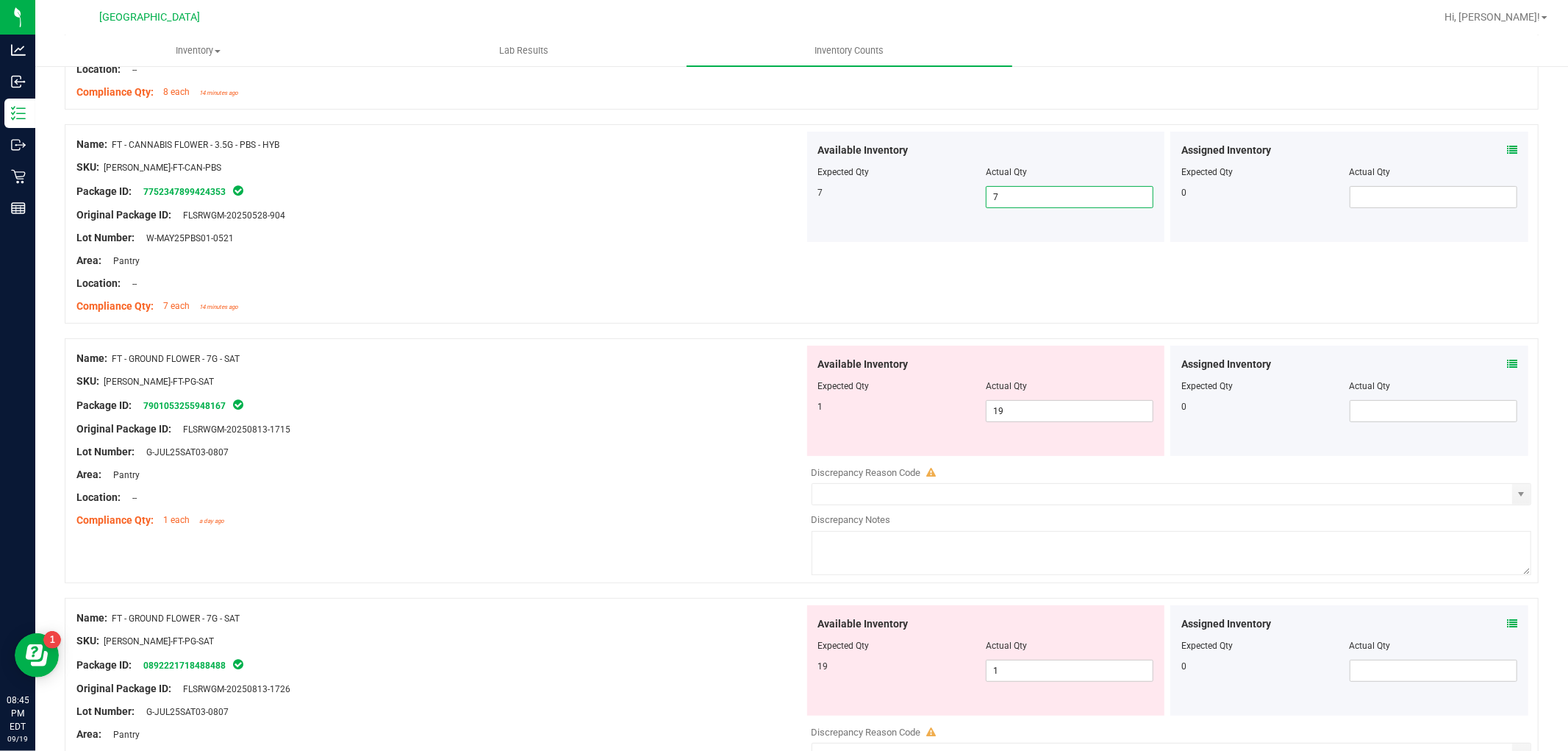
scroll to position [408, 0]
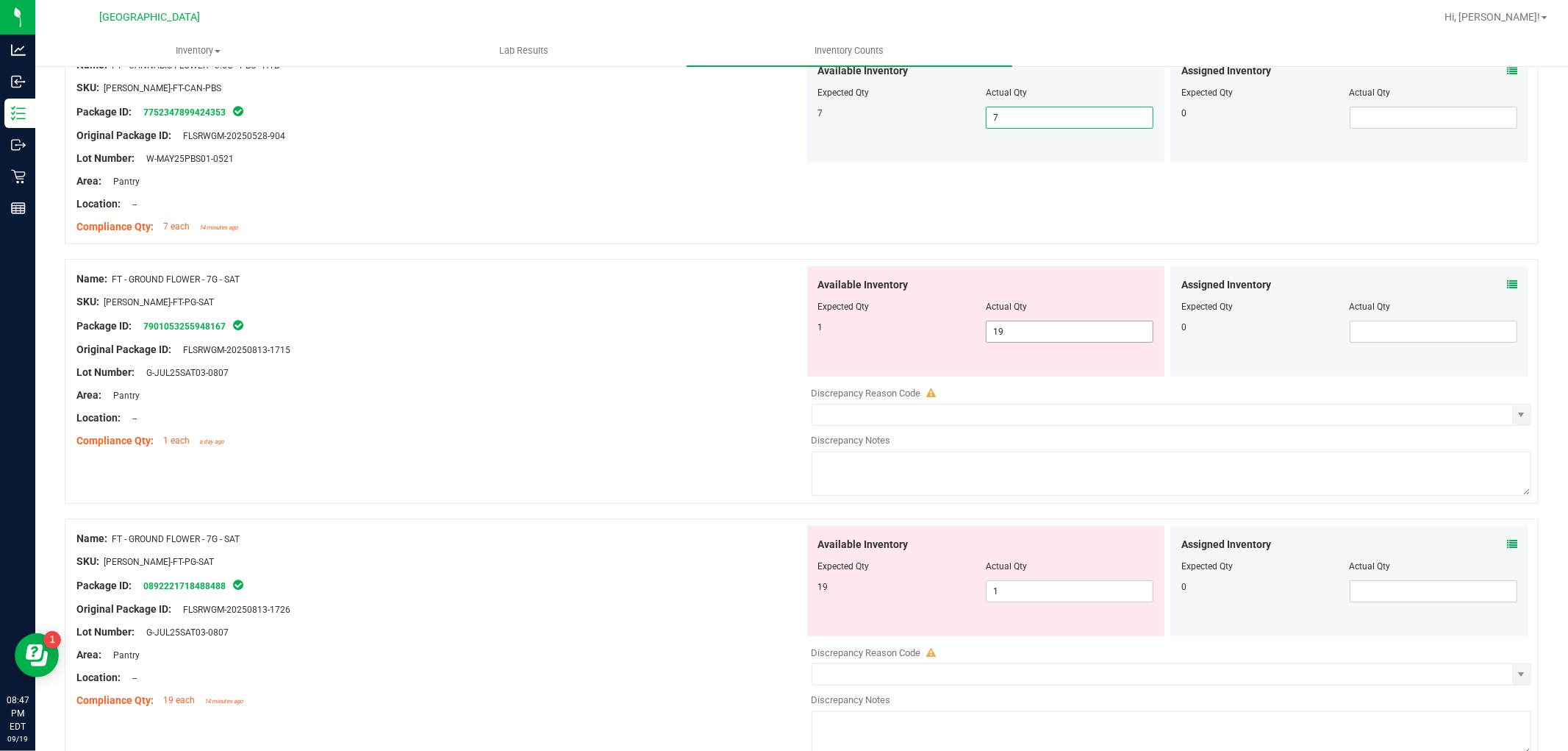
click at [1093, 341] on span "19 19" at bounding box center [1070, 332] width 168 height 22
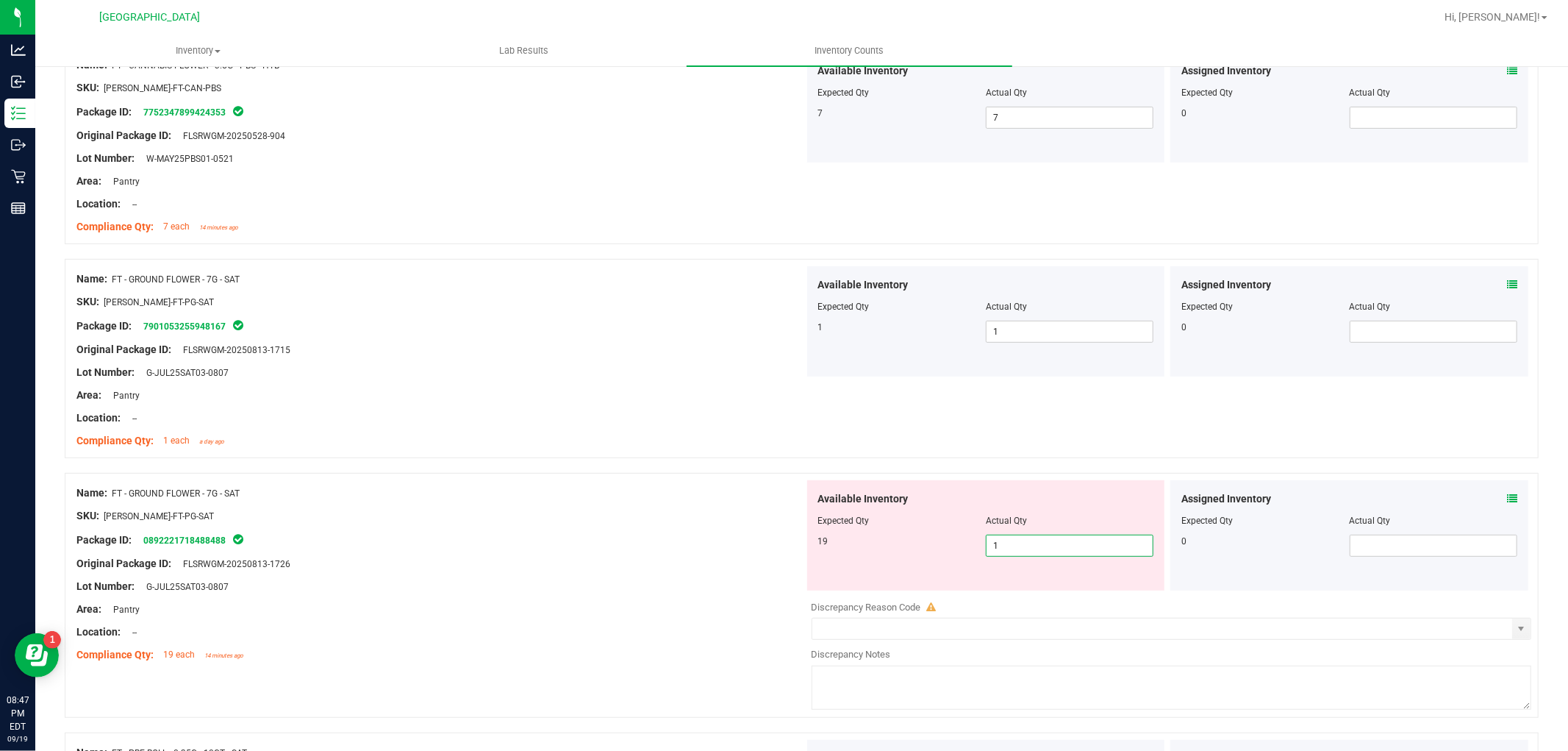
click at [1027, 547] on span "1 1" at bounding box center [1070, 545] width 168 height 22
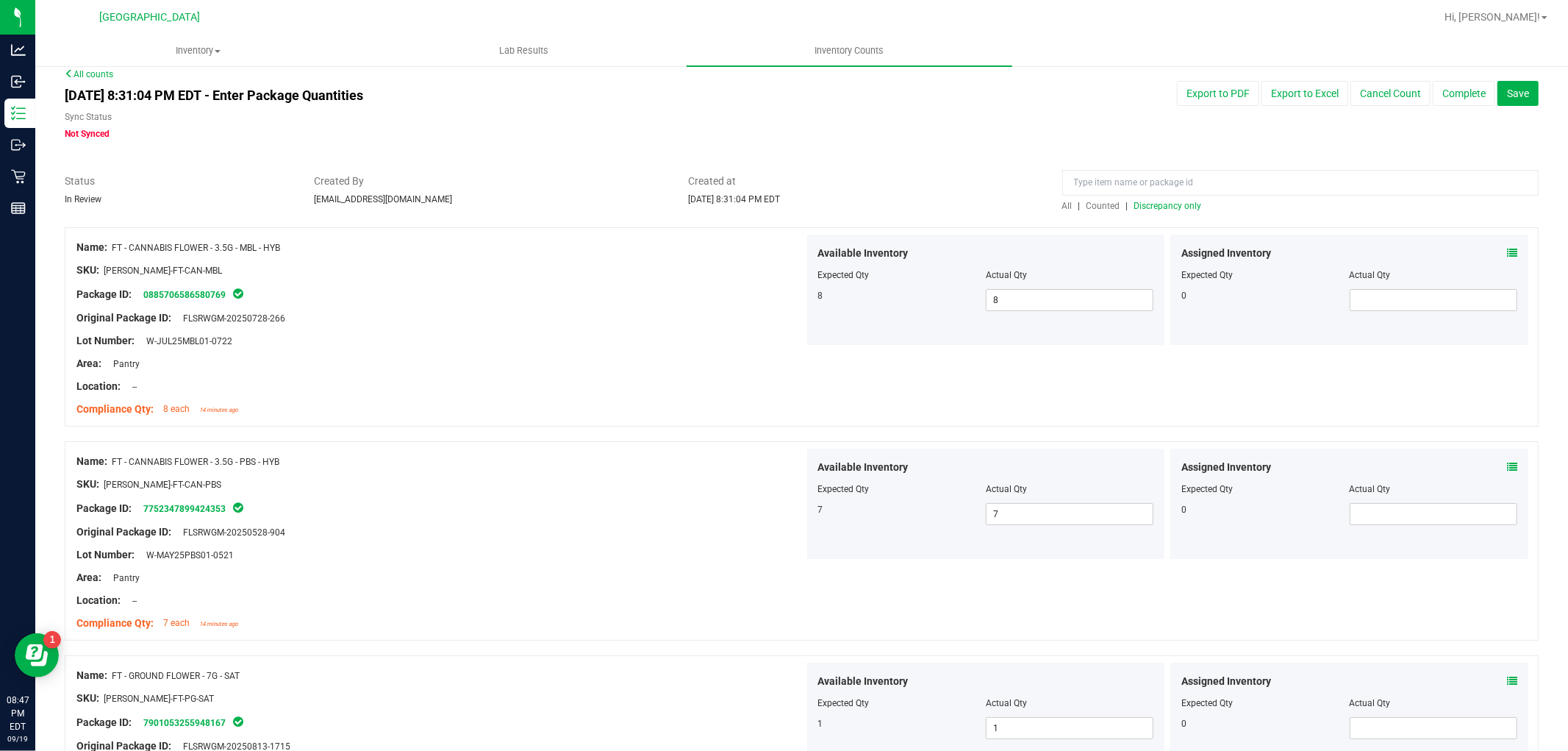
scroll to position [0, 0]
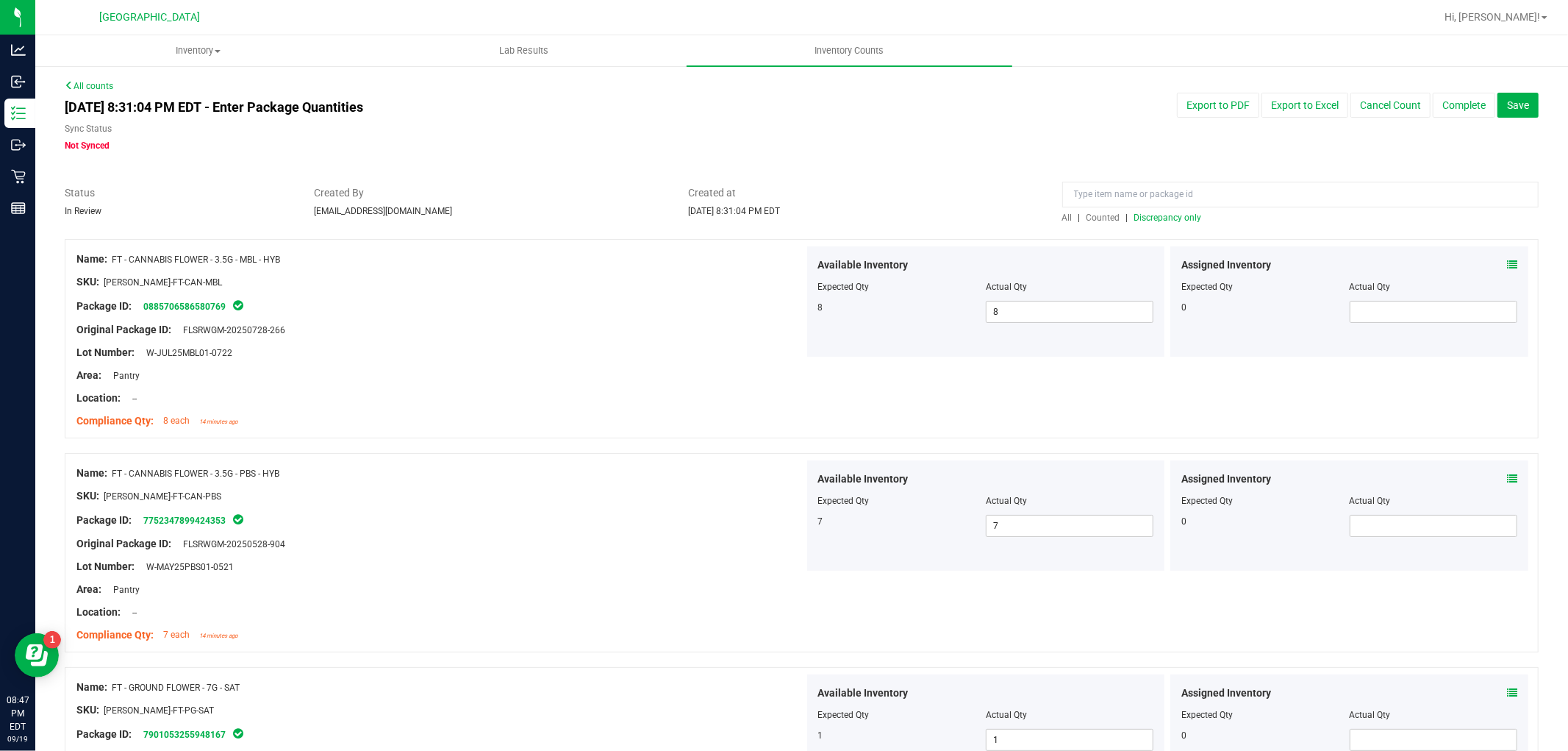
click at [1143, 215] on span "Discrepancy only" at bounding box center [1169, 217] width 68 height 10
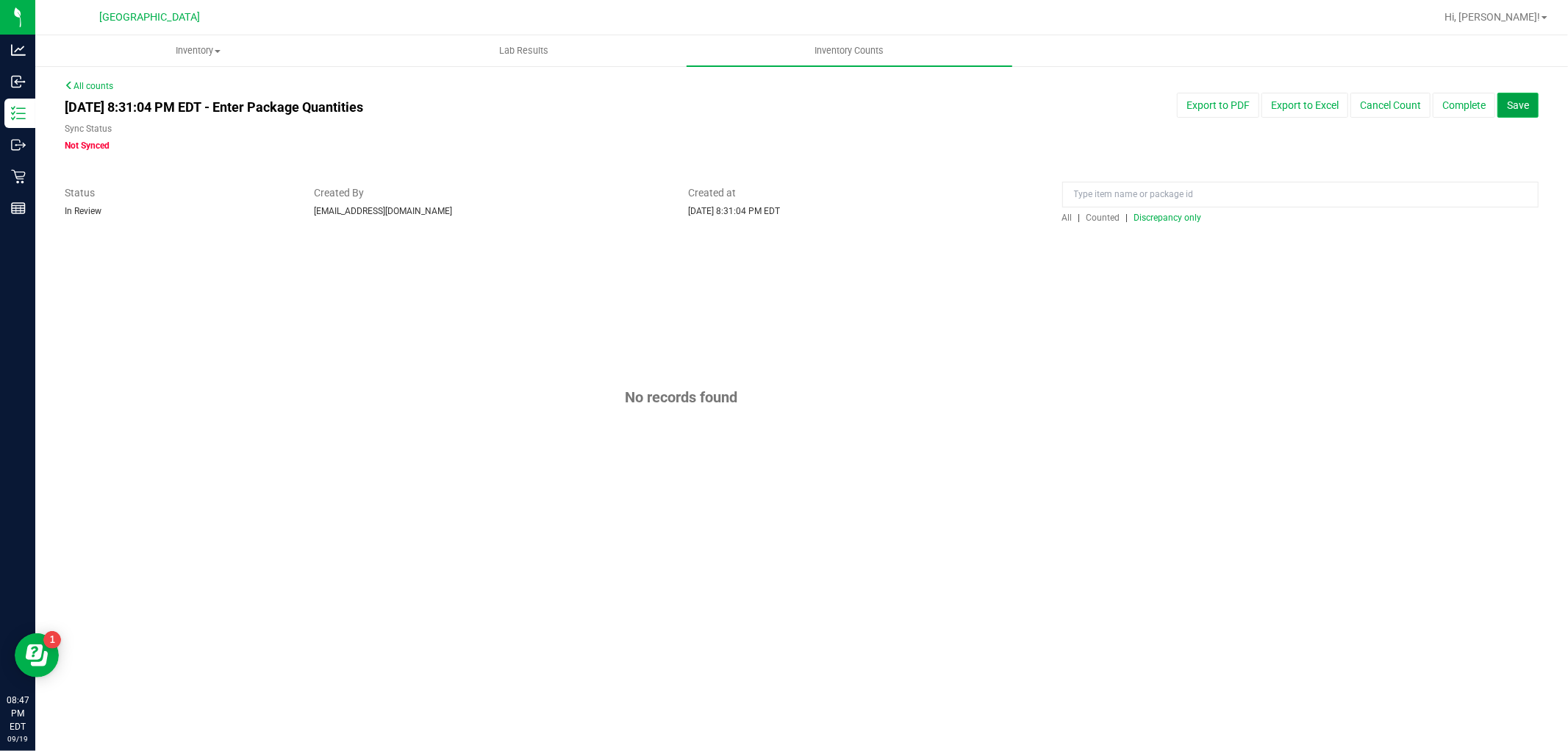
click at [1516, 99] on span "Save" at bounding box center [1519, 105] width 22 height 12
